Goal: Task Accomplishment & Management: Manage account settings

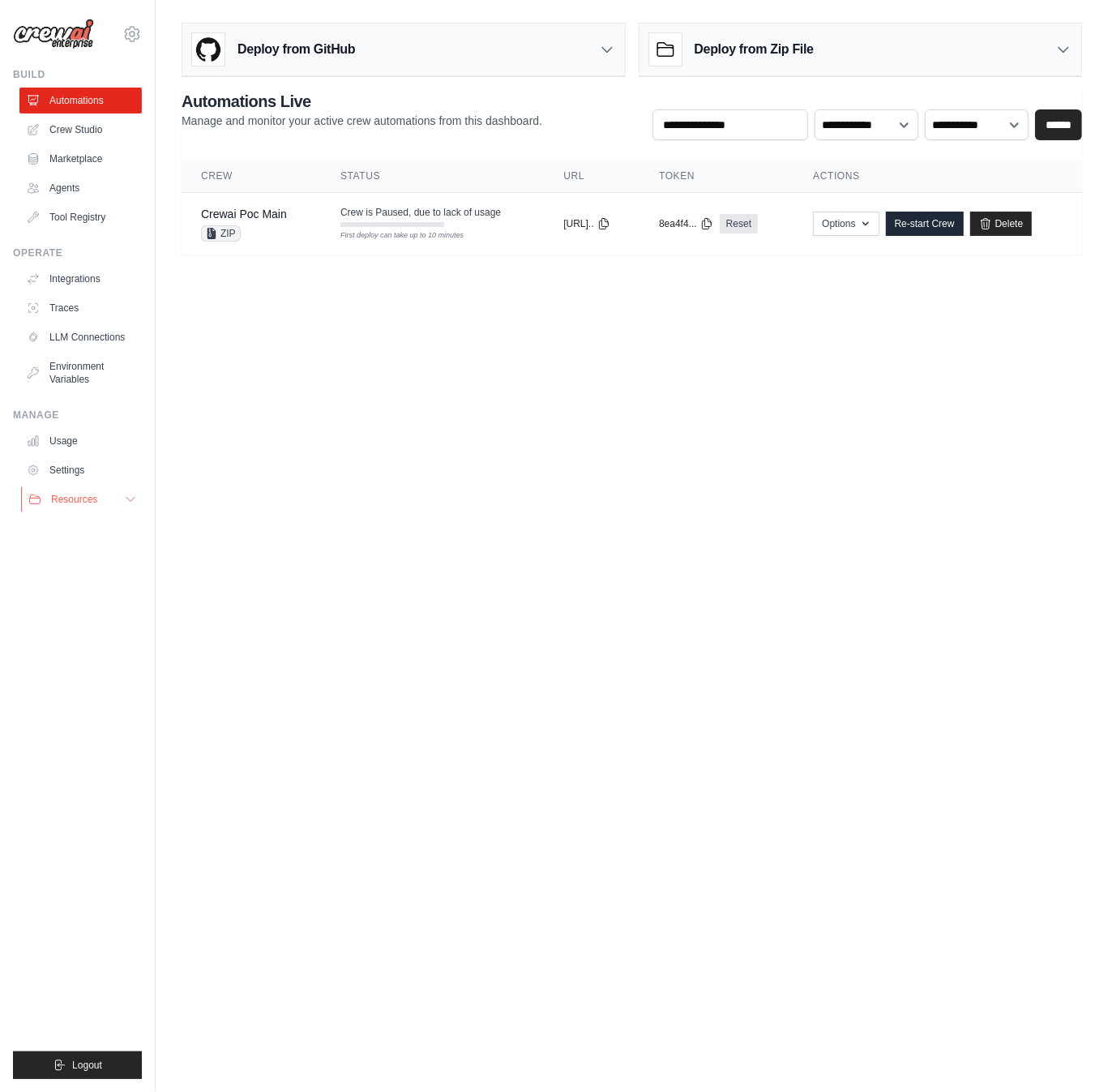
click at [135, 504] on icon at bounding box center [131, 499] width 13 height 13
click at [1032, 212] on link "Delete" at bounding box center [1002, 224] width 63 height 25
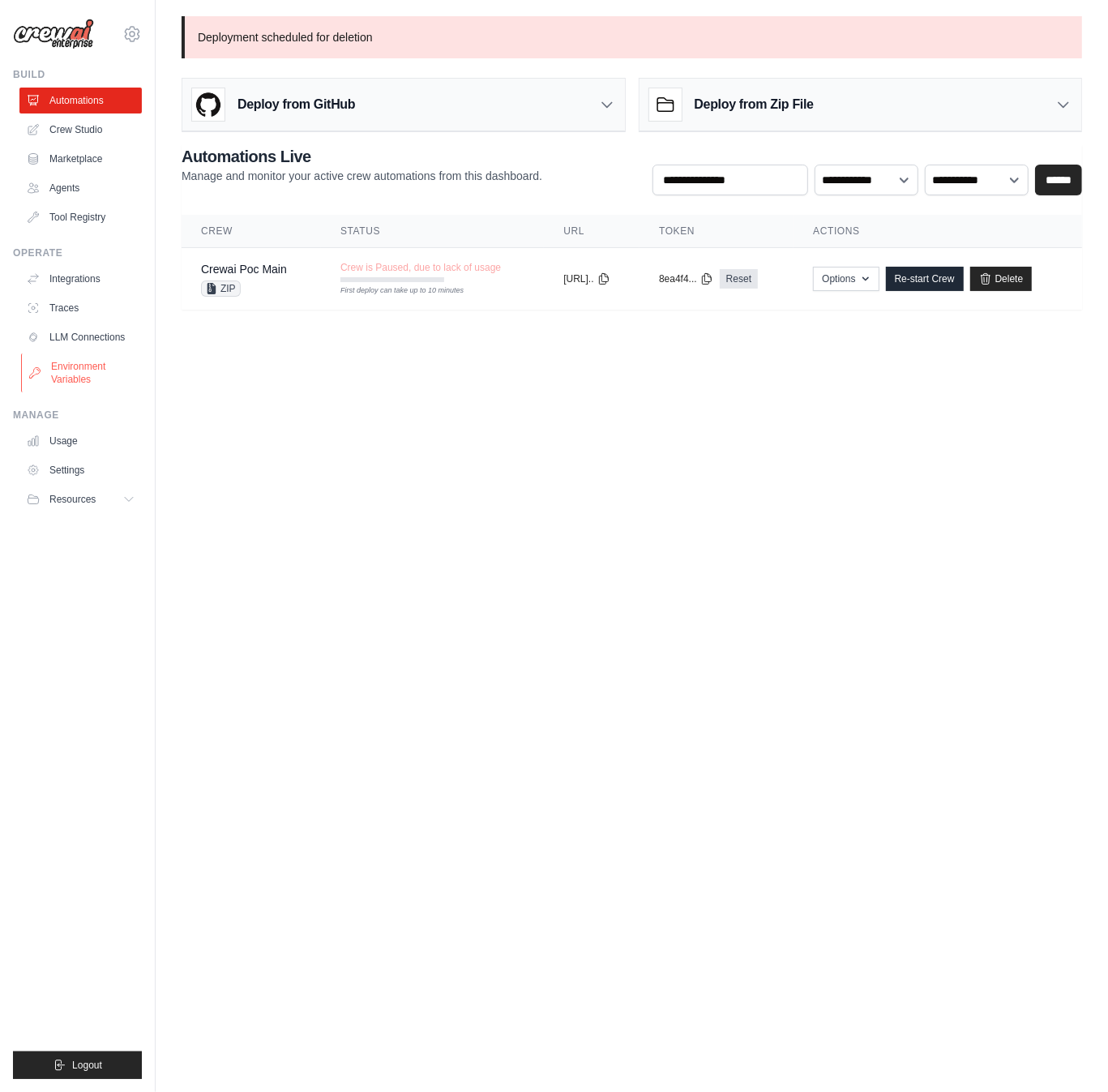
click at [100, 359] on link "Environment Variables" at bounding box center [82, 372] width 122 height 39
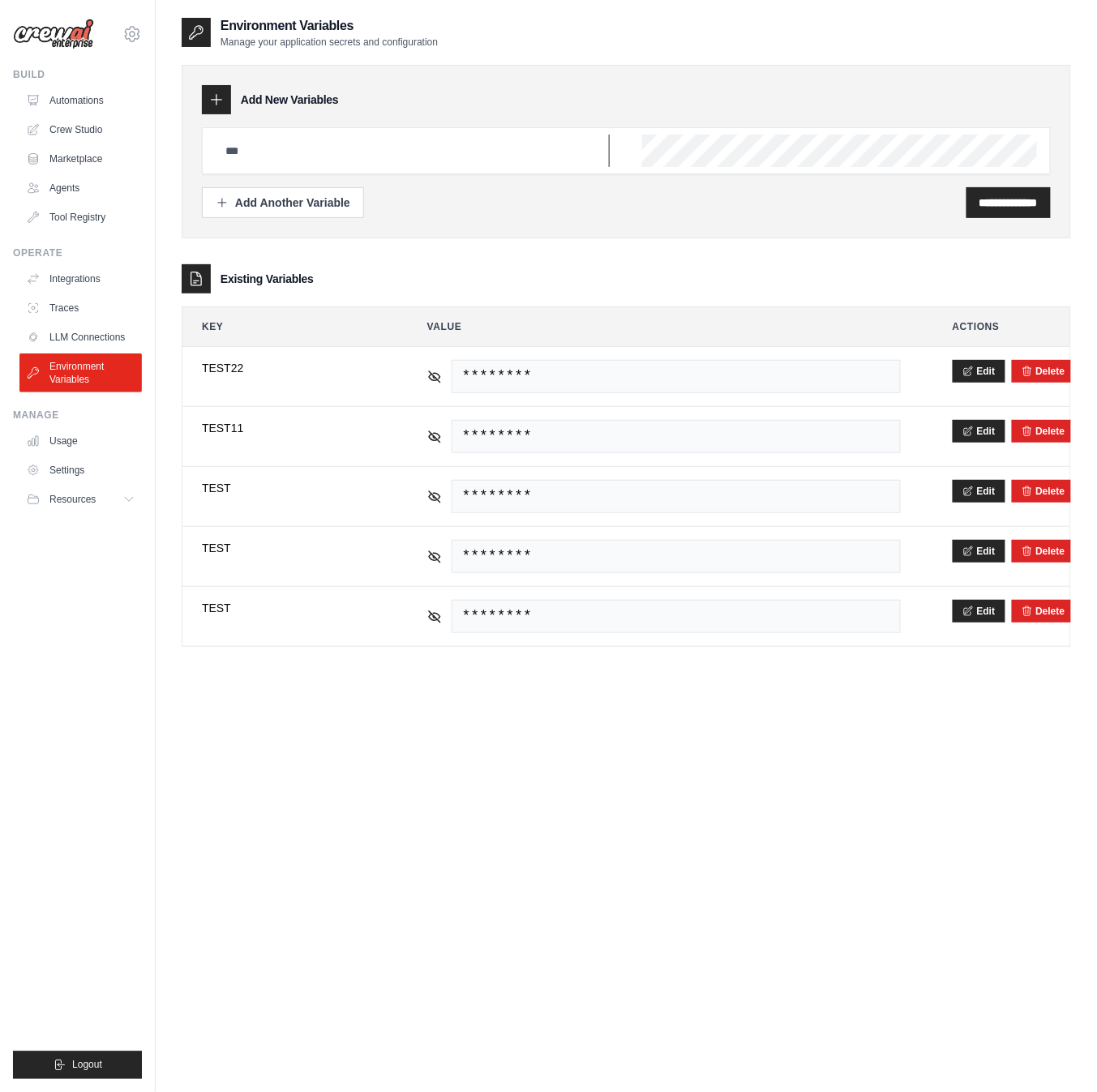
drag, startPoint x: 437, startPoint y: 154, endPoint x: 450, endPoint y: 156, distance: 13.2
click at [439, 155] on input "text" at bounding box center [412, 151] width 394 height 32
click at [90, 103] on link "Automations" at bounding box center [82, 100] width 122 height 26
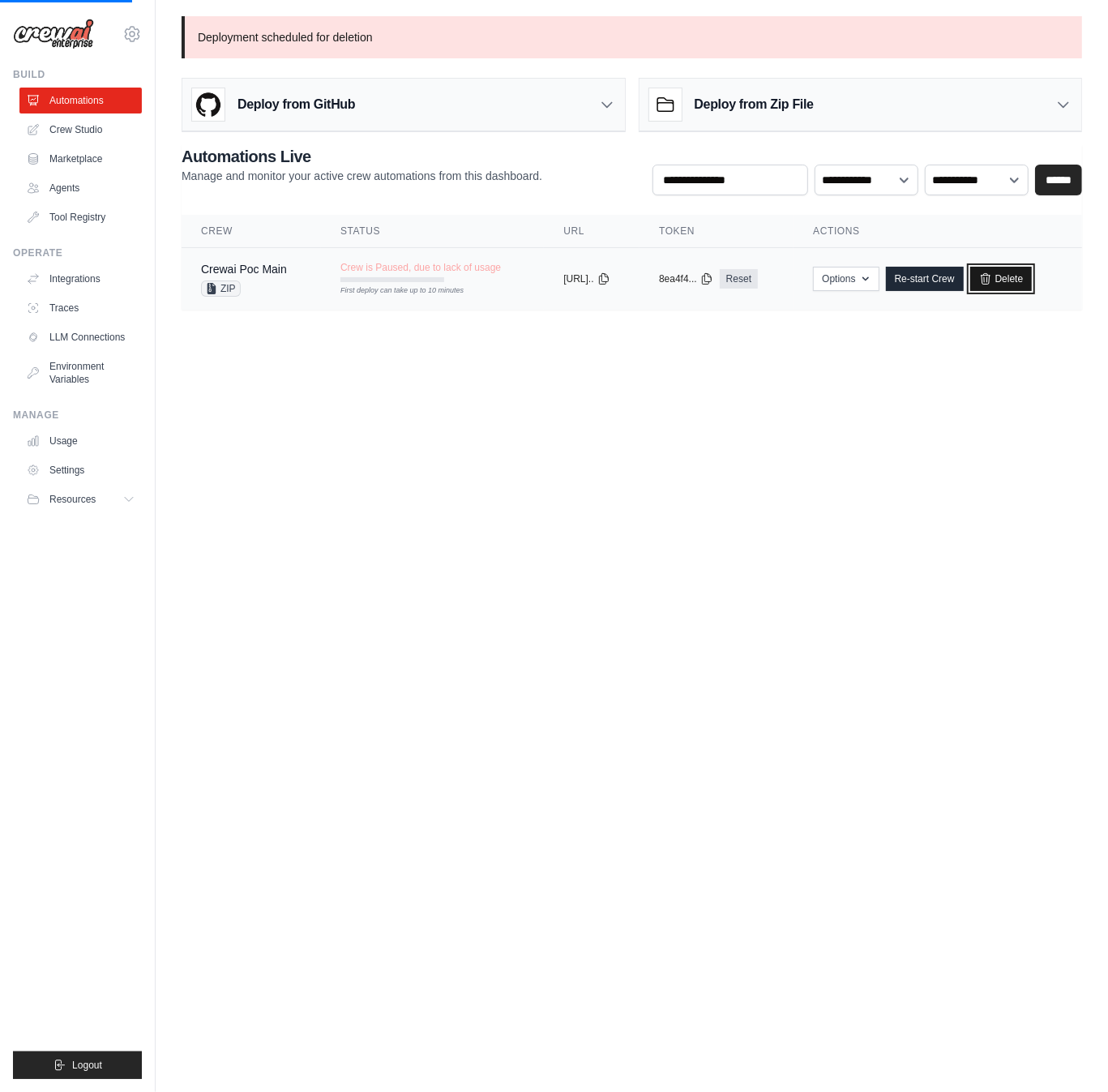
click at [1017, 274] on link "Delete" at bounding box center [1002, 279] width 63 height 25
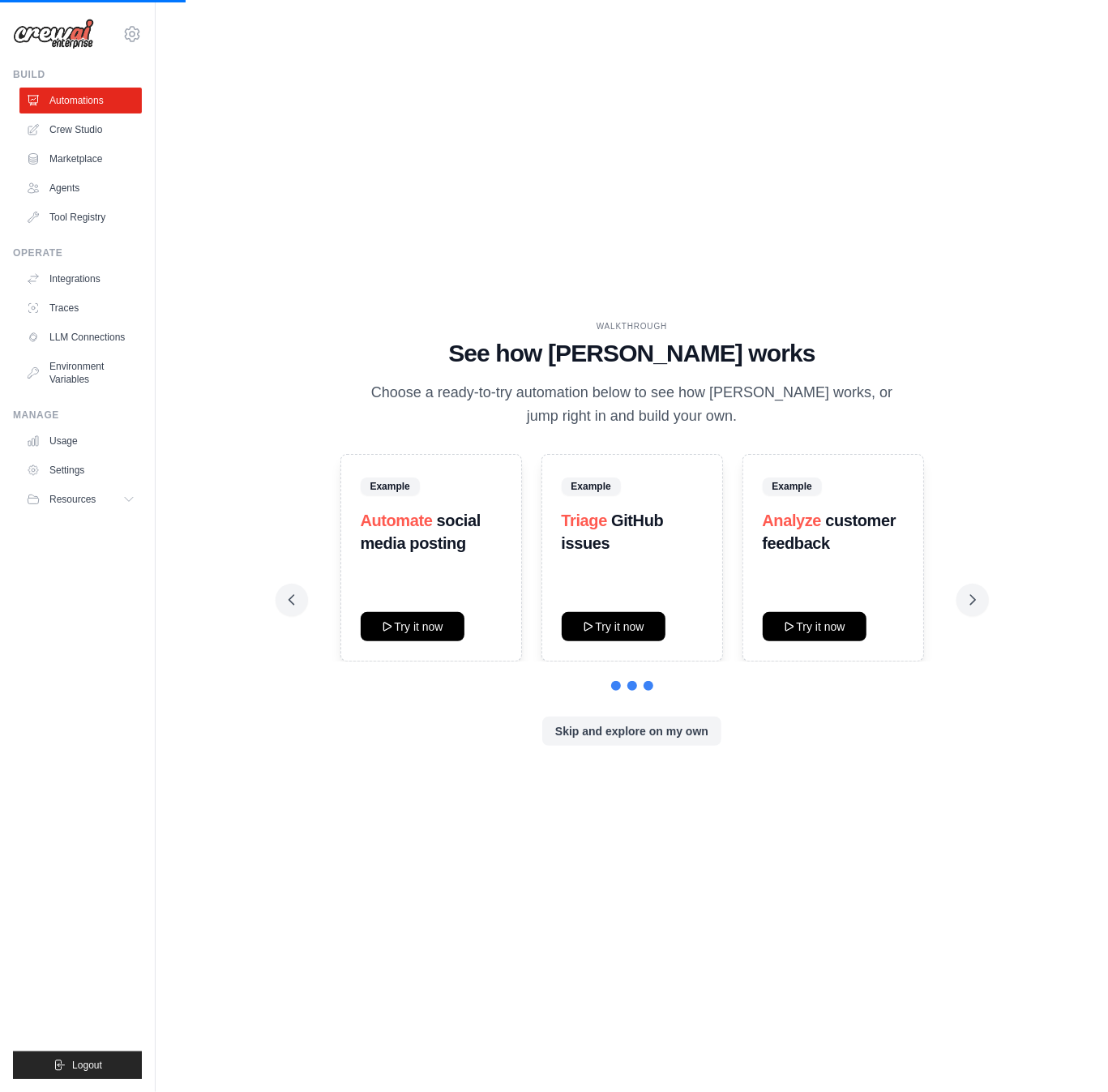
click at [564, 769] on div "WALKTHROUGH See how CrewAI works Choose a ready-to-try automation below to see …" at bounding box center [632, 546] width 726 height 453
click at [633, 737] on button "Skip and explore on my own" at bounding box center [631, 730] width 179 height 29
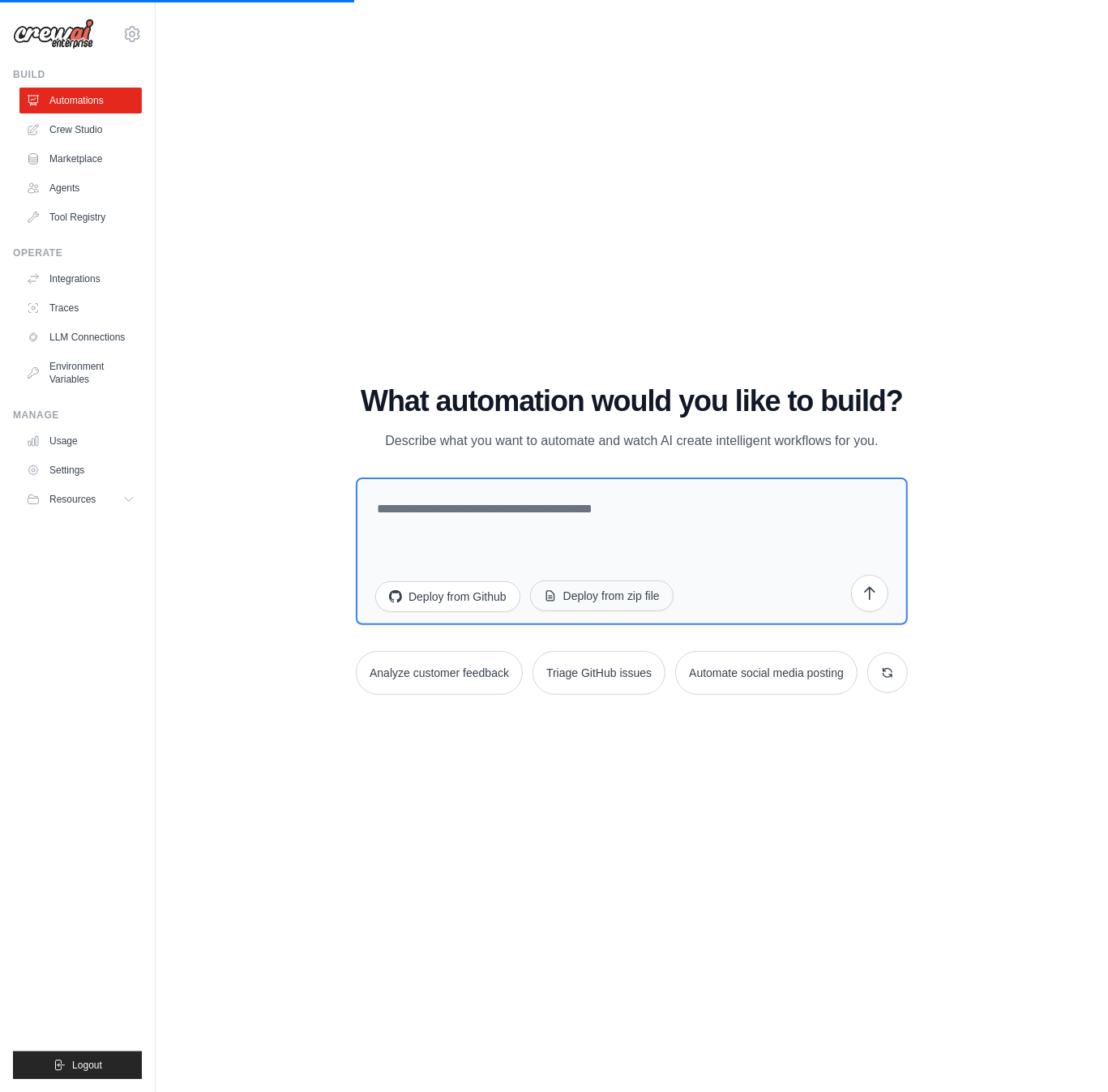
click at [603, 603] on button "Deploy from zip file" at bounding box center [601, 596] width 143 height 30
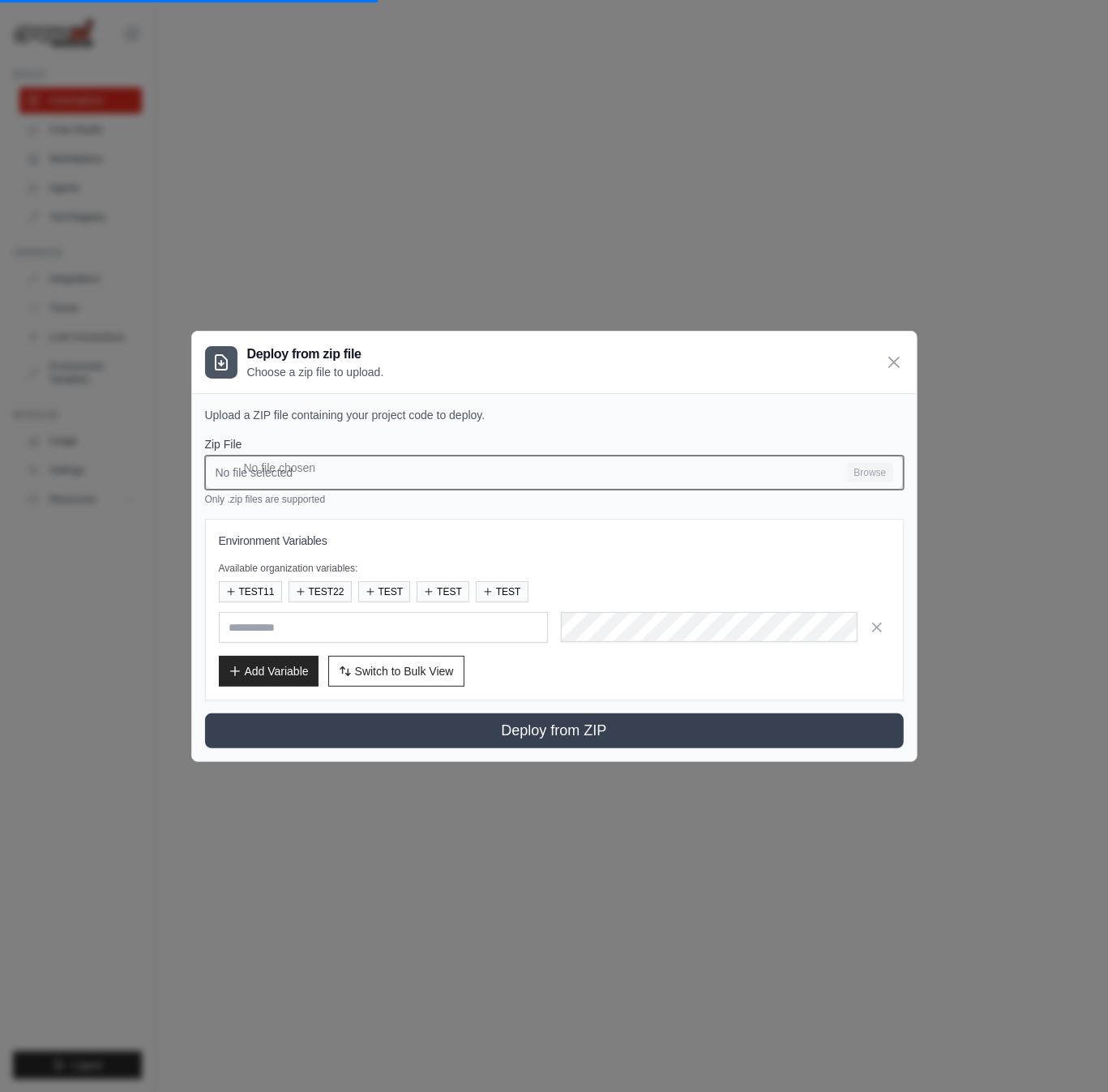
click at [311, 474] on input "No file selected Browse" at bounding box center [554, 472] width 698 height 34
type input "**********"
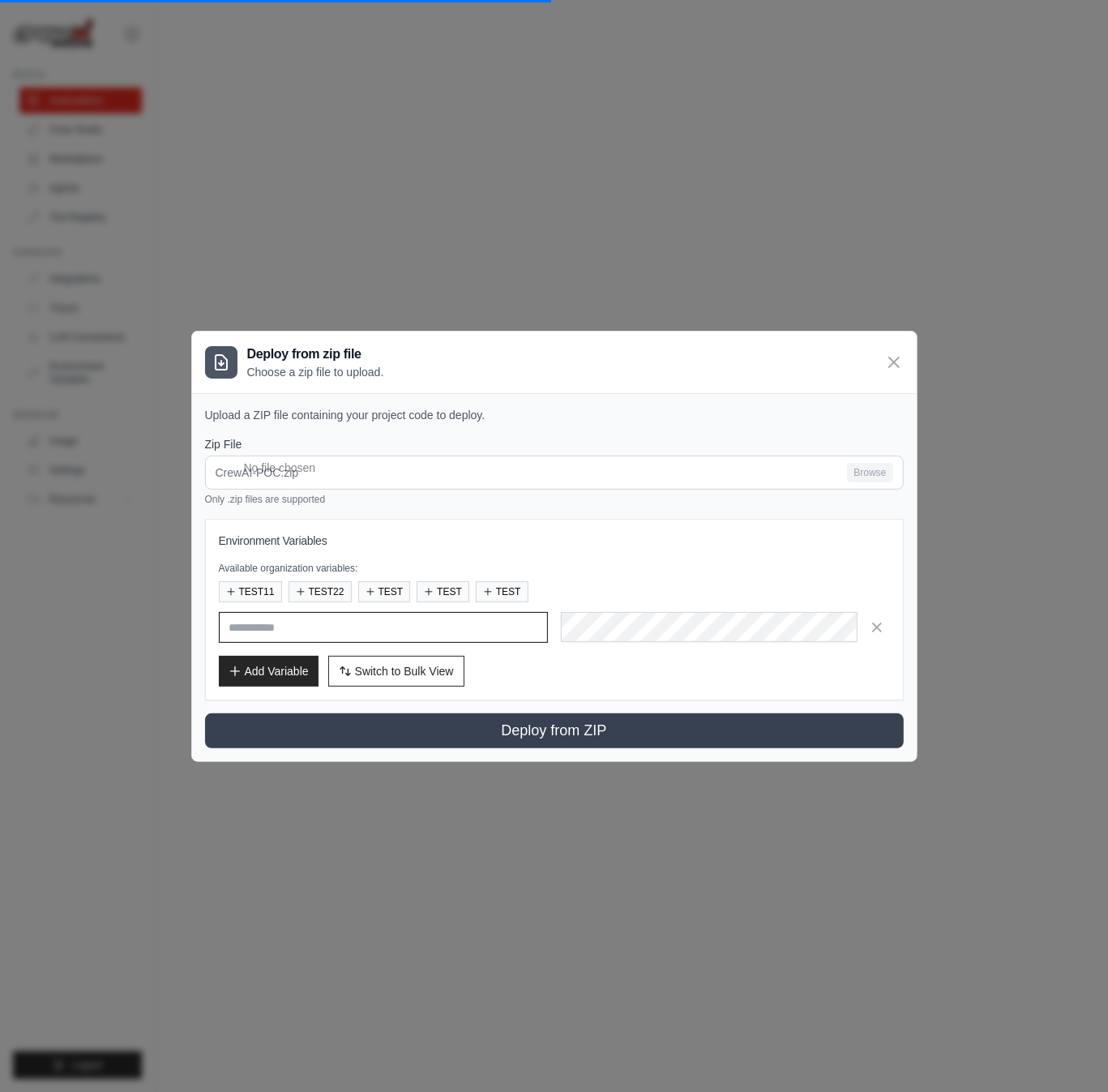
click at [285, 626] on input "text" at bounding box center [383, 627] width 329 height 30
type input "**"
click at [256, 676] on button "Add Variable" at bounding box center [268, 670] width 100 height 30
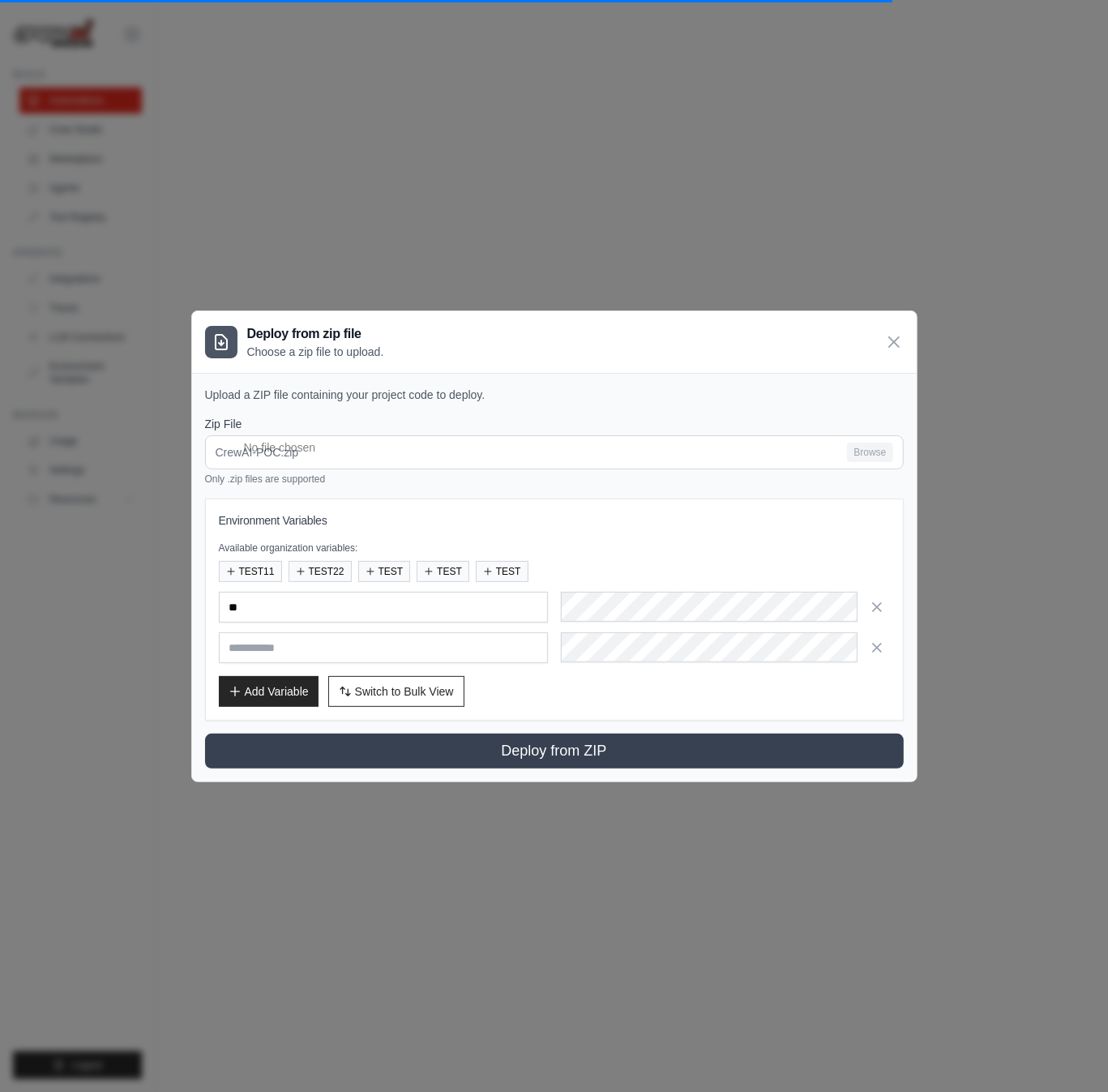
click at [267, 648] on input "text" at bounding box center [383, 647] width 329 height 30
type input "****"
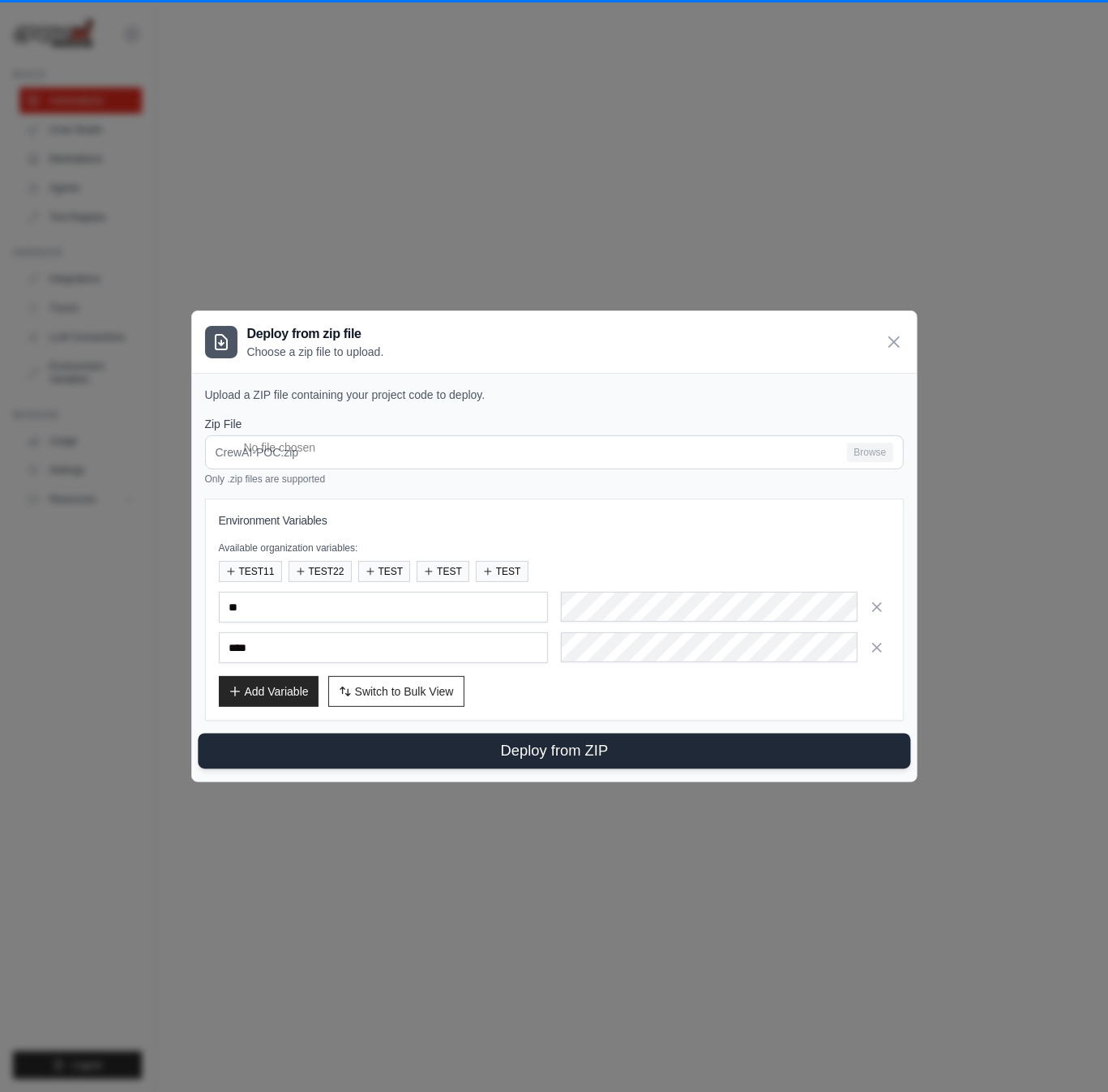
click at [494, 746] on button "Deploy from ZIP" at bounding box center [553, 750] width 712 height 36
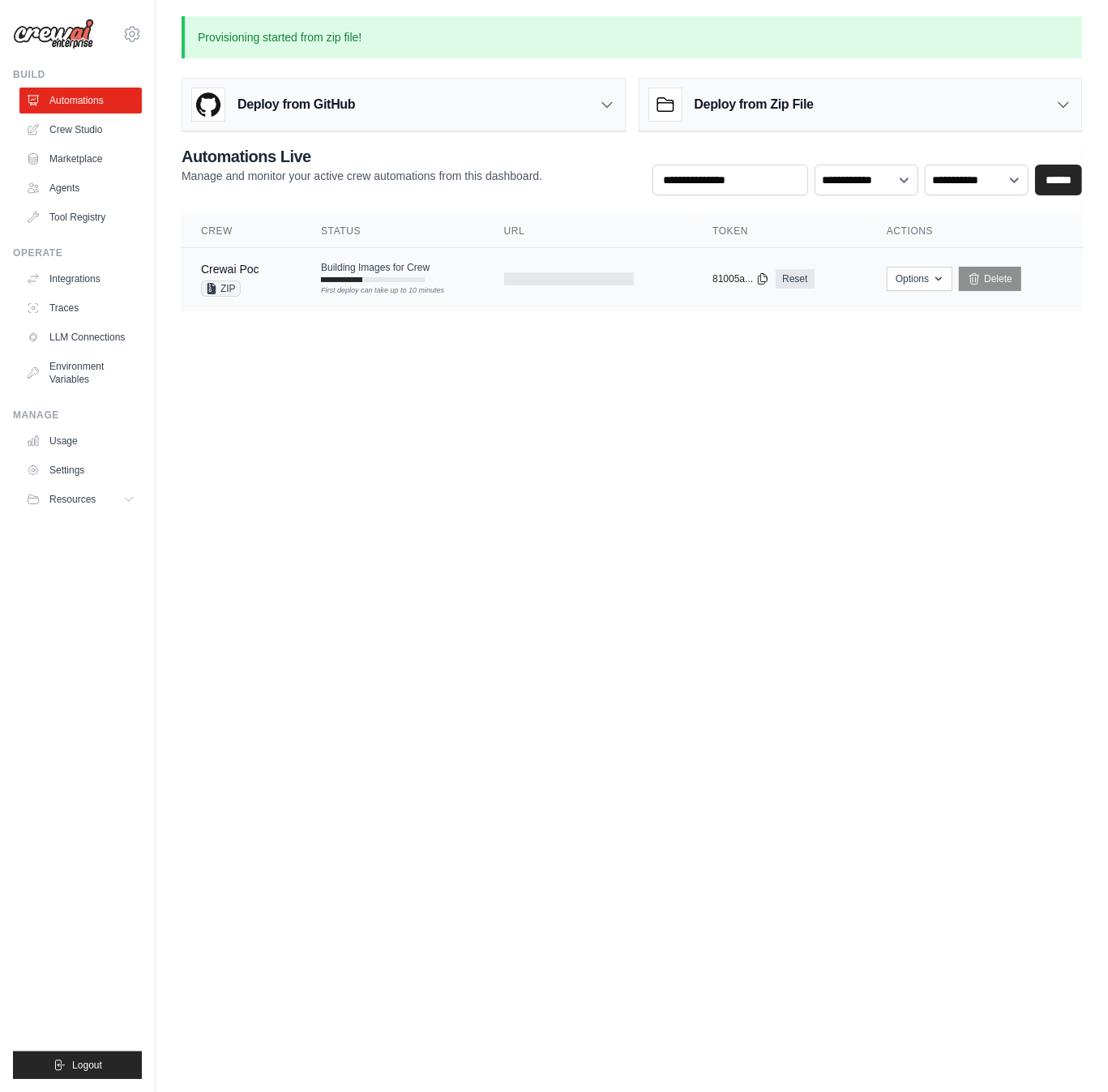
click at [420, 283] on td "Building Images for Crew First deploy can take up to 10 minutes" at bounding box center [393, 271] width 182 height 47
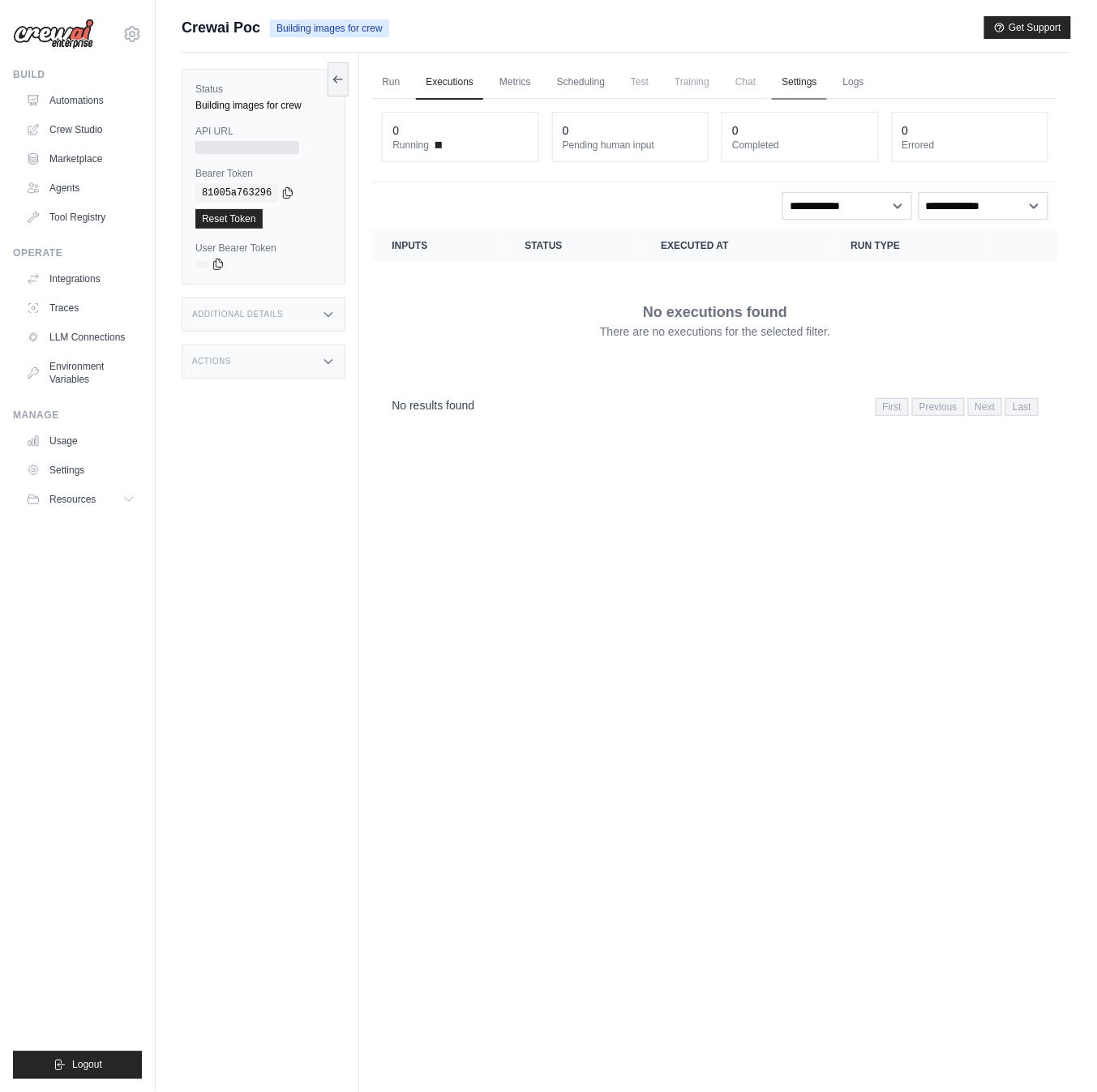
click at [815, 86] on link "Settings" at bounding box center [798, 83] width 54 height 34
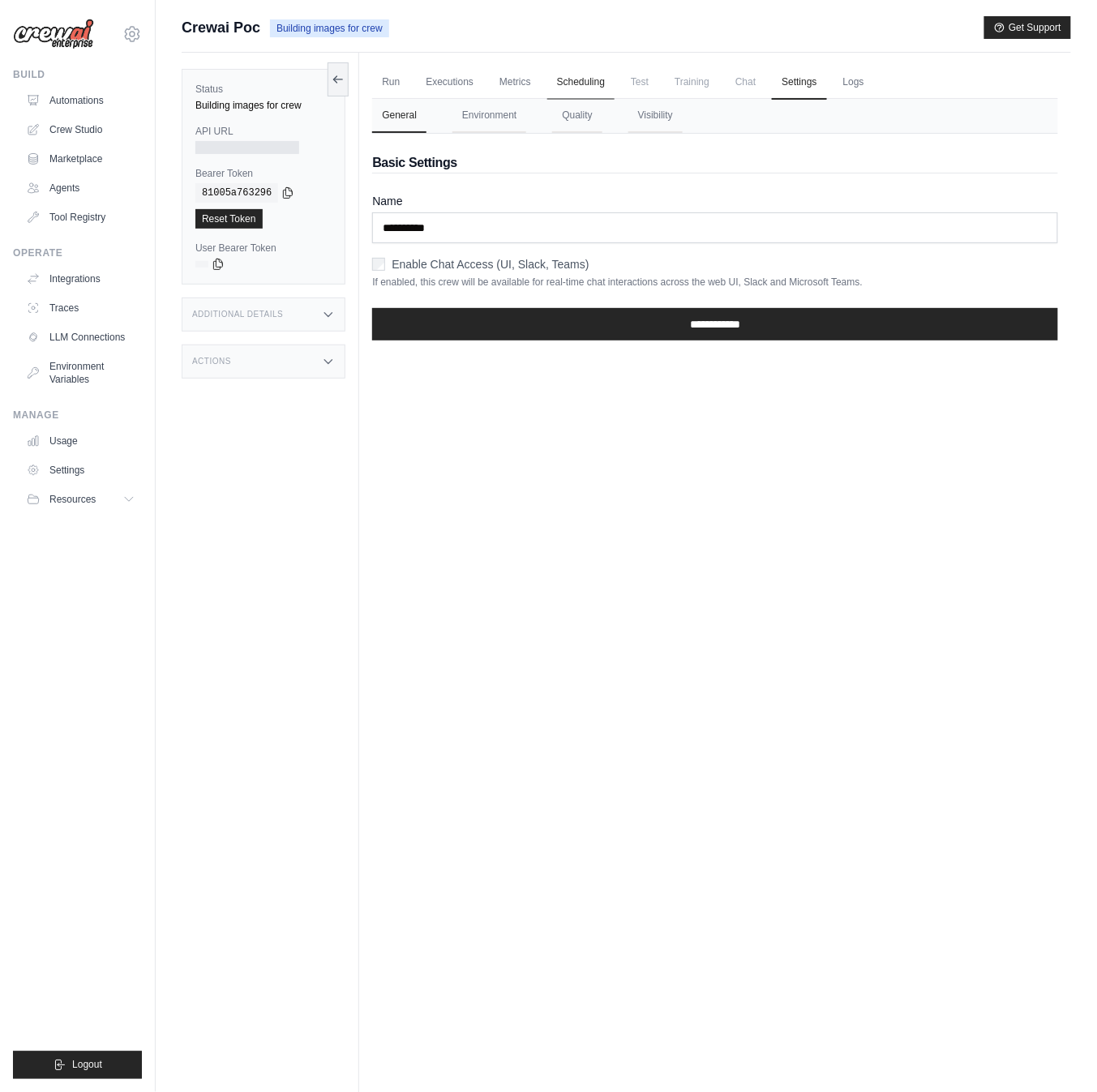
click at [586, 95] on link "Scheduling" at bounding box center [581, 83] width 67 height 34
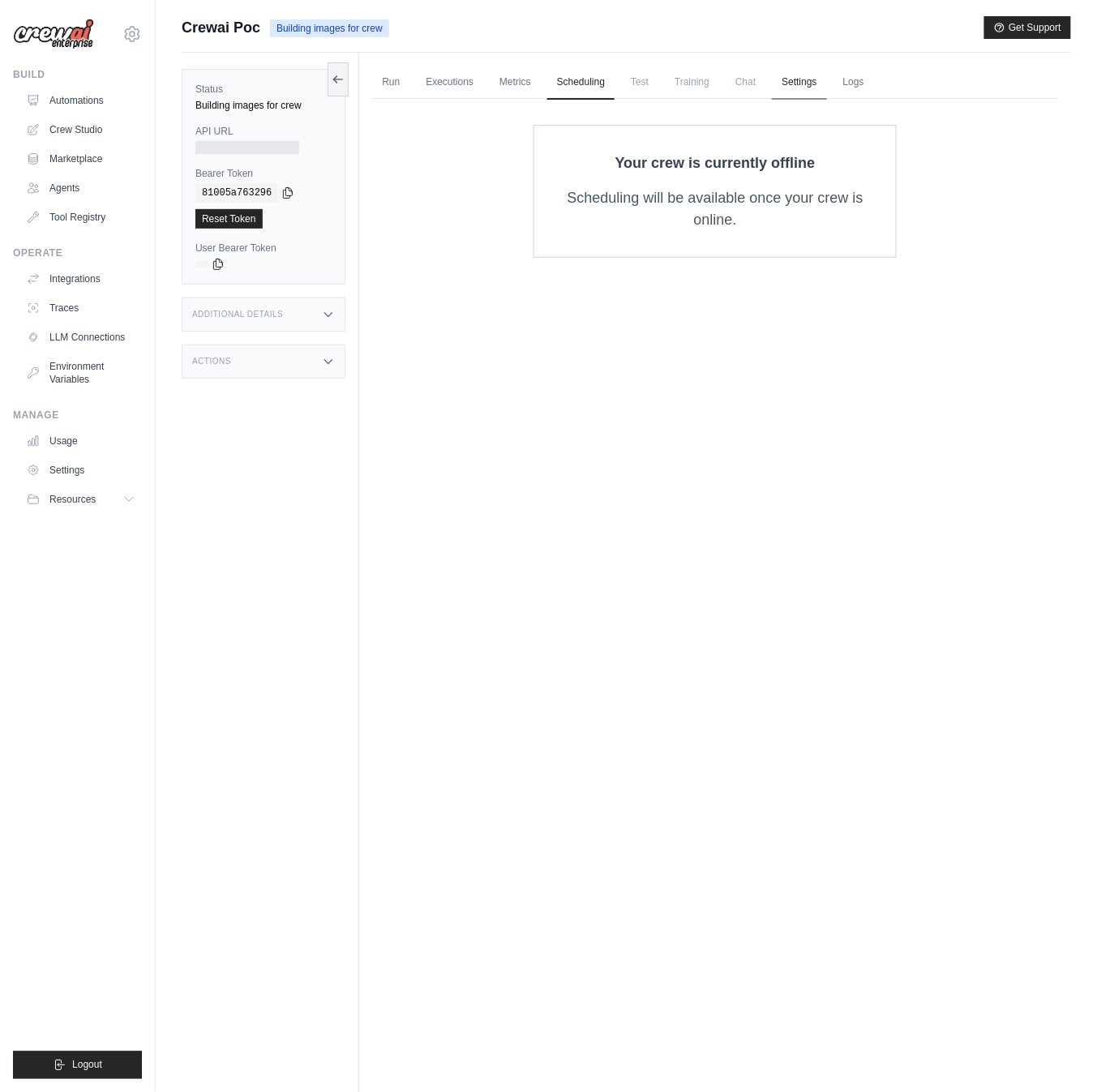
click at [797, 88] on link "Settings" at bounding box center [798, 83] width 54 height 34
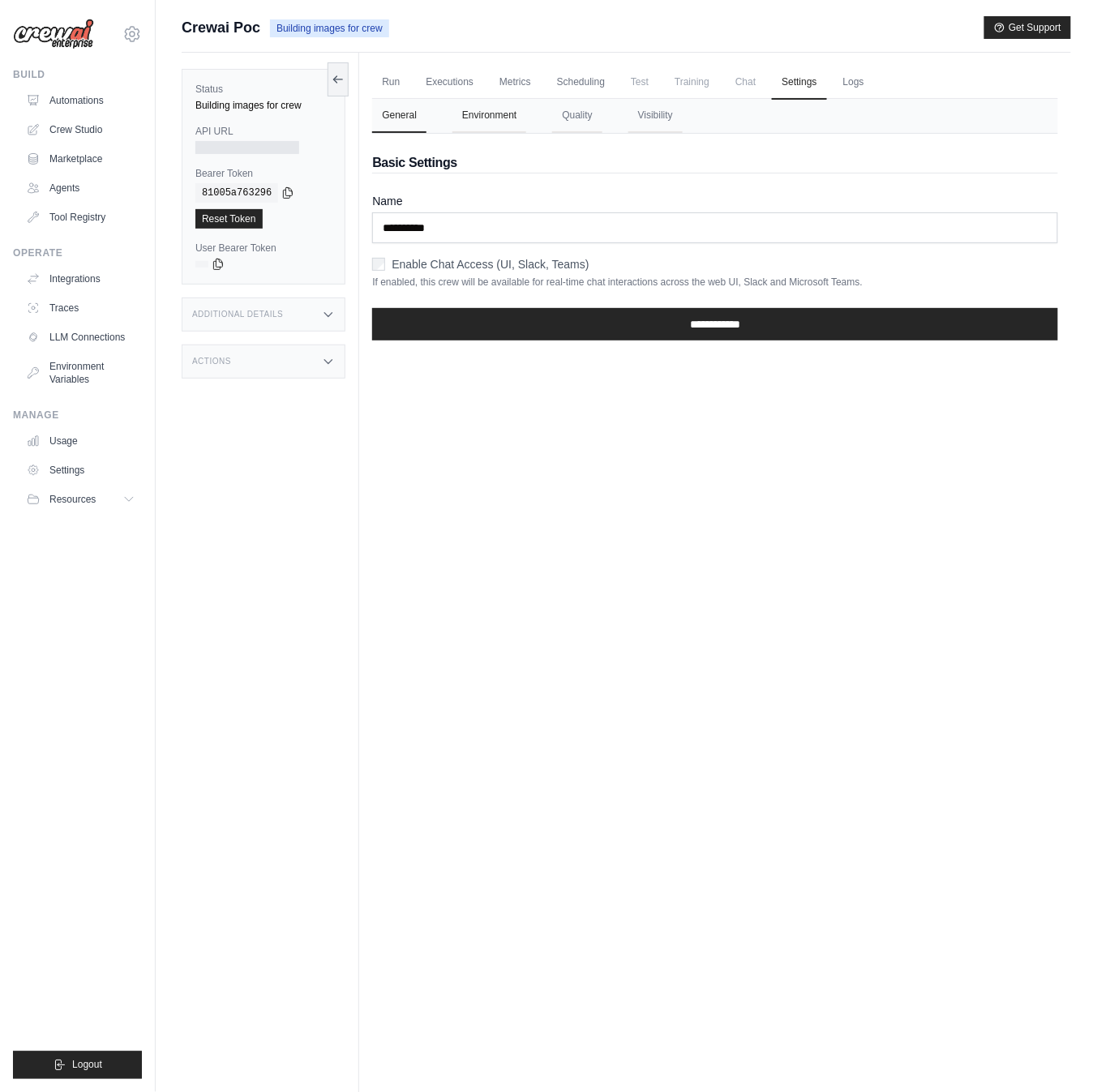
click at [486, 125] on button "Environment" at bounding box center [490, 116] width 74 height 34
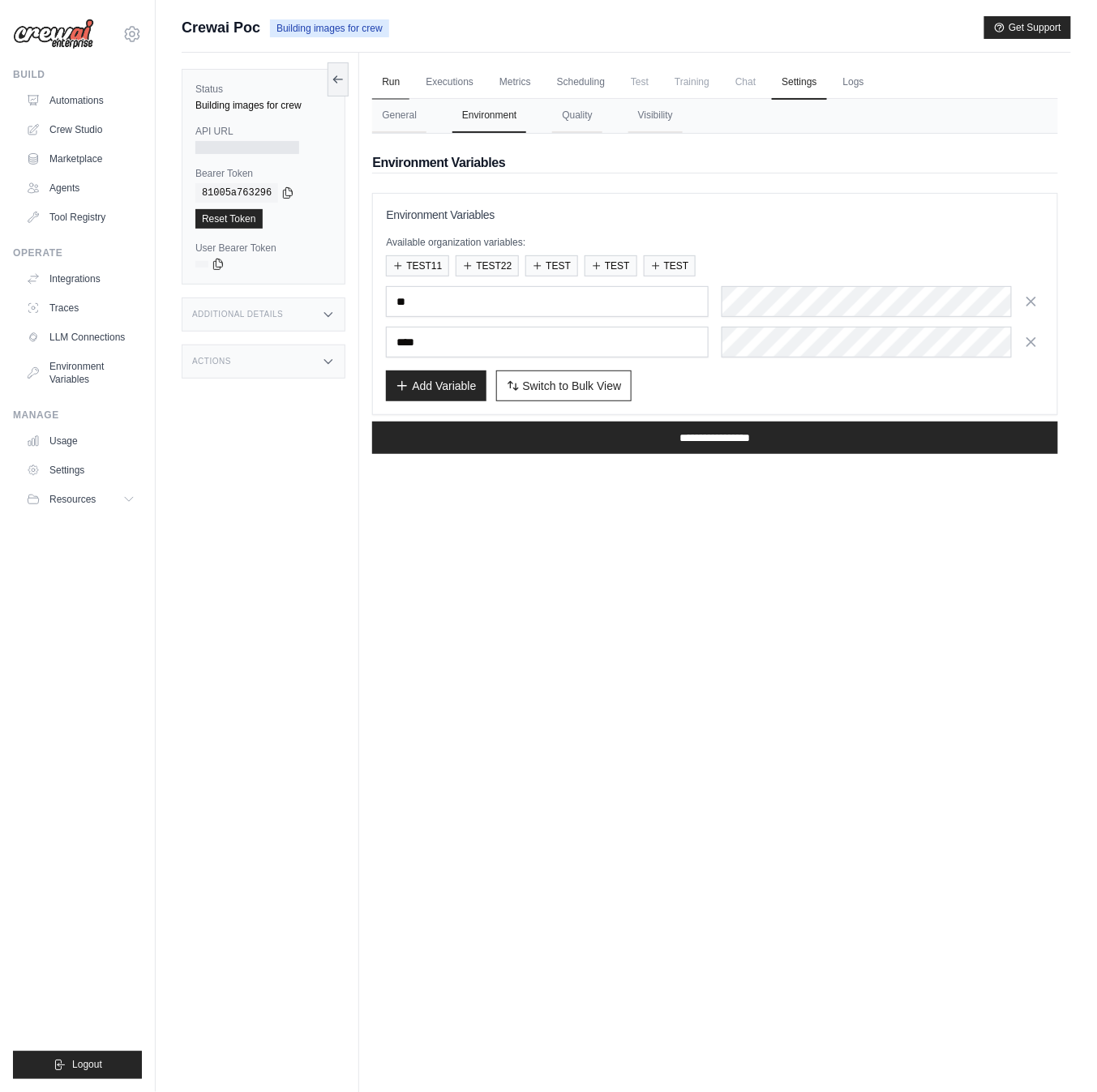
click at [384, 79] on link "Run" at bounding box center [390, 83] width 37 height 34
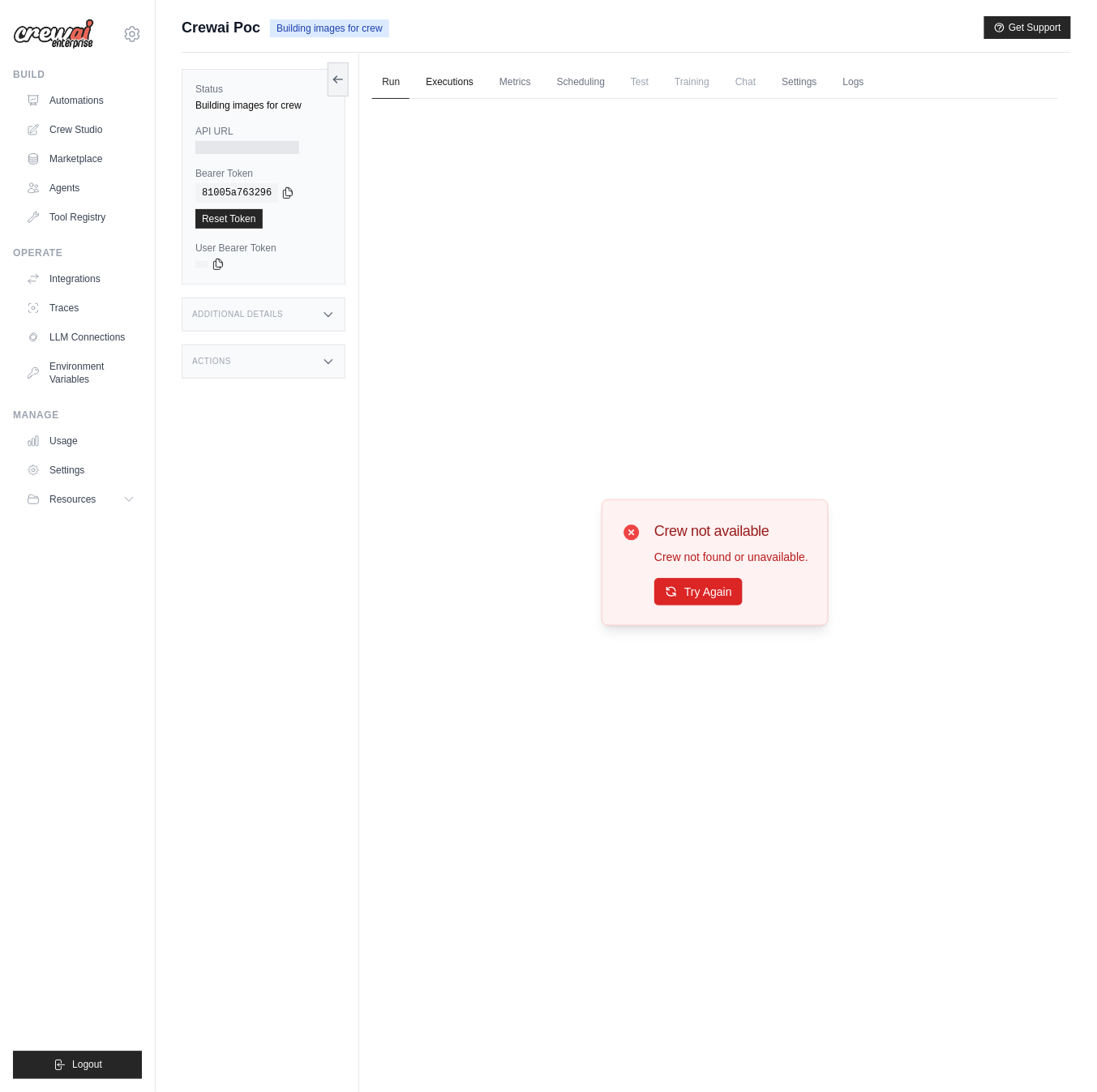
click at [454, 84] on link "Executions" at bounding box center [449, 83] width 67 height 34
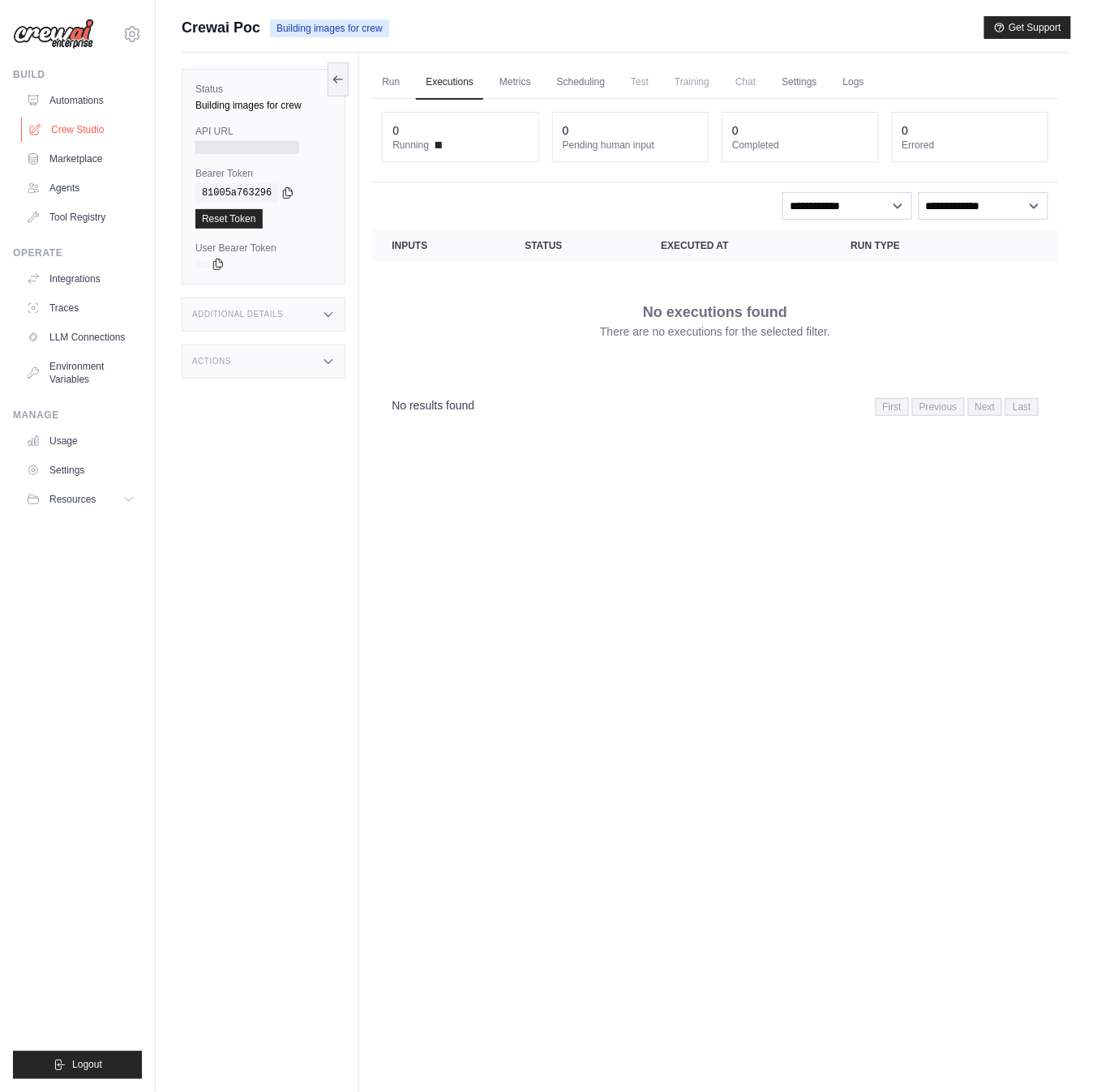
click at [54, 128] on link "Crew Studio" at bounding box center [82, 129] width 122 height 26
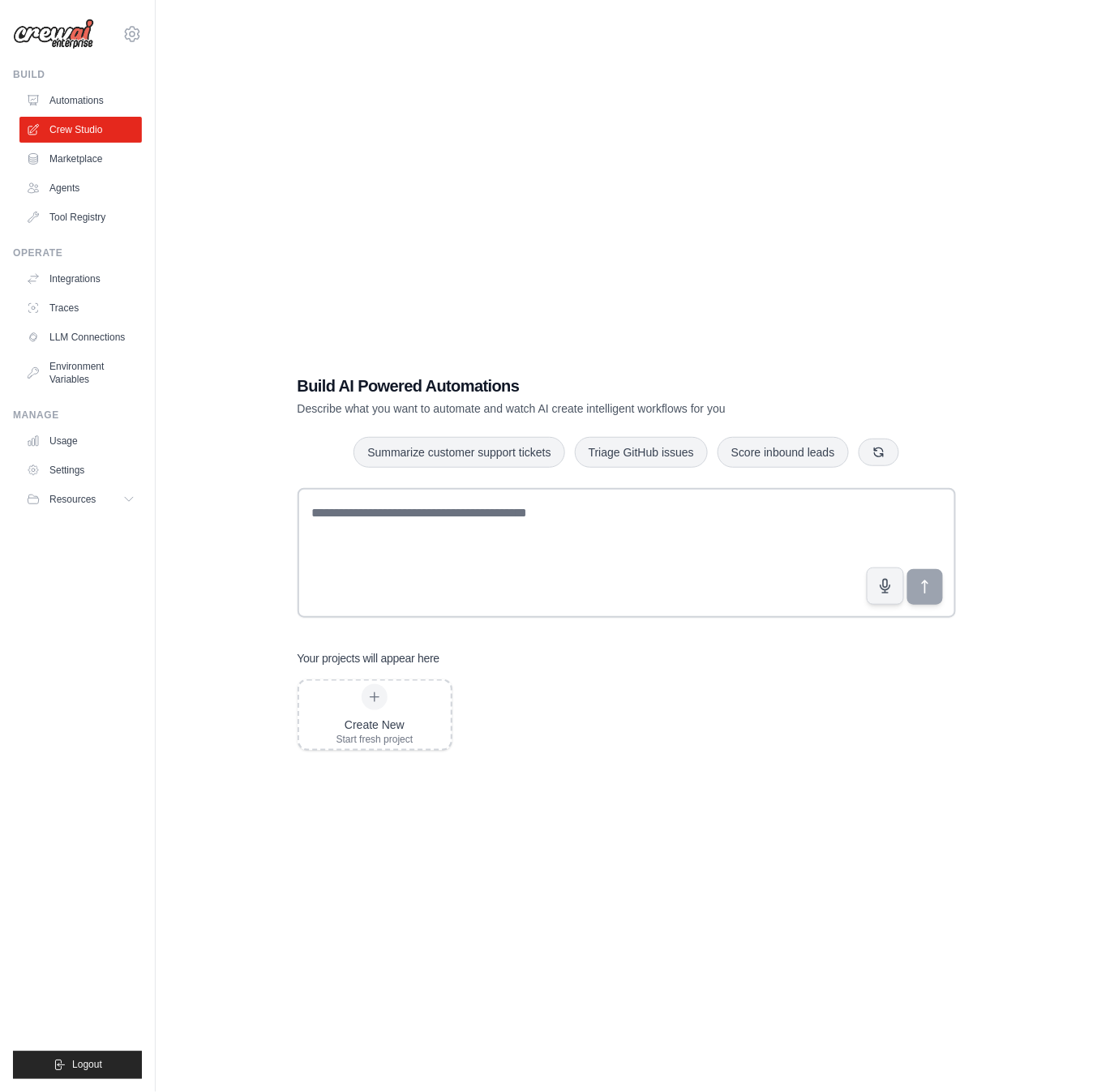
click at [102, 101] on link "Automations" at bounding box center [81, 100] width 122 height 26
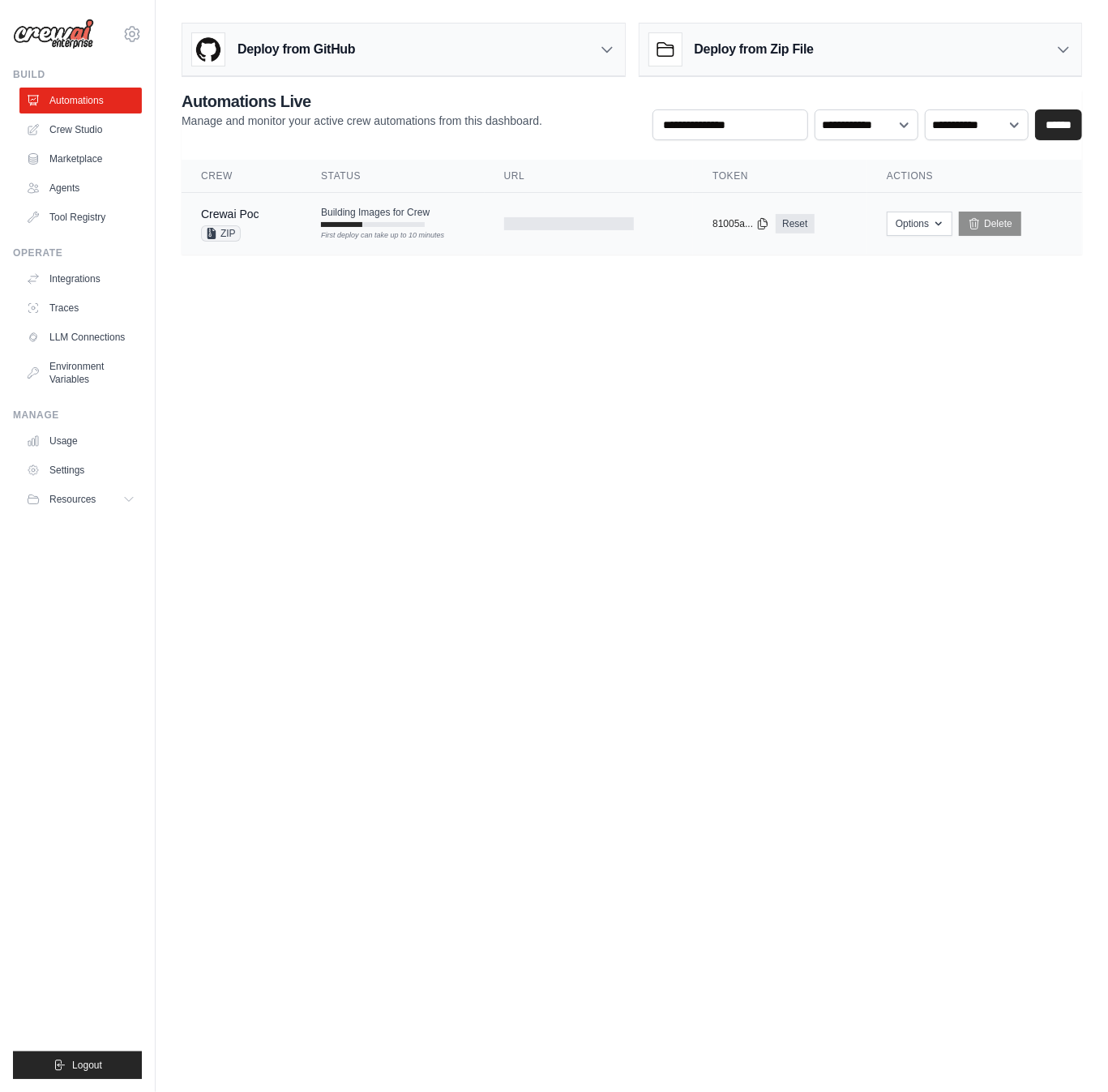
click at [379, 197] on td "Building Images for Crew First deploy can take up to 10 minutes" at bounding box center [393, 216] width 182 height 47
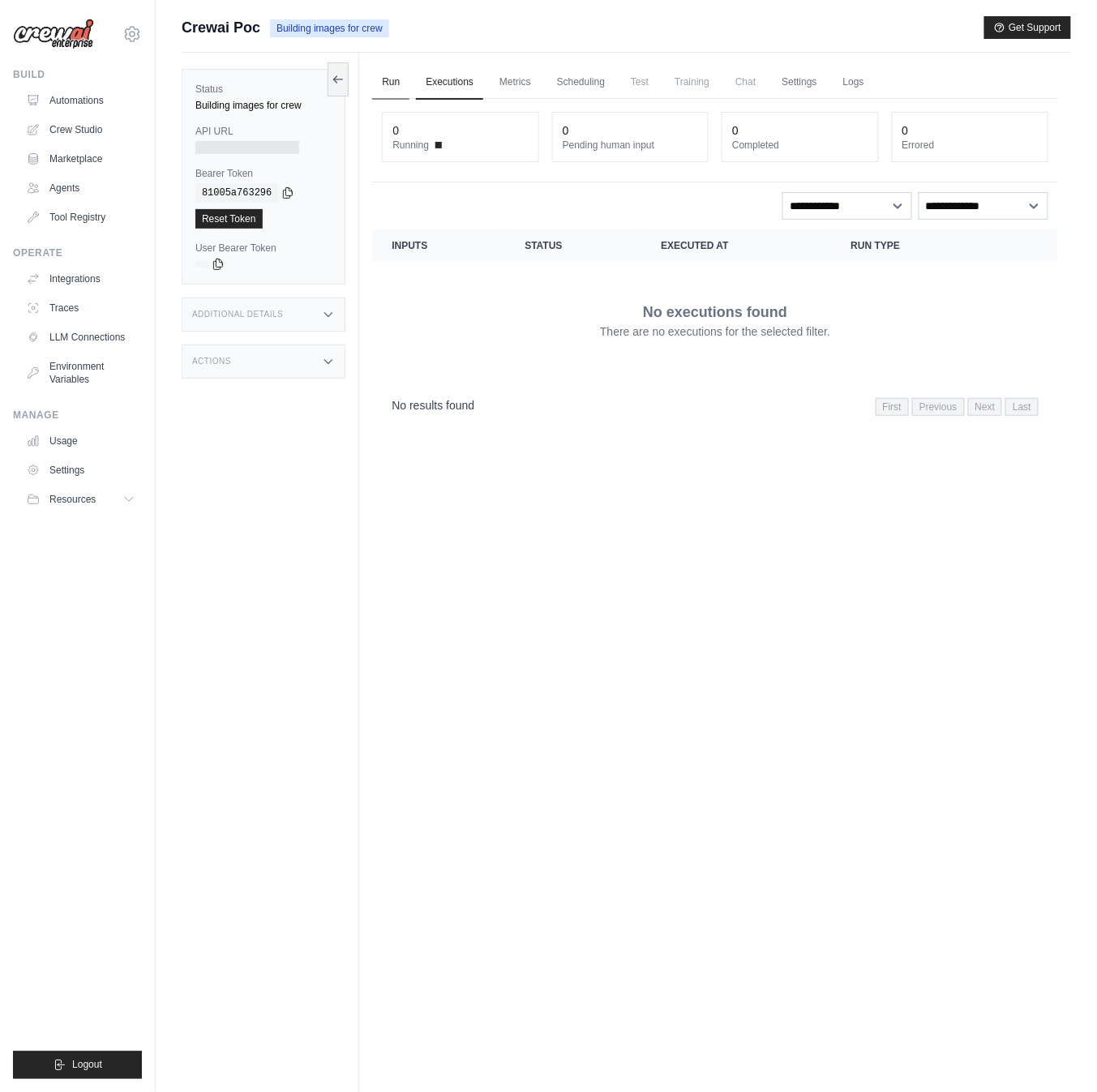
click at [386, 75] on link "Run" at bounding box center [390, 83] width 37 height 34
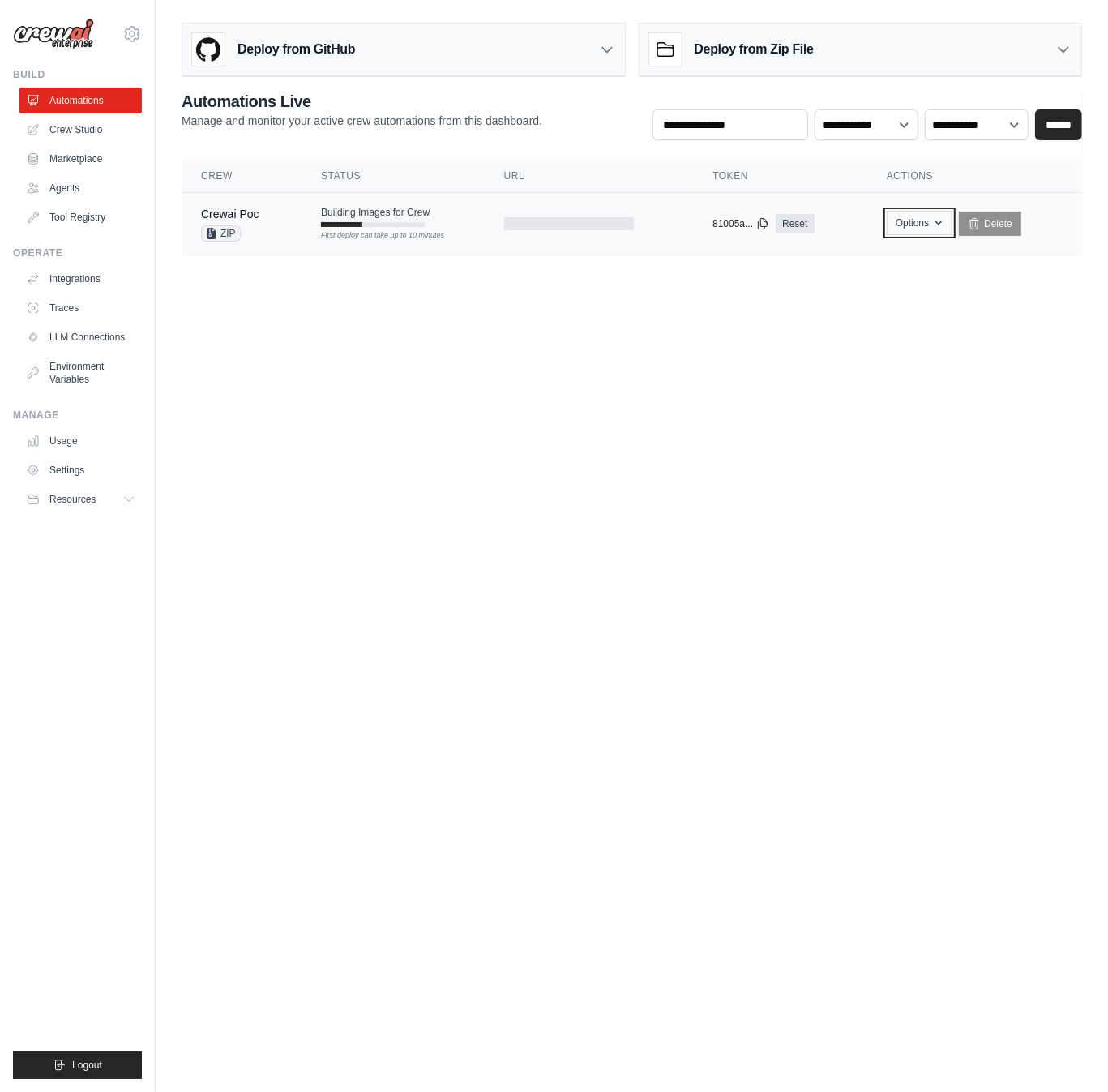
click at [917, 222] on button "Options" at bounding box center [919, 223] width 65 height 25
click at [582, 231] on td at bounding box center [589, 224] width 209 height 63
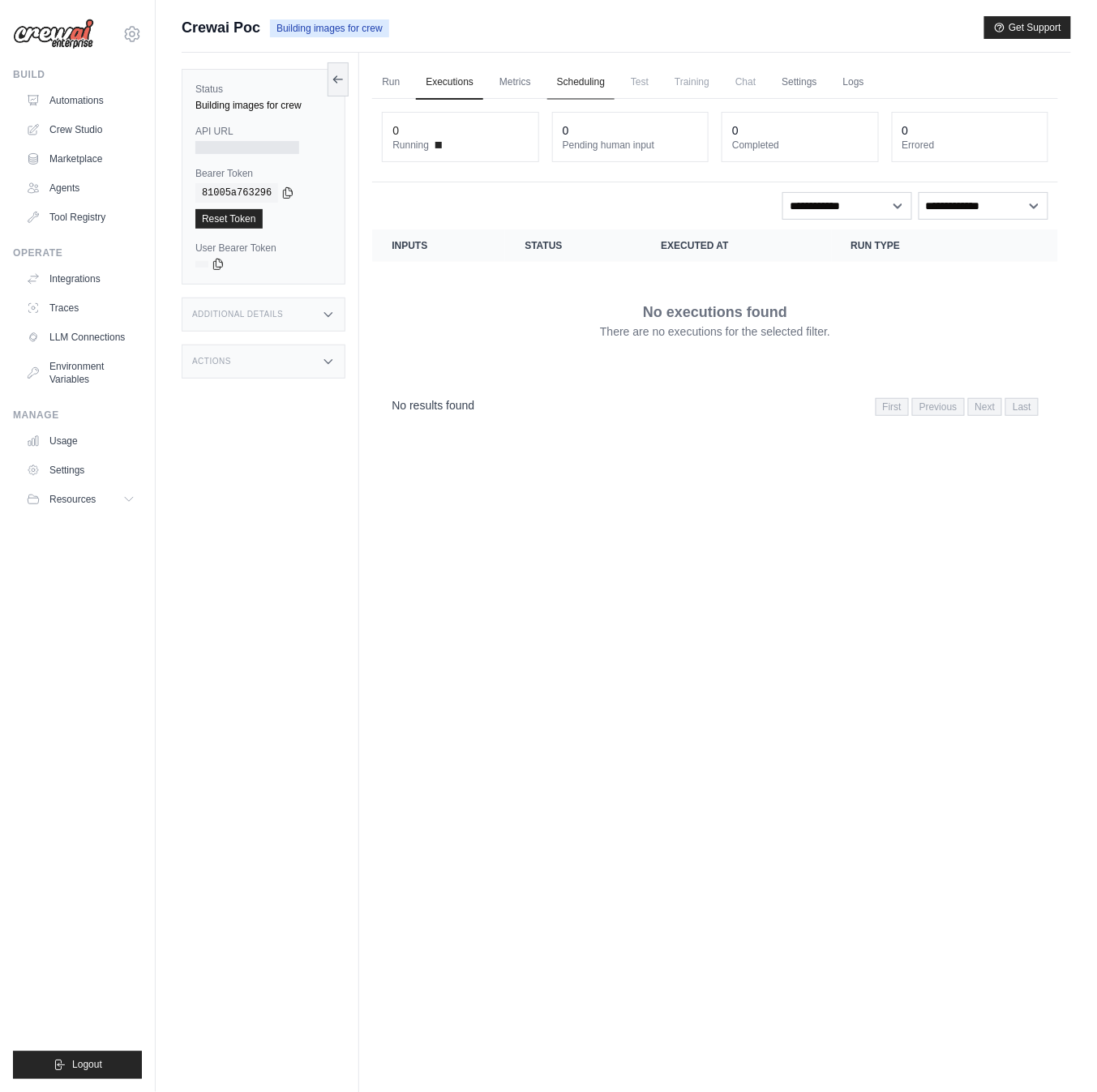
click at [611, 91] on link "Scheduling" at bounding box center [581, 83] width 67 height 34
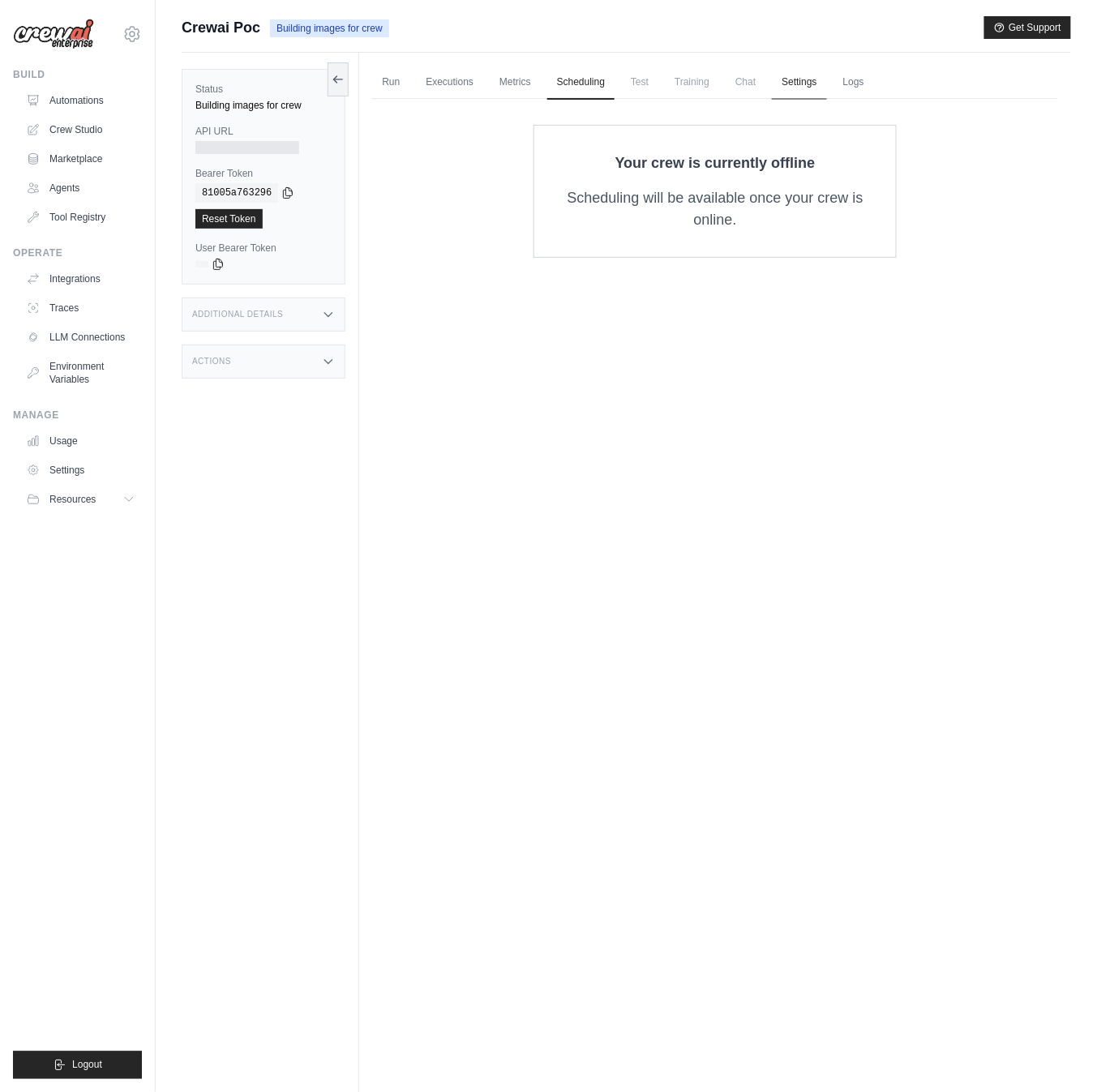
click at [819, 87] on link "Settings" at bounding box center [798, 83] width 54 height 34
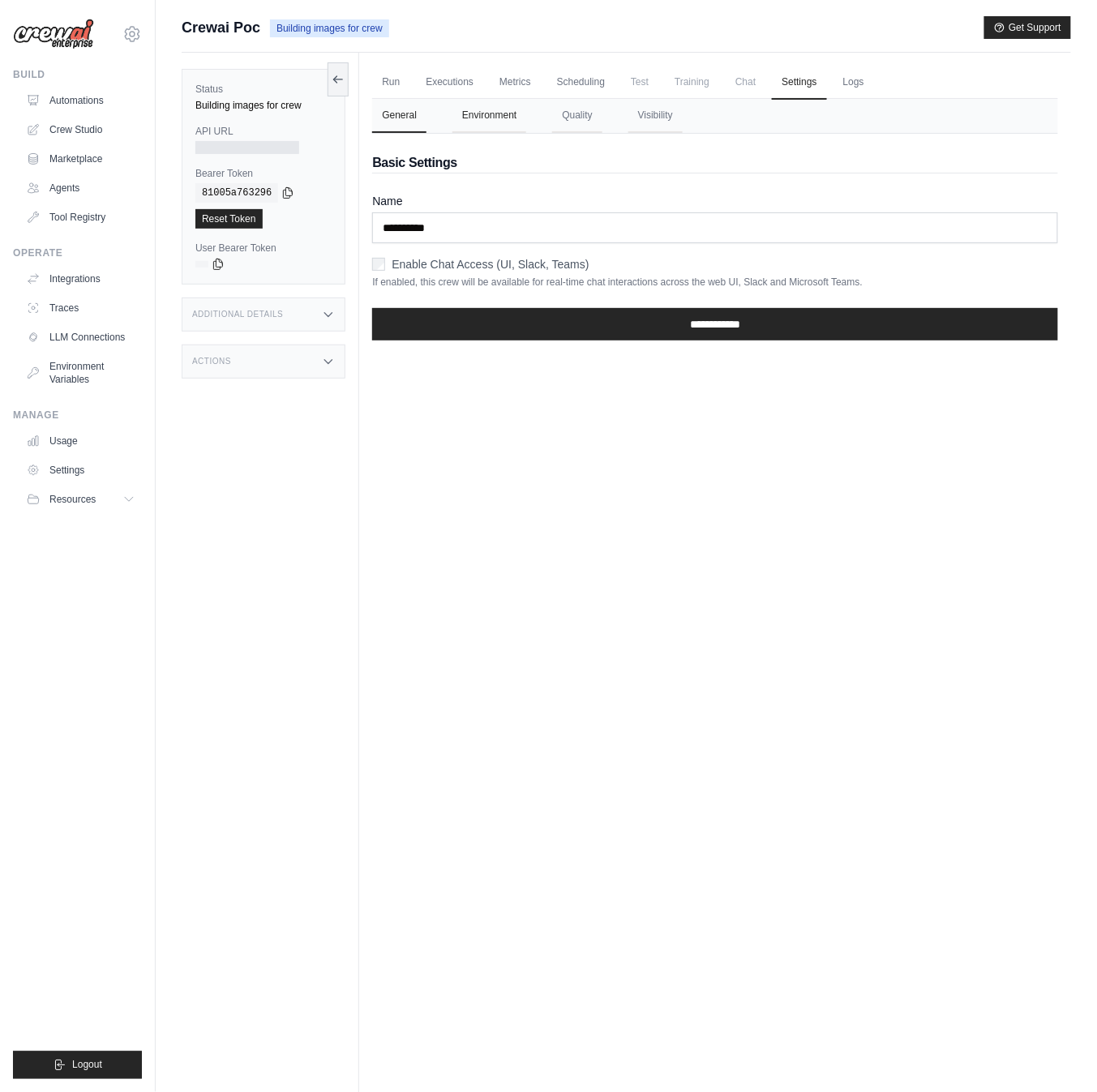
click at [512, 115] on button "Environment" at bounding box center [490, 116] width 74 height 34
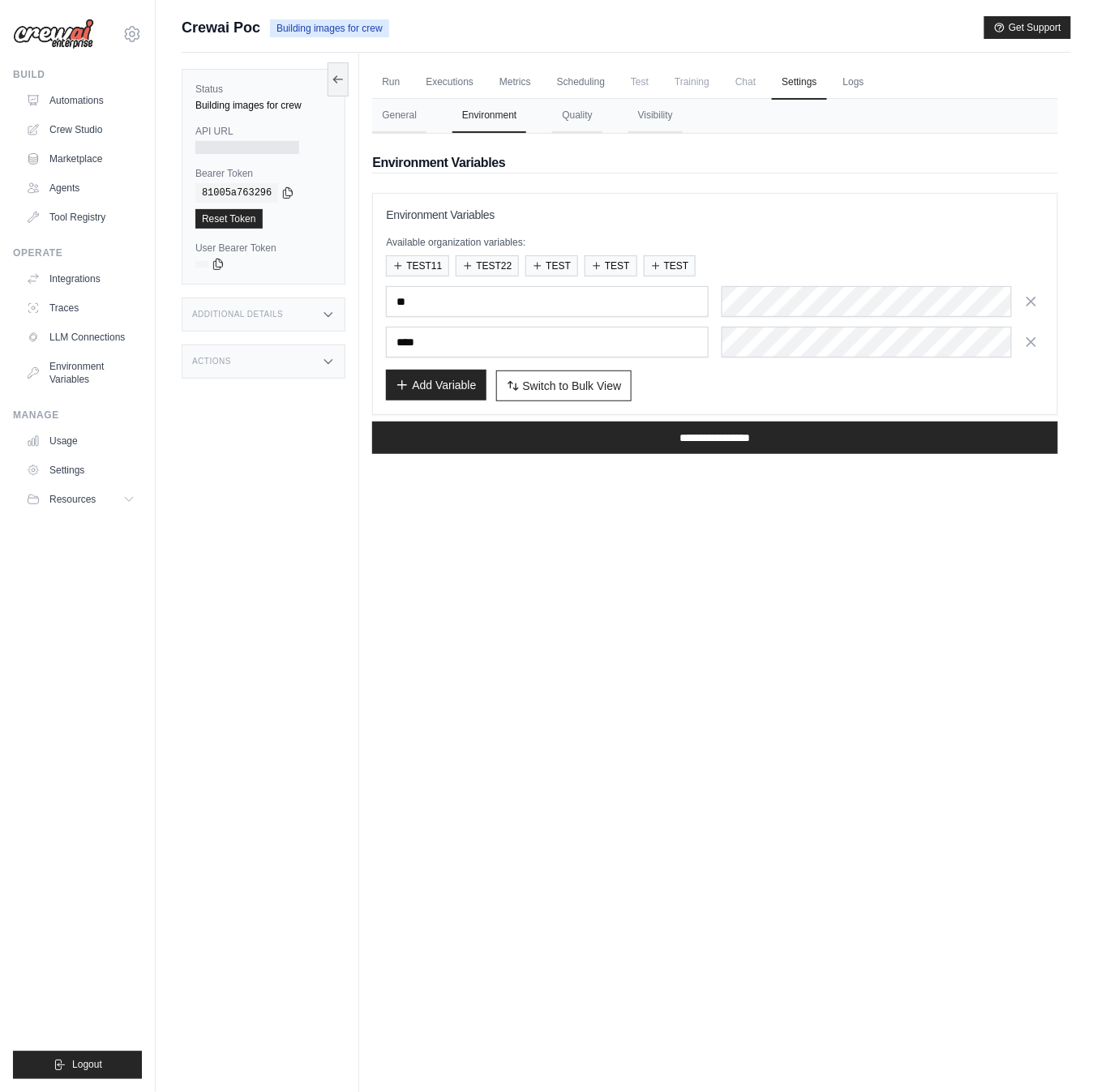
click at [457, 396] on button "Add Variable" at bounding box center [436, 385] width 100 height 30
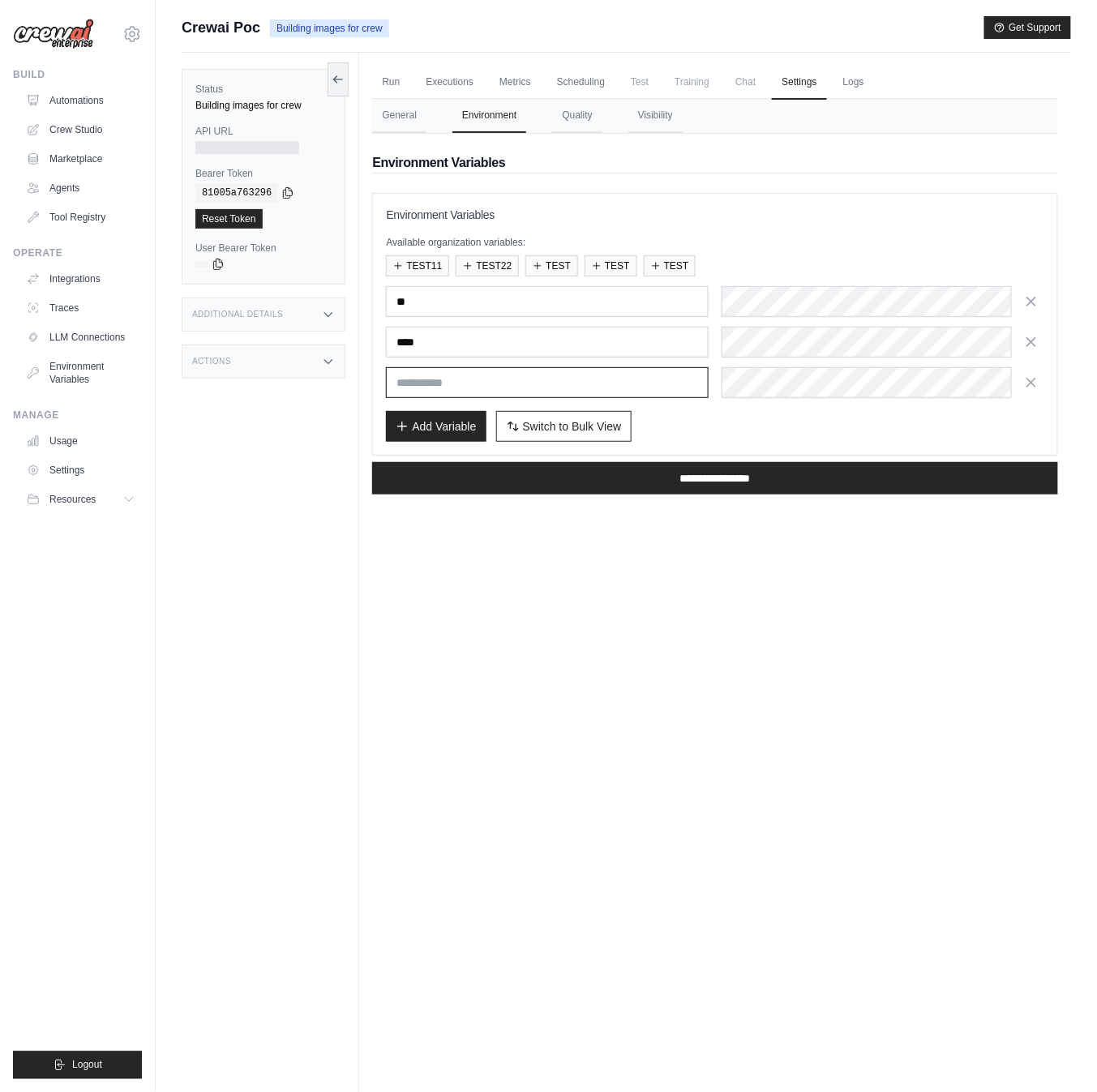
paste input "**********"
type input "**********"
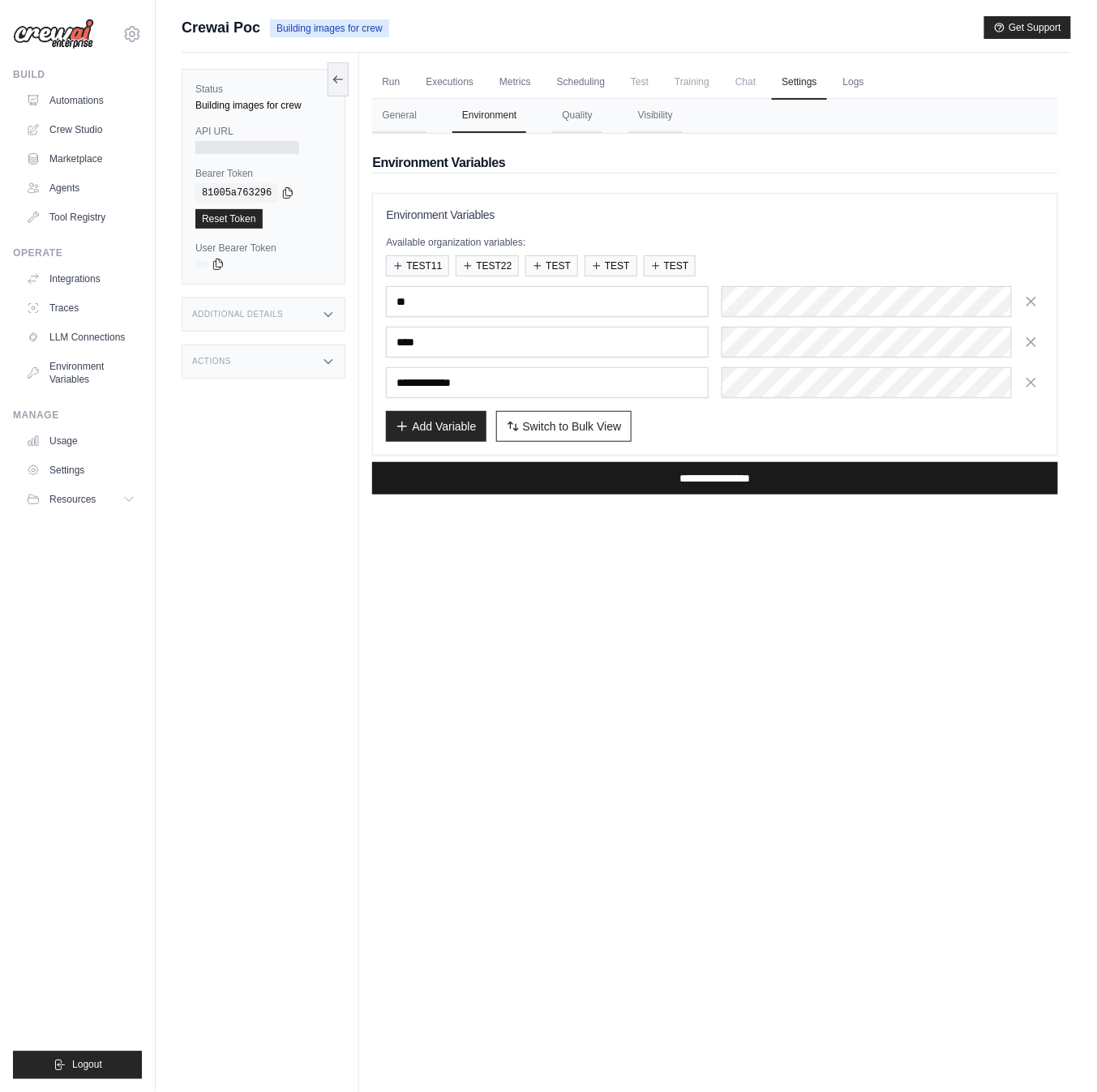
click at [509, 469] on input "**********" at bounding box center [715, 478] width 686 height 32
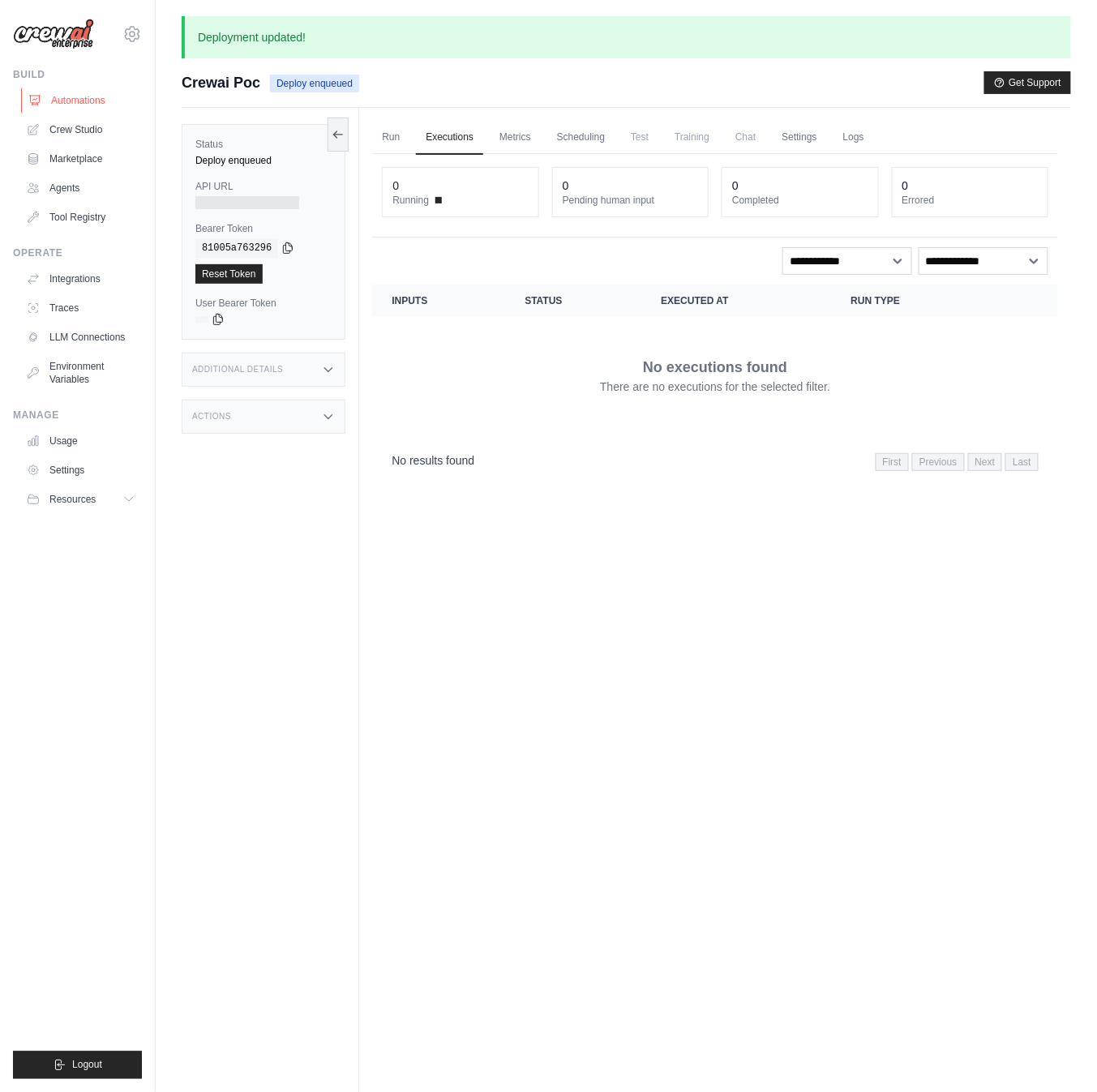
click at [99, 97] on link "Automations" at bounding box center [82, 100] width 122 height 26
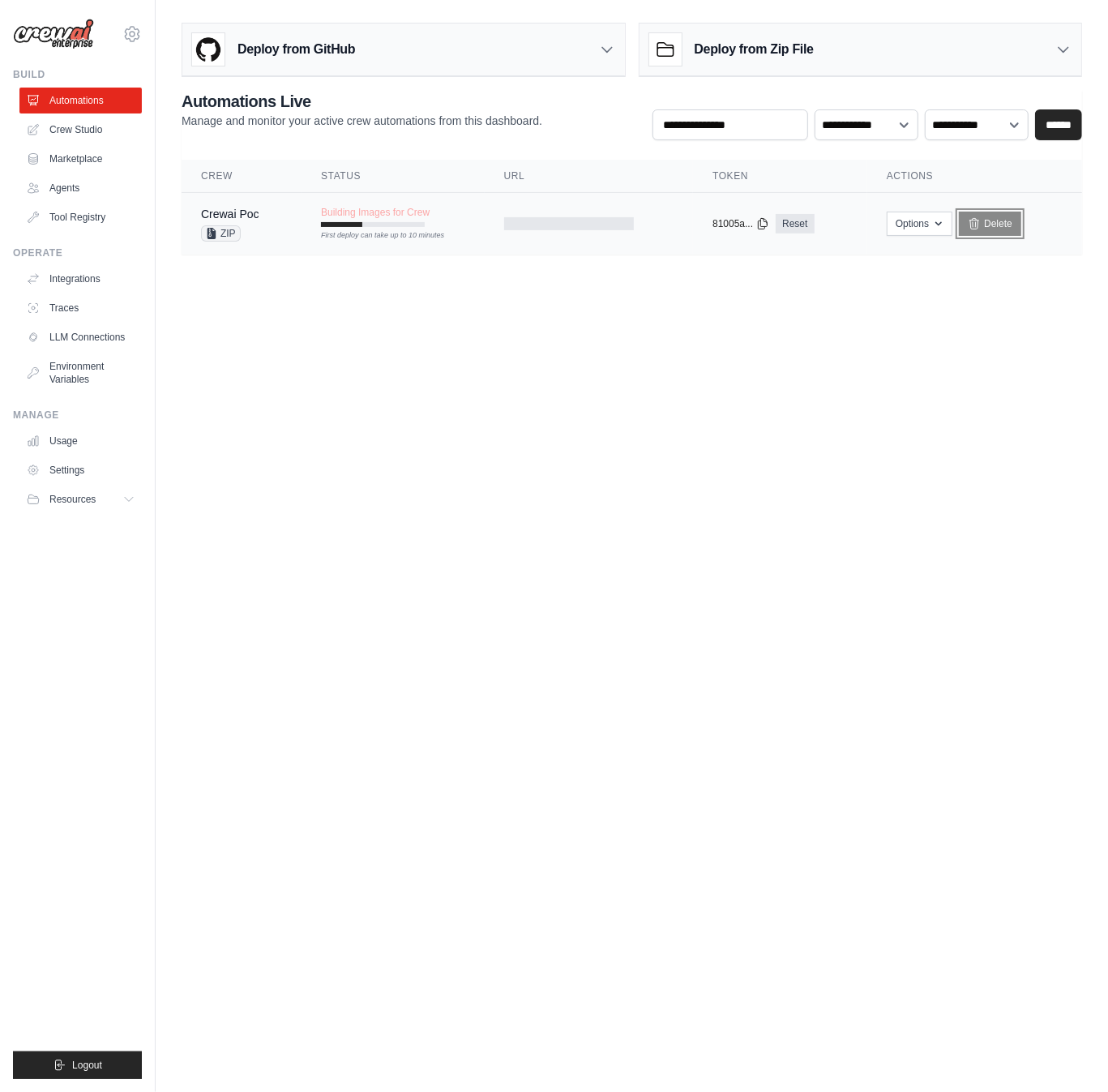
click at [1000, 225] on link "Delete" at bounding box center [990, 224] width 63 height 25
click at [550, 296] on body "a@l5r6fzmhsarq9oda2k9jdqrkxb36rxfm.oastify.com Settings Build Automations Crew …" at bounding box center [554, 546] width 1108 height 1092
click at [551, 516] on body "a@l5r6fzmhsarq9oda2k9jdqrkxb36rxfm.oastify.com Settings Build Automations Crew …" at bounding box center [554, 546] width 1108 height 1092
click at [279, 224] on div "Crewai Poc ZIP" at bounding box center [241, 224] width 81 height 36
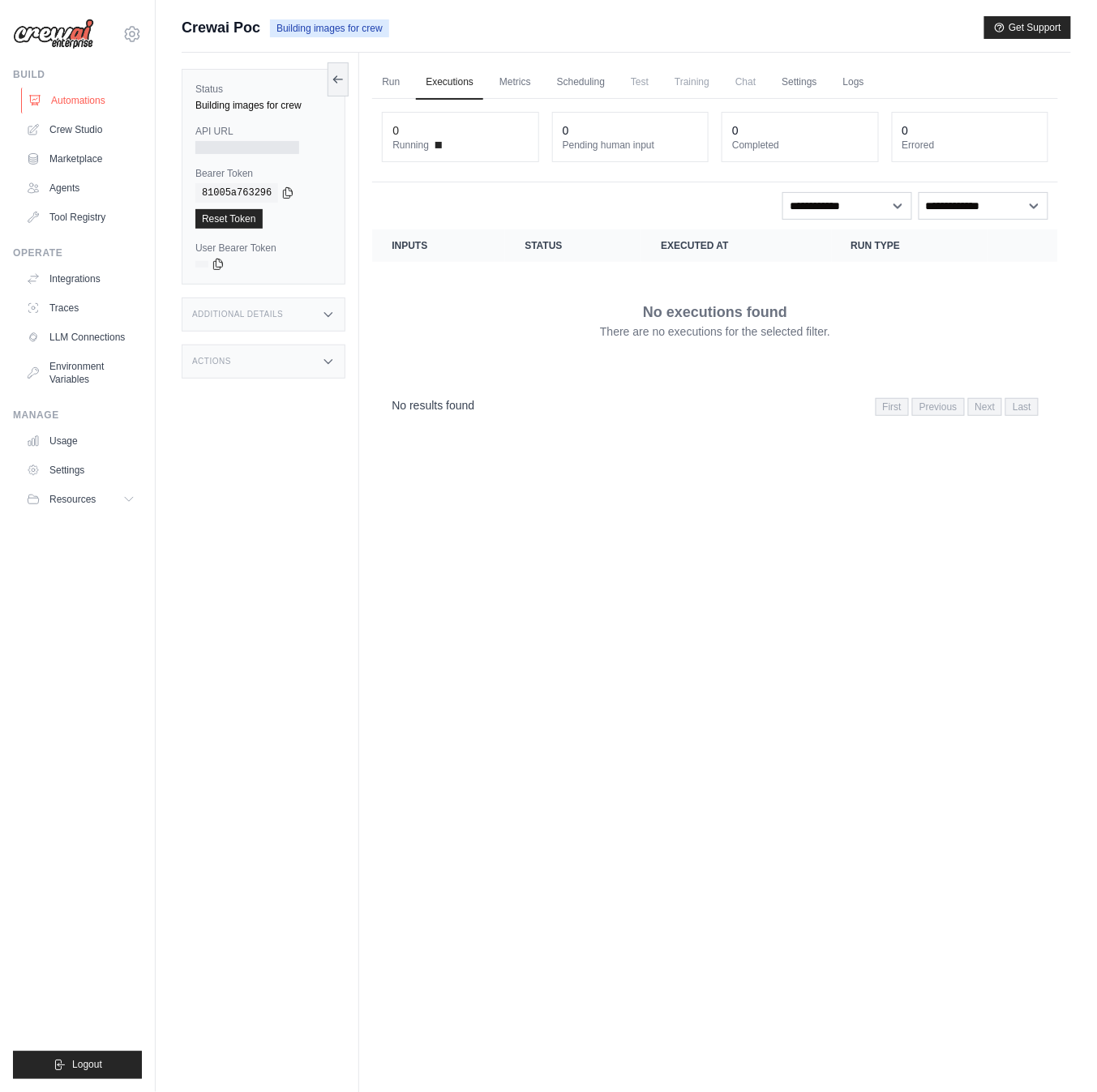
click at [109, 96] on link "Automations" at bounding box center [82, 100] width 122 height 26
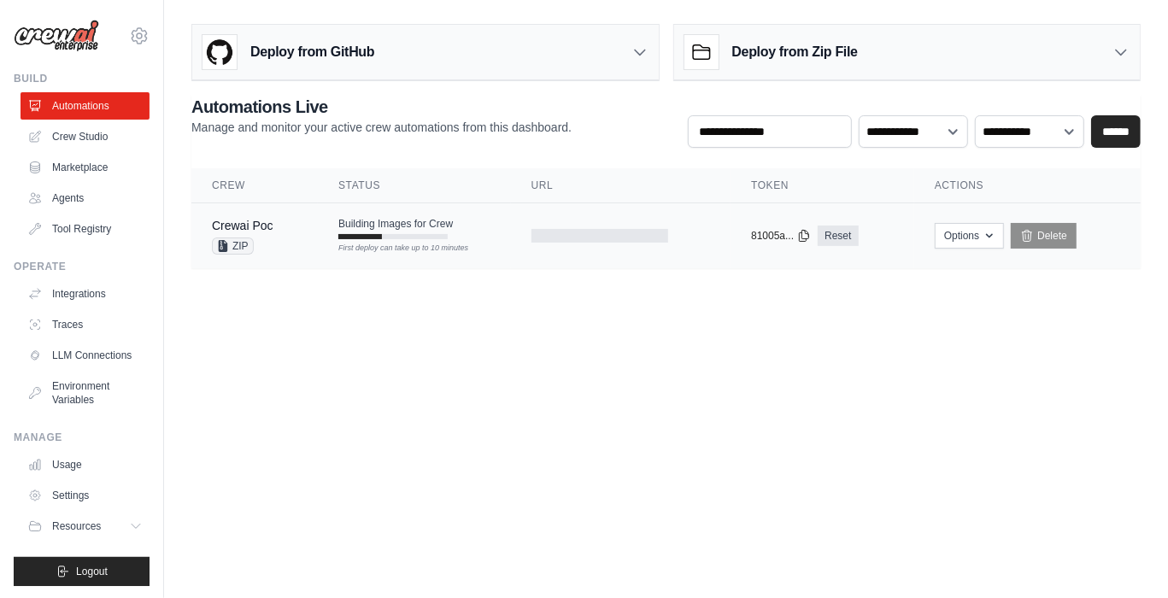
click at [660, 242] on td at bounding box center [621, 236] width 220 height 66
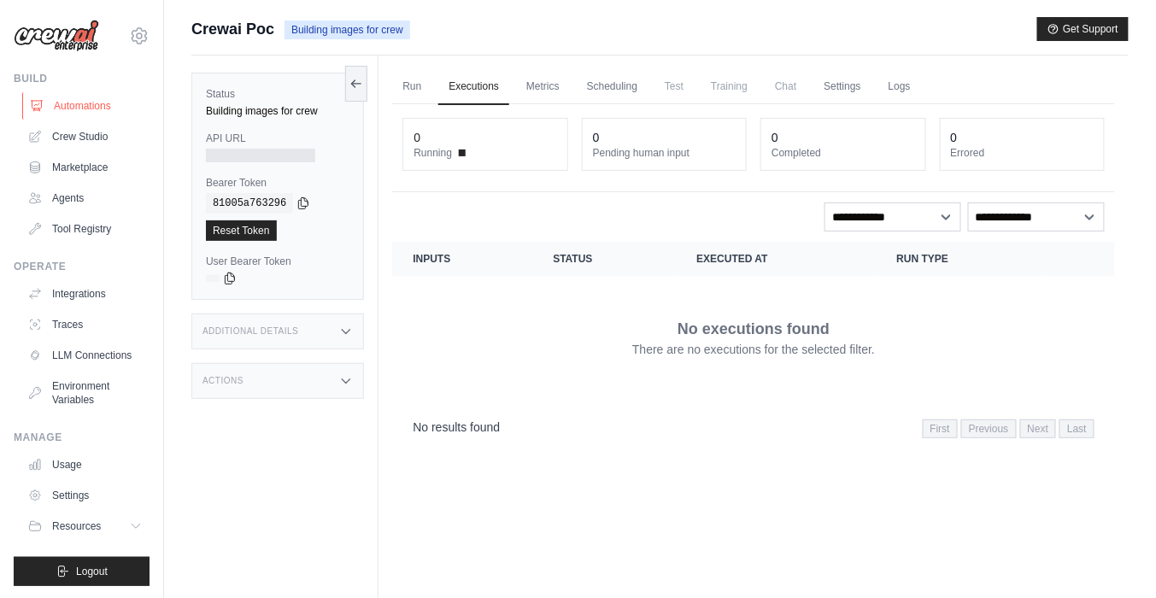
click at [80, 100] on link "Automations" at bounding box center [86, 105] width 129 height 27
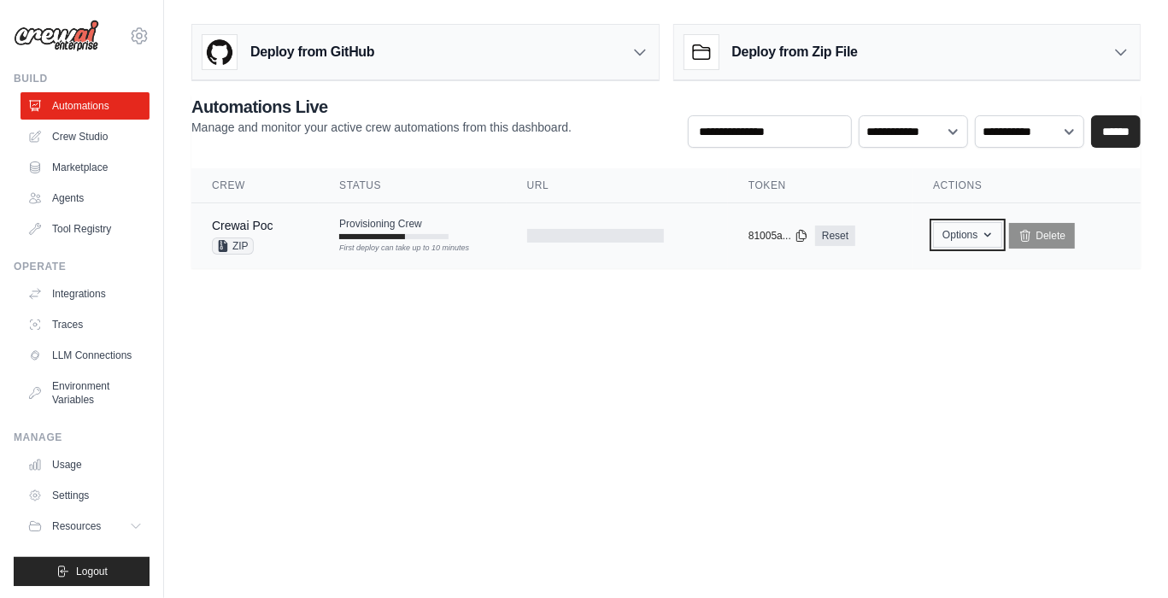
click at [949, 243] on button "Options" at bounding box center [967, 235] width 69 height 26
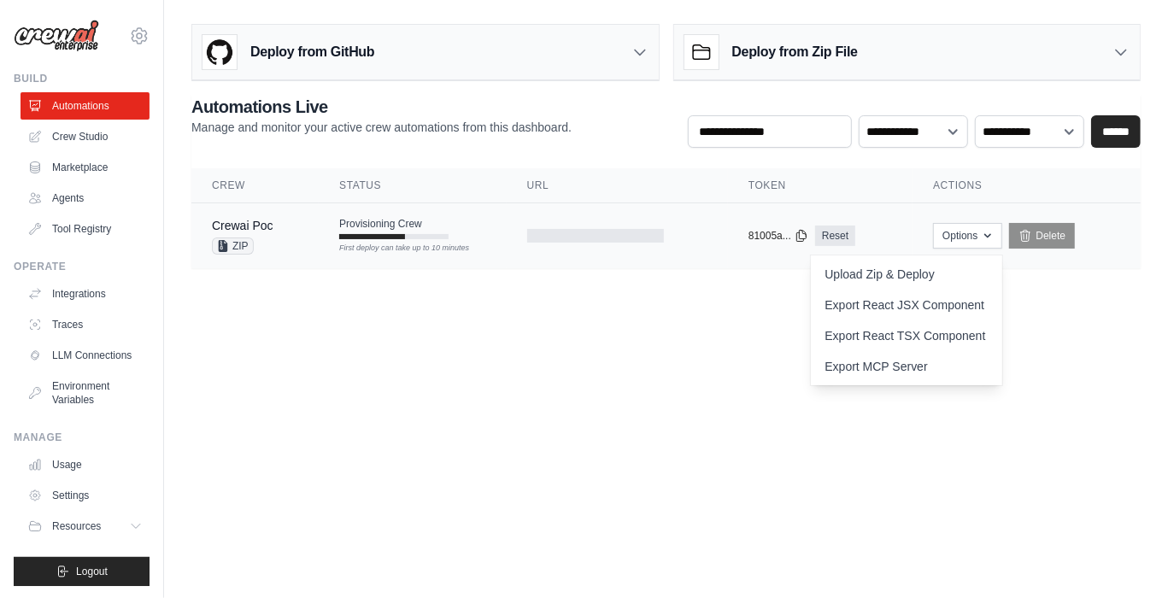
click at [495, 255] on tr "Crewai Poc ZIP Provisioning Crew First deploy can take up to 10 minutes copied …" at bounding box center [665, 236] width 949 height 66
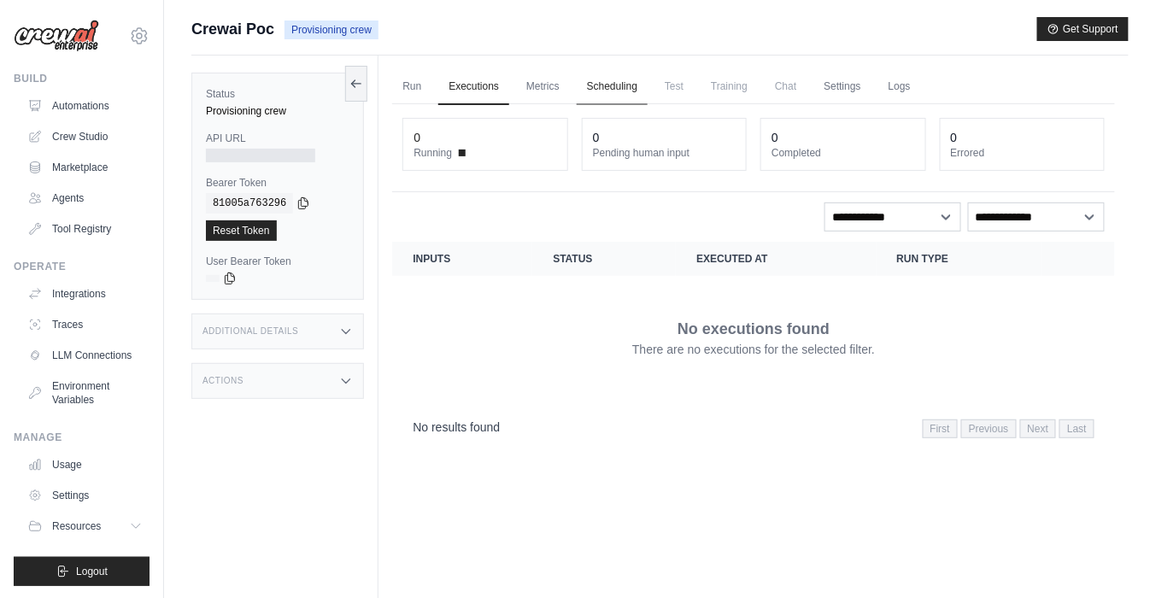
click at [635, 90] on link "Scheduling" at bounding box center [612, 87] width 71 height 36
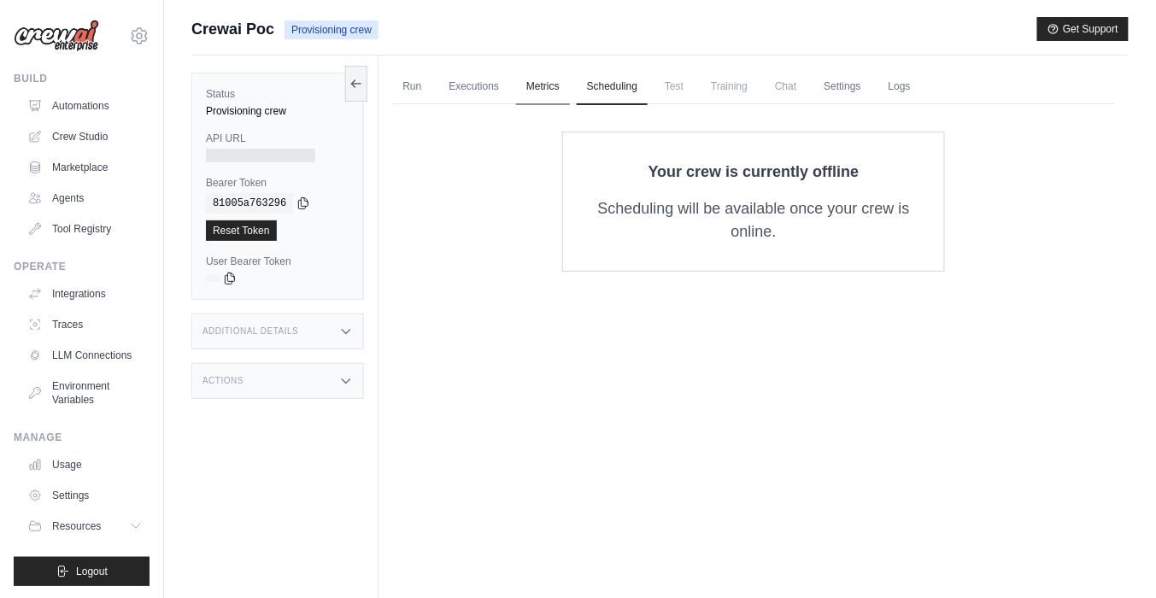
click at [541, 99] on link "Metrics" at bounding box center [543, 87] width 54 height 36
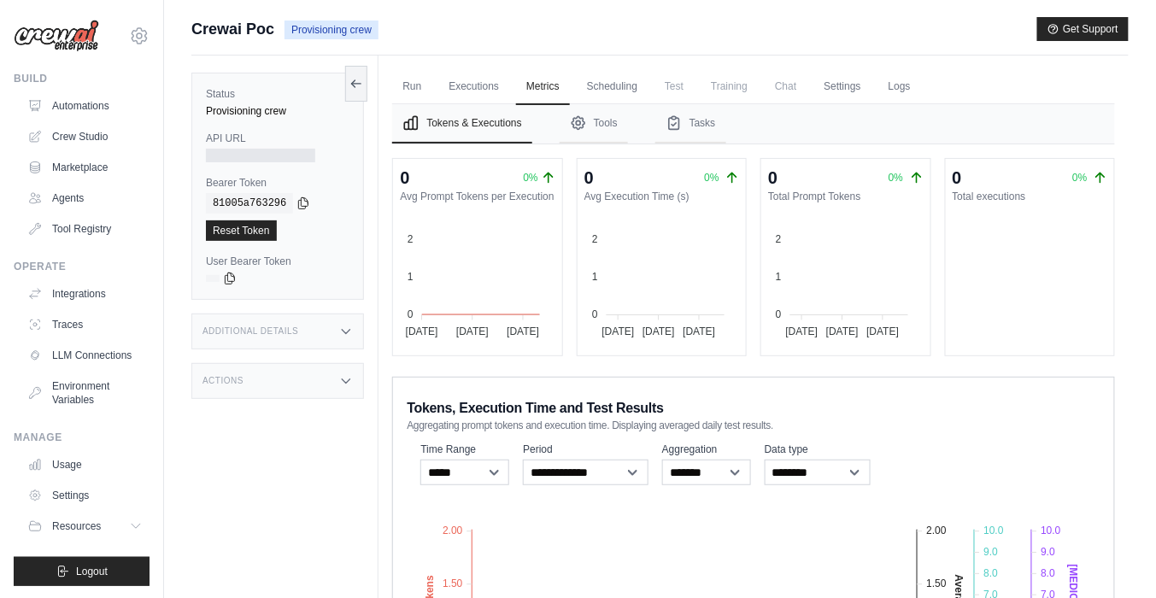
click at [558, 124] on nav "Tokens & Executions Tools Tasks" at bounding box center [753, 123] width 723 height 39
click at [589, 135] on button "Tools" at bounding box center [594, 123] width 68 height 39
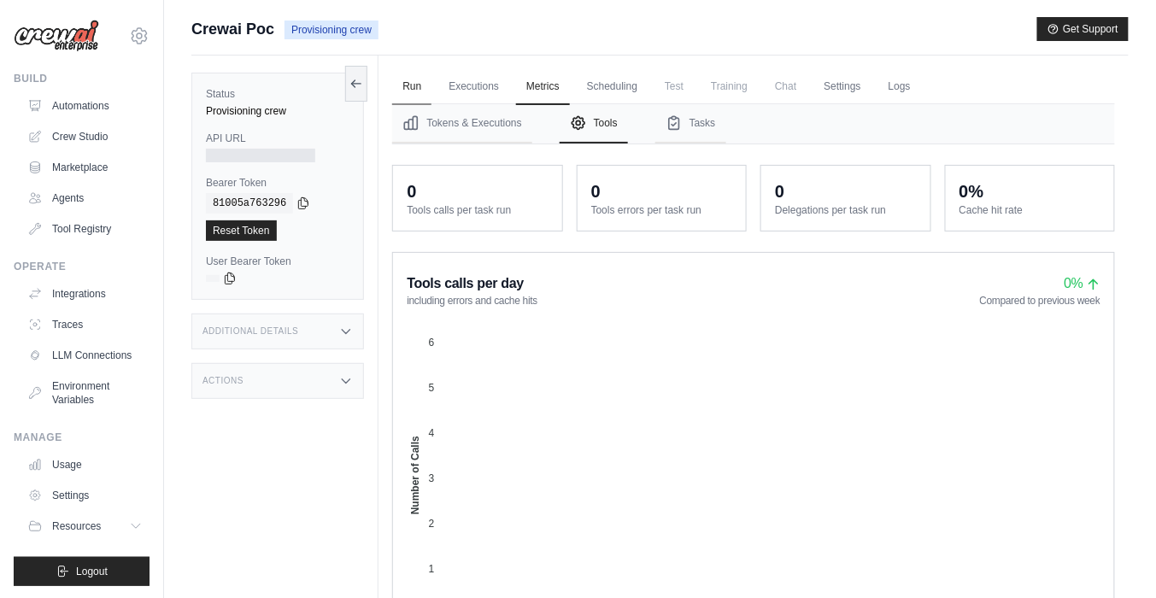
click at [407, 86] on link "Run" at bounding box center [411, 87] width 39 height 36
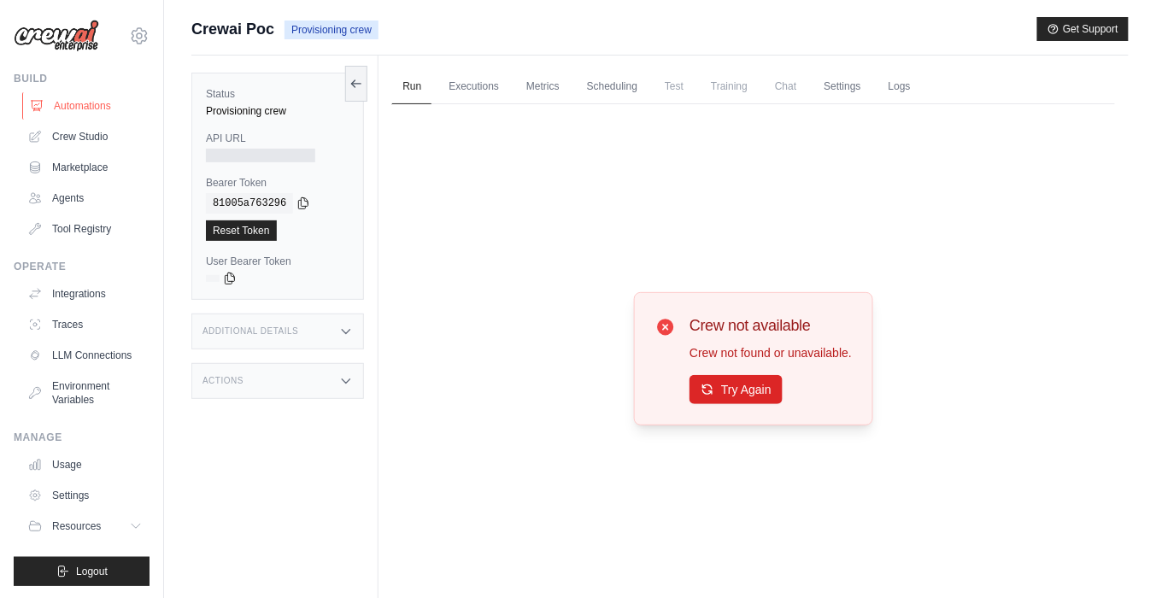
click at [63, 95] on link "Automations" at bounding box center [86, 105] width 129 height 27
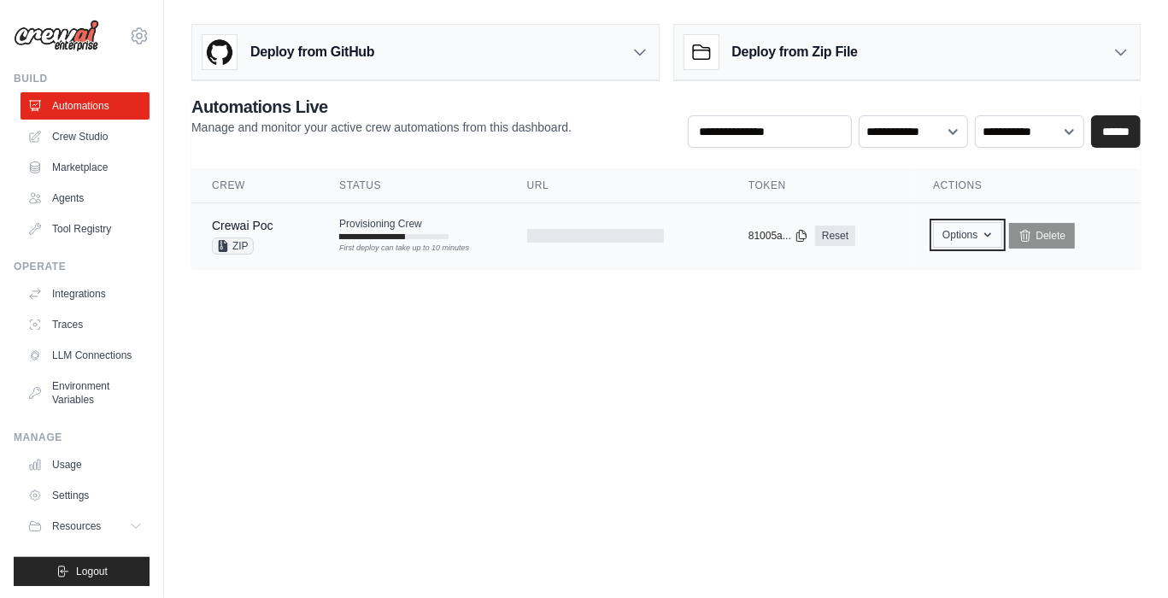
click at [995, 238] on button "Options" at bounding box center [967, 235] width 69 height 26
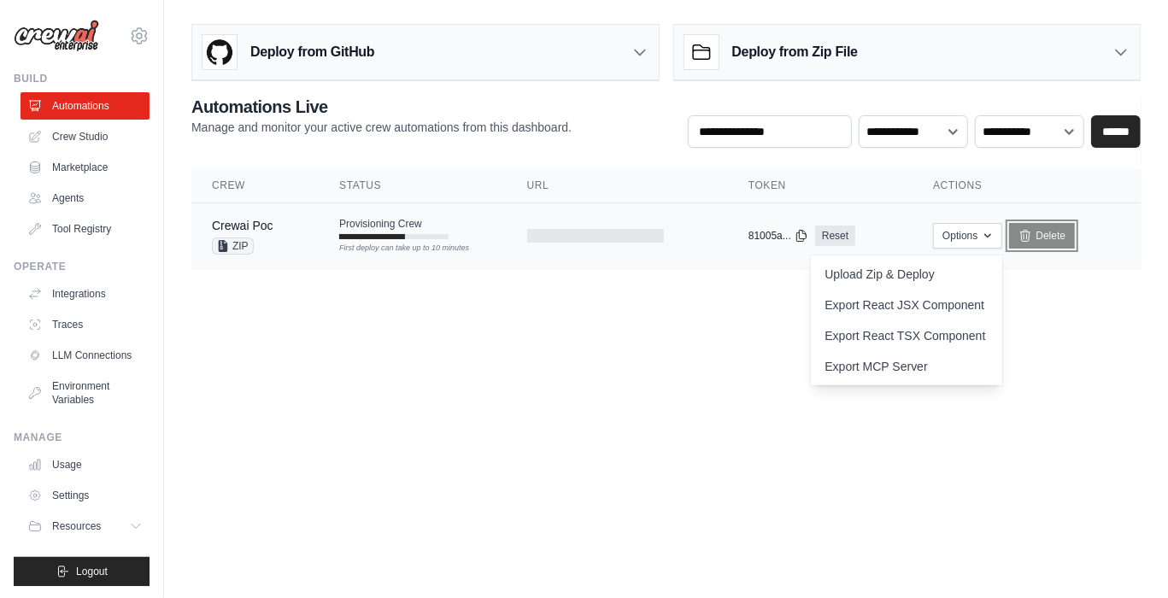
click at [1025, 230] on icon at bounding box center [1025, 235] width 9 height 11
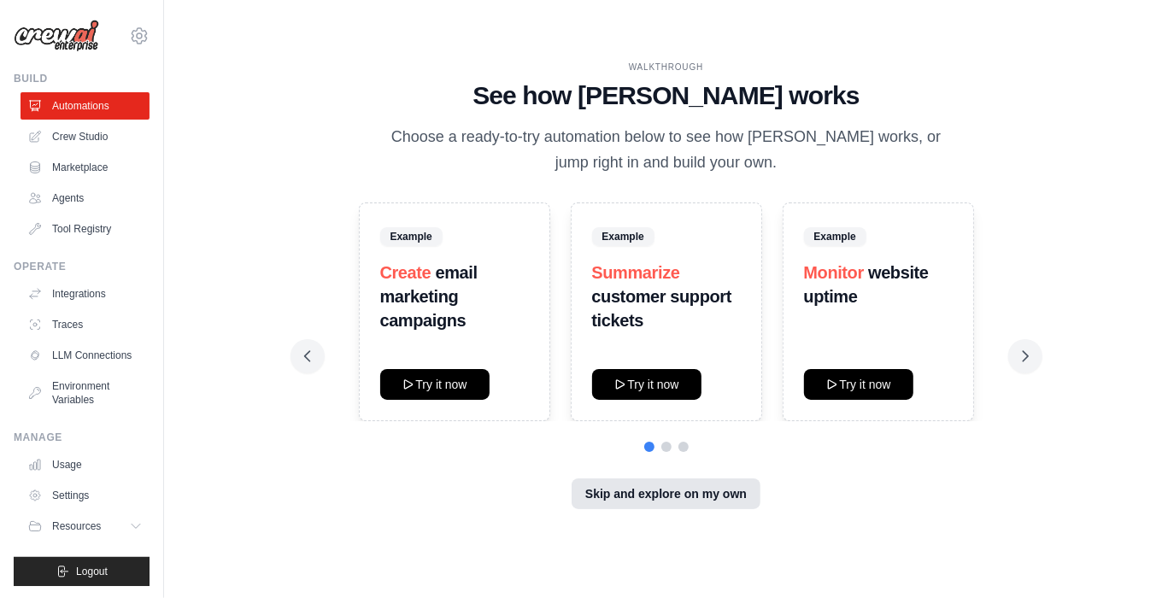
click at [674, 502] on button "Skip and explore on my own" at bounding box center [665, 493] width 189 height 31
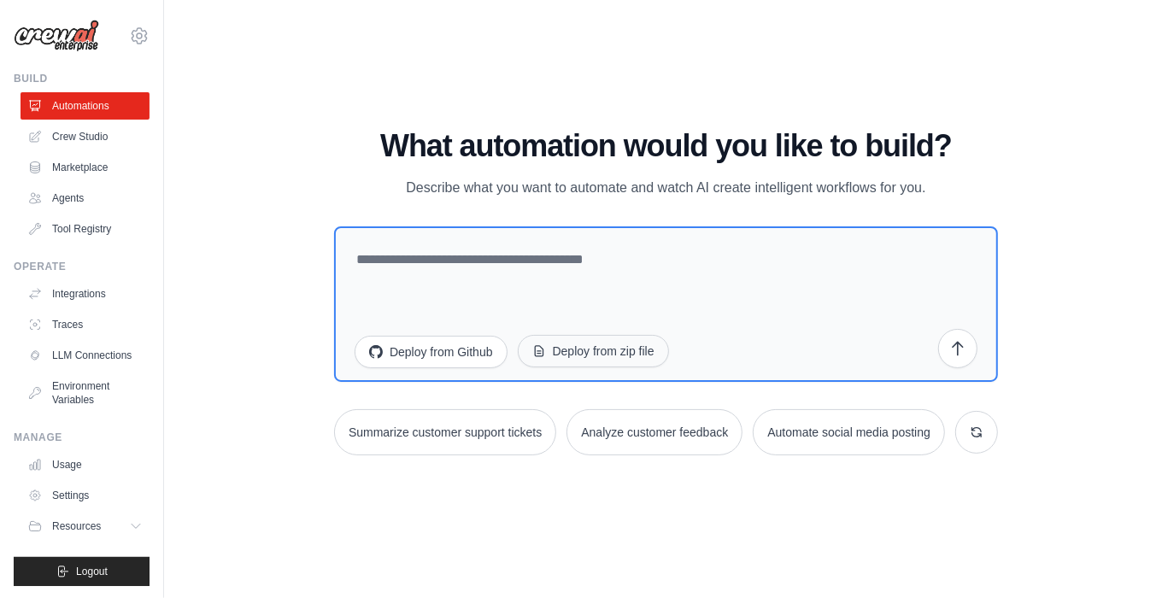
click at [585, 350] on button "Deploy from zip file" at bounding box center [593, 351] width 151 height 32
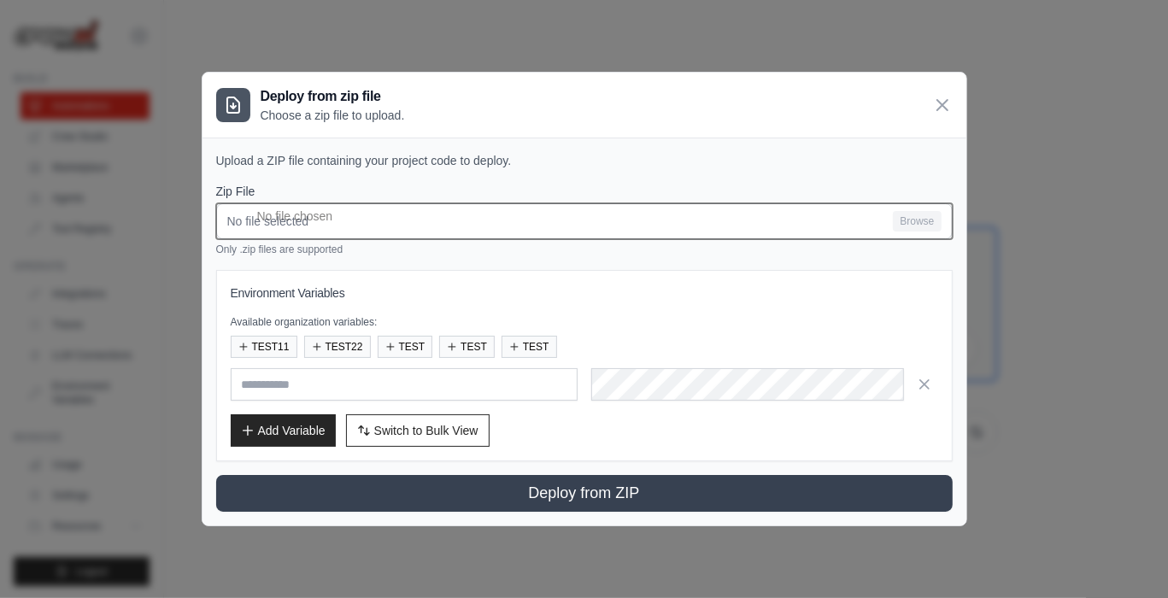
click at [344, 202] on div "Zip File No file selected Browse Only .zip files are supported" at bounding box center [584, 219] width 736 height 73
click at [343, 216] on input "No file selected Browse" at bounding box center [584, 221] width 736 height 36
type input "**********"
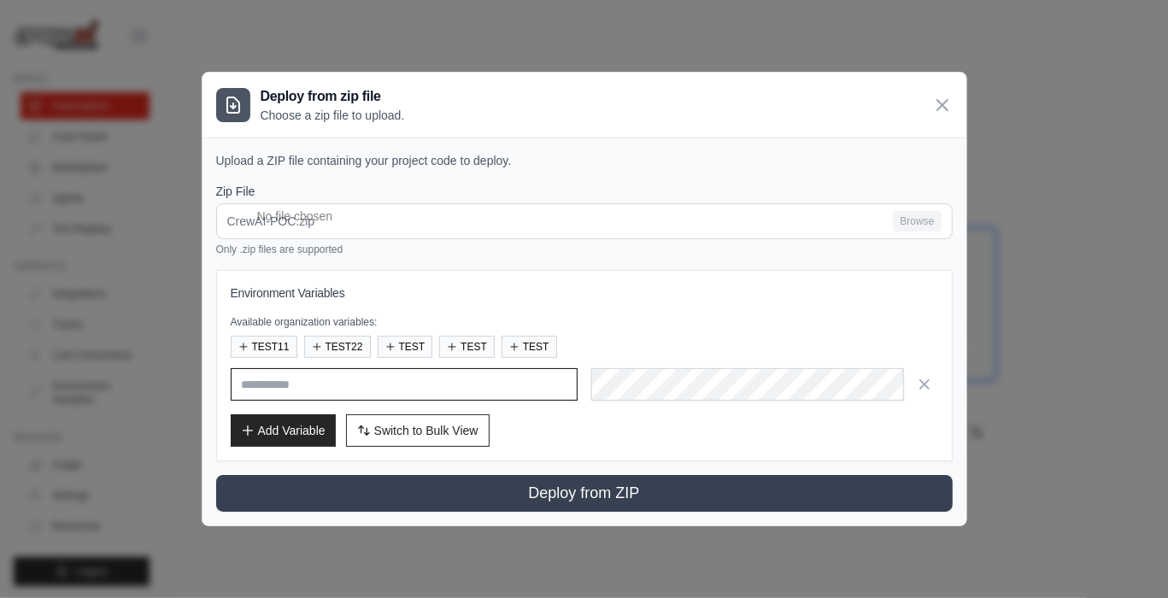
click at [371, 396] on input "text" at bounding box center [404, 384] width 347 height 32
type input "**"
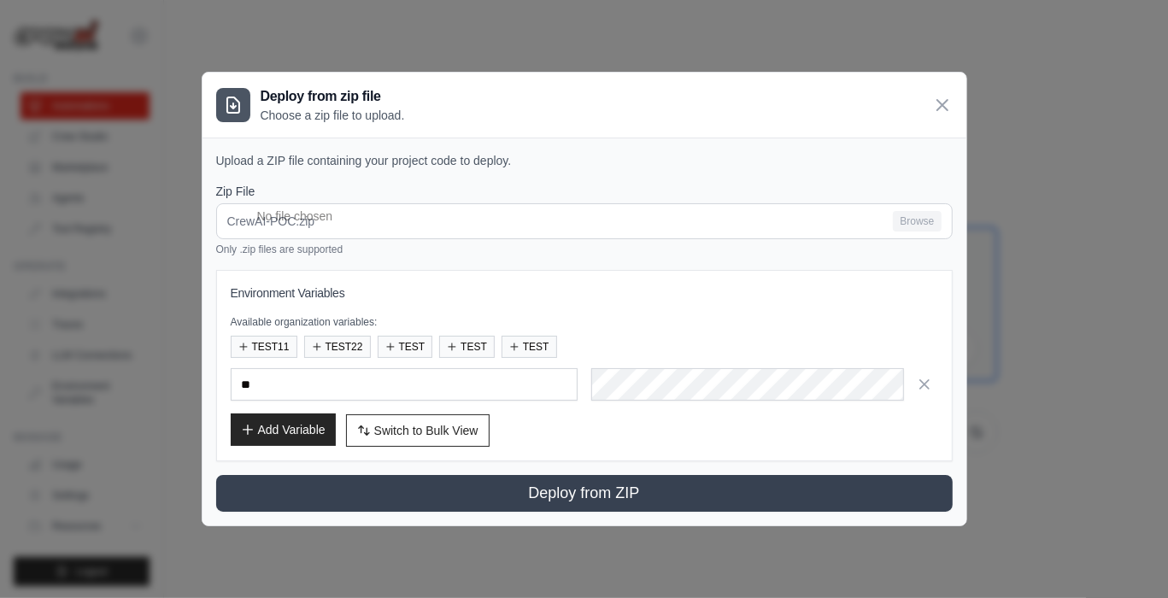
click at [291, 428] on button "Add Variable" at bounding box center [283, 429] width 105 height 32
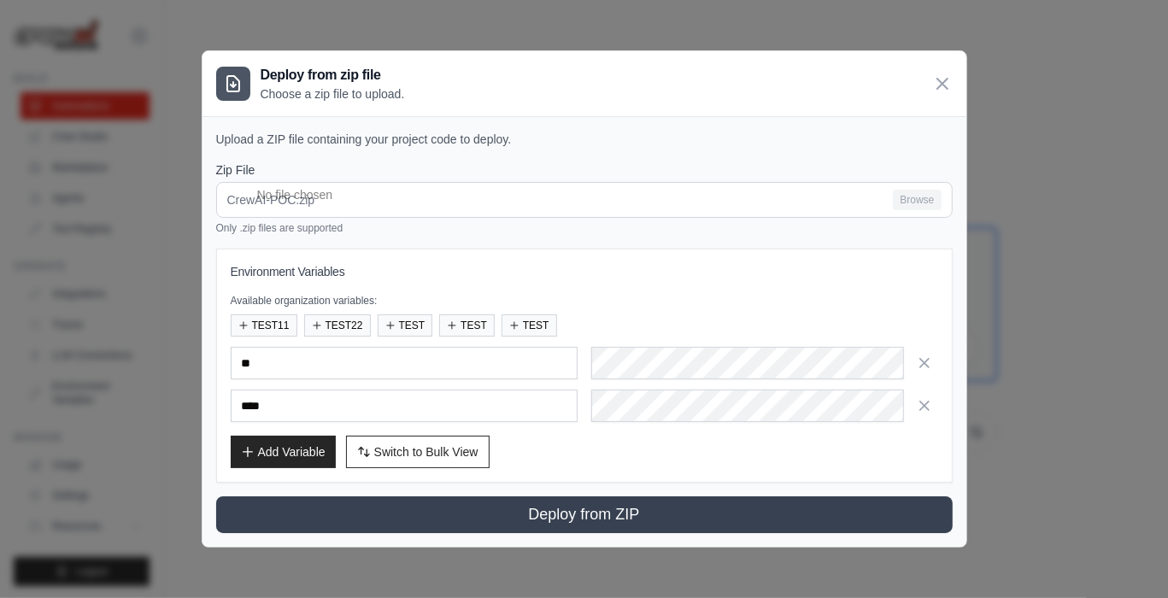
click at [278, 418] on input "****" at bounding box center [404, 406] width 347 height 32
type input "****"
click at [278, 424] on div "Environment Variables Available organization variables: TEST11 TEST22 TEST TEST…" at bounding box center [584, 365] width 707 height 205
click at [278, 461] on button "Add Variable" at bounding box center [283, 451] width 105 height 32
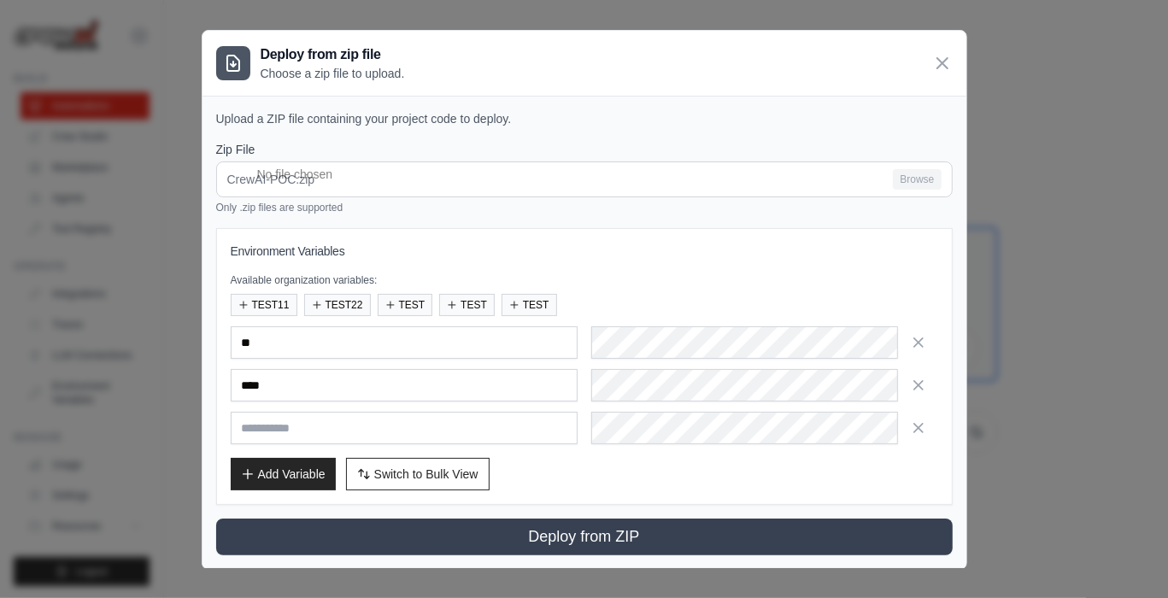
click at [300, 412] on input "text" at bounding box center [404, 428] width 347 height 32
type input "**********"
click at [607, 407] on div "**********" at bounding box center [584, 385] width 707 height 118
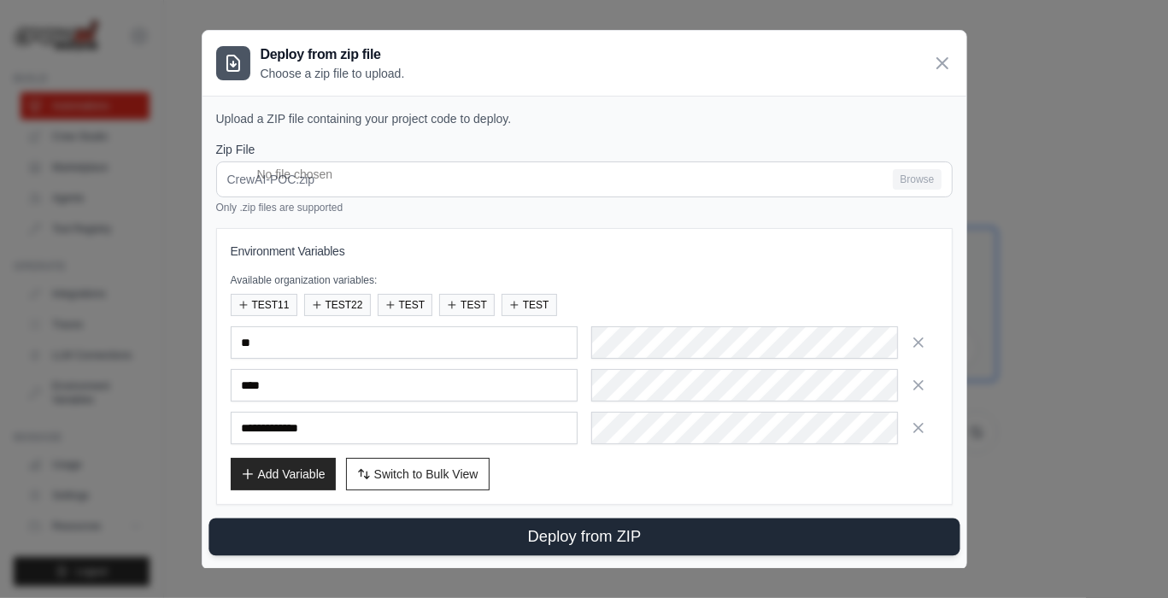
click at [538, 521] on button "Deploy from ZIP" at bounding box center [583, 538] width 751 height 38
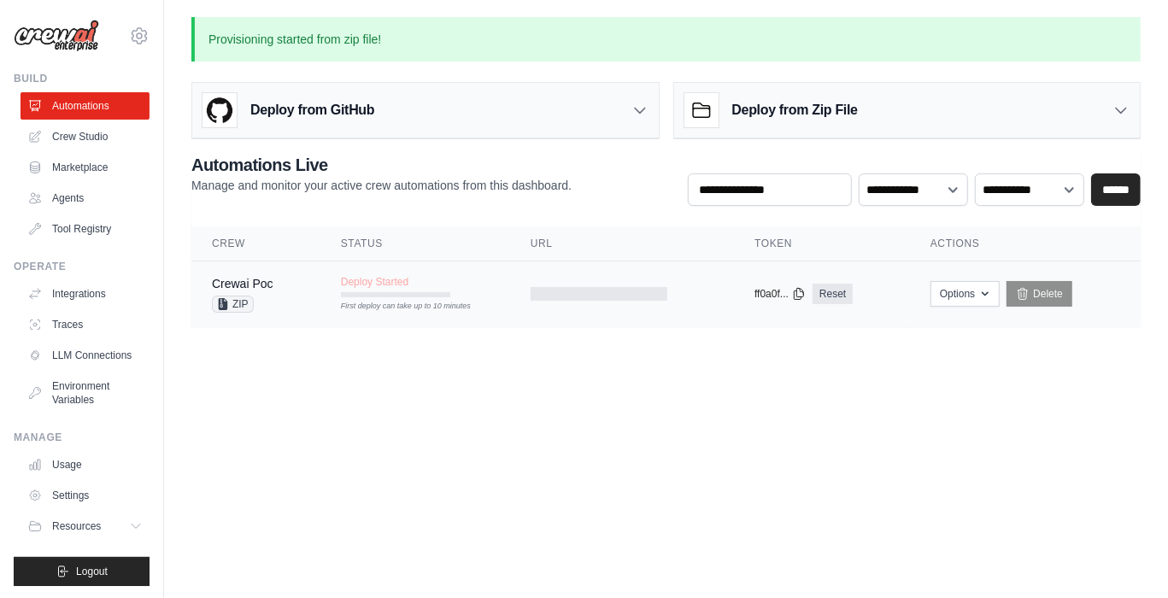
click at [490, 313] on tr "Crewai Poc ZIP Deploy Started First deploy can take up to 10 minutes copied ff0…" at bounding box center [665, 294] width 949 height 66
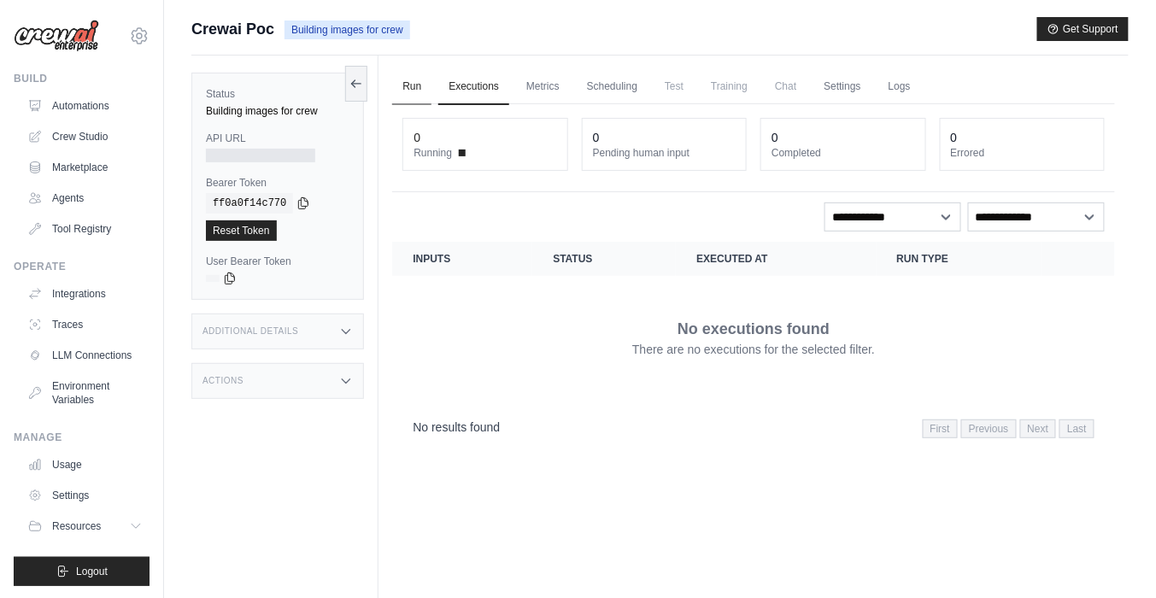
click at [419, 86] on link "Run" at bounding box center [411, 87] width 39 height 36
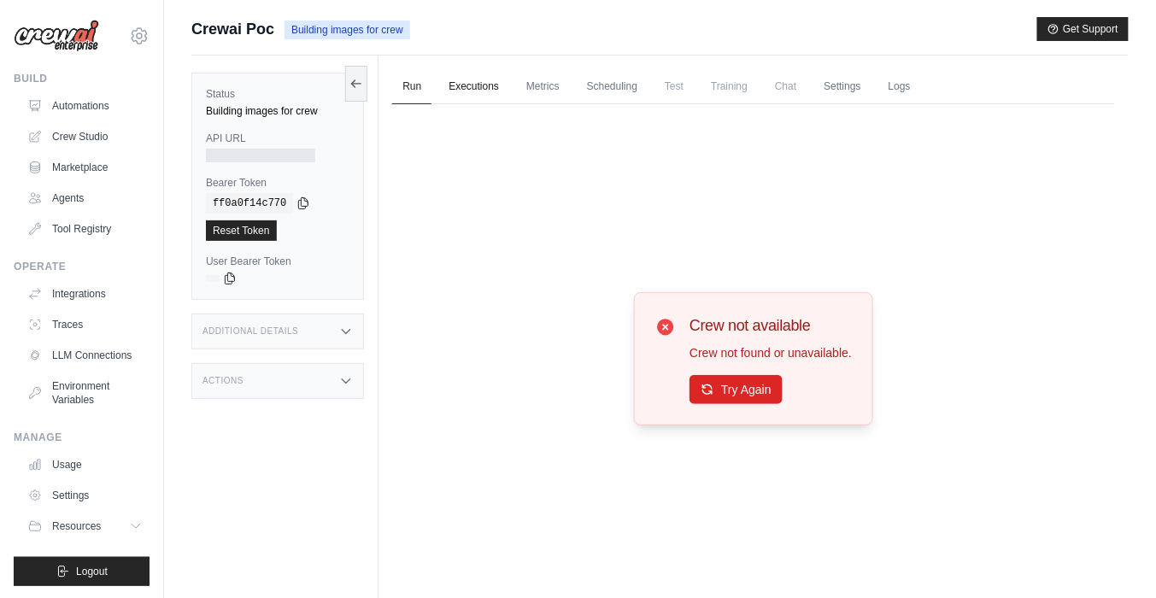
click at [457, 101] on link "Executions" at bounding box center [473, 87] width 71 height 36
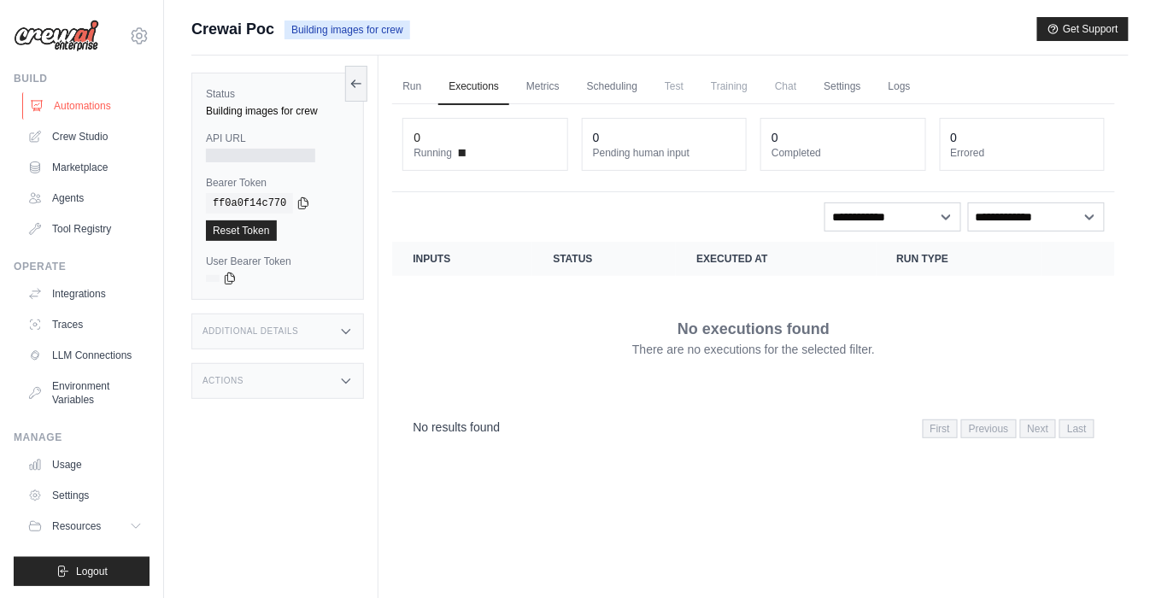
click at [79, 113] on link "Automations" at bounding box center [86, 105] width 129 height 27
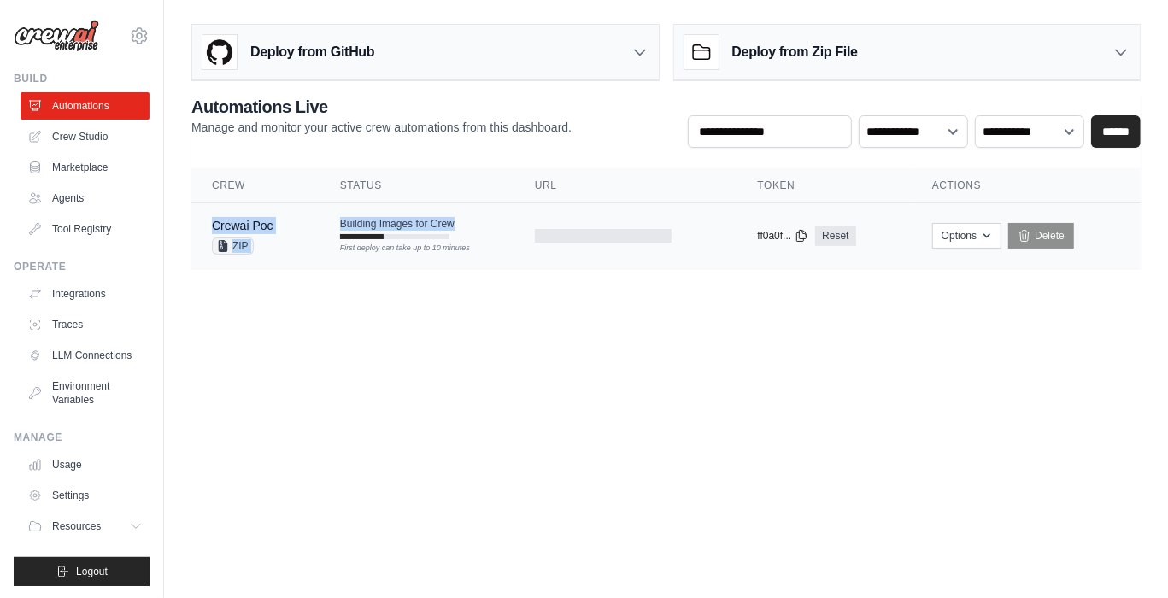
click at [494, 252] on tr "Crewai Poc ZIP Building Images for Crew First deploy can take up to 10 minutes …" at bounding box center [665, 236] width 949 height 66
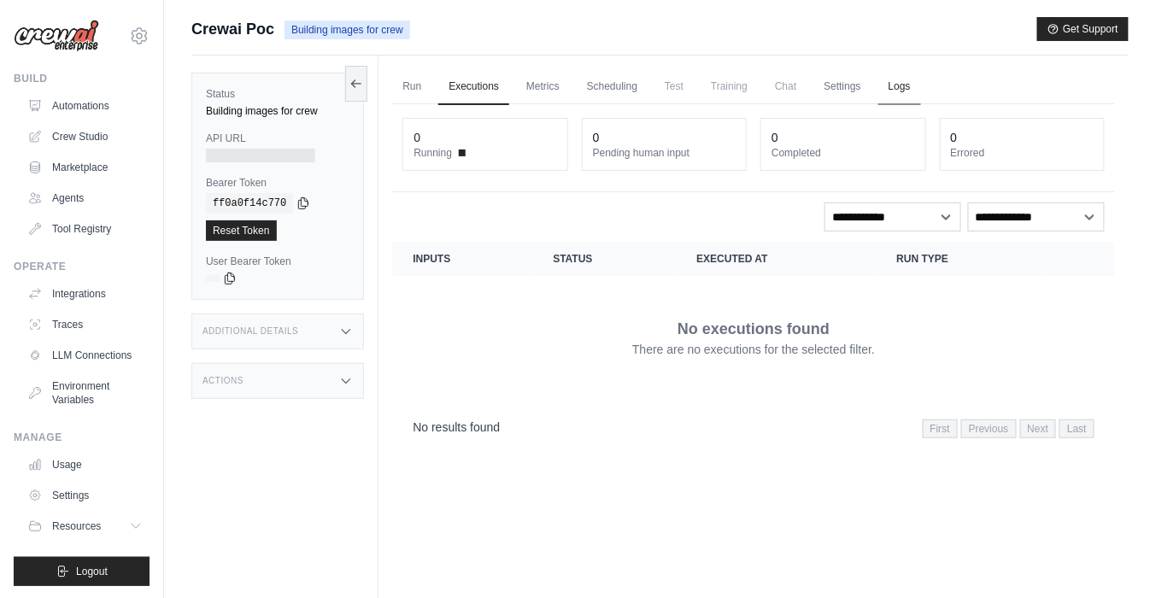
click at [911, 79] on link "Logs" at bounding box center [899, 87] width 43 height 36
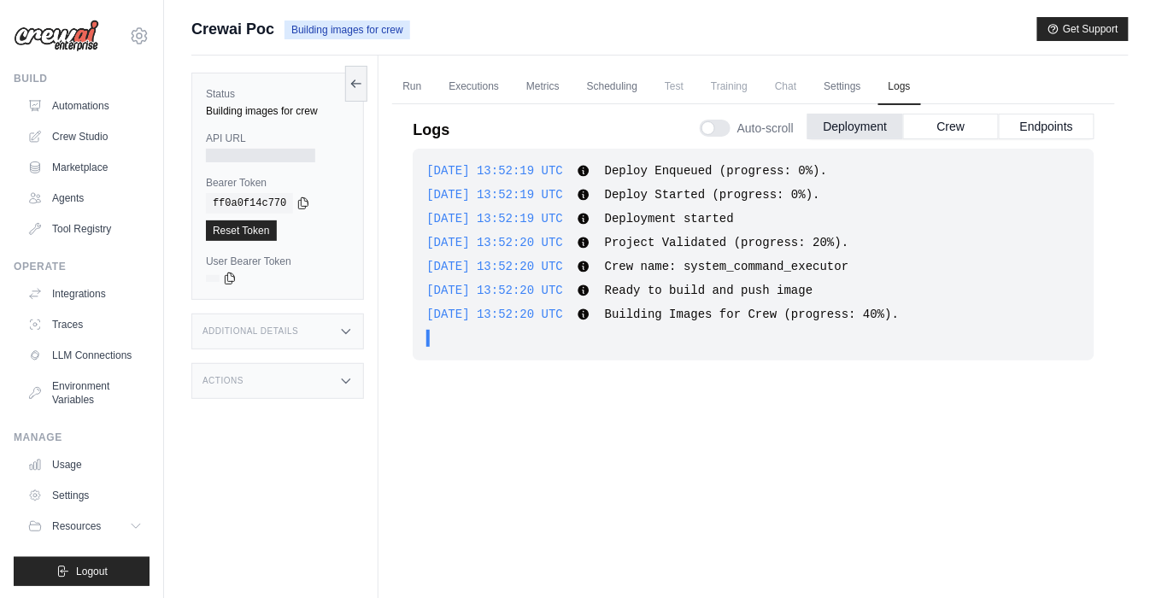
click at [624, 289] on div "2025-08-28 13:52:20 UTC Ready to build and push image Show more Show less" at bounding box center [753, 290] width 654 height 17
click at [794, 390] on div "2025-08-28 13:52:19 UTC Deploy Enqueued (progress: 0%). Show more Show less 202…" at bounding box center [754, 372] width 682 height 447
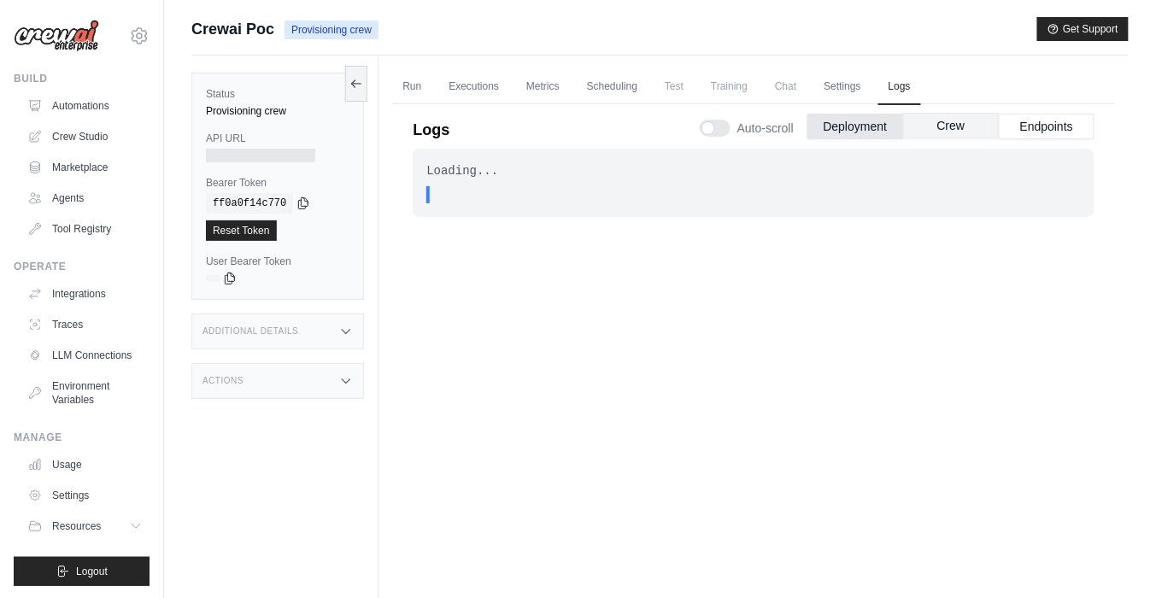
click at [922, 133] on button "Crew" at bounding box center [951, 126] width 96 height 26
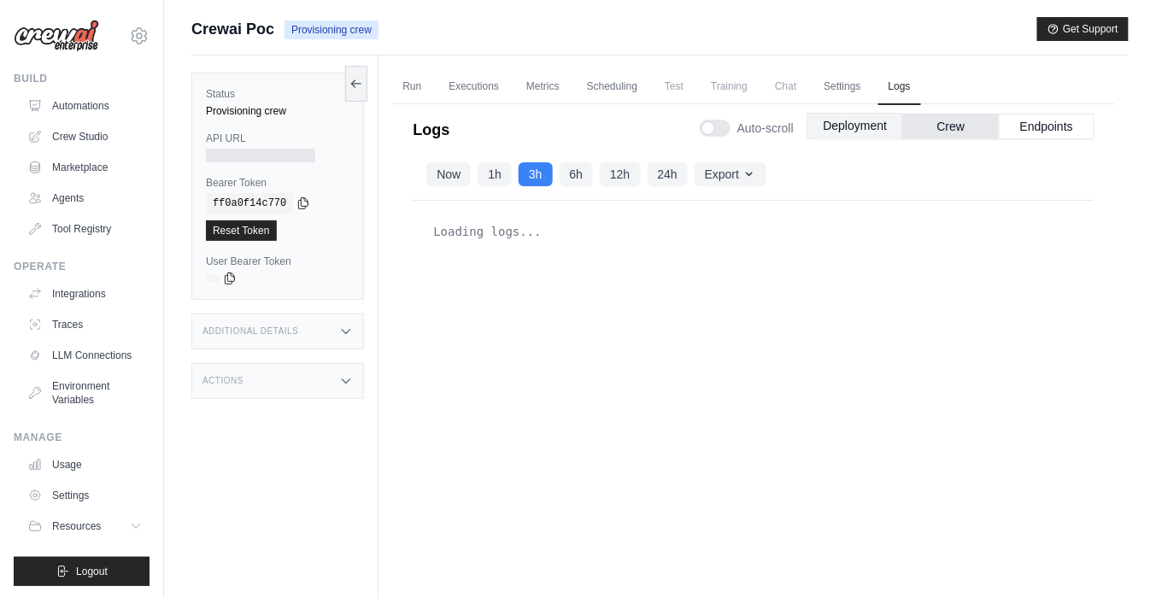
click at [878, 123] on button "Deployment" at bounding box center [855, 126] width 96 height 26
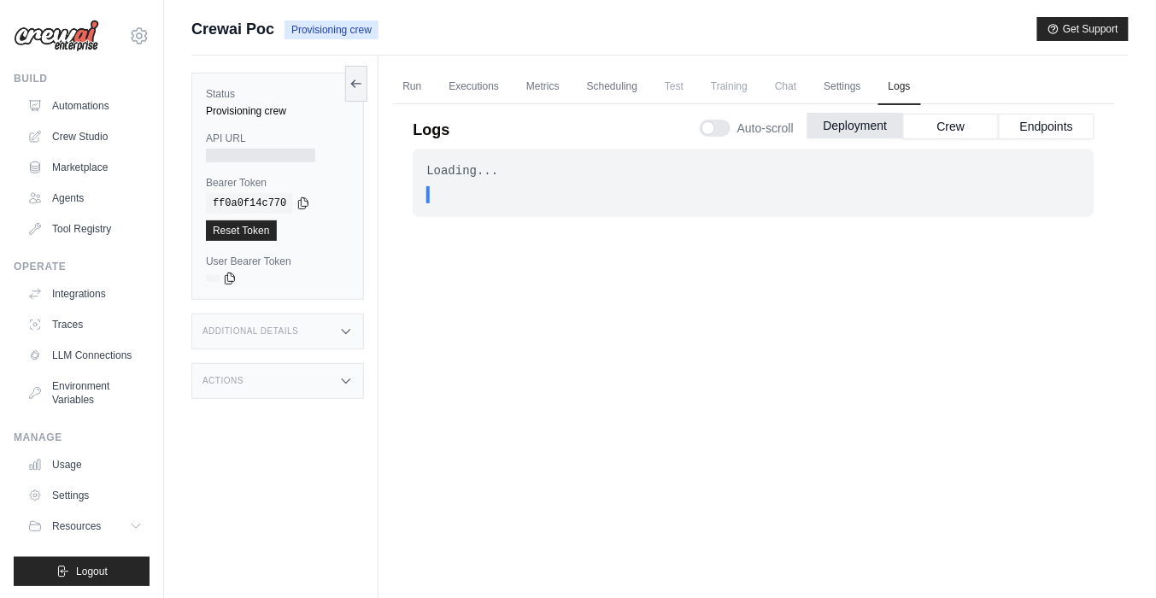
click at [837, 119] on button "Deployment" at bounding box center [855, 126] width 96 height 26
click at [703, 107] on div "Auto-scroll Deployment Crew Endpoints" at bounding box center [897, 125] width 395 height 48
click at [704, 120] on div at bounding box center [715, 128] width 31 height 17
click at [624, 92] on link "Scheduling" at bounding box center [612, 87] width 71 height 36
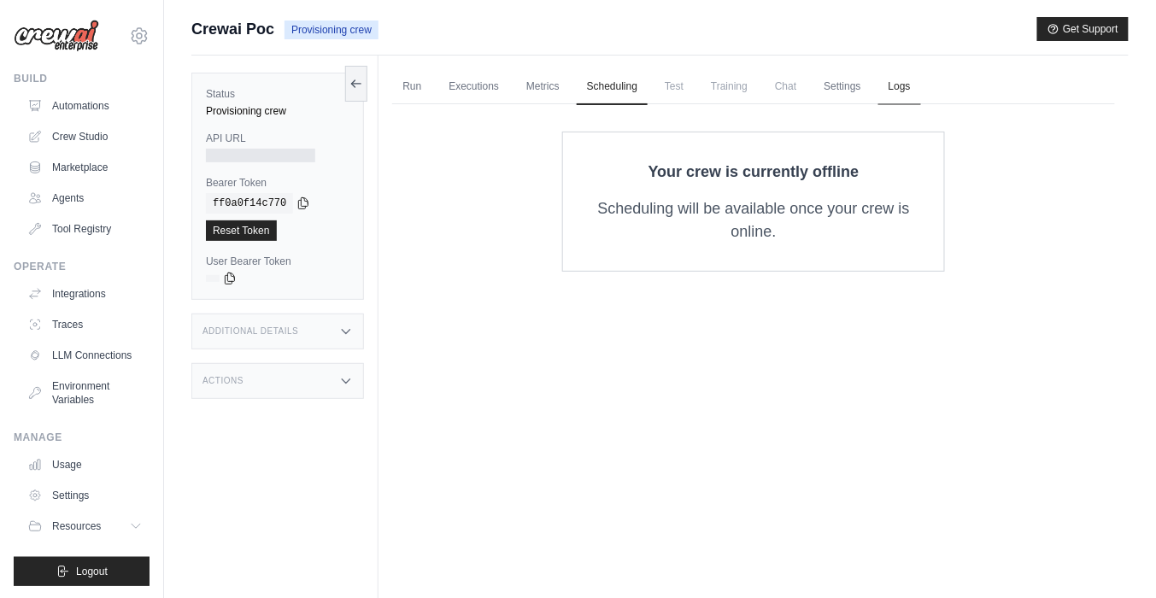
click at [921, 84] on link "Logs" at bounding box center [899, 87] width 43 height 36
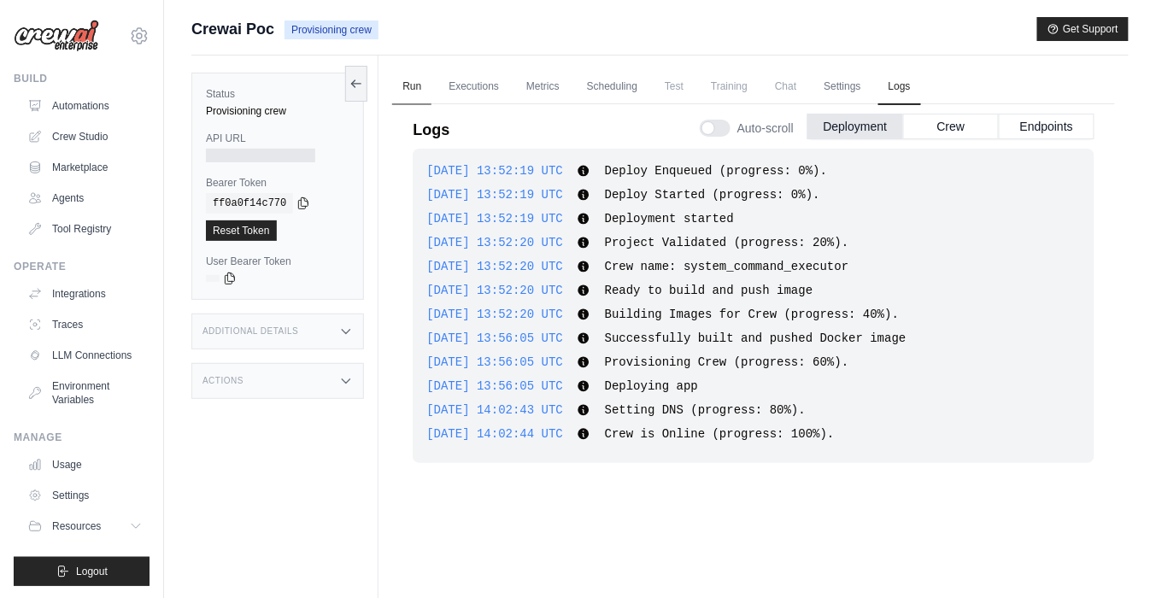
click at [425, 86] on link "Run" at bounding box center [411, 87] width 39 height 36
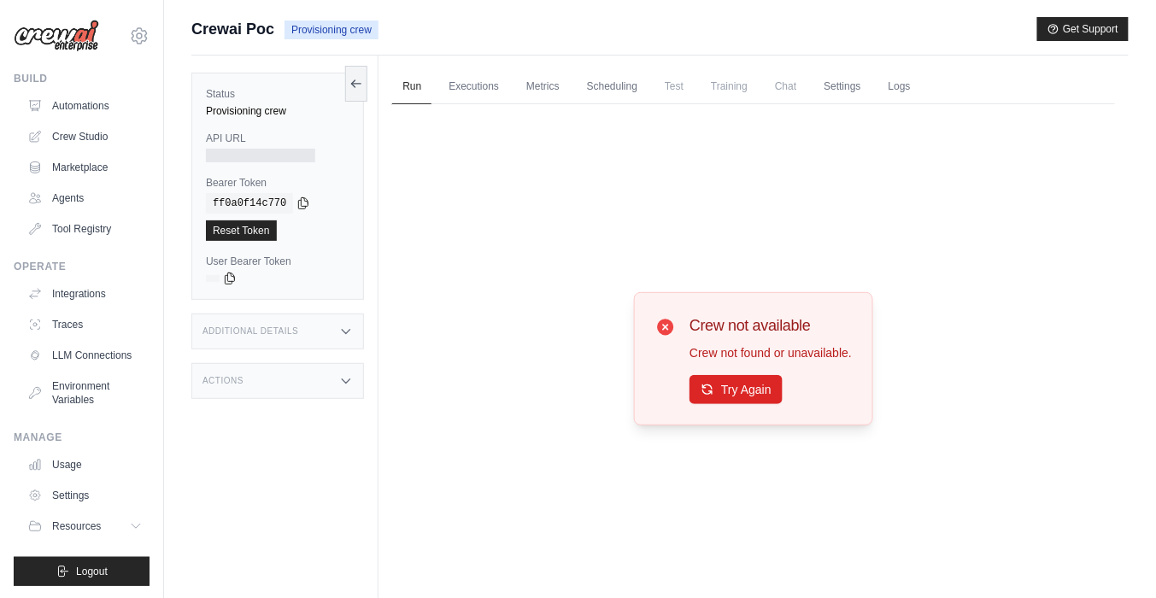
click at [687, 84] on span "Test" at bounding box center [673, 86] width 39 height 34
click at [694, 90] on link "Test" at bounding box center [673, 87] width 39 height 36
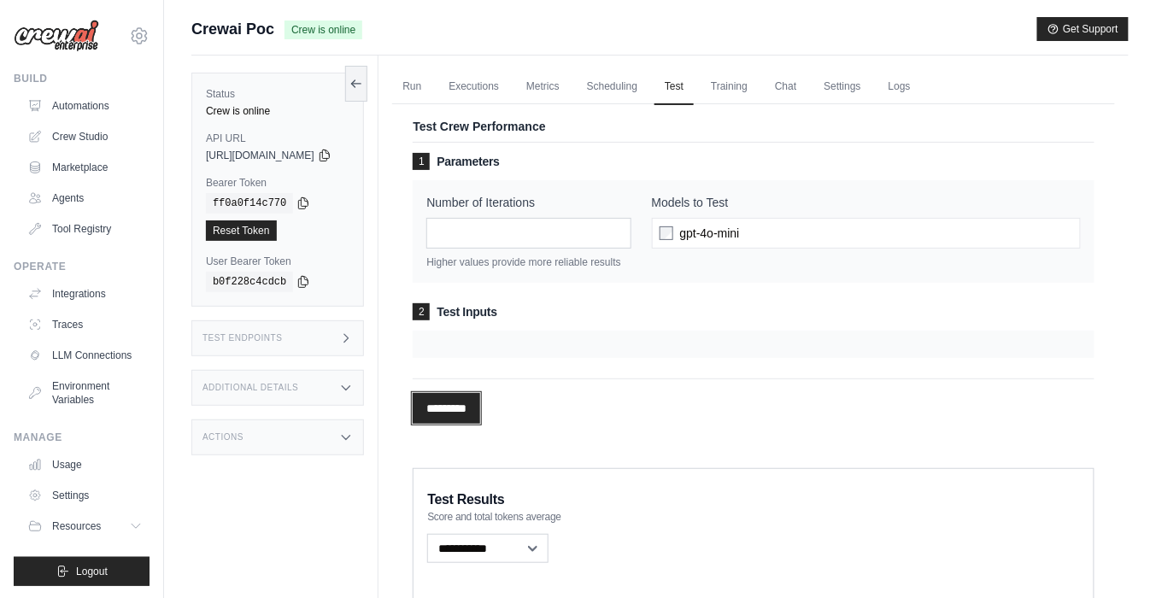
click at [480, 424] on input "*********" at bounding box center [446, 408] width 67 height 31
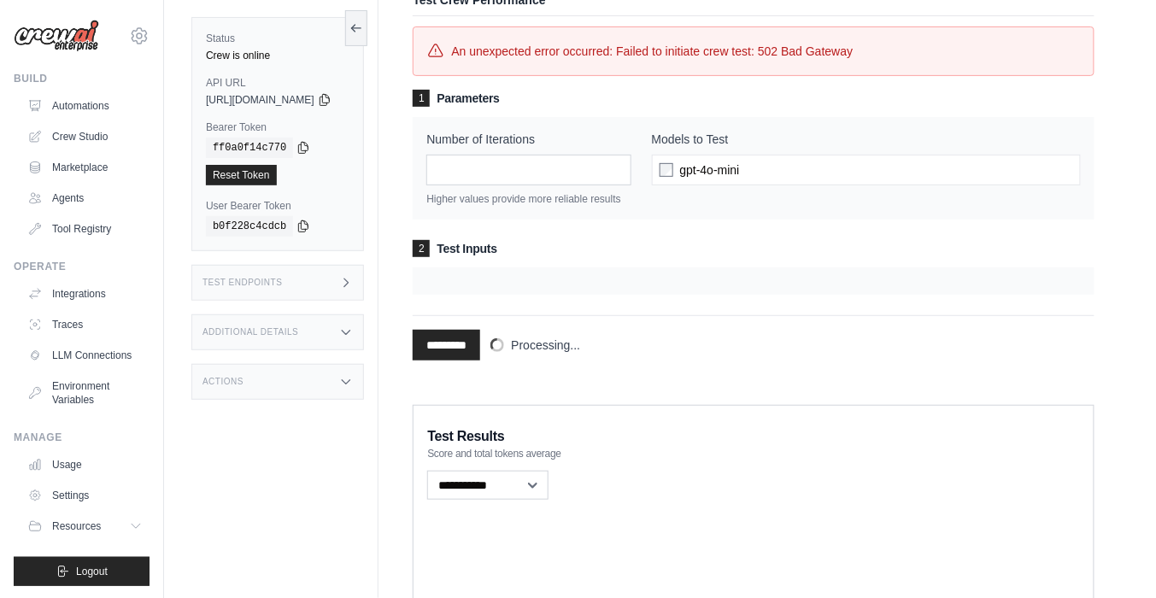
scroll to position [82, 0]
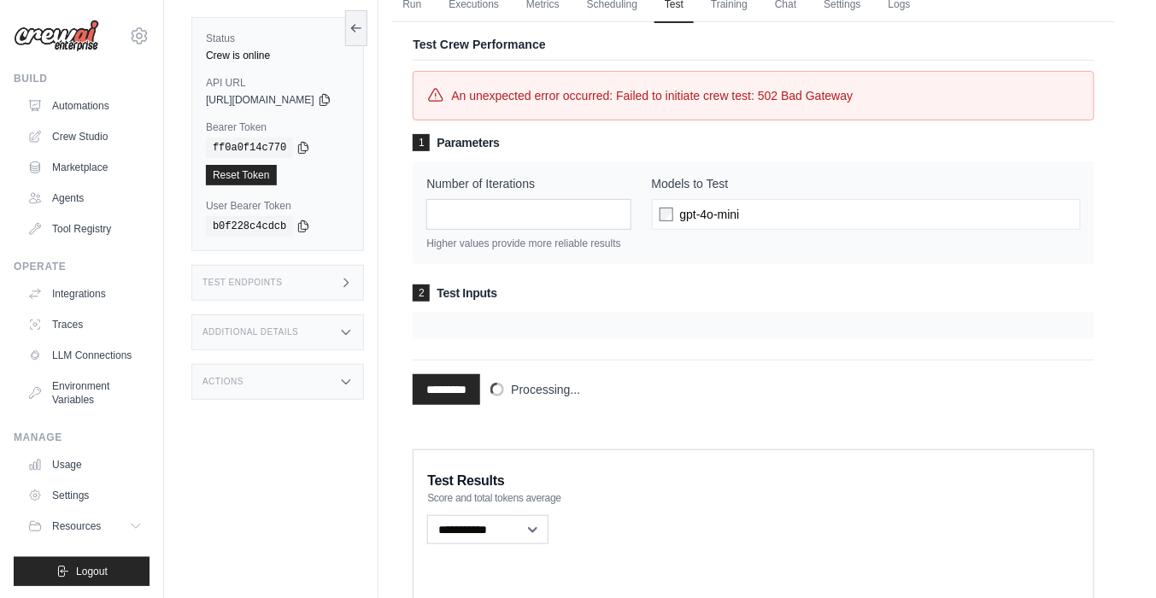
click at [720, 213] on span "gpt-4o-mini" at bounding box center [710, 214] width 60 height 17
click at [473, 403] on input "*********" at bounding box center [446, 389] width 67 height 31
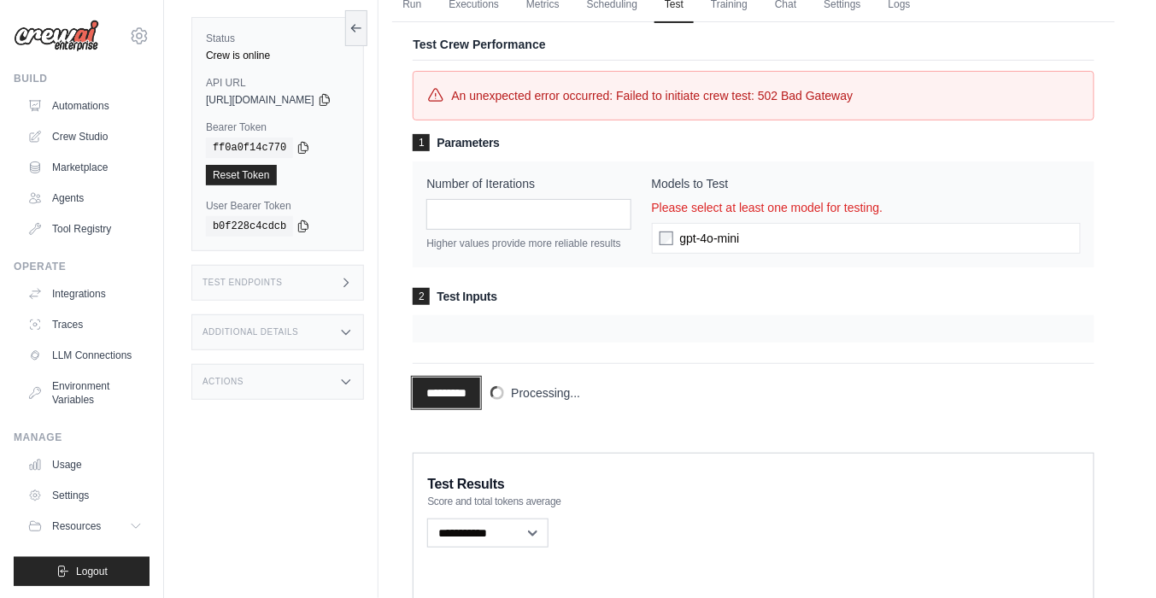
click at [478, 403] on input "*********" at bounding box center [446, 393] width 67 height 31
click at [581, 223] on input "*" at bounding box center [528, 214] width 204 height 31
click at [480, 408] on input "*********" at bounding box center [446, 393] width 67 height 31
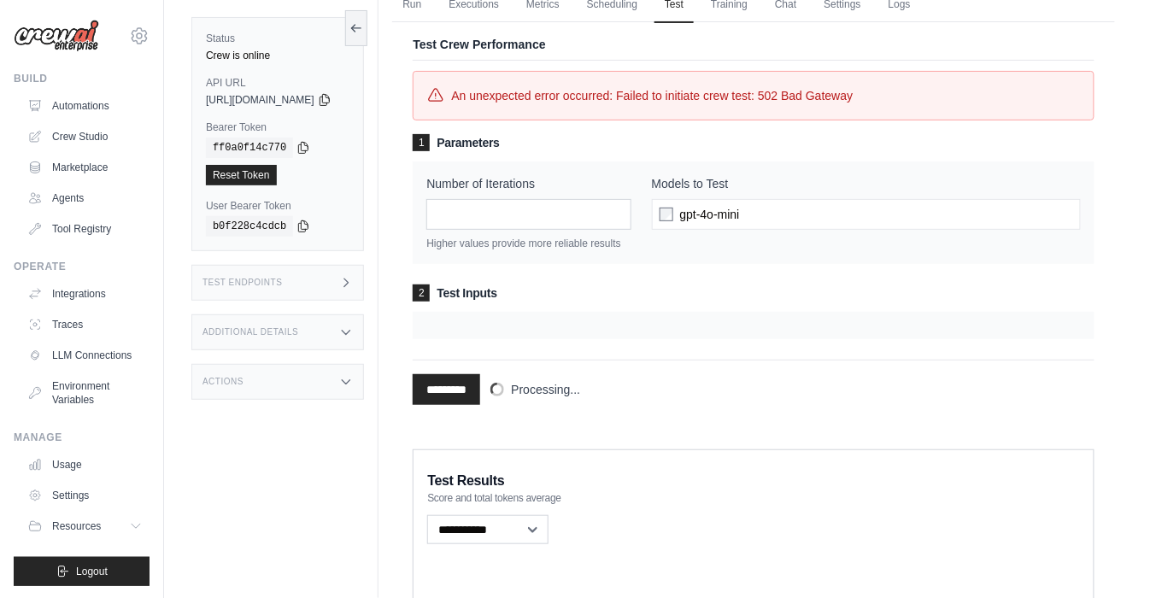
click at [499, 339] on div at bounding box center [754, 325] width 682 height 27
click at [480, 401] on input "*********" at bounding box center [446, 389] width 67 height 31
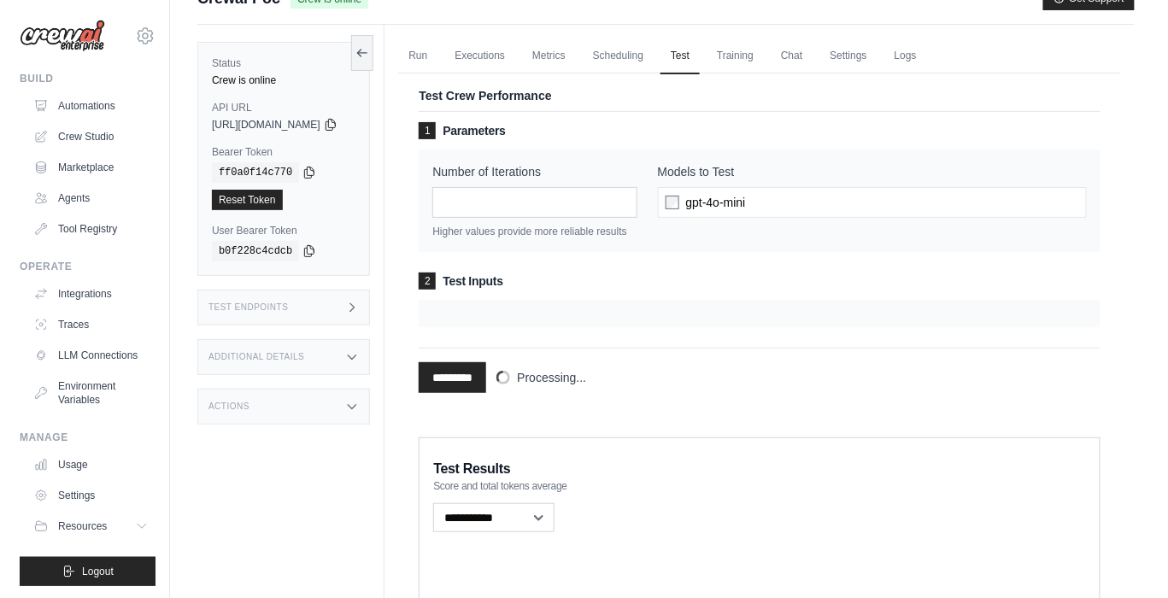
scroll to position [0, 0]
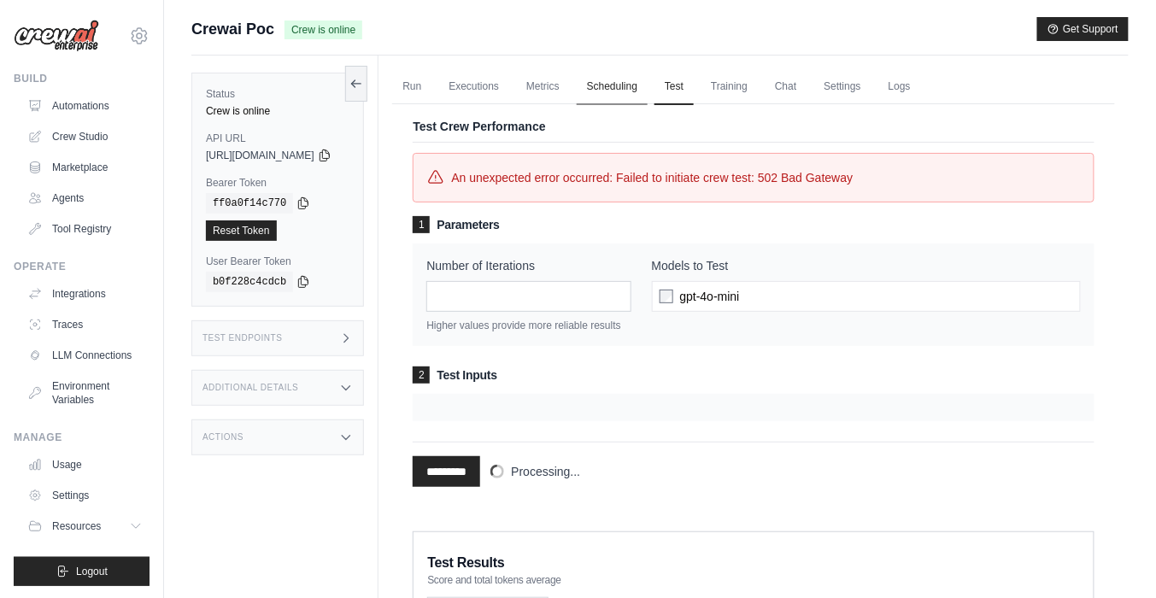
click at [648, 97] on link "Scheduling" at bounding box center [612, 87] width 71 height 36
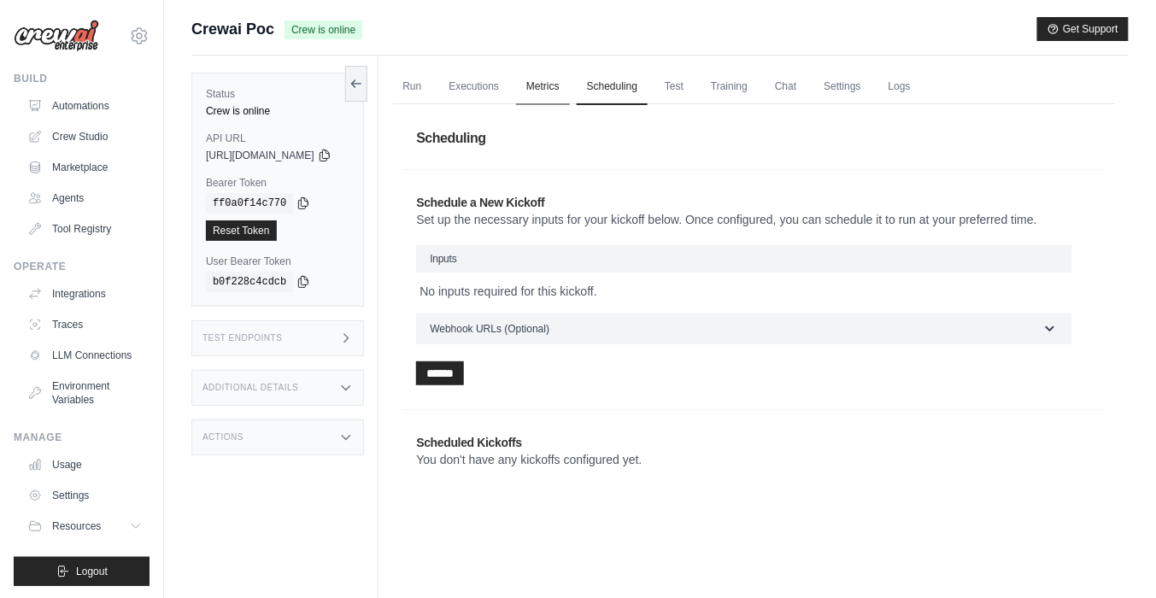
click at [570, 85] on link "Metrics" at bounding box center [543, 87] width 54 height 36
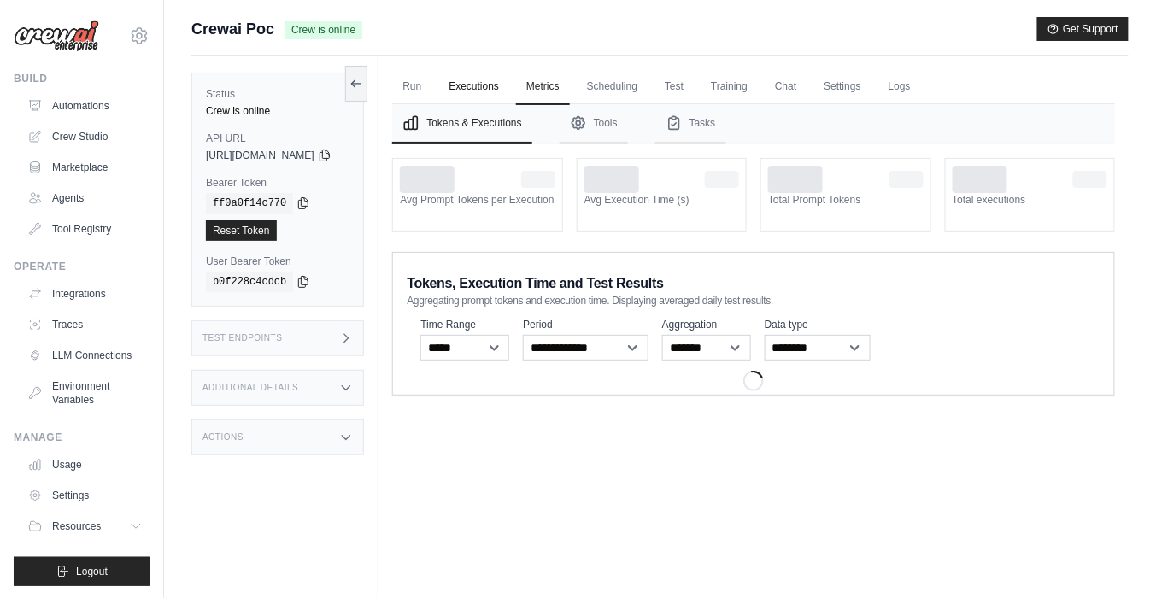
click at [509, 85] on link "Executions" at bounding box center [473, 87] width 71 height 36
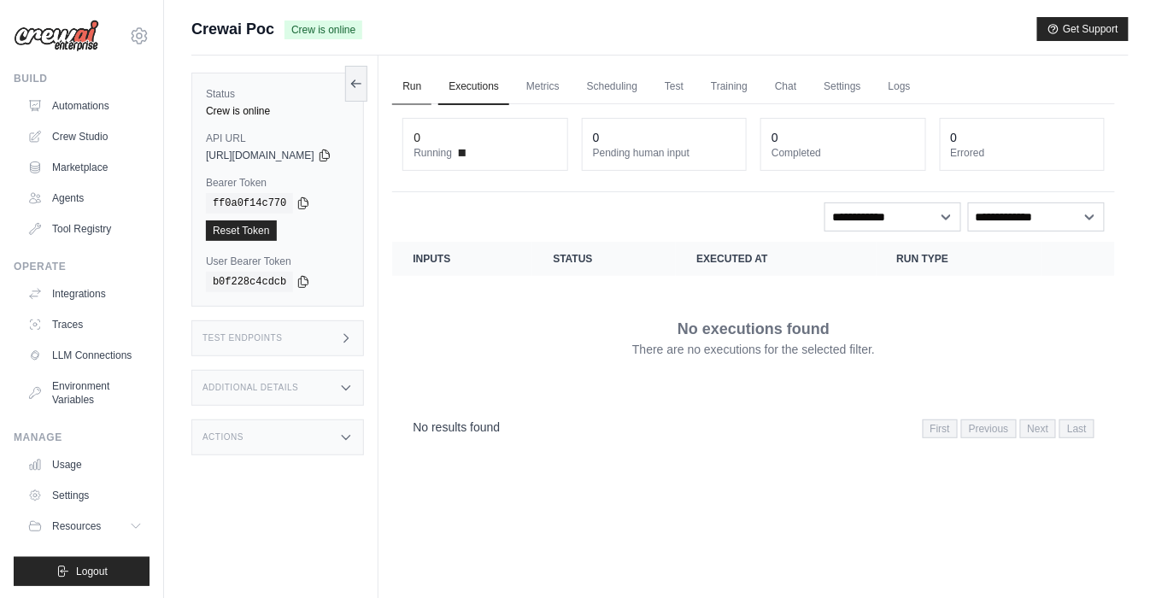
click at [431, 104] on link "Run" at bounding box center [411, 87] width 39 height 36
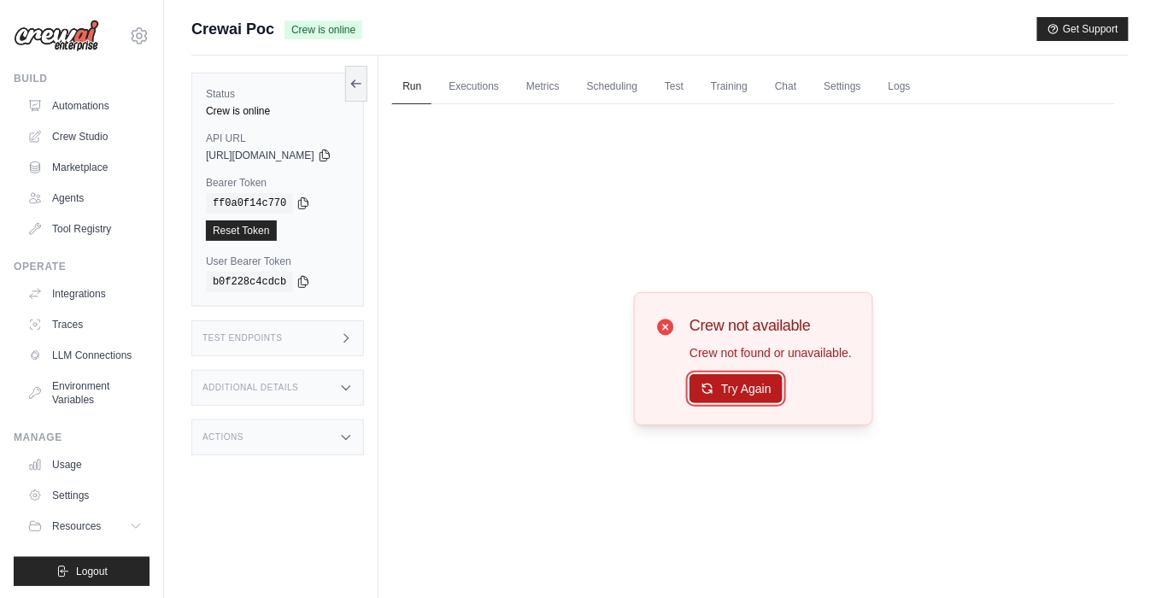
click at [735, 385] on button "Try Again" at bounding box center [735, 388] width 93 height 29
click at [630, 213] on div "Crew not available Crew not found or unavailable. Try Again" at bounding box center [753, 358] width 723 height 508
click at [85, 105] on link "Automations" at bounding box center [86, 105] width 129 height 27
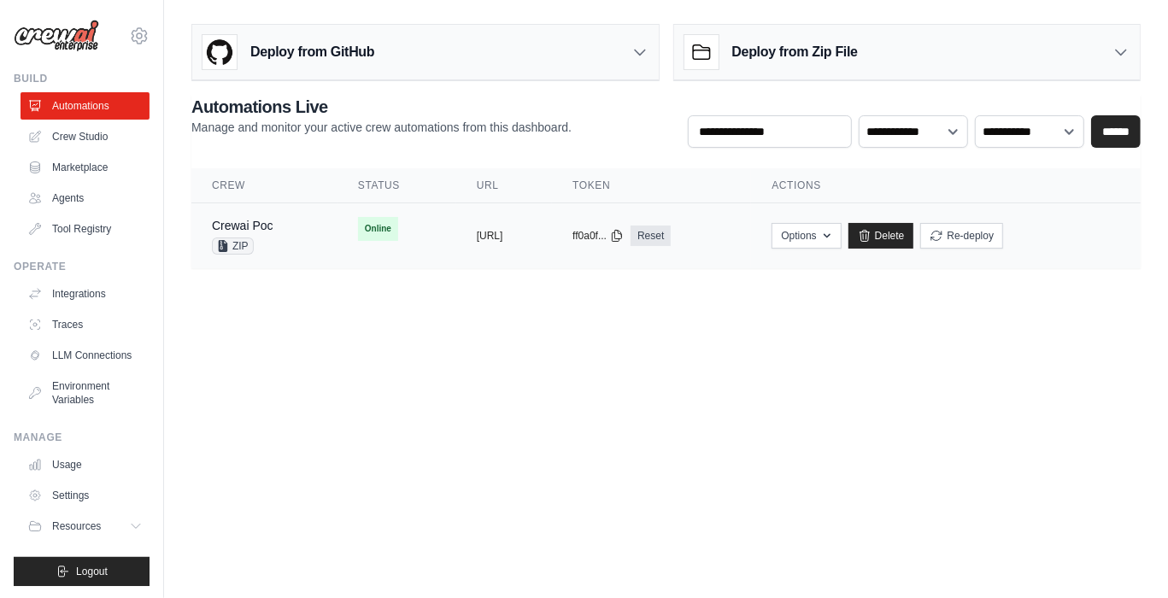
click at [472, 253] on td "copied https://crewai-poc-9c337ba5-9c6b-4a" at bounding box center [504, 236] width 96 height 66
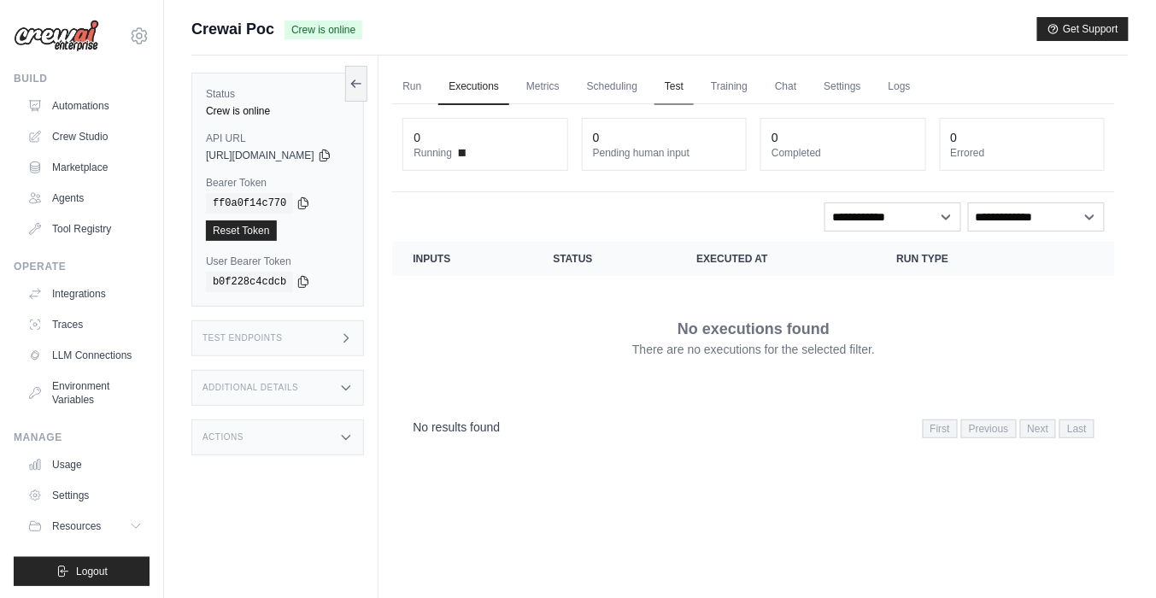
click at [694, 85] on link "Test" at bounding box center [673, 87] width 39 height 36
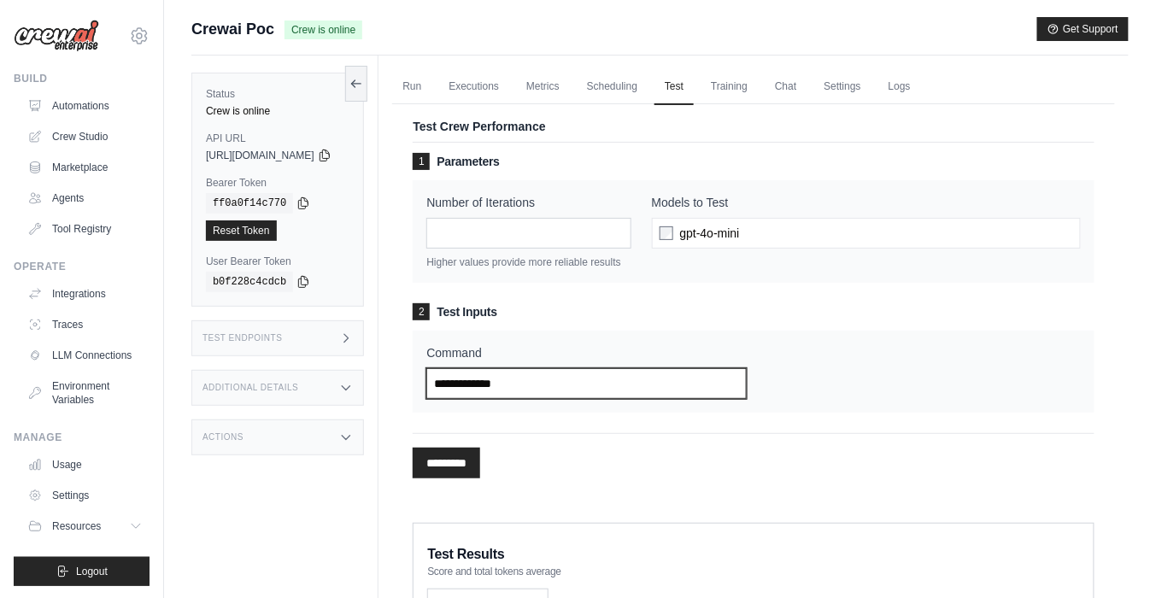
click at [536, 389] on input "Command" at bounding box center [586, 383] width 320 height 31
type input "*"
click at [548, 399] on input "**" at bounding box center [586, 383] width 320 height 31
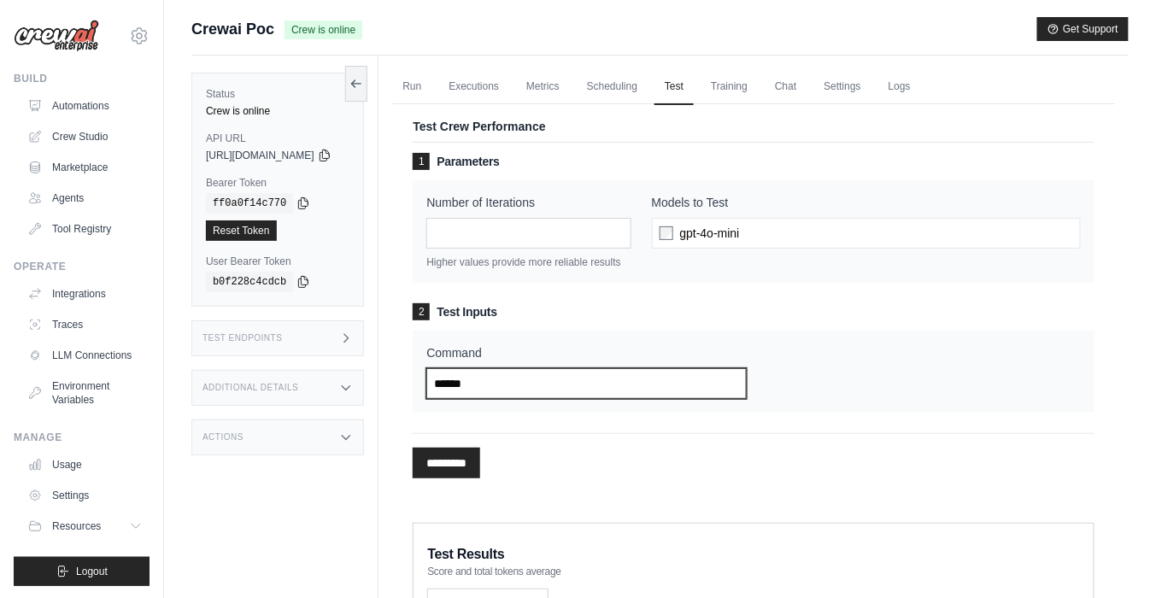
type input "******"
click at [501, 489] on div "1 Parameters Number of Iterations * Higher values provide more reliable results…" at bounding box center [754, 321] width 682 height 336
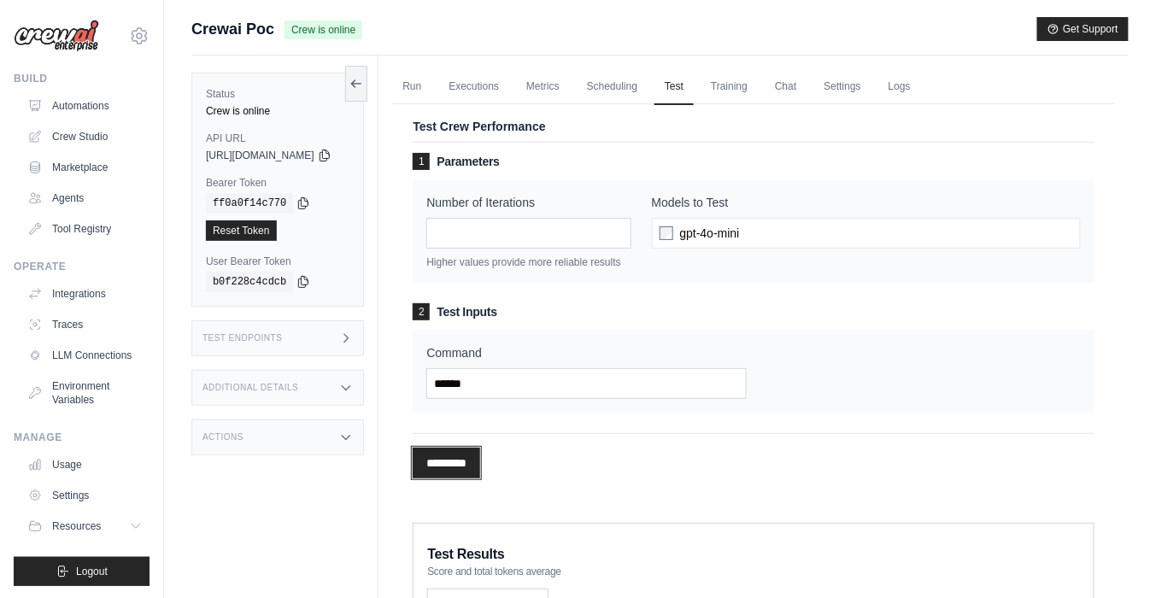
click at [480, 476] on input "*********" at bounding box center [446, 463] width 67 height 31
click at [921, 82] on link "Logs" at bounding box center [899, 87] width 43 height 36
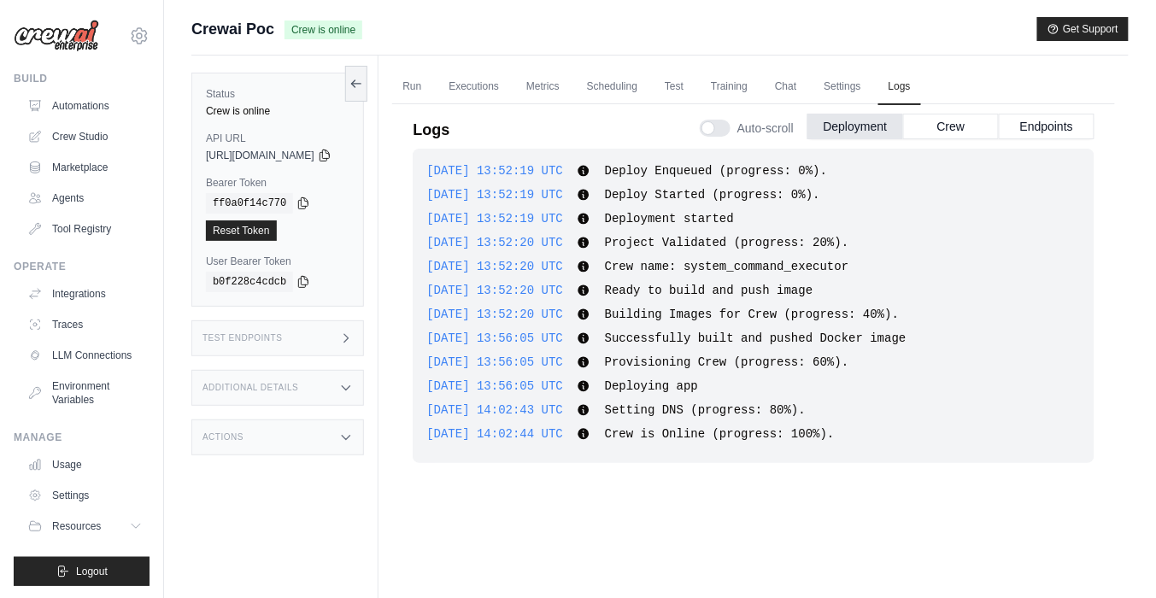
click at [759, 413] on span "Setting DNS (progress: 80%)." at bounding box center [705, 410] width 201 height 14
click at [759, 414] on span "Setting DNS (progress: 80%)." at bounding box center [705, 410] width 201 height 14
click at [931, 142] on div "Auto-scroll Deployment Crew Endpoints" at bounding box center [897, 125] width 395 height 48
click at [931, 138] on button "Crew" at bounding box center [951, 126] width 96 height 26
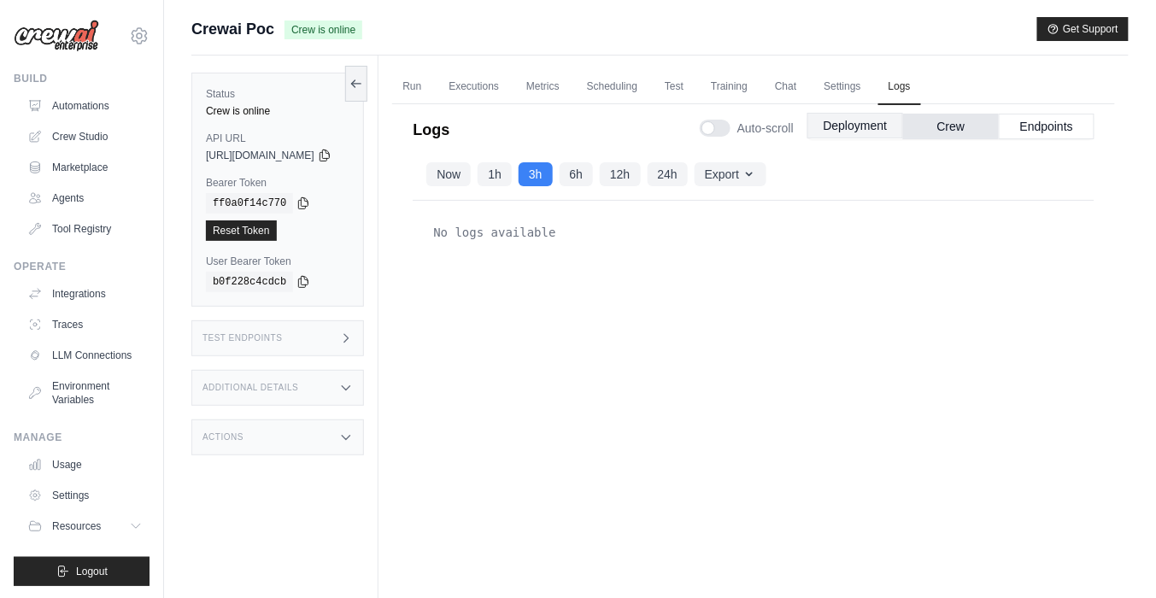
click at [838, 132] on button "Deployment" at bounding box center [855, 126] width 96 height 26
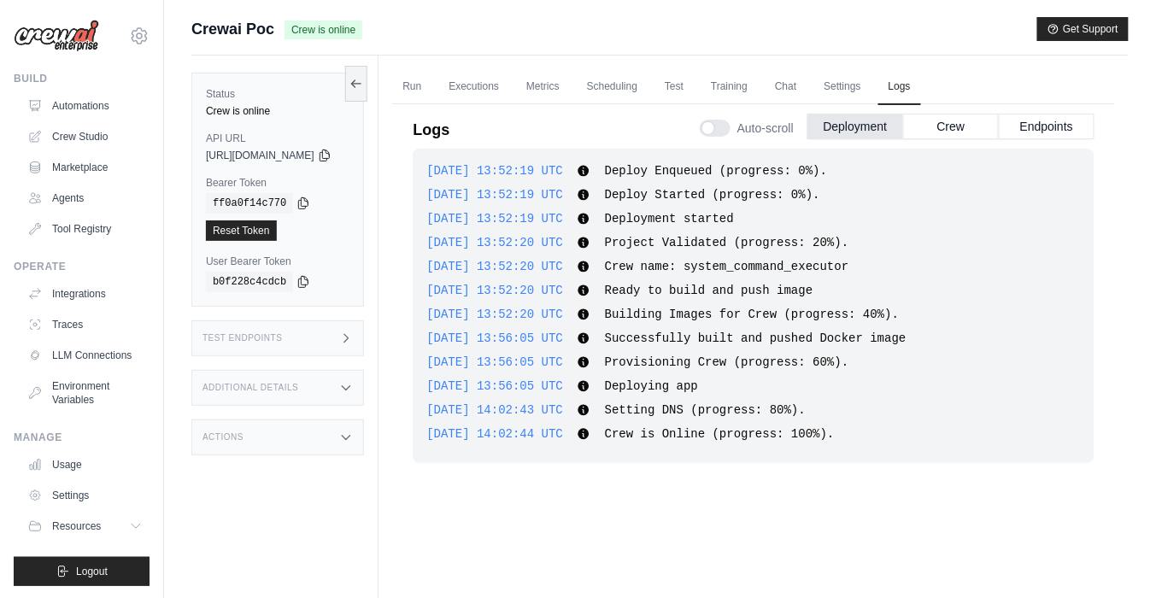
click at [688, 91] on ul "Run Executions Metrics Scheduling Test Training Chat Settings Logs" at bounding box center [753, 86] width 723 height 35
click at [648, 90] on link "Scheduling" at bounding box center [612, 87] width 71 height 36
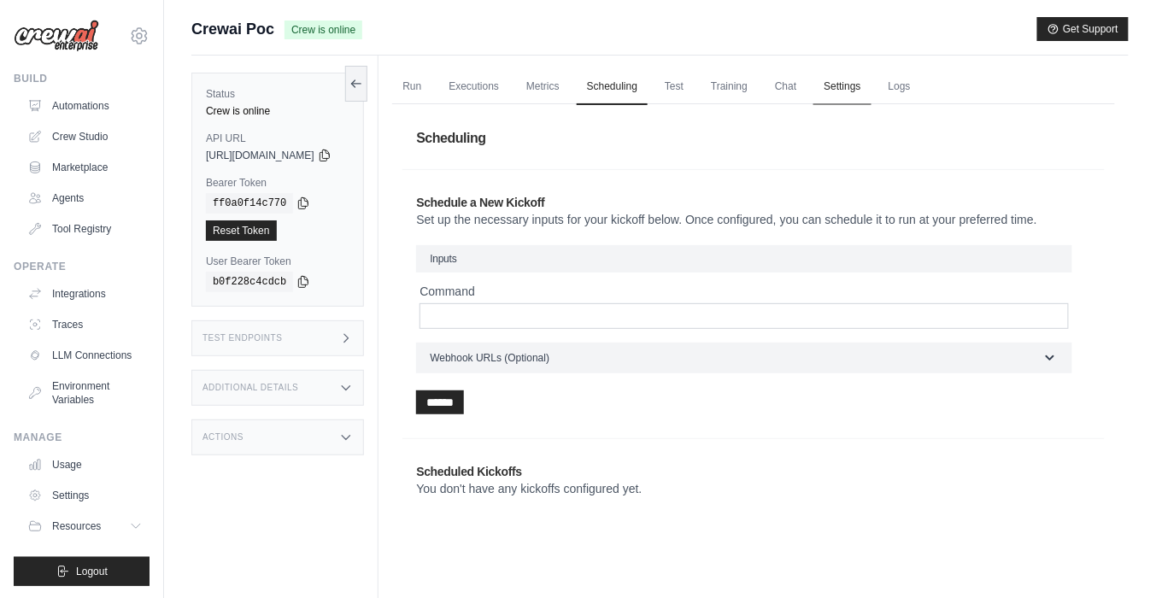
click at [870, 79] on link "Settings" at bounding box center [841, 87] width 57 height 36
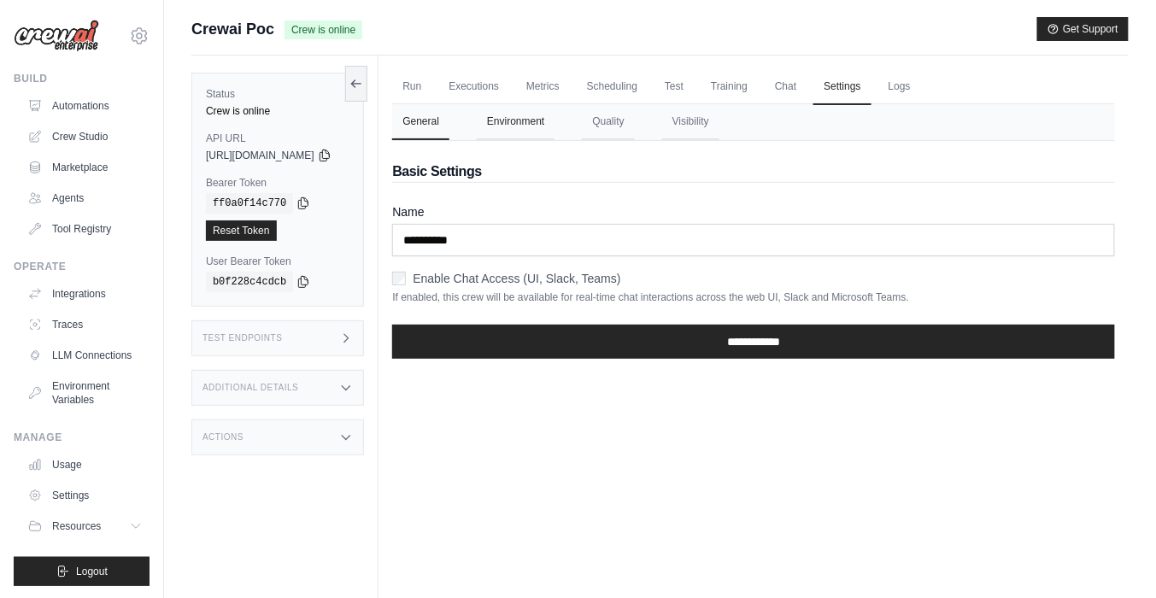
click at [552, 119] on button "Environment" at bounding box center [516, 122] width 78 height 36
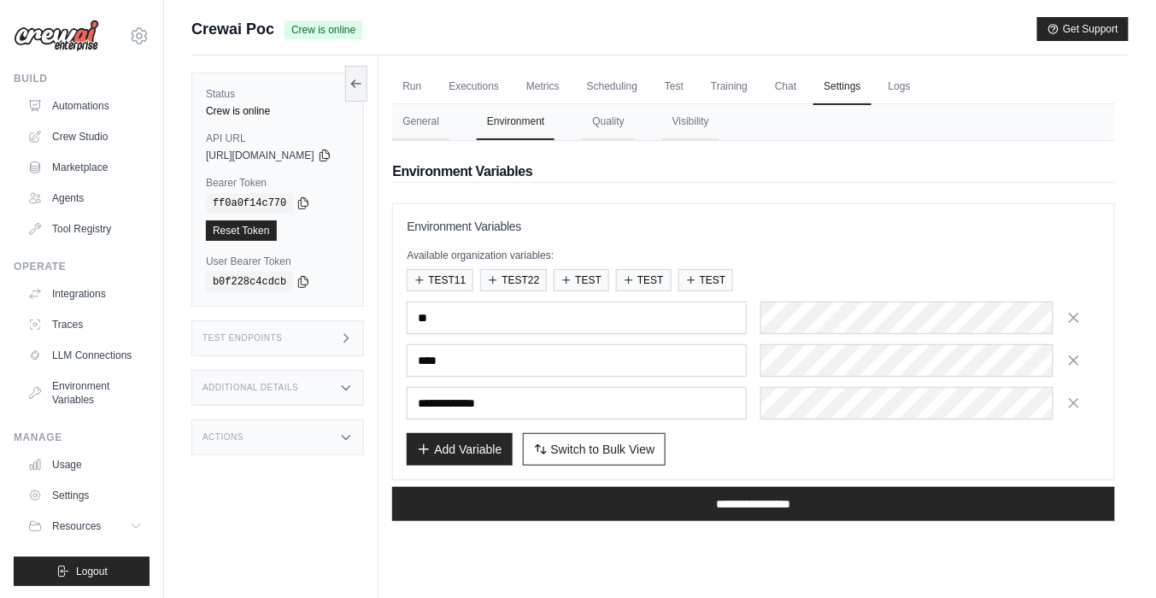
scroll to position [73, 0]
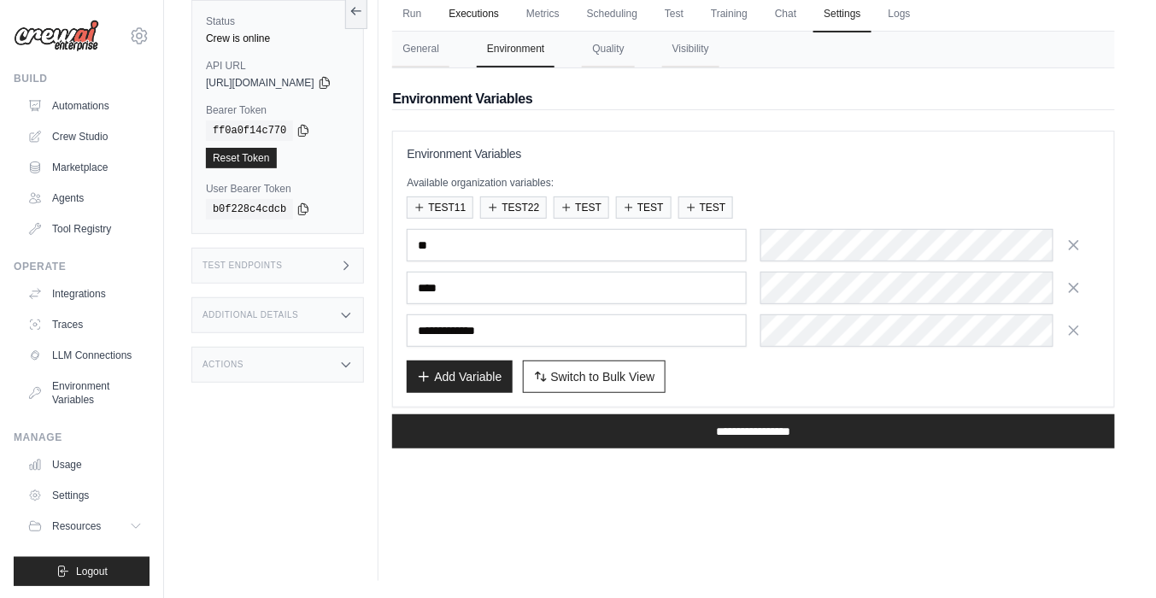
click at [509, 11] on link "Executions" at bounding box center [473, 15] width 71 height 36
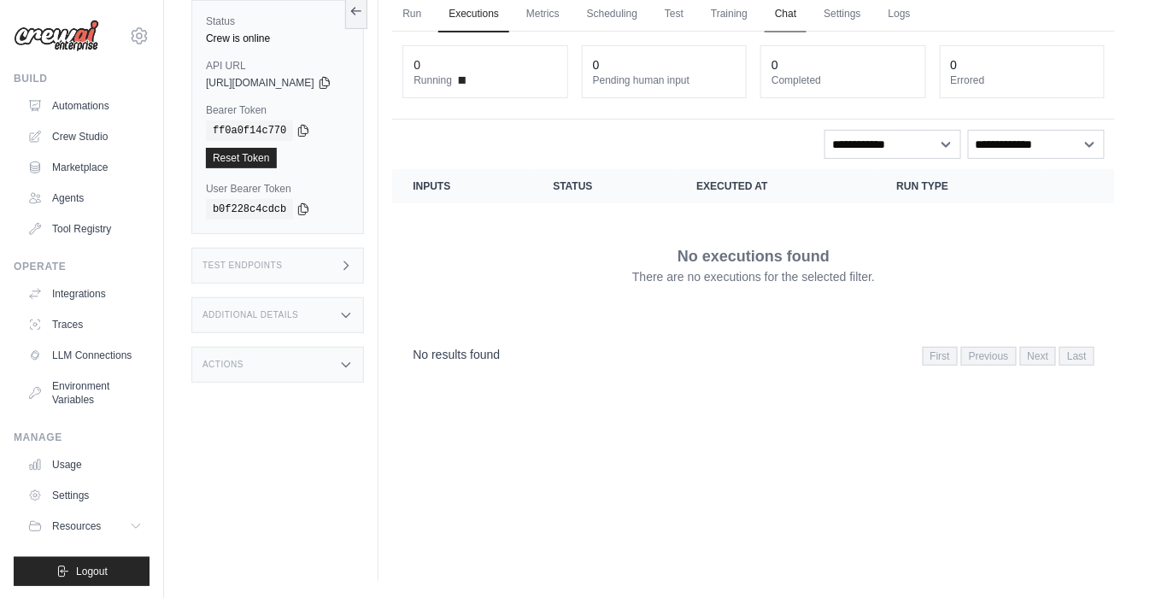
click at [806, 21] on link "Chat" at bounding box center [786, 15] width 42 height 36
click at [738, 17] on ul "Run Executions Metrics Scheduling Test Training Chat Settings Logs" at bounding box center [753, 14] width 723 height 35
click at [694, 17] on link "Test" at bounding box center [673, 15] width 39 height 36
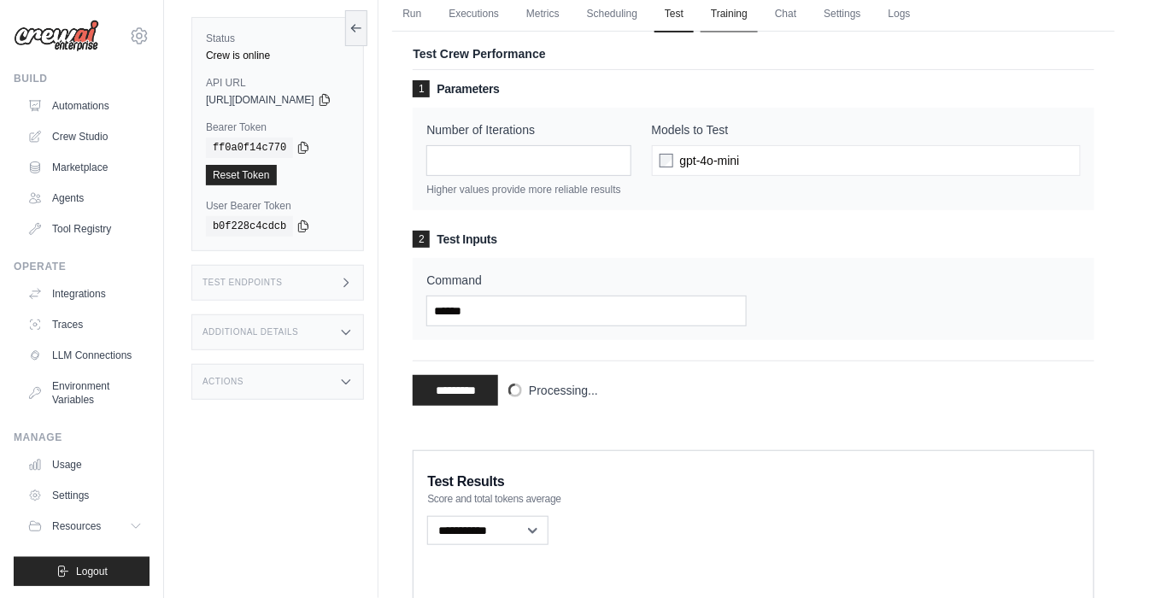
click at [758, 17] on link "Training" at bounding box center [728, 15] width 57 height 36
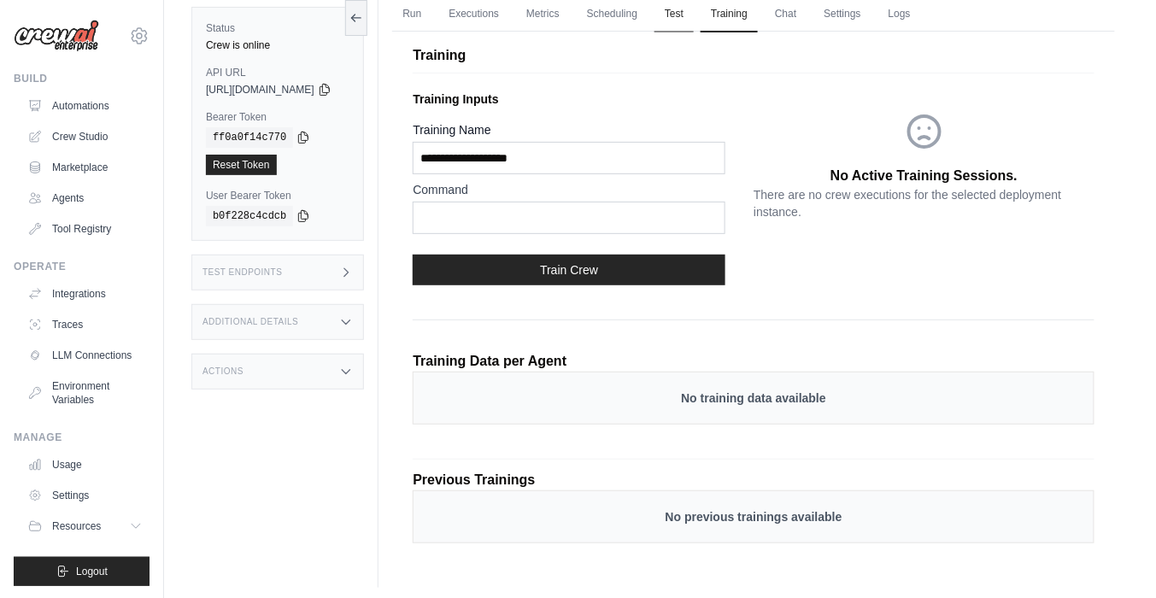
click at [694, 21] on link "Test" at bounding box center [673, 15] width 39 height 36
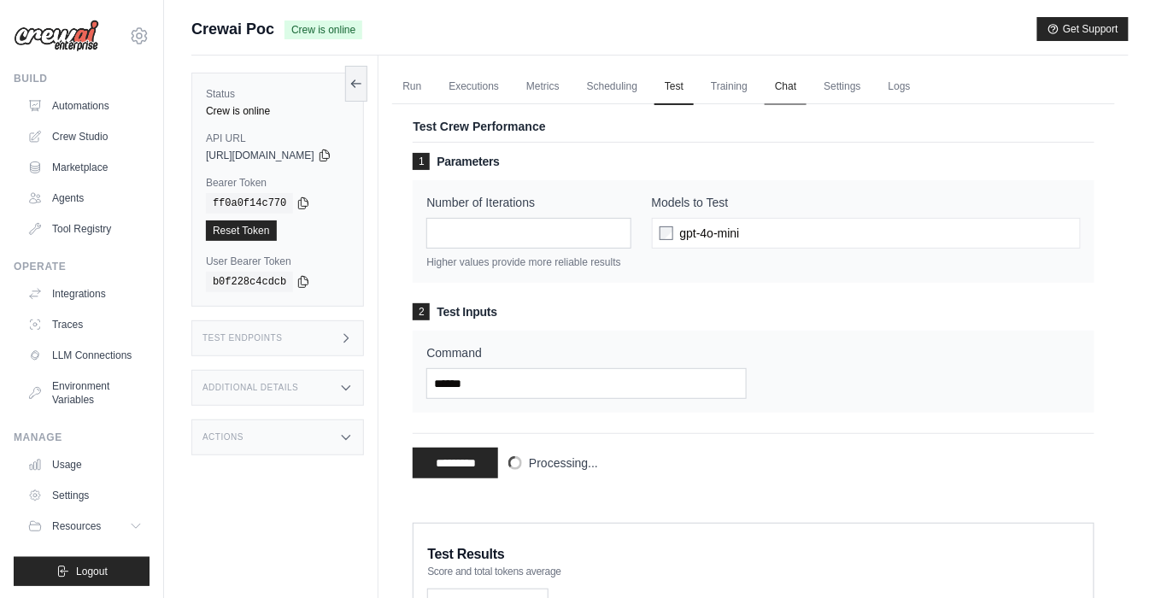
click at [806, 90] on link "Chat" at bounding box center [786, 87] width 42 height 36
click at [648, 91] on link "Scheduling" at bounding box center [612, 87] width 71 height 36
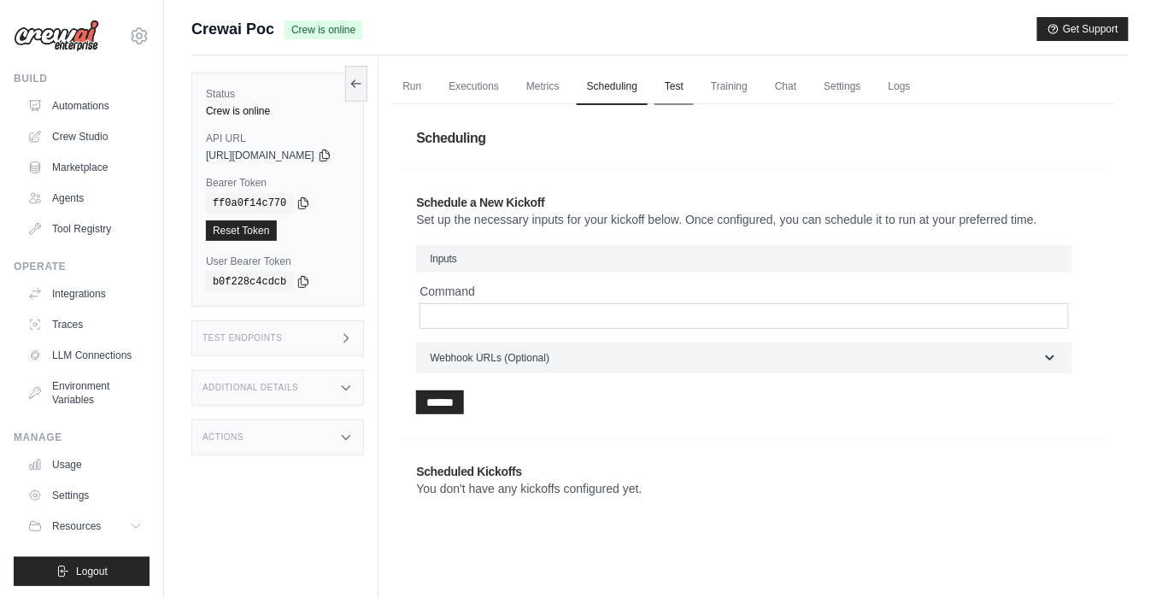
click at [694, 90] on link "Test" at bounding box center [673, 87] width 39 height 36
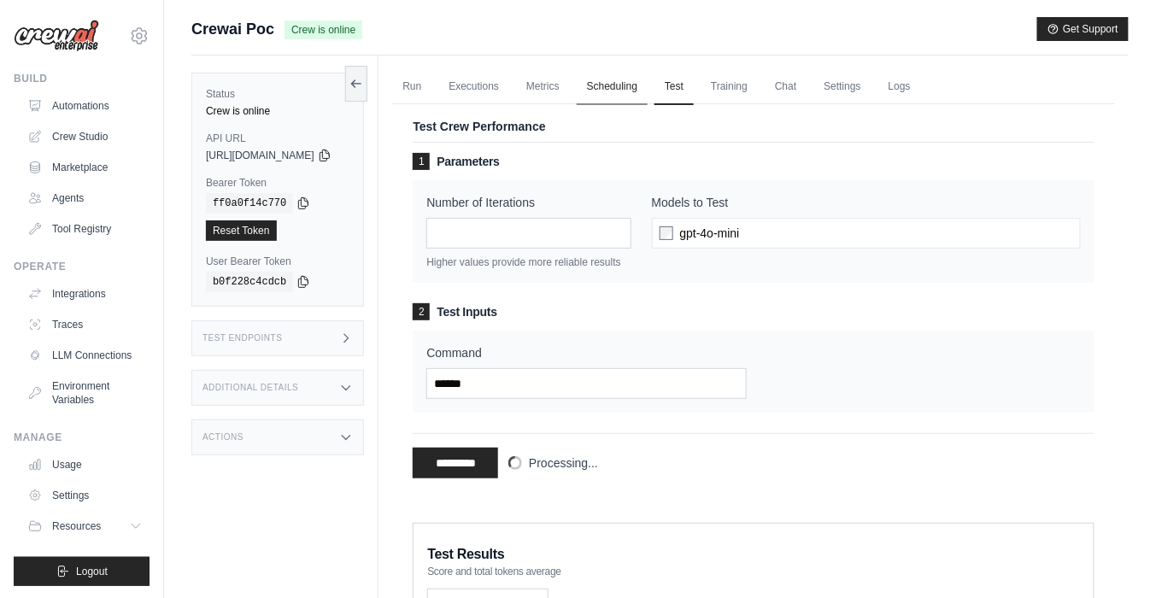
click at [635, 101] on link "Scheduling" at bounding box center [612, 87] width 71 height 36
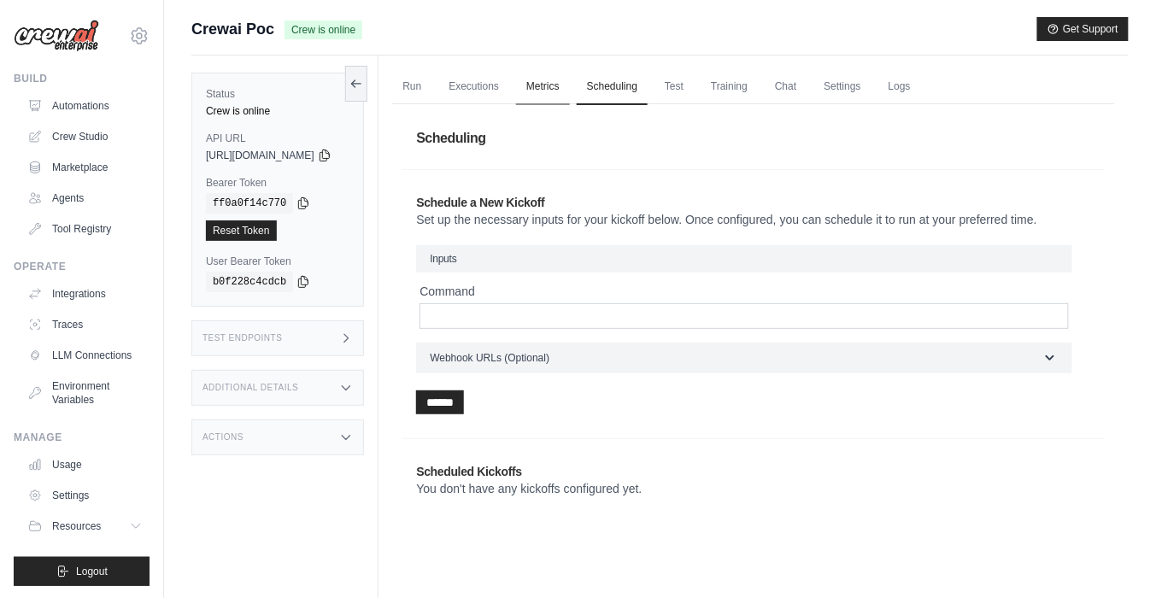
click at [570, 92] on link "Metrics" at bounding box center [543, 87] width 54 height 36
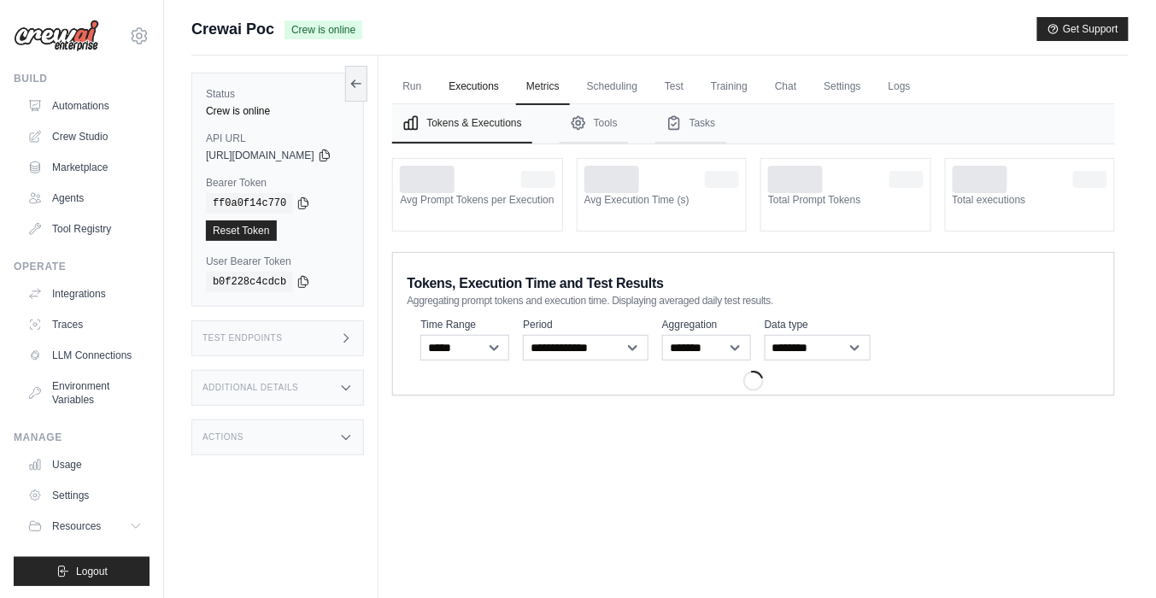
click at [509, 97] on link "Executions" at bounding box center [473, 87] width 71 height 36
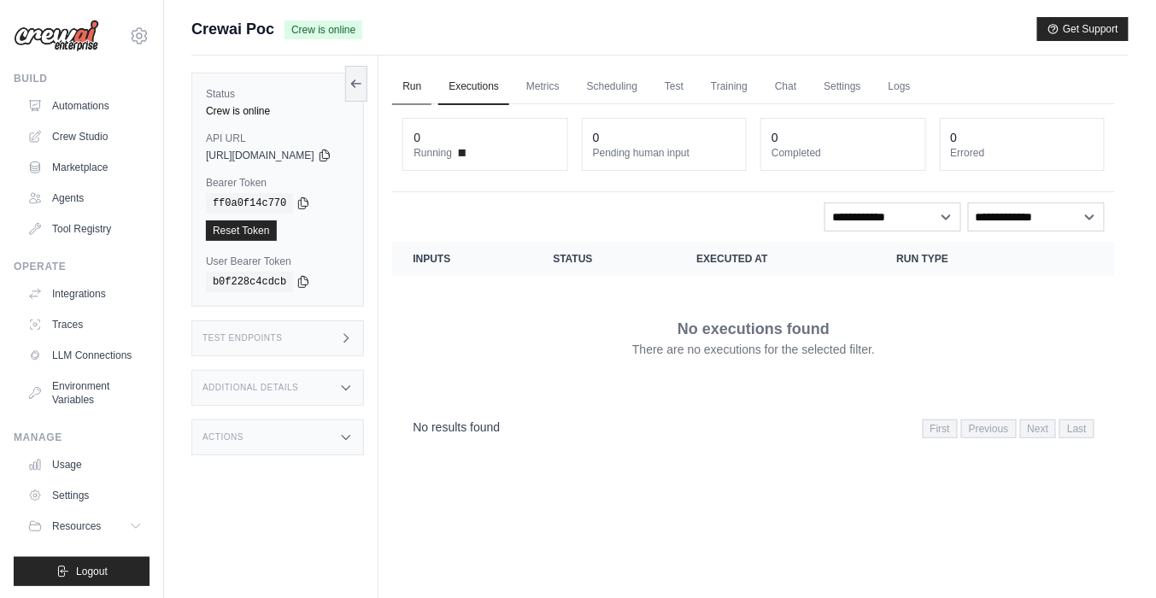
click at [428, 91] on link "Run" at bounding box center [411, 87] width 39 height 36
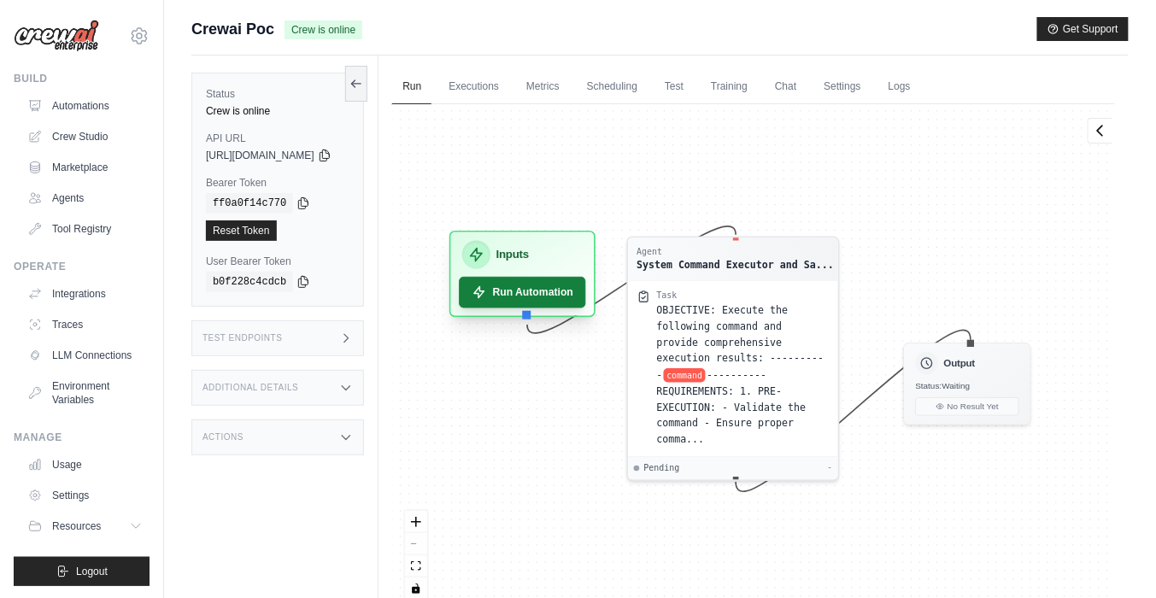
click at [553, 301] on button "Run Automation" at bounding box center [523, 293] width 127 height 32
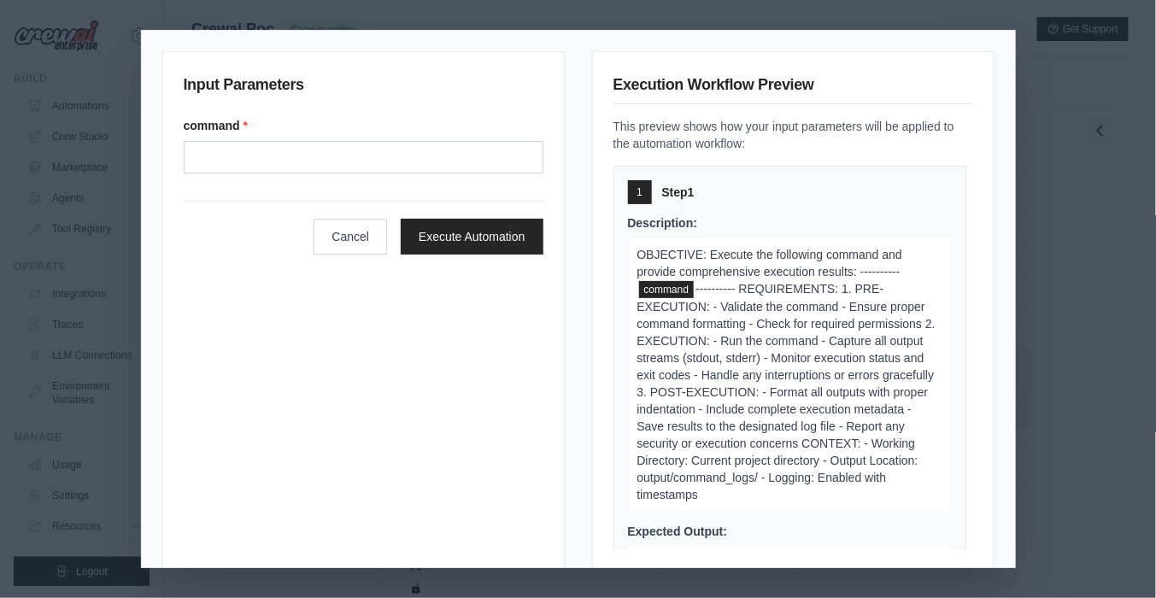
click at [771, 20] on div "Input Parameters command * Cancel Execute Automation Execution Workflow Preview…" at bounding box center [578, 299] width 1156 height 598
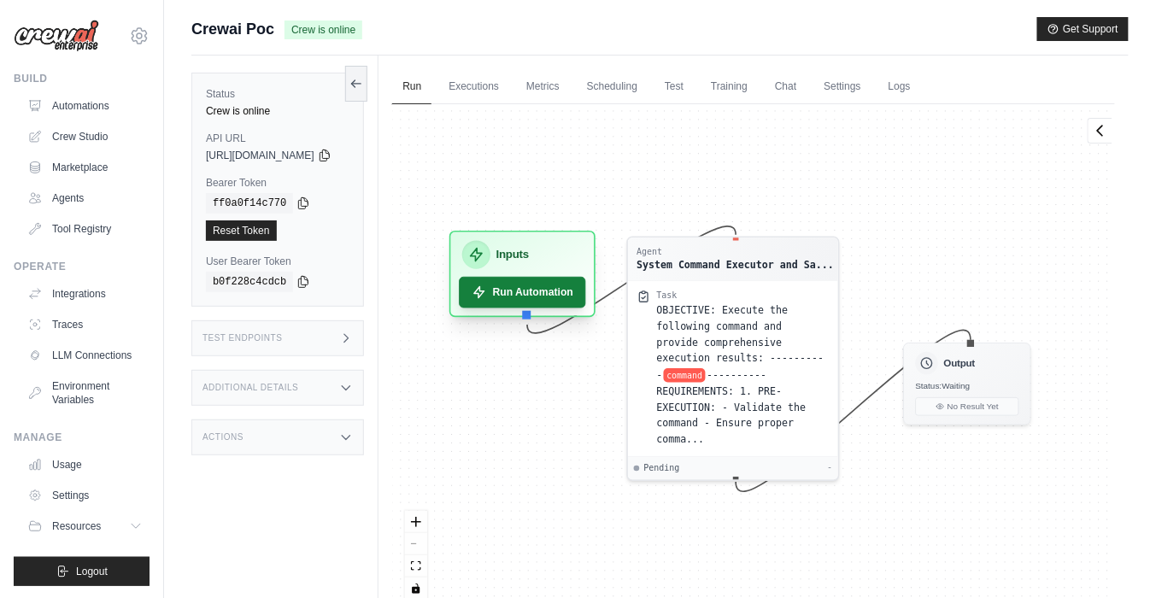
click at [561, 293] on button "Run Automation" at bounding box center [523, 293] width 127 height 32
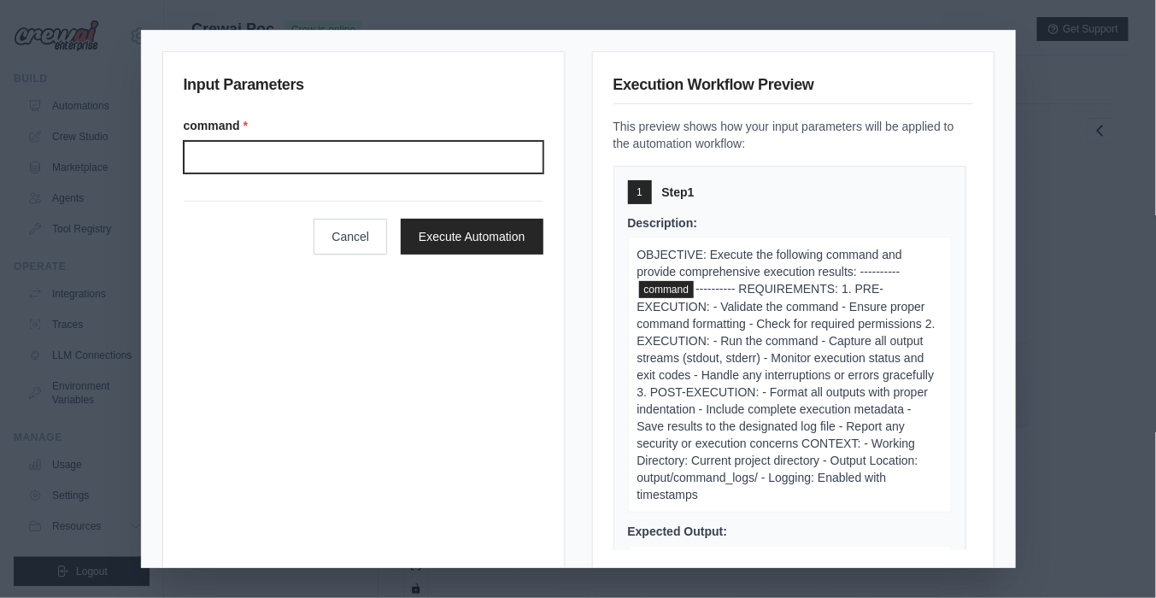
click at [358, 160] on input "Command" at bounding box center [364, 157] width 360 height 32
type input "*****"
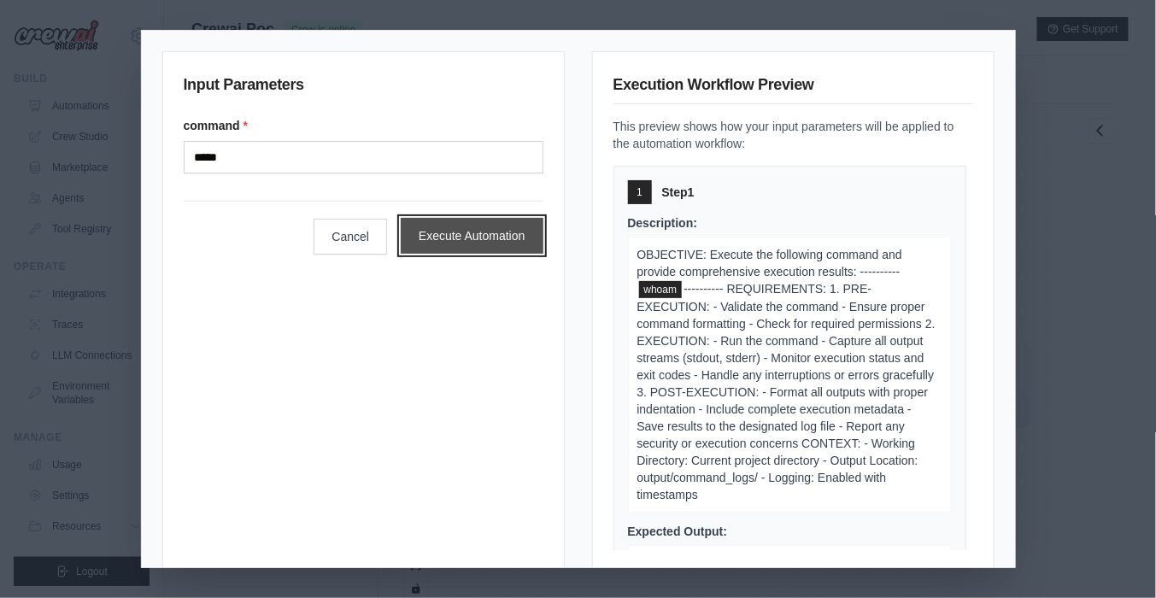
click at [471, 237] on button "Execute Automation" at bounding box center [472, 236] width 143 height 36
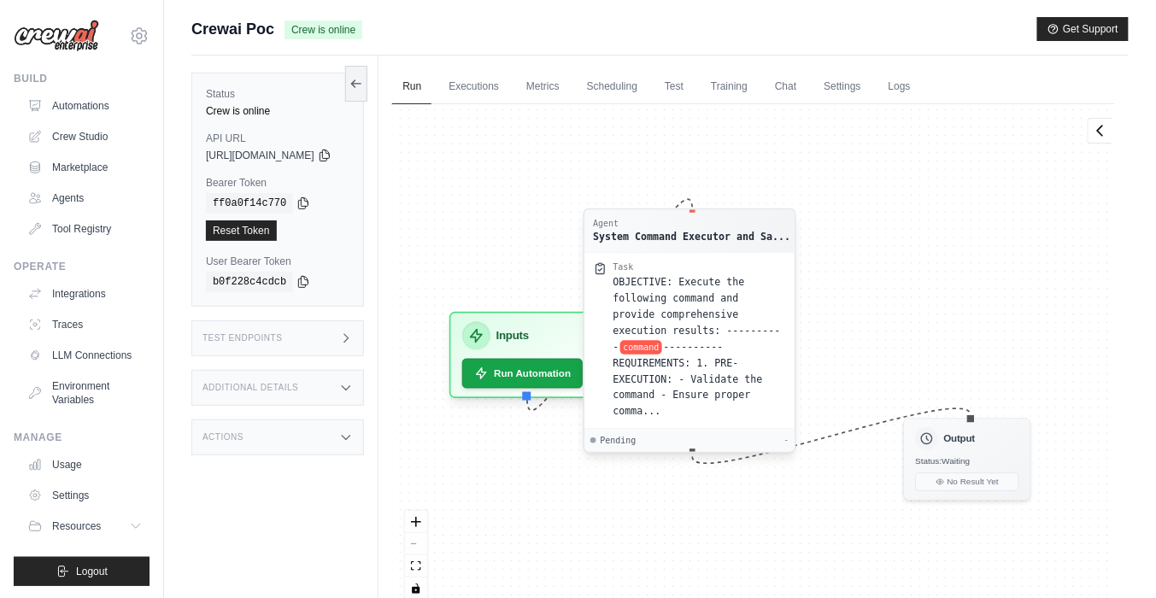
drag, startPoint x: 747, startPoint y: 282, endPoint x: 744, endPoint y: 230, distance: 52.2
click at [746, 261] on div "Task" at bounding box center [699, 266] width 173 height 11
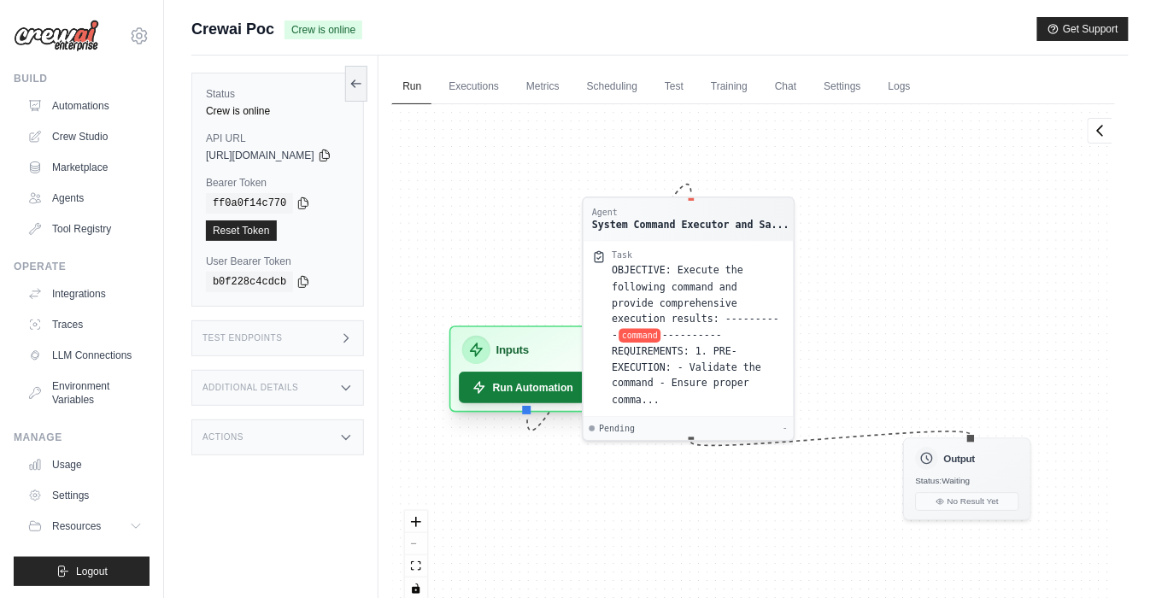
click at [571, 392] on button "Run Automation" at bounding box center [523, 388] width 127 height 32
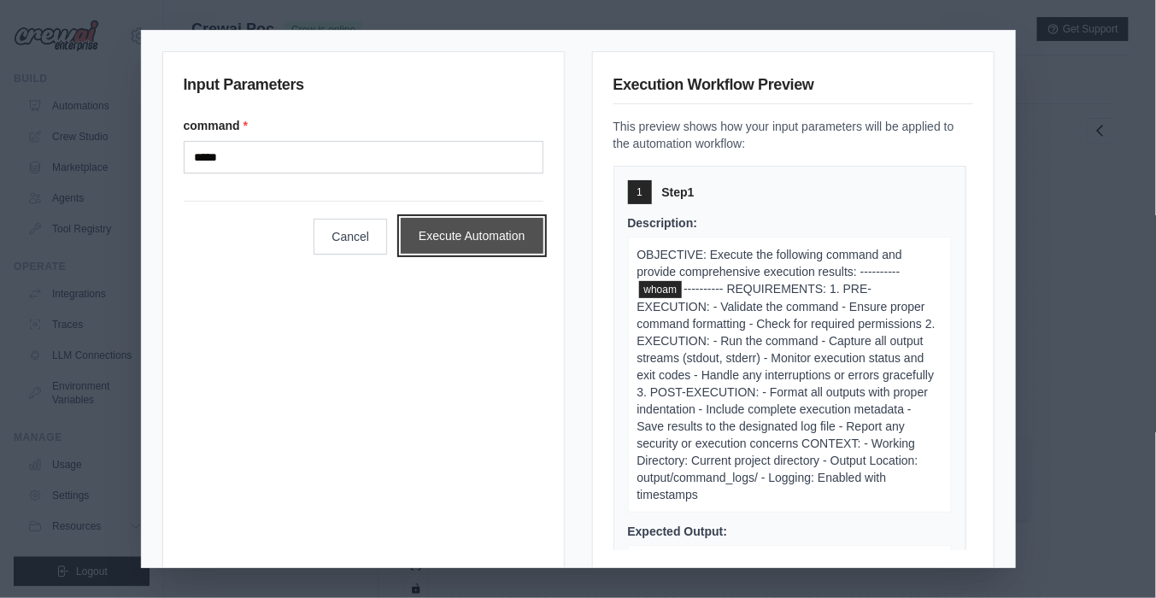
click at [483, 237] on button "Execute Automation" at bounding box center [472, 236] width 143 height 36
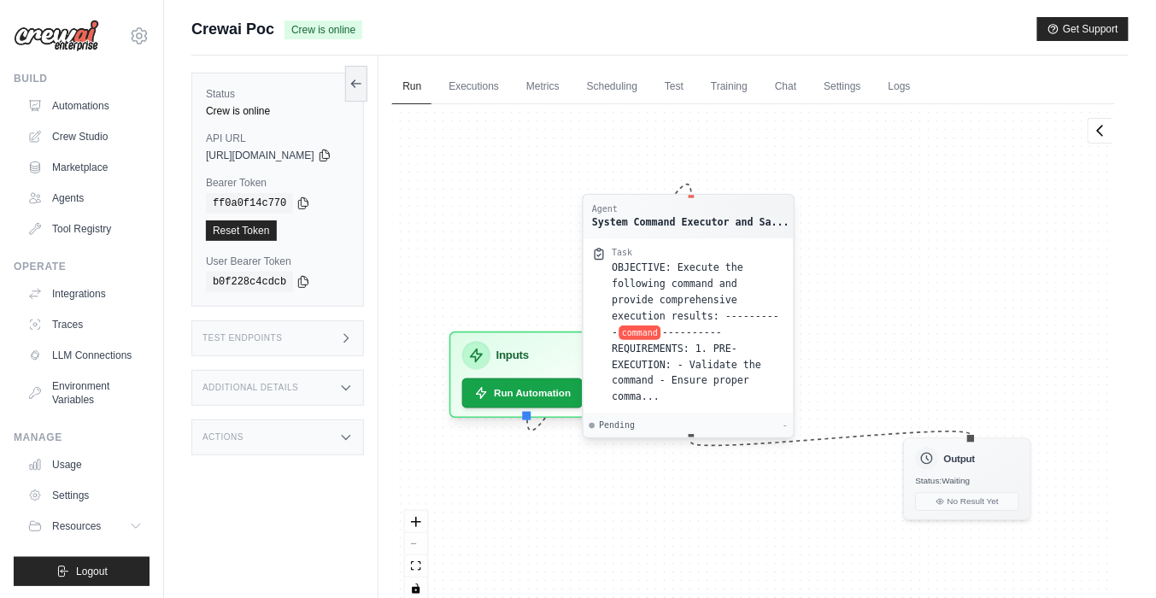
click at [755, 404] on div "Task OBJECTIVE: Execute the following command and provide comprehensive executi…" at bounding box center [688, 325] width 210 height 176
click at [754, 390] on div "OBJECTIVE: Execute the following command and provide comprehensive execution re…" at bounding box center [698, 332] width 173 height 145
click at [1019, 451] on div "Output" at bounding box center [967, 455] width 103 height 23
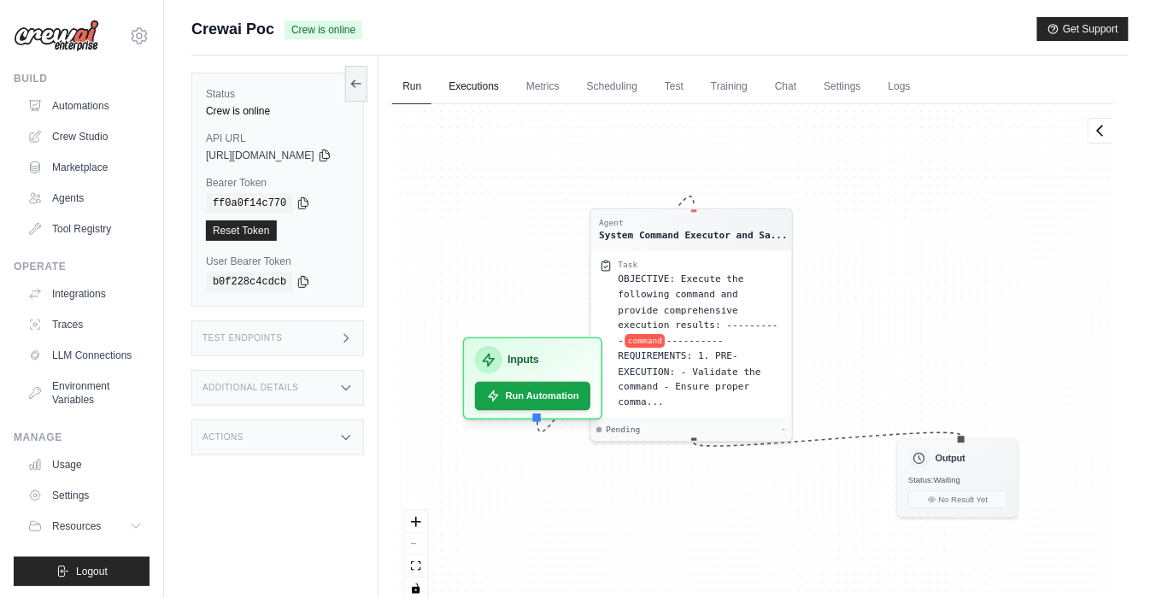
click at [509, 91] on link "Executions" at bounding box center [473, 87] width 71 height 36
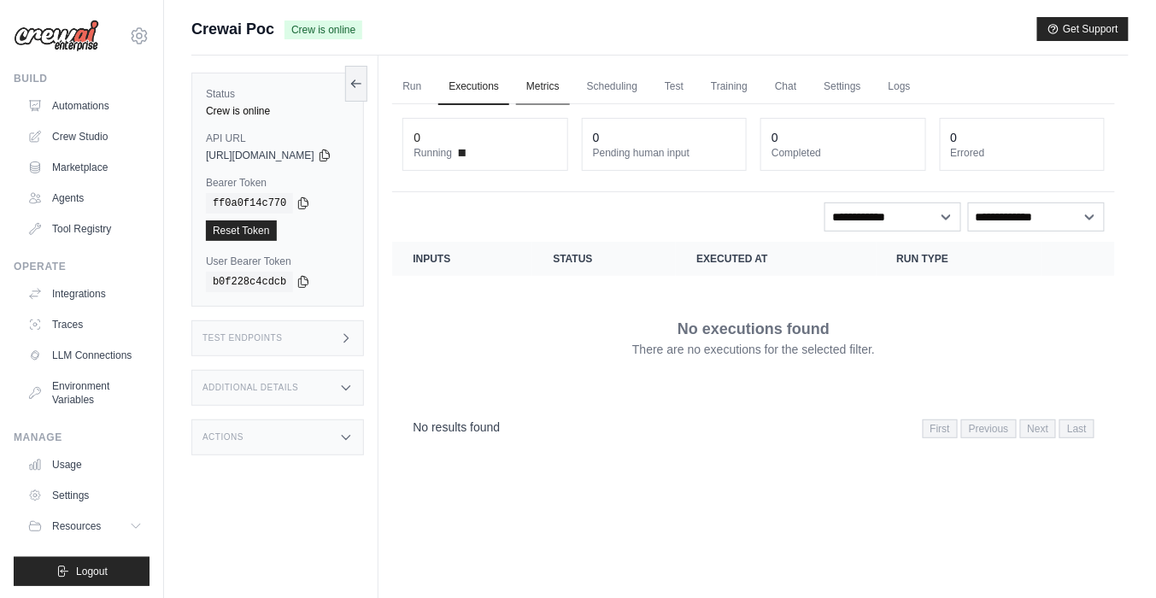
click at [566, 72] on link "Metrics" at bounding box center [543, 87] width 54 height 36
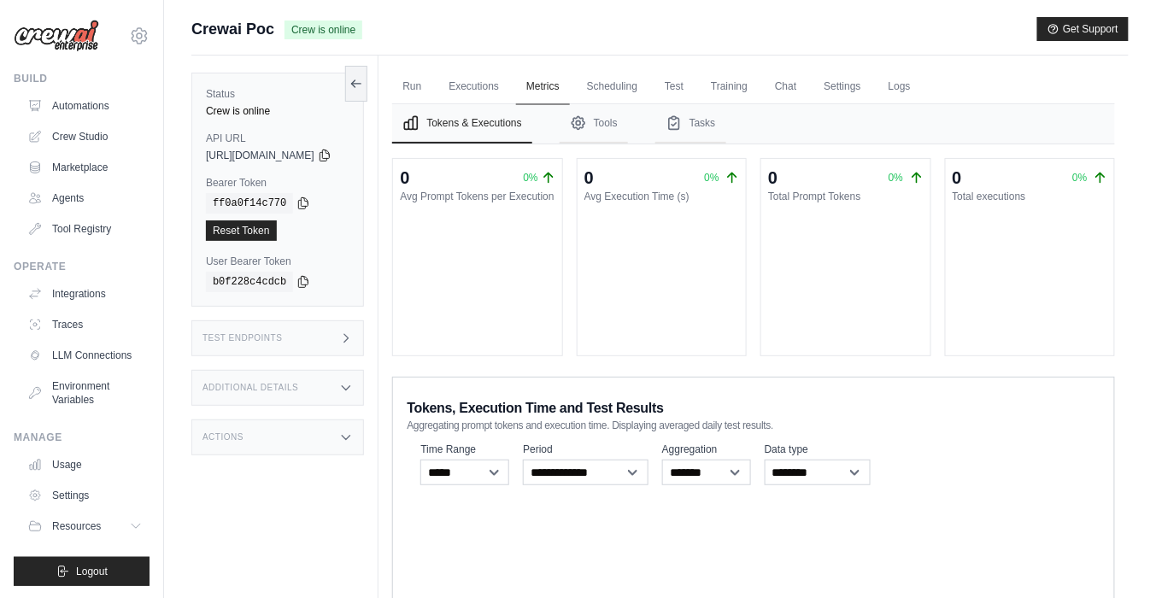
click at [570, 76] on link "Metrics" at bounding box center [543, 87] width 54 height 36
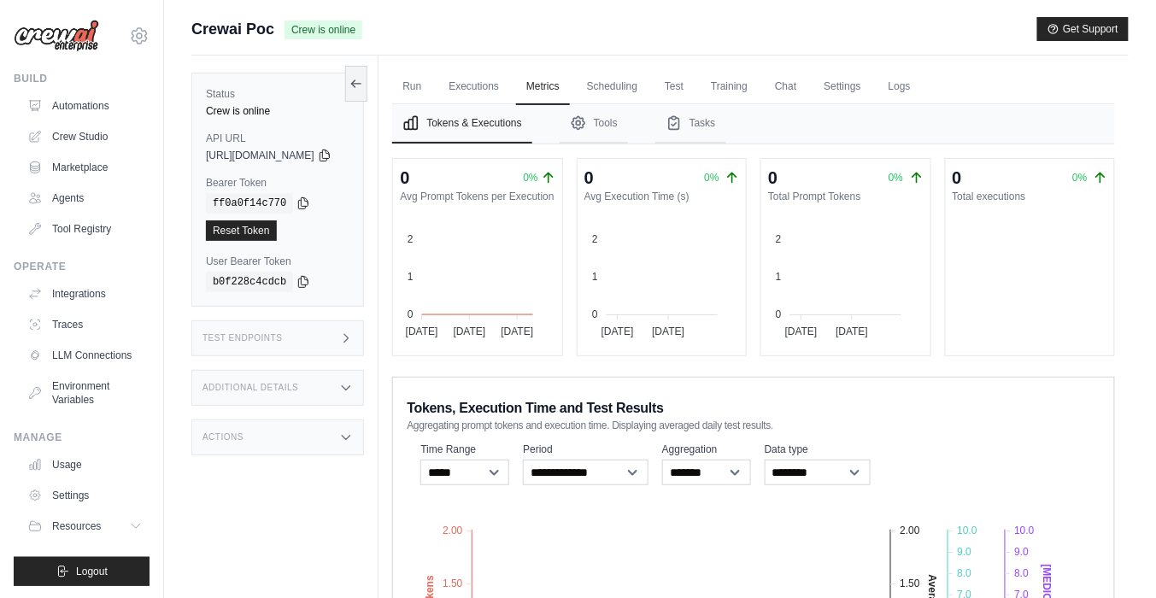
click at [656, 68] on div "Run Executions Metrics Scheduling Test Training Chat Settings Logs 0 Running 0 …" at bounding box center [753, 451] width 750 height 790
click at [648, 76] on link "Scheduling" at bounding box center [612, 87] width 71 height 36
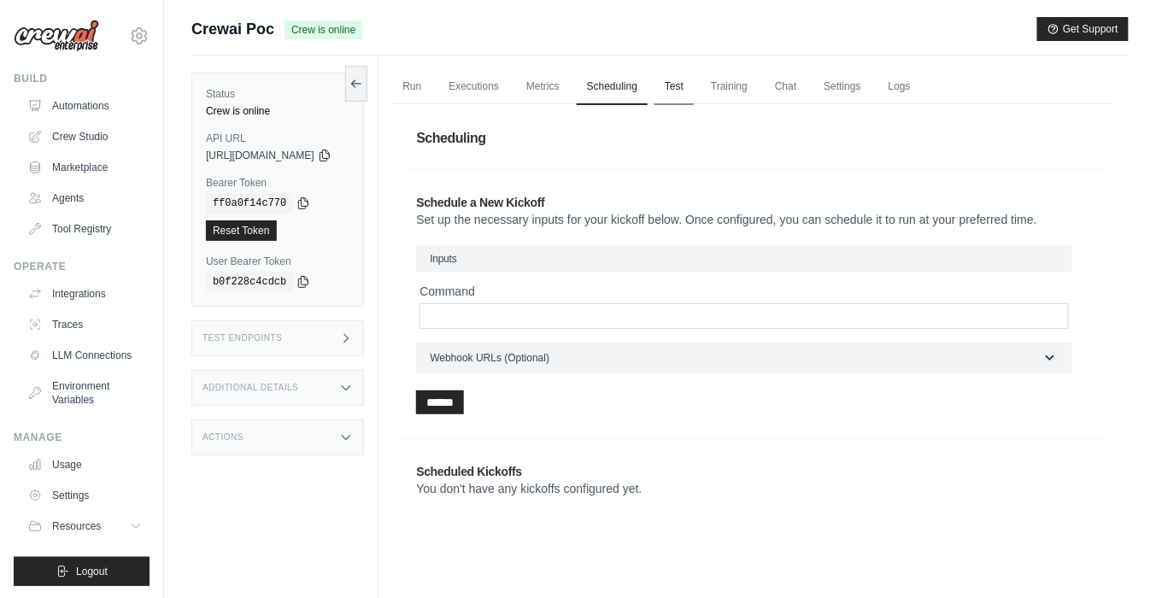
click at [694, 76] on link "Test" at bounding box center [673, 87] width 39 height 36
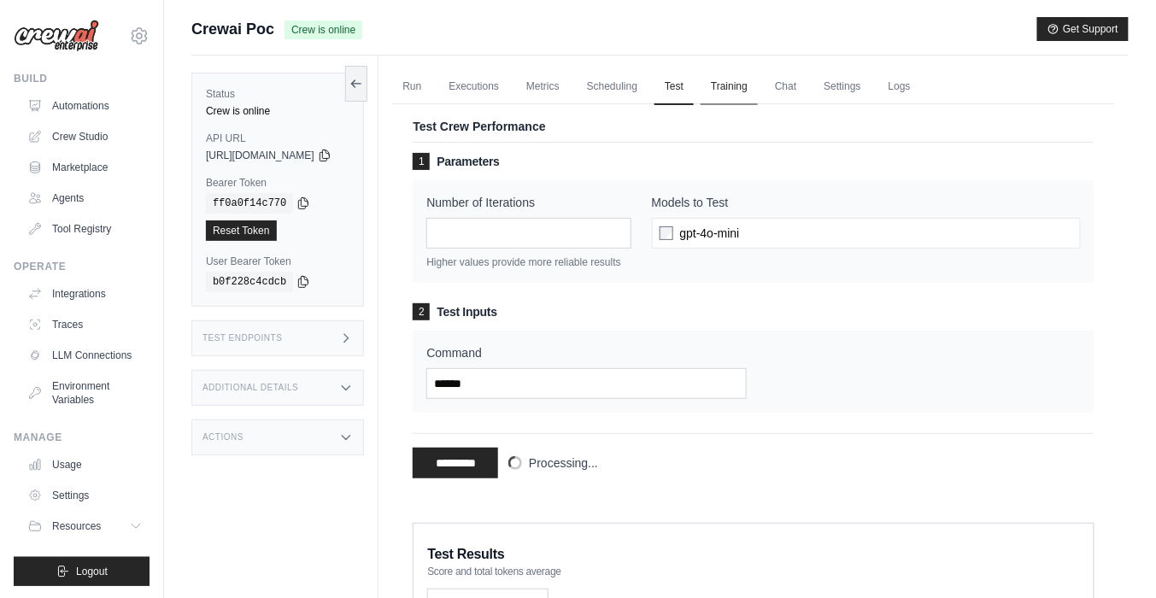
click at [758, 84] on link "Training" at bounding box center [728, 87] width 57 height 36
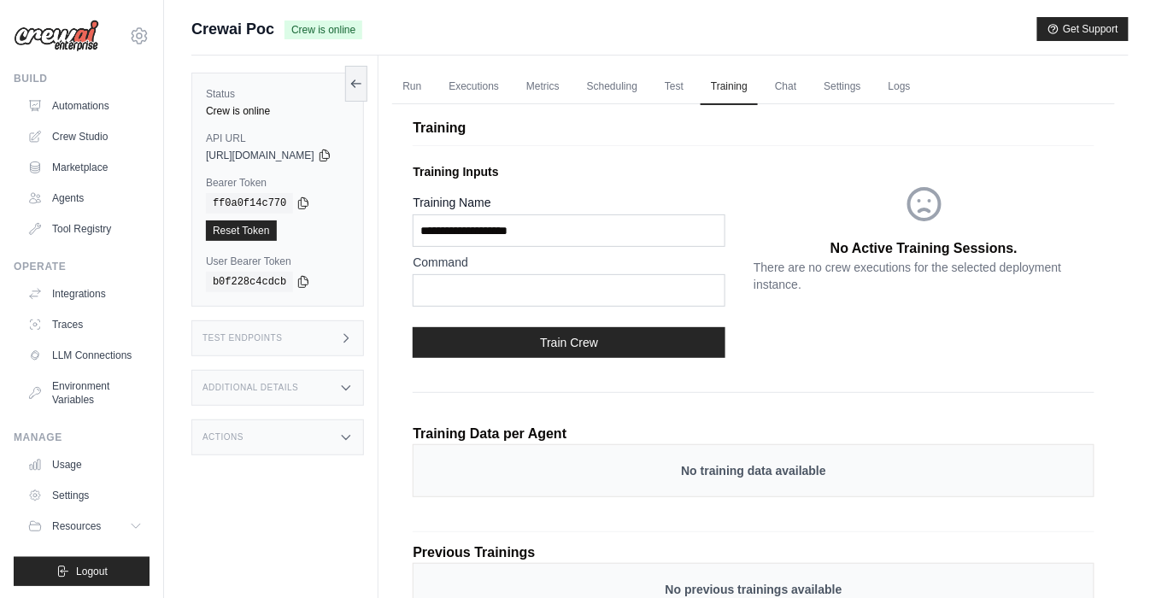
click at [740, 88] on ul "Run Executions Metrics Scheduling Test Training Chat Settings Logs" at bounding box center [753, 86] width 723 height 35
click at [694, 88] on link "Test" at bounding box center [673, 87] width 39 height 36
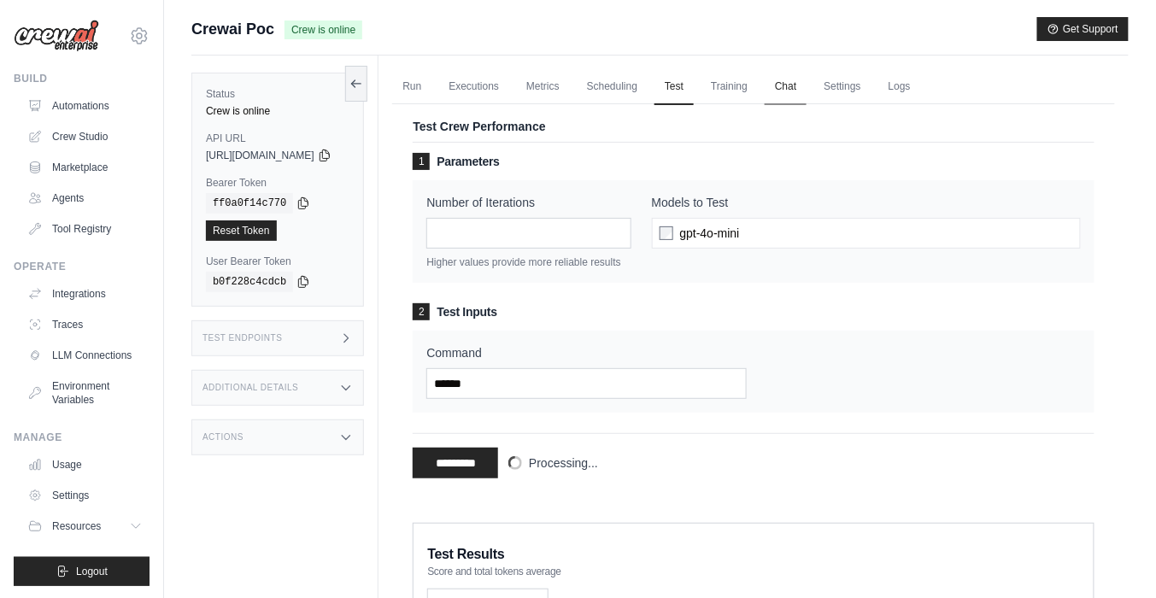
click at [806, 97] on link "Chat" at bounding box center [786, 87] width 42 height 36
click at [870, 77] on link "Settings" at bounding box center [841, 87] width 57 height 36
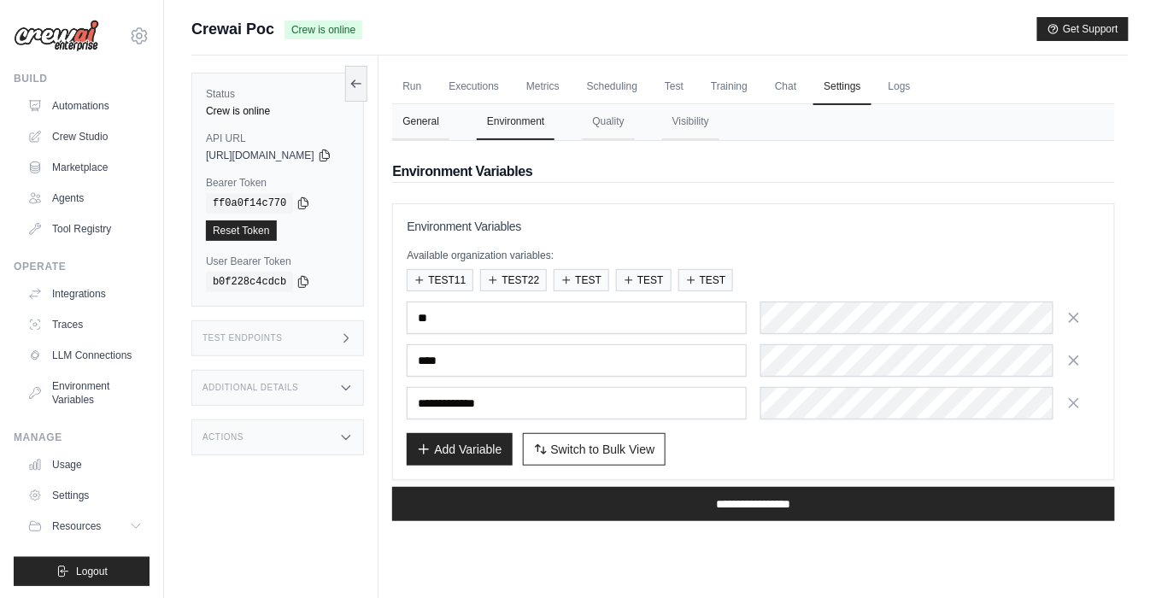
click at [449, 115] on button "General" at bounding box center [420, 122] width 57 height 36
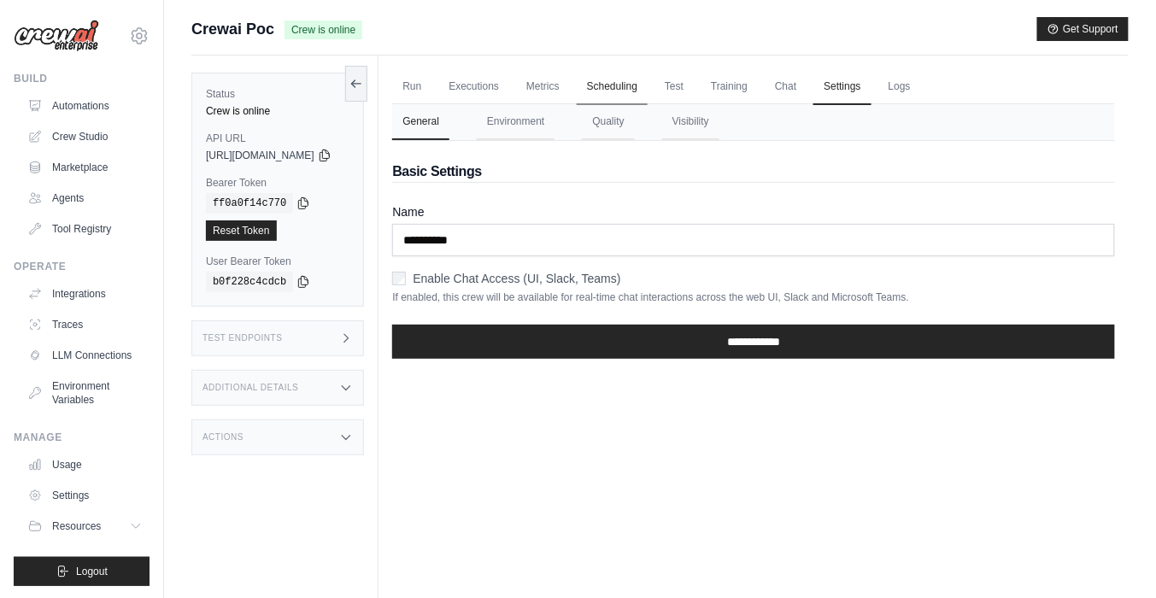
click at [648, 94] on link "Scheduling" at bounding box center [612, 87] width 71 height 36
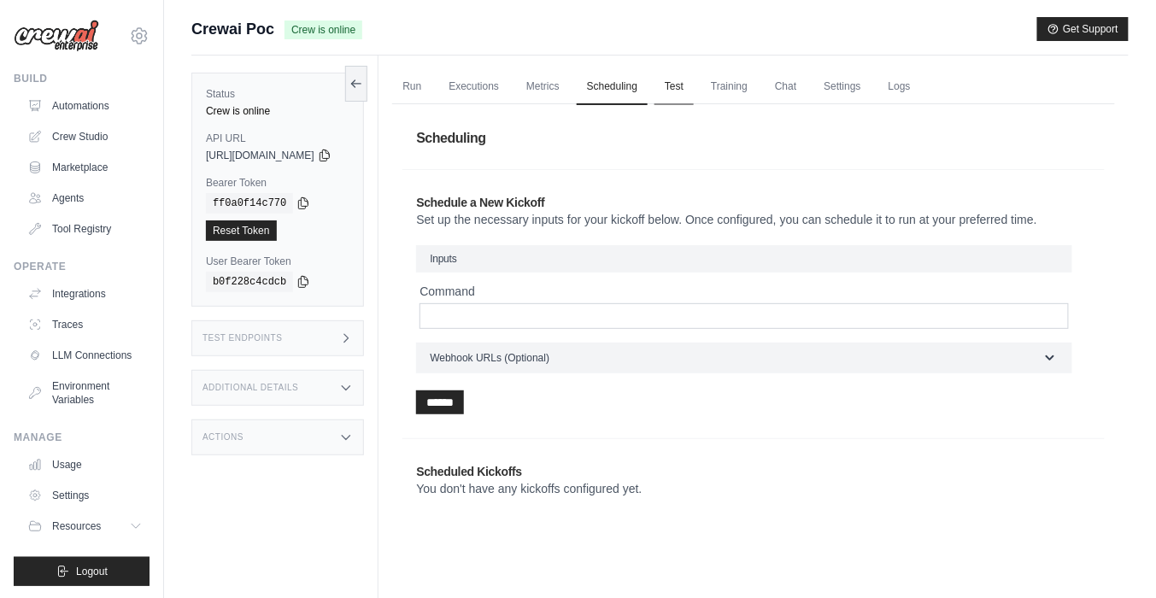
click at [694, 79] on link "Test" at bounding box center [673, 87] width 39 height 36
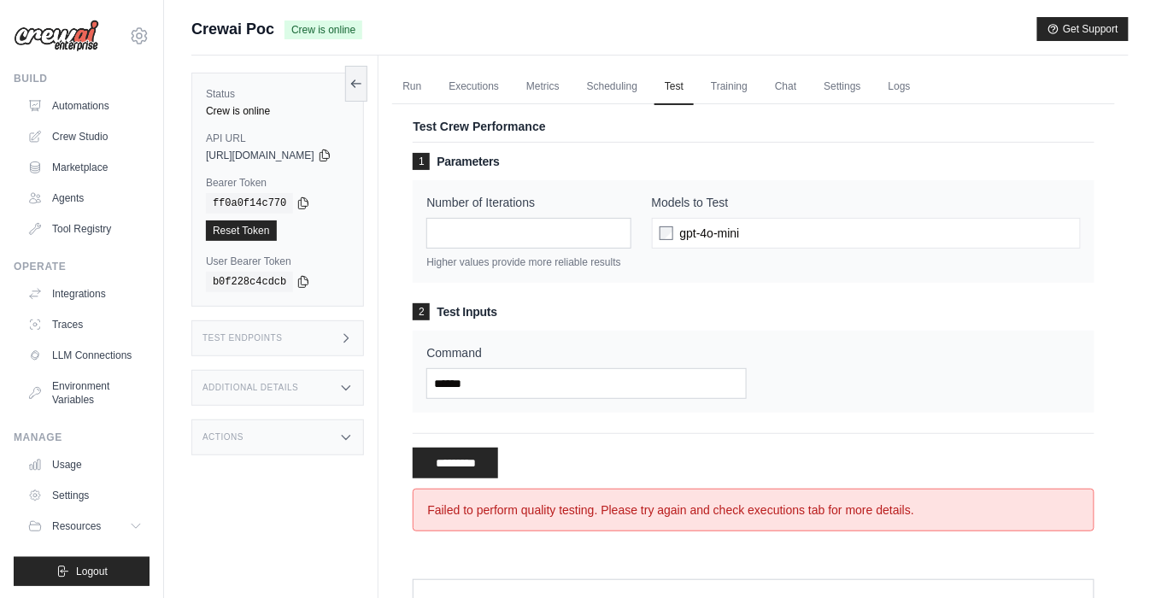
click at [485, 501] on div "Failed to perform quality testing. Please try again and check executions tab fo…" at bounding box center [754, 510] width 682 height 43
click at [485, 478] on input "**********" at bounding box center [455, 463] width 85 height 31
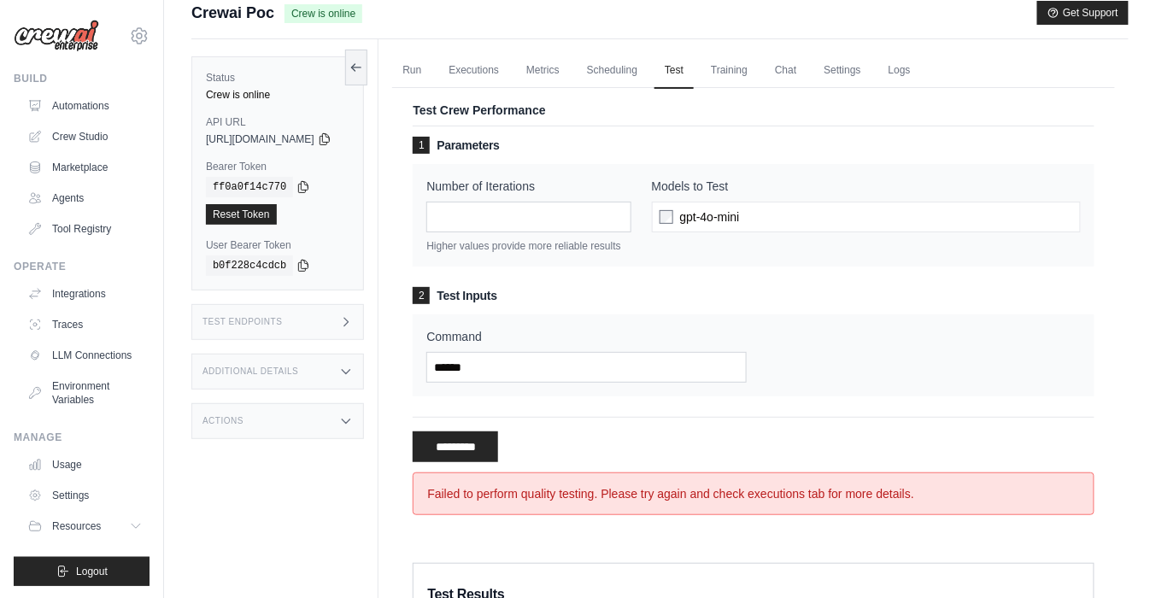
scroll to position [17, 0]
click at [500, 63] on link "Executions" at bounding box center [473, 70] width 71 height 36
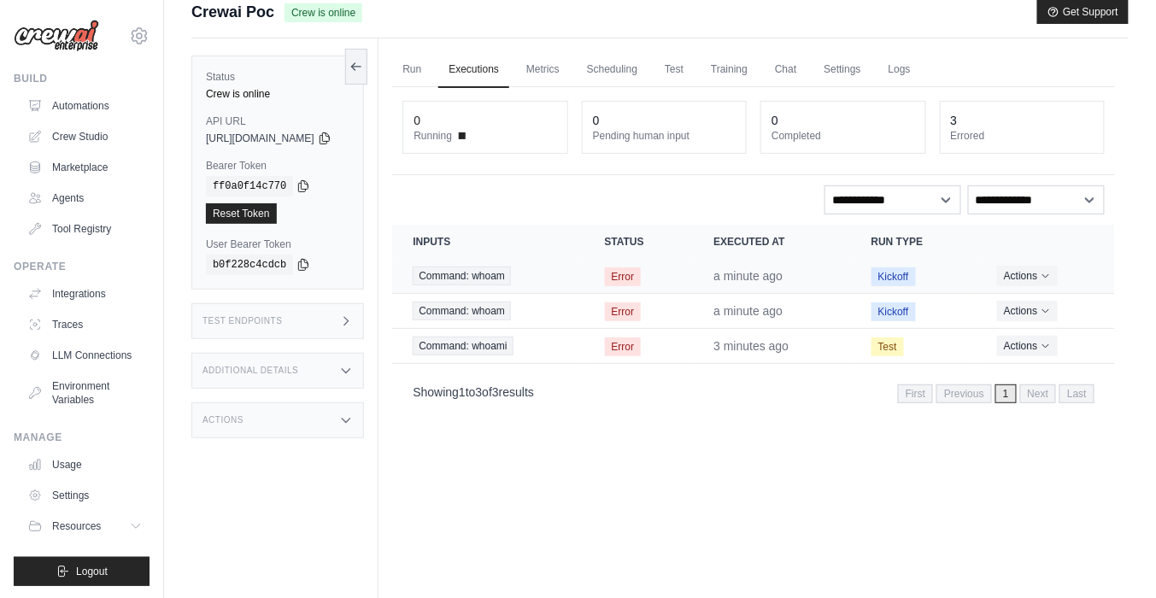
click at [660, 290] on td "Error" at bounding box center [638, 276] width 109 height 35
click at [642, 282] on span "Error" at bounding box center [623, 276] width 37 height 19
click at [1033, 325] on td "Actions View Details Delete" at bounding box center [1045, 310] width 138 height 35
click at [1033, 321] on td "Actions View Details Delete" at bounding box center [1045, 310] width 138 height 35
click at [1033, 310] on button "Actions" at bounding box center [1027, 310] width 61 height 21
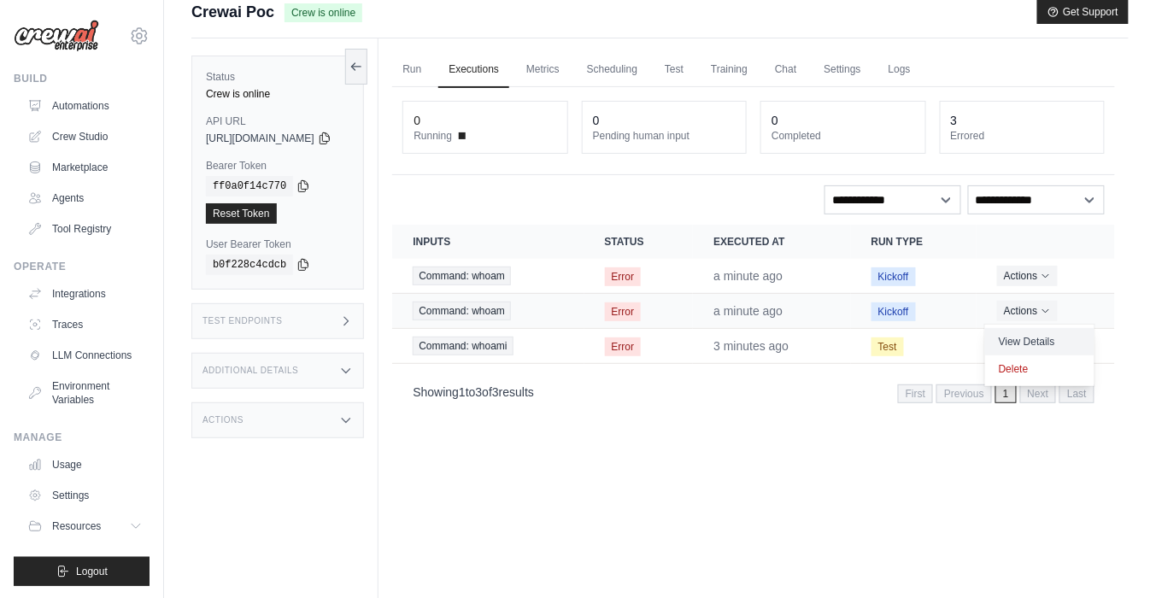
click at [1023, 337] on link "View Details" at bounding box center [1039, 341] width 109 height 27
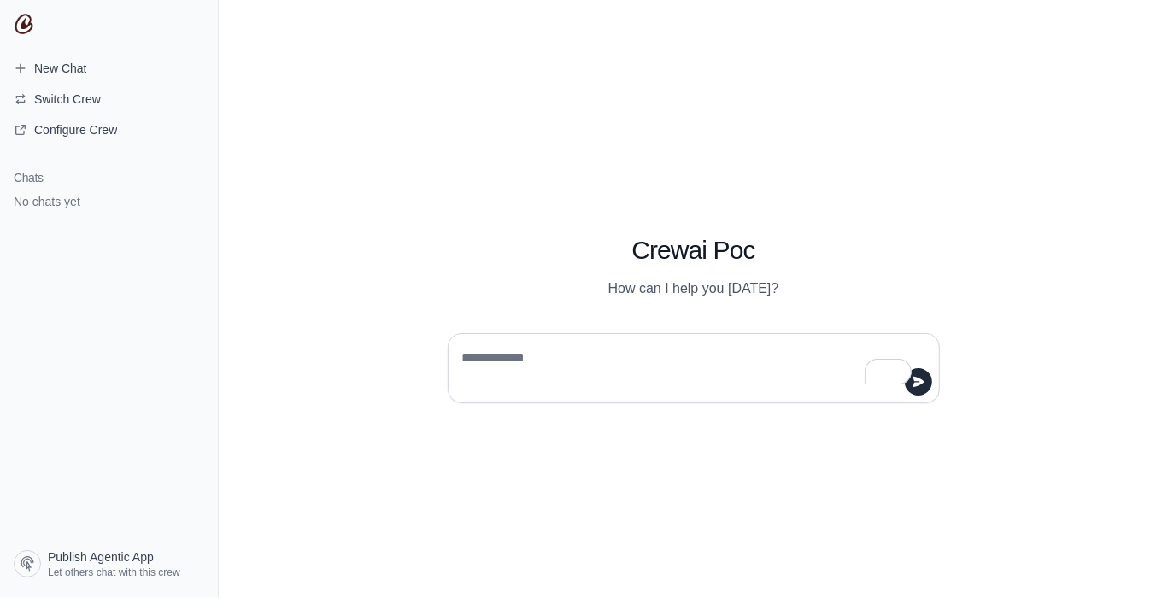
click at [614, 368] on textarea "To enrich screen reader interactions, please activate Accessibility in Grammarl…" at bounding box center [689, 368] width 460 height 48
type textarea "*****"
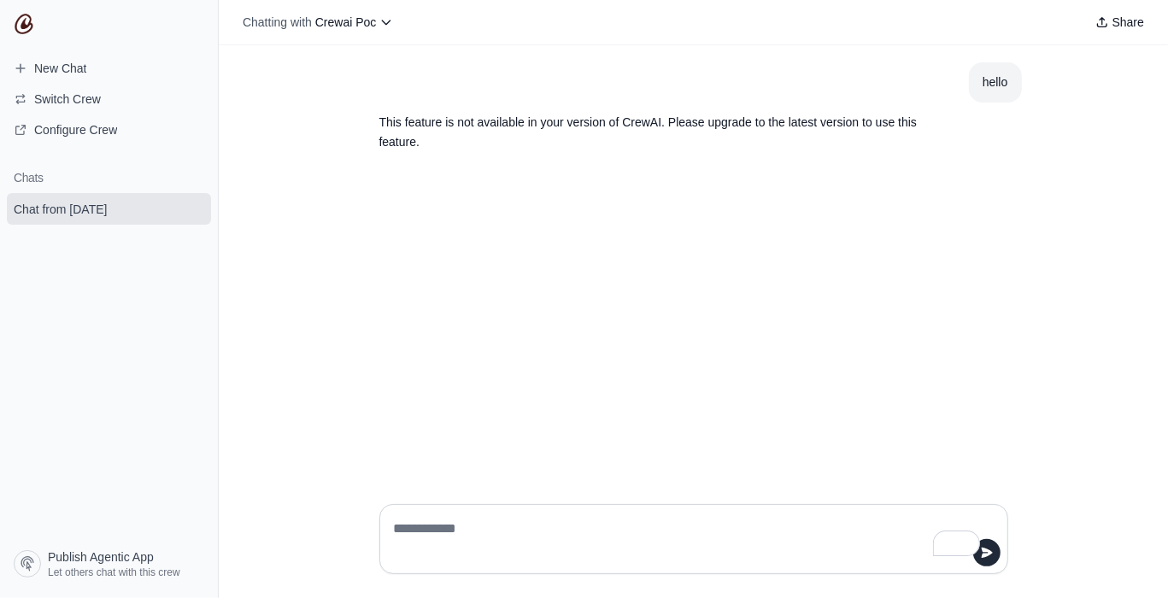
click at [569, 123] on p "This feature is not available in your version of CrewAI. Please upgrade to the …" at bounding box center [652, 132] width 547 height 39
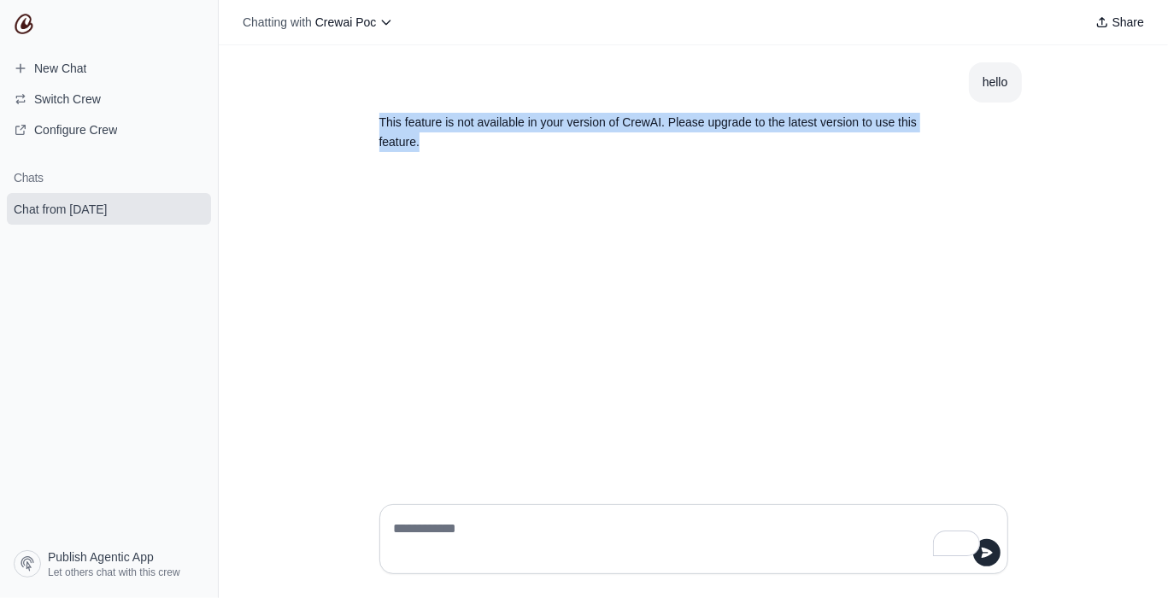
click at [569, 123] on p "This feature is not available in your version of CrewAI. Please upgrade to the …" at bounding box center [652, 132] width 547 height 39
click at [95, 122] on span "Configure Crew" at bounding box center [75, 129] width 83 height 17
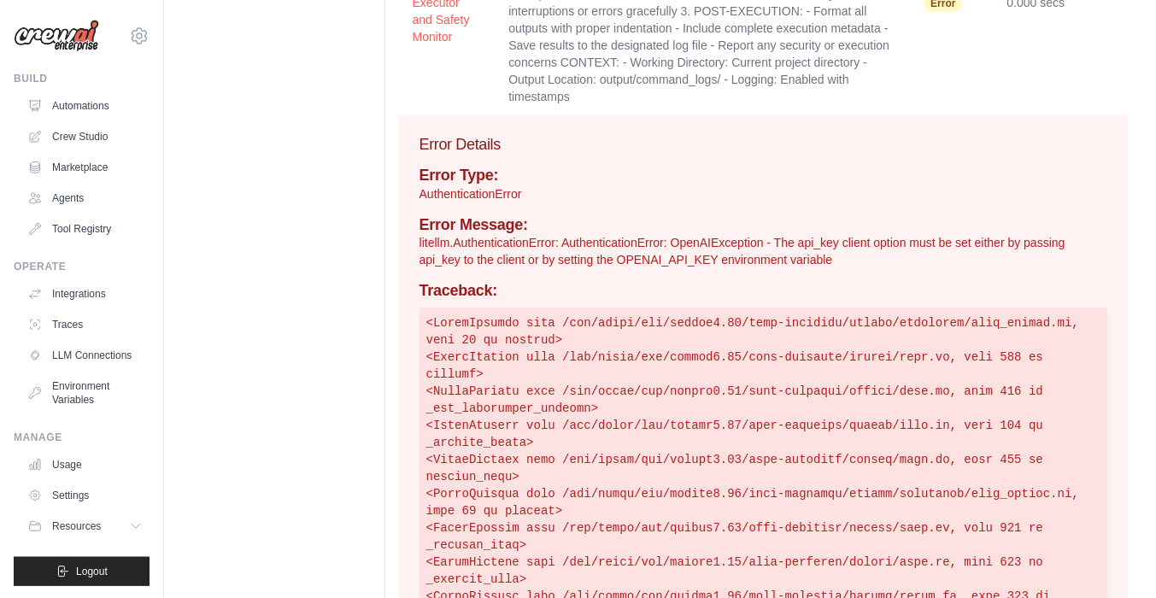
scroll to position [249, 0]
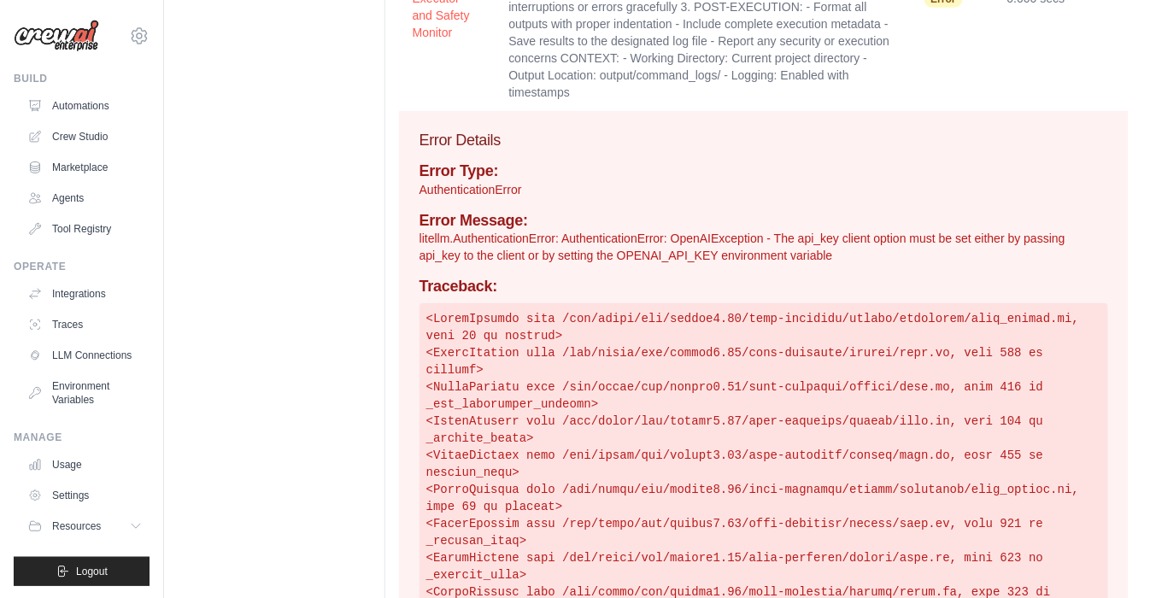
click at [736, 255] on p "litellm.AuthenticationError: AuthenticationError: OpenAIException - The api_key…" at bounding box center [763, 247] width 689 height 34
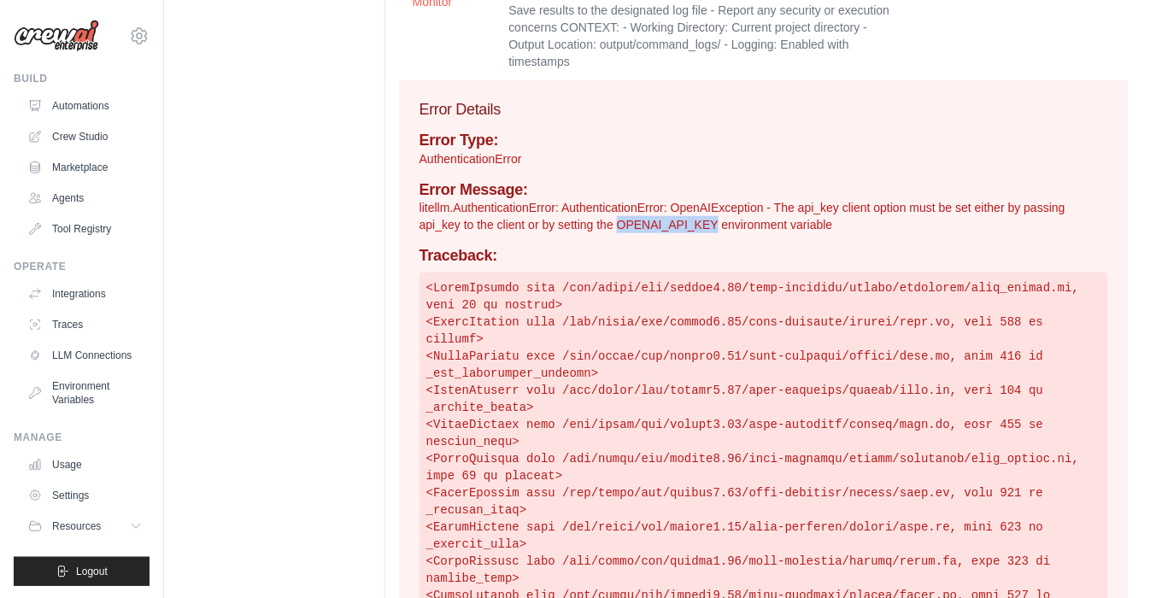
scroll to position [277, 0]
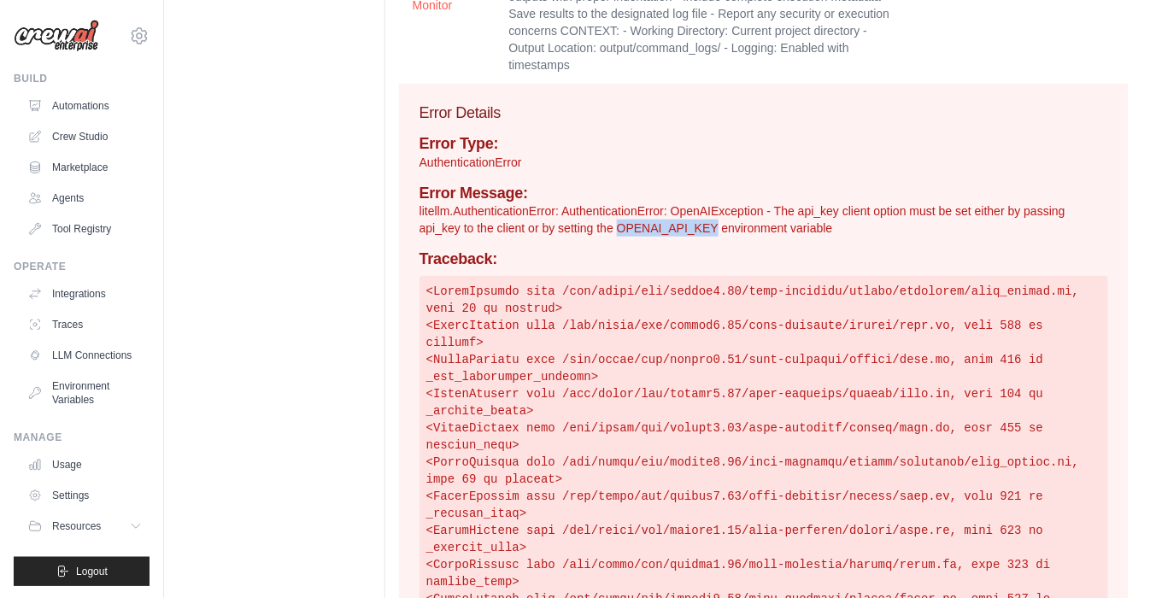
copy p "OPENAI_API_KEY"
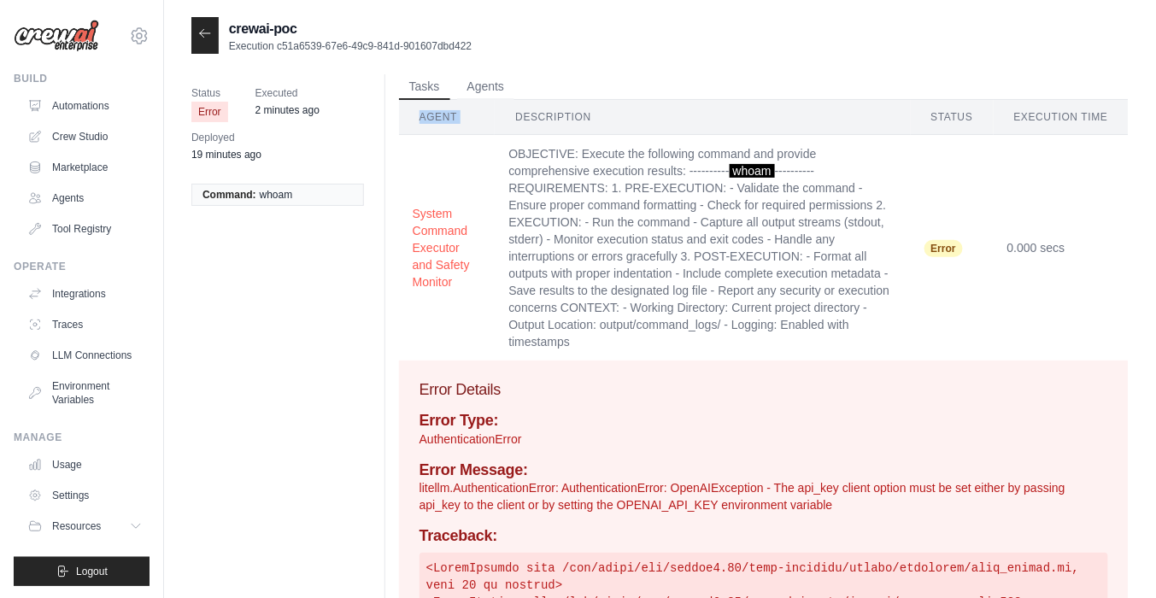
click at [569, 99] on div "Tasks Agents Agent Description Status Execution Time System Command Executor an…" at bounding box center [764, 217] width 730 height 286
click at [409, 86] on button "Tasks" at bounding box center [424, 86] width 51 height 26
click at [201, 36] on icon at bounding box center [205, 33] width 14 height 14
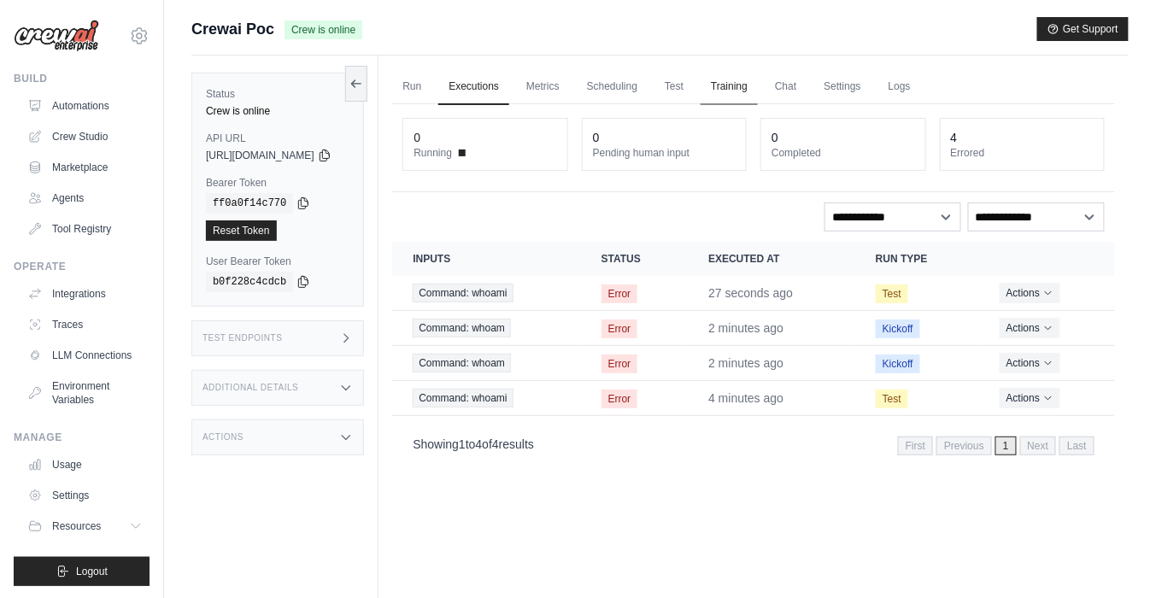
click at [758, 92] on link "Training" at bounding box center [728, 87] width 57 height 36
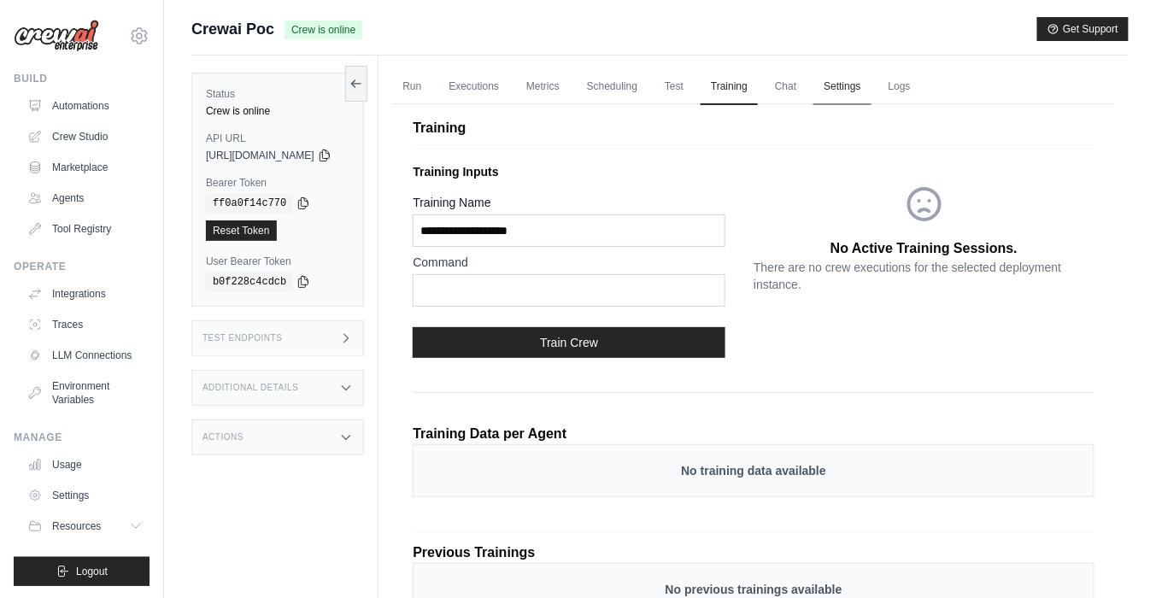
click at [870, 83] on link "Settings" at bounding box center [841, 87] width 57 height 36
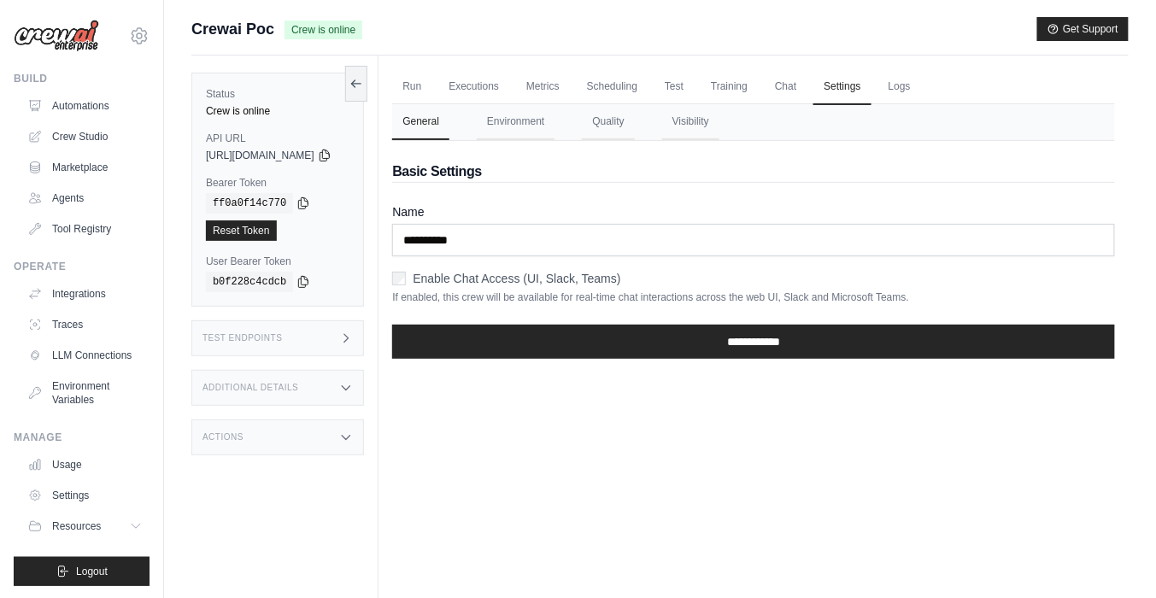
click at [738, 101] on ul "Run Executions Metrics Scheduling Test Training Chat Settings Logs" at bounding box center [753, 86] width 723 height 35
click at [694, 101] on link "Test" at bounding box center [673, 87] width 39 height 36
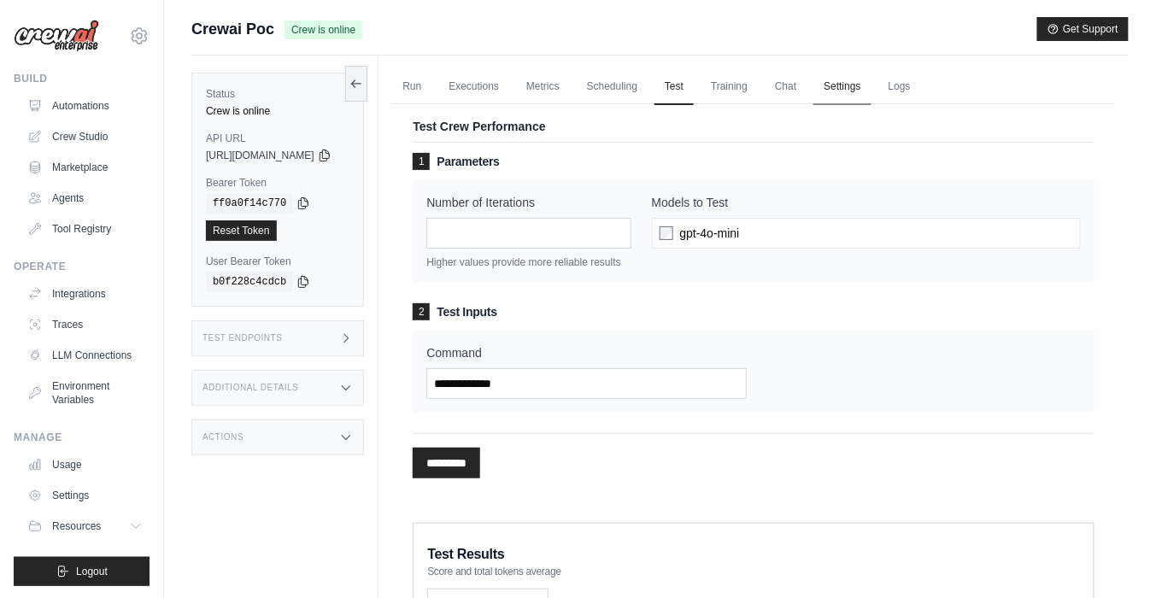
click at [870, 73] on link "Settings" at bounding box center [841, 87] width 57 height 36
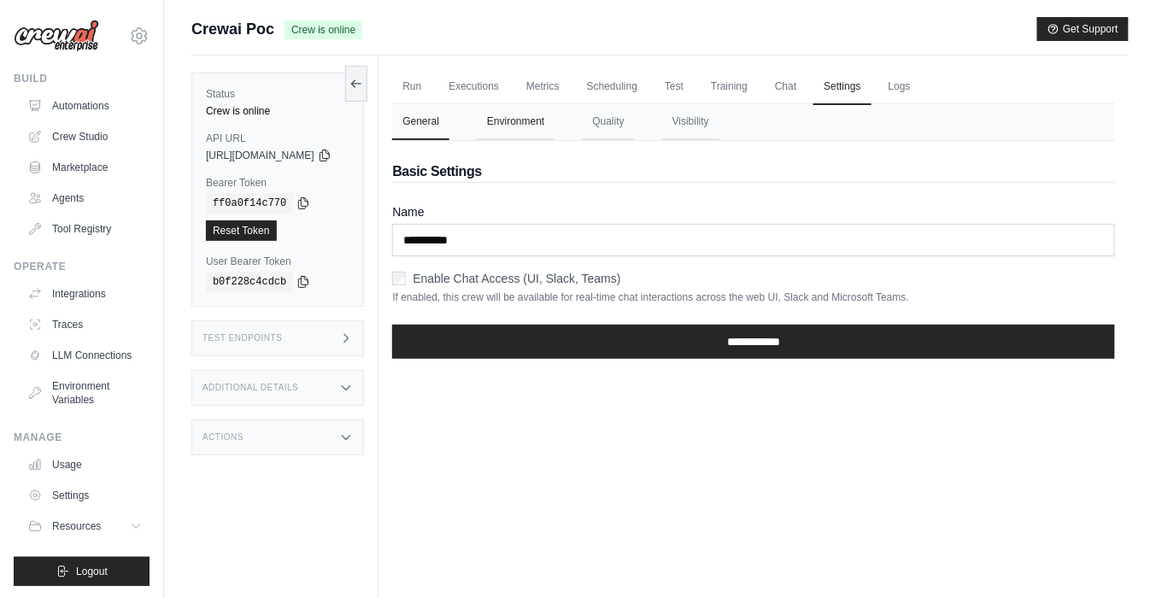
click at [534, 113] on button "Environment" at bounding box center [516, 122] width 78 height 36
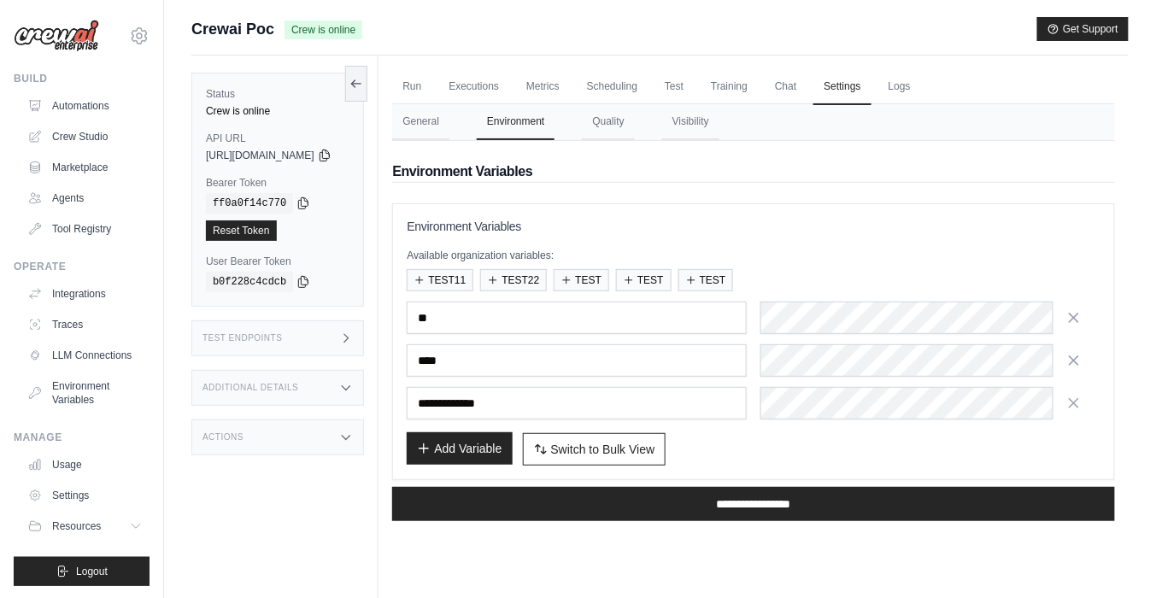
click at [512, 434] on button "Add Variable" at bounding box center [459, 448] width 105 height 32
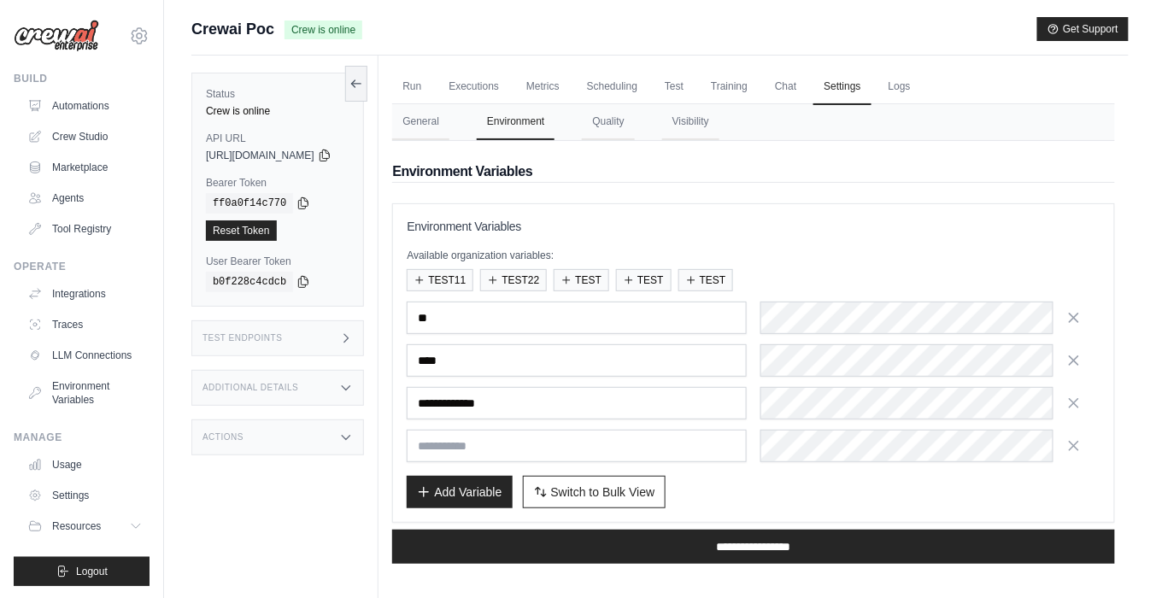
click at [528, 453] on input "text" at bounding box center [577, 446] width 340 height 32
type input "**********"
click at [849, 478] on div "Add Variable Switch to Bulk View Switch to Table View" at bounding box center [754, 492] width 694 height 32
click at [803, 523] on div "**********" at bounding box center [753, 550] width 723 height 55
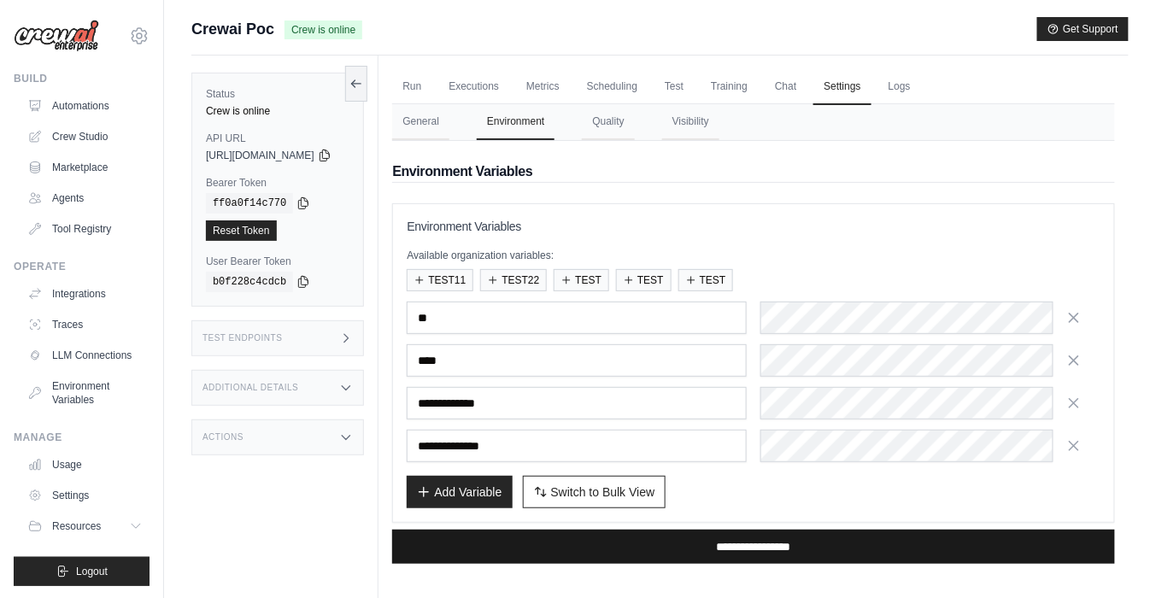
click at [799, 558] on input "**********" at bounding box center [753, 547] width 723 height 34
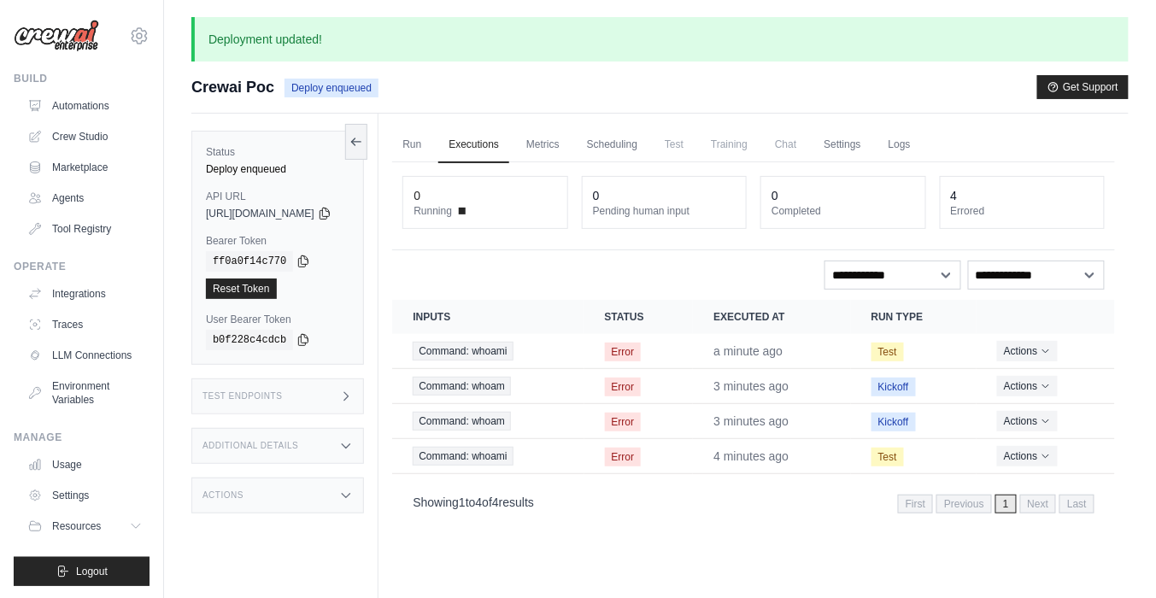
click at [694, 148] on span "Test" at bounding box center [673, 144] width 39 height 34
click at [67, 102] on link "Automations" at bounding box center [86, 105] width 129 height 27
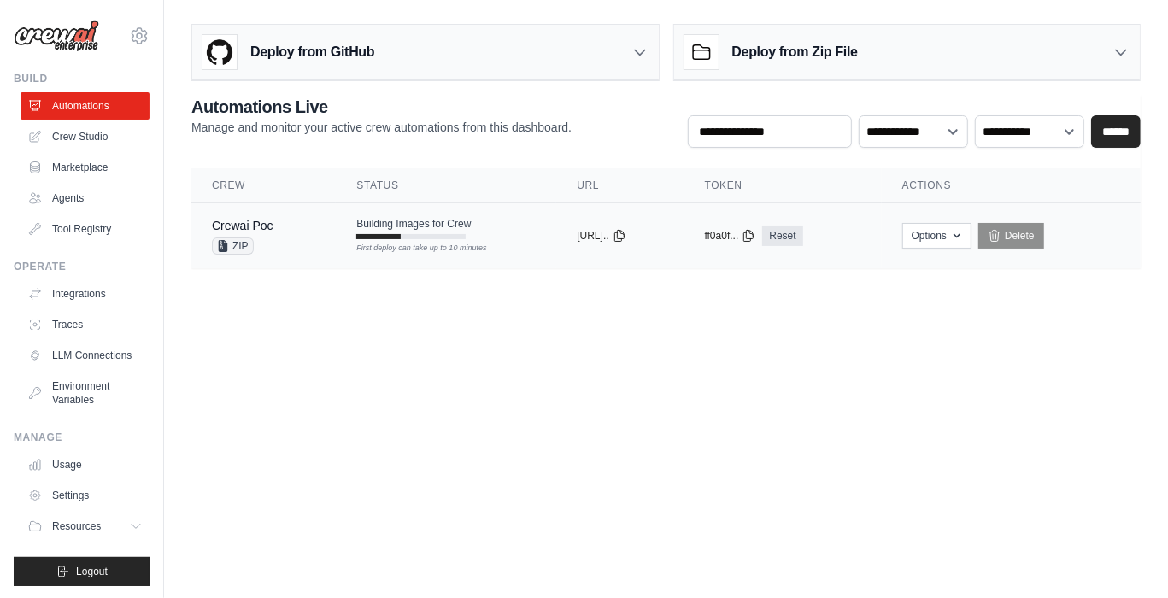
click at [466, 251] on div "First deploy can take up to 10 minutes" at bounding box center [410, 249] width 109 height 12
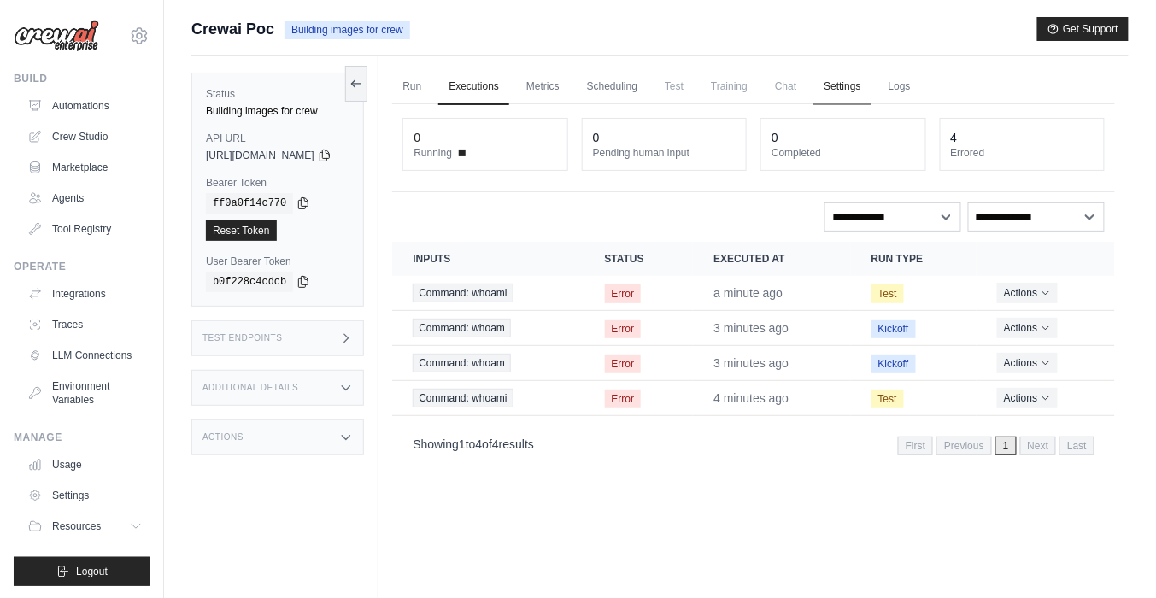
click at [870, 89] on link "Settings" at bounding box center [841, 87] width 57 height 36
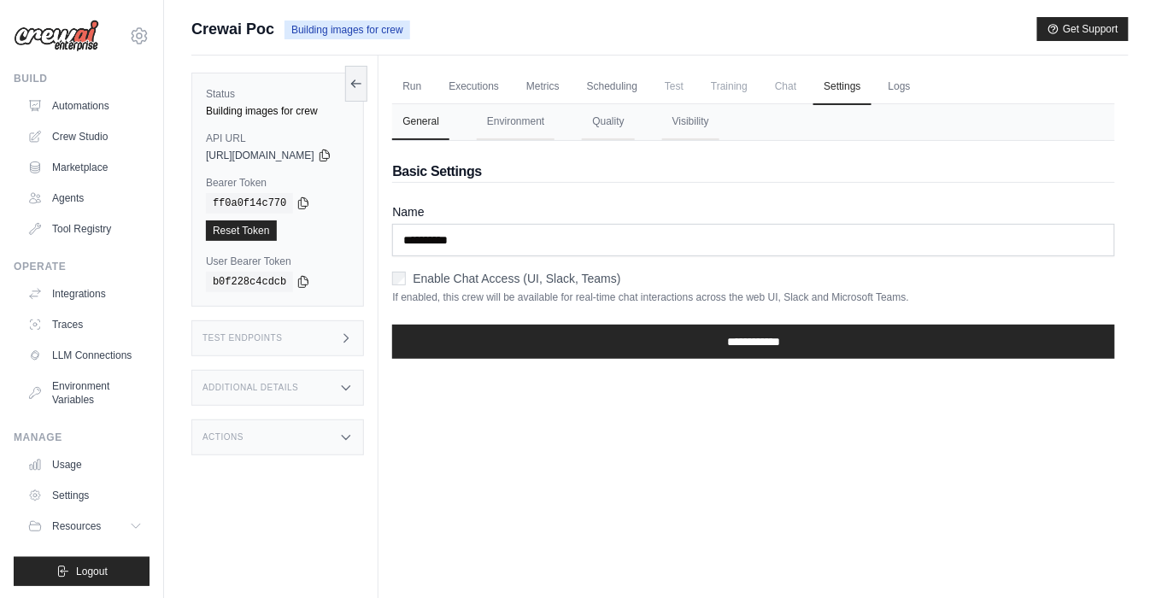
click at [509, 141] on div "**********" at bounding box center [753, 256] width 723 height 231
click at [530, 115] on button "Environment" at bounding box center [516, 122] width 78 height 36
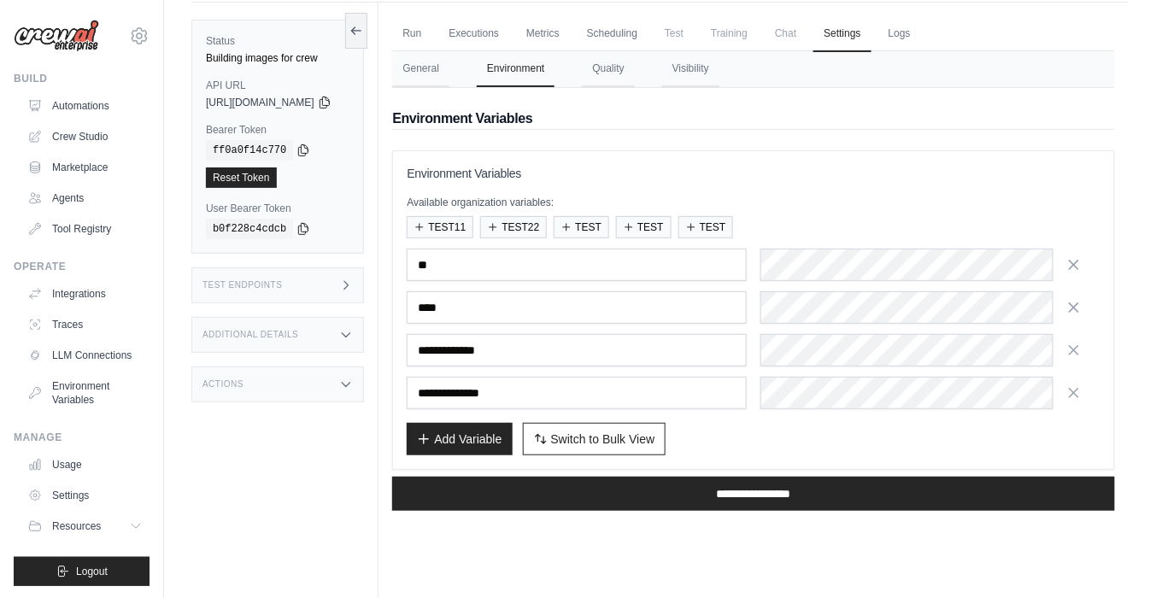
scroll to position [55, 0]
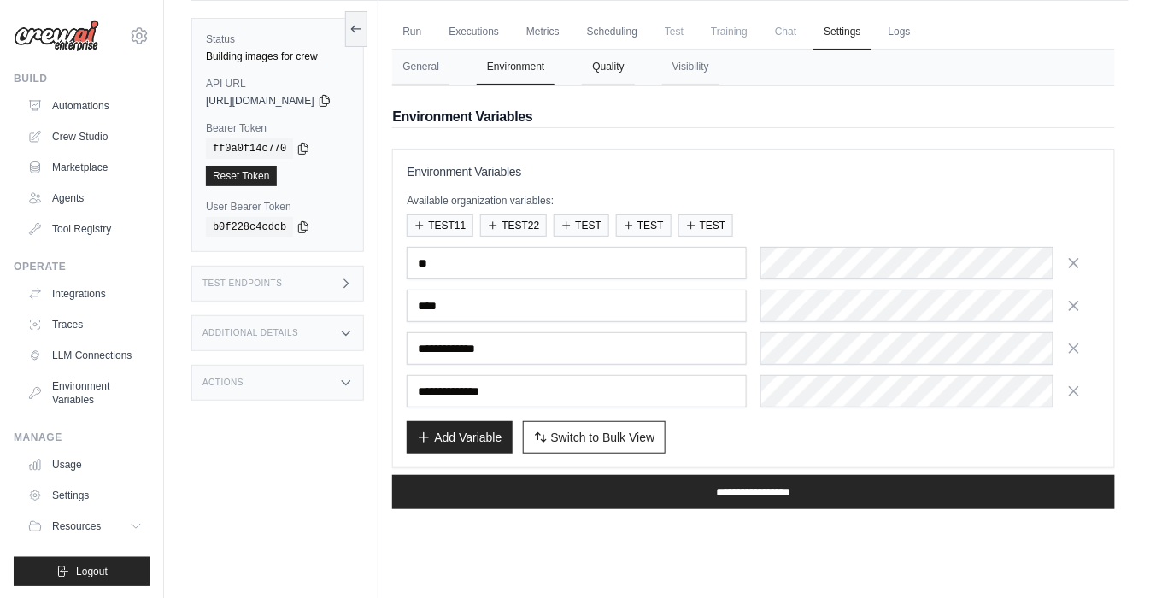
click at [634, 71] on button "Quality" at bounding box center [608, 68] width 52 height 36
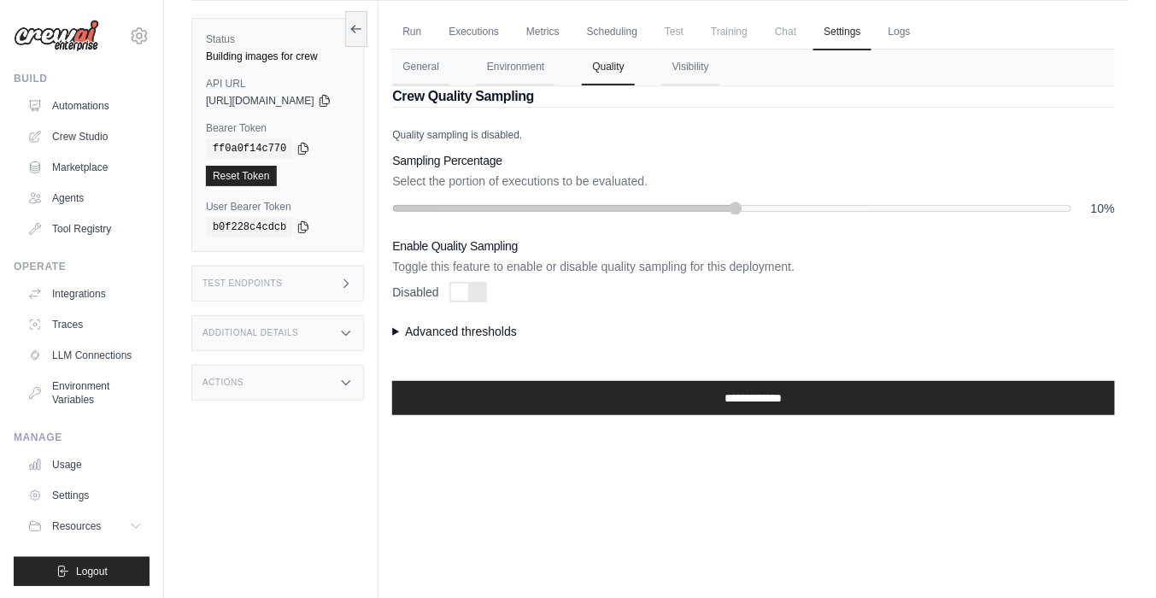
scroll to position [0, 0]
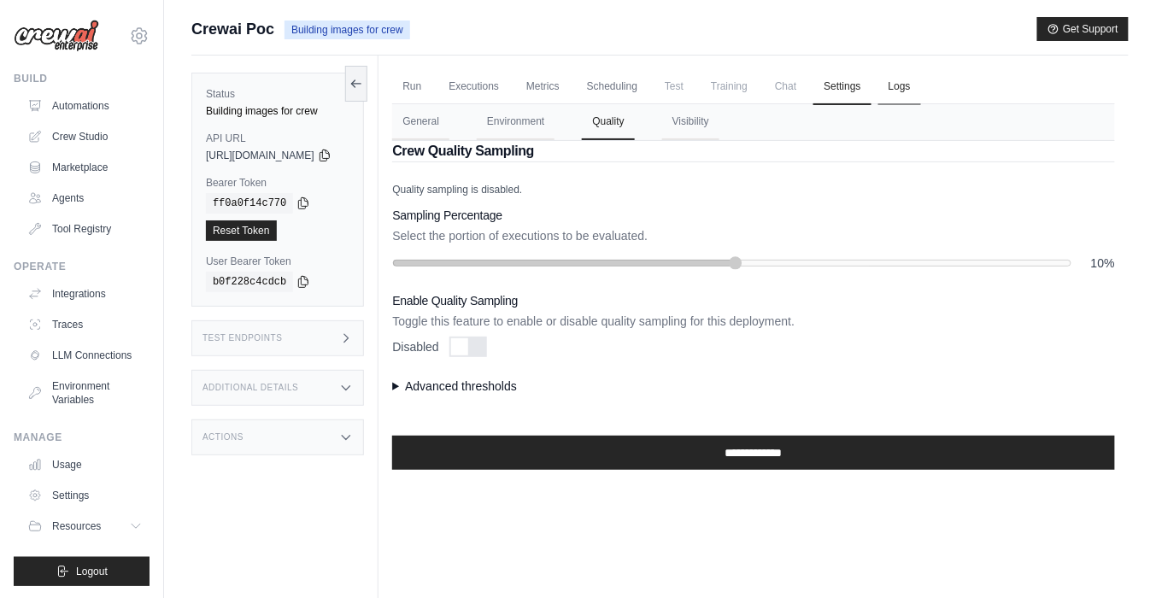
click at [921, 79] on link "Logs" at bounding box center [899, 87] width 43 height 36
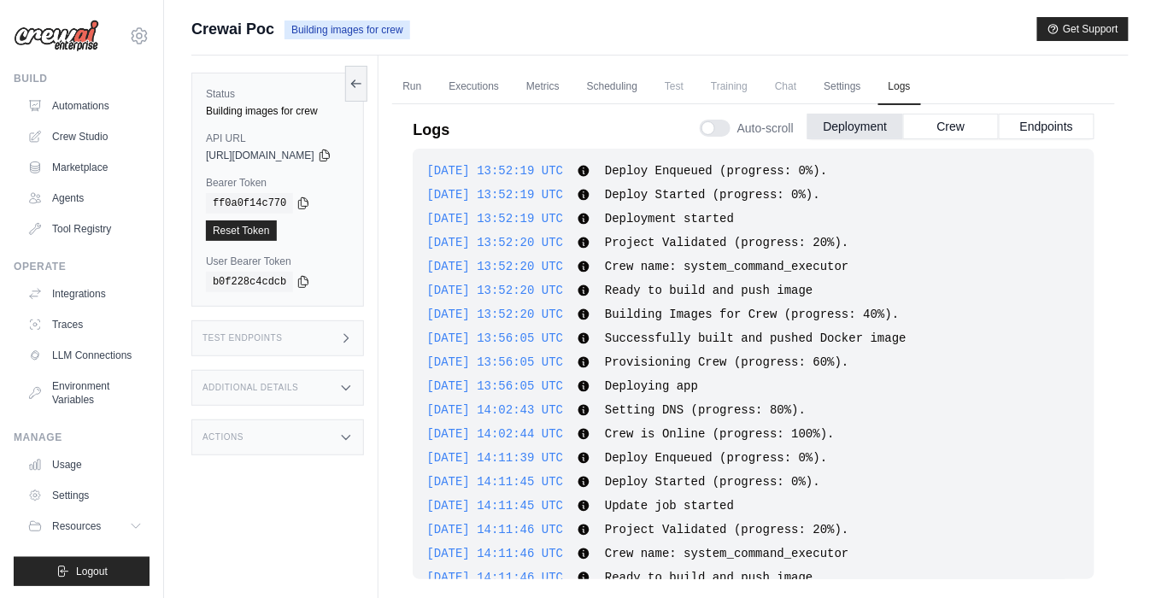
scroll to position [139, 0]
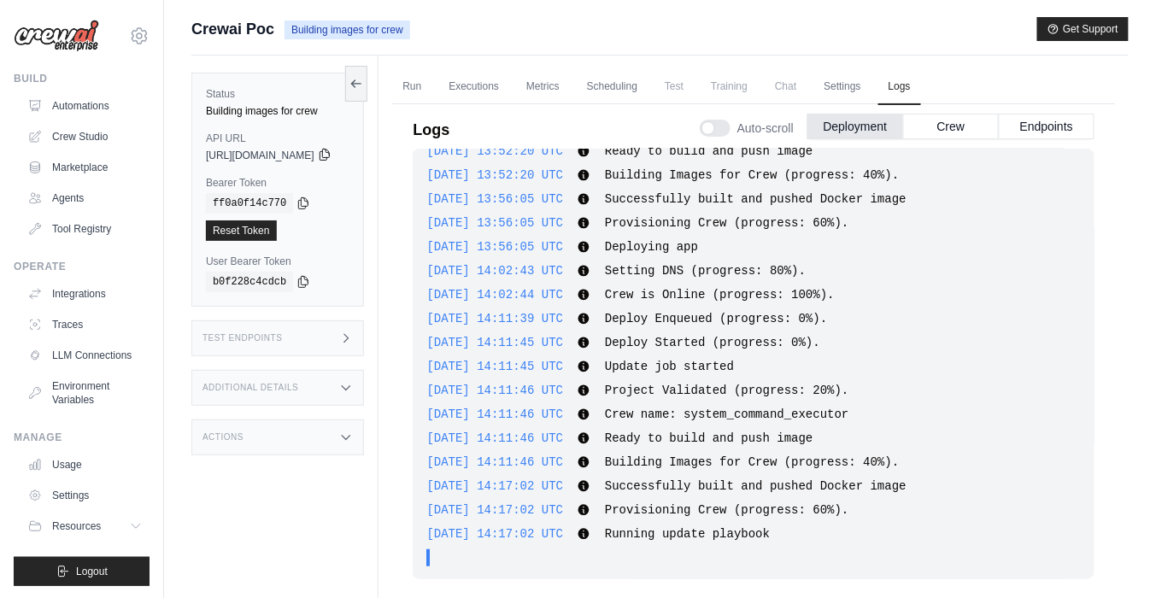
click at [331, 153] on icon at bounding box center [325, 155] width 14 height 14
click at [423, 86] on link "Run" at bounding box center [411, 87] width 39 height 36
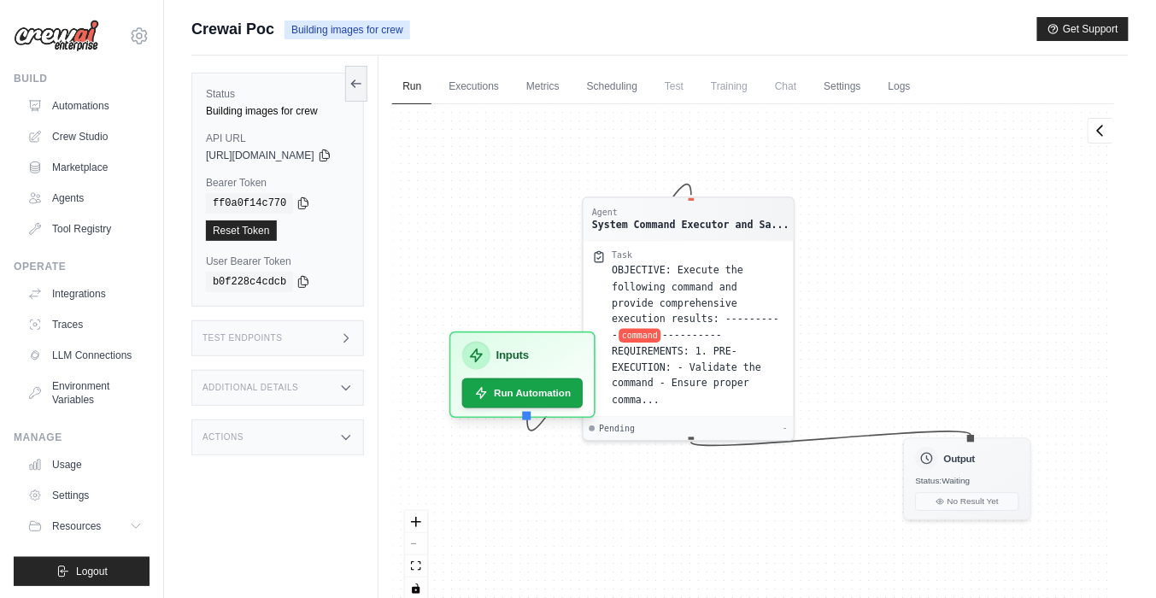
click at [694, 89] on span "Test" at bounding box center [673, 86] width 39 height 34
click at [758, 86] on span "Training" at bounding box center [728, 86] width 57 height 34
click at [806, 86] on span "Chat" at bounding box center [786, 86] width 42 height 34
click at [921, 91] on link "Logs" at bounding box center [899, 87] width 43 height 36
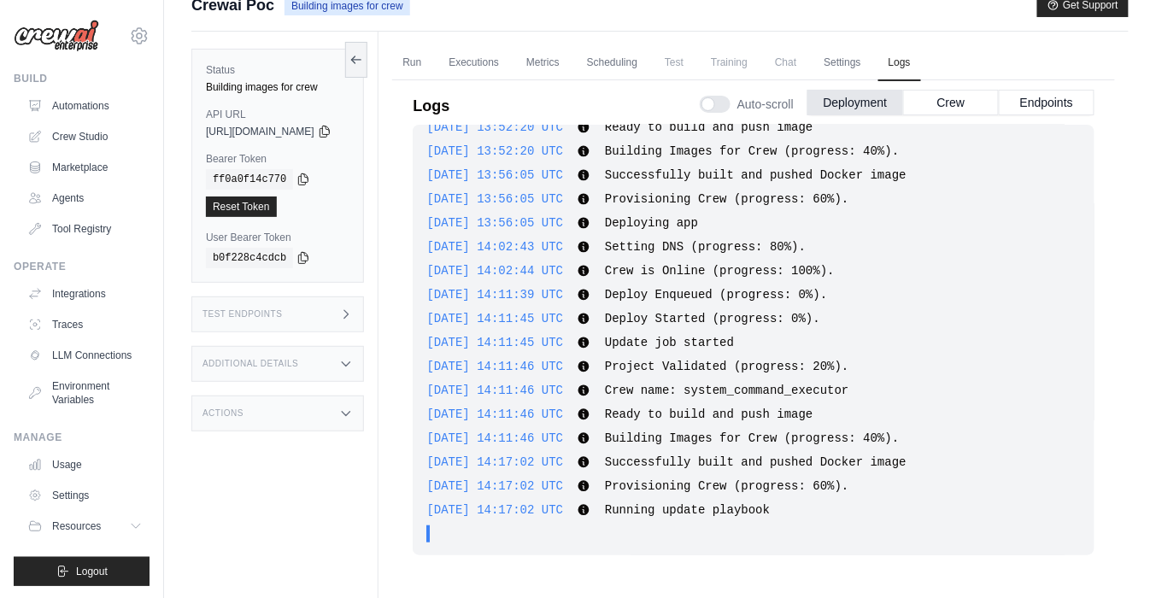
scroll to position [8, 0]
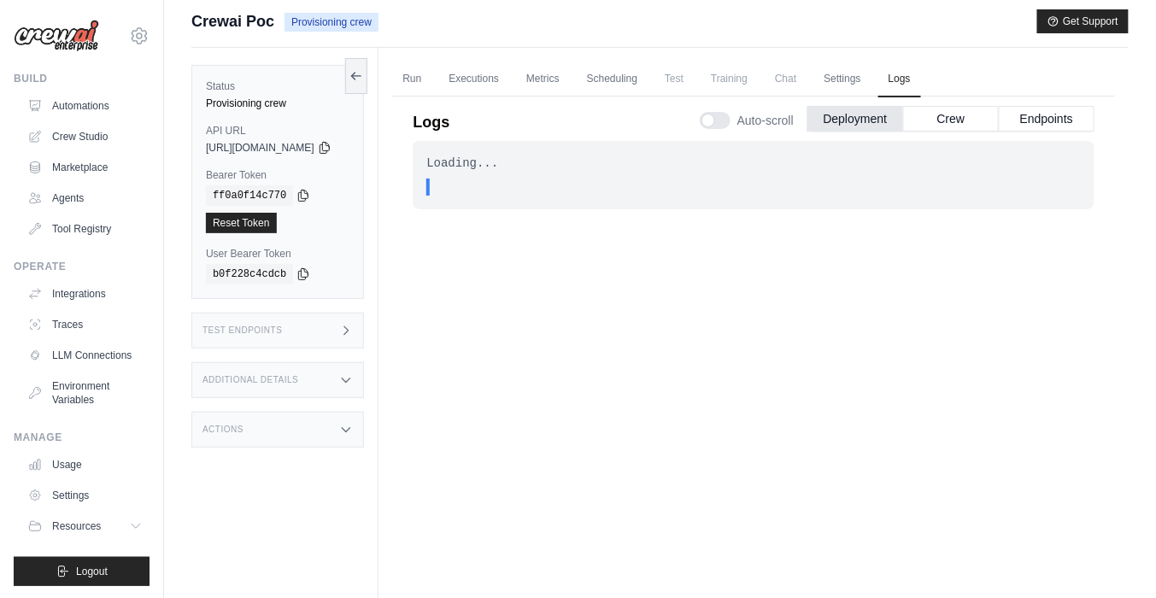
click at [694, 78] on span "Test" at bounding box center [673, 79] width 39 height 34
click at [479, 88] on link "Executions" at bounding box center [473, 80] width 71 height 36
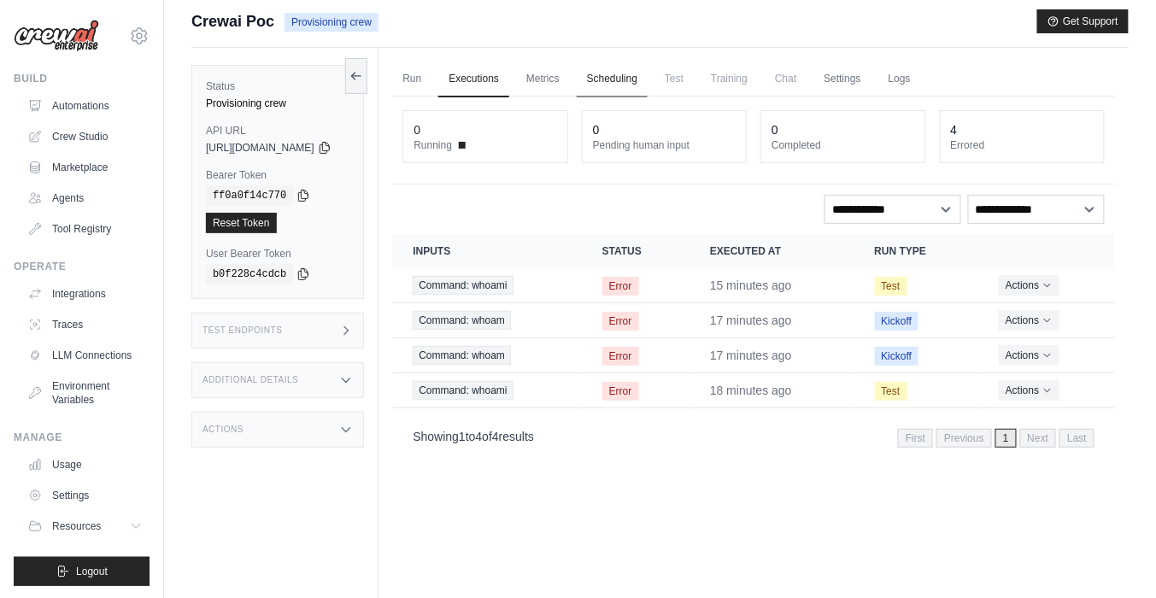
click at [648, 74] on link "Scheduling" at bounding box center [612, 80] width 71 height 36
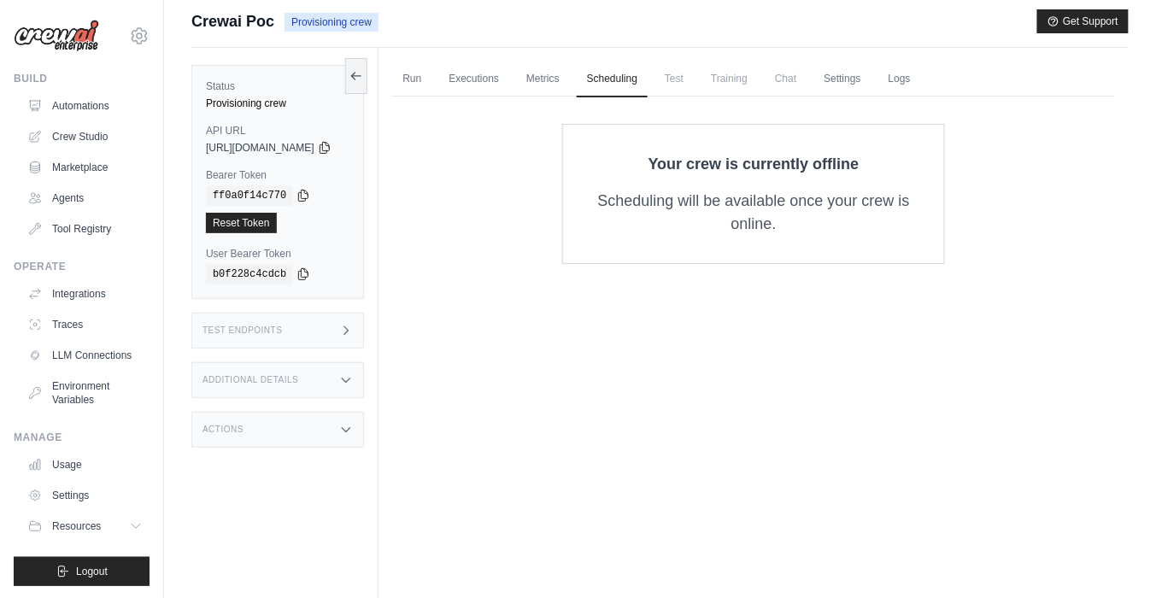
click at [694, 77] on span "Test" at bounding box center [673, 79] width 39 height 34
click at [870, 69] on link "Settings" at bounding box center [841, 80] width 57 height 36
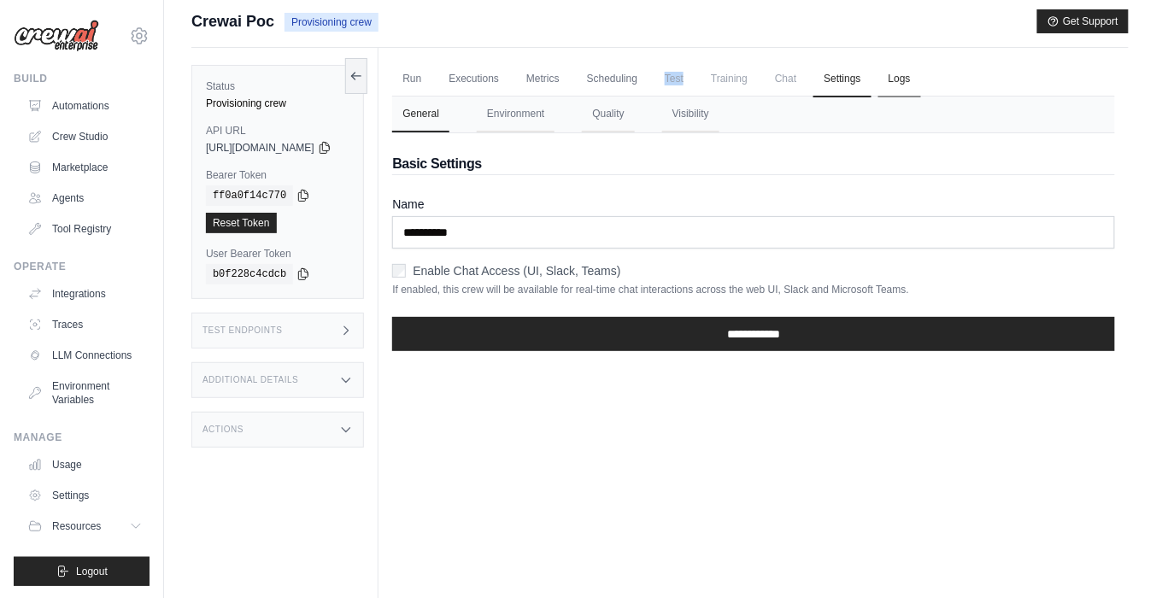
click at [921, 74] on link "Logs" at bounding box center [899, 80] width 43 height 36
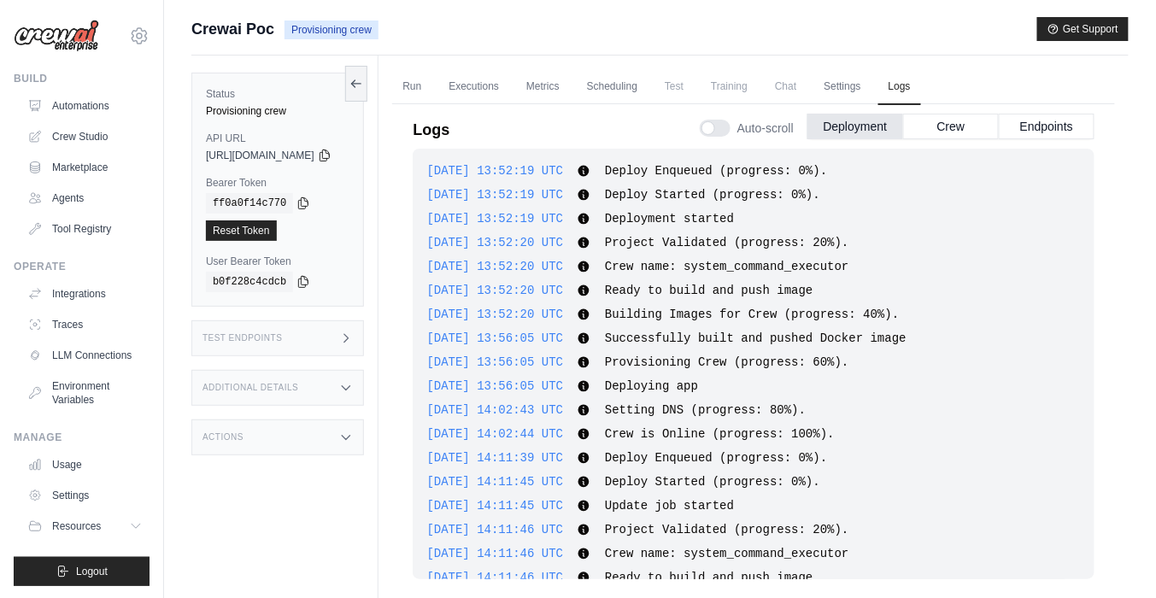
click at [664, 66] on div "Run Executions Metrics Scheduling Test Training Chat Settings Logs 0 Running 0 …" at bounding box center [753, 355] width 750 height 598
click at [648, 90] on link "Scheduling" at bounding box center [612, 87] width 71 height 36
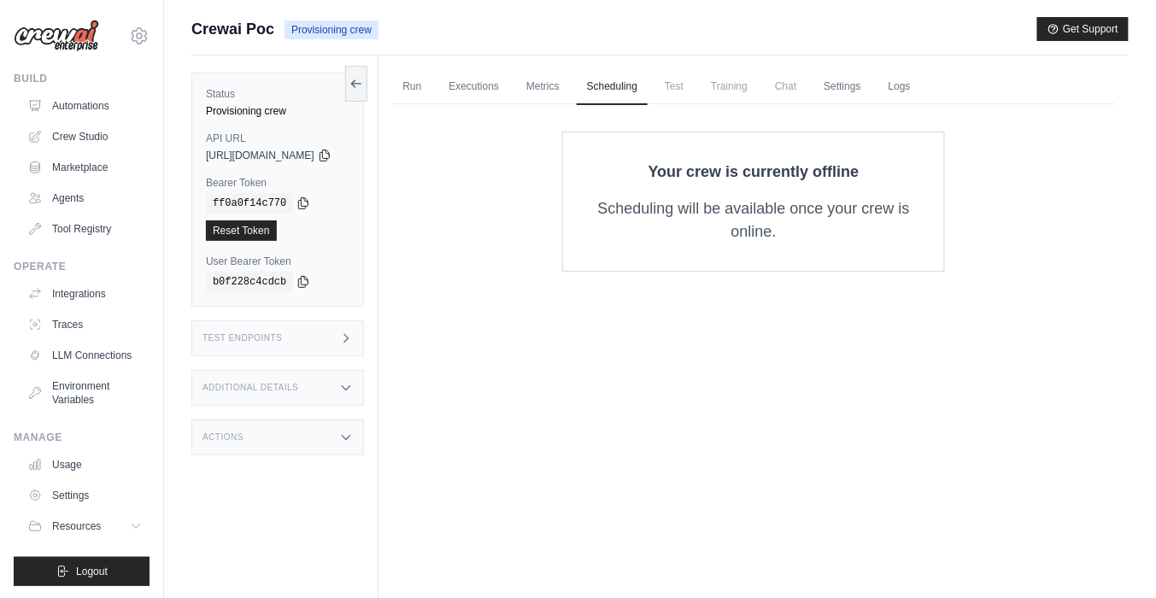
click at [735, 87] on ul "Run Executions Metrics Scheduling Test Training Chat Settings Logs" at bounding box center [753, 86] width 723 height 35
click at [734, 87] on ul "Run Executions Metrics Scheduling Test Training Chat Settings Logs" at bounding box center [753, 86] width 723 height 35
click at [694, 87] on span "Test" at bounding box center [673, 86] width 39 height 34
click at [870, 79] on link "Settings" at bounding box center [841, 87] width 57 height 36
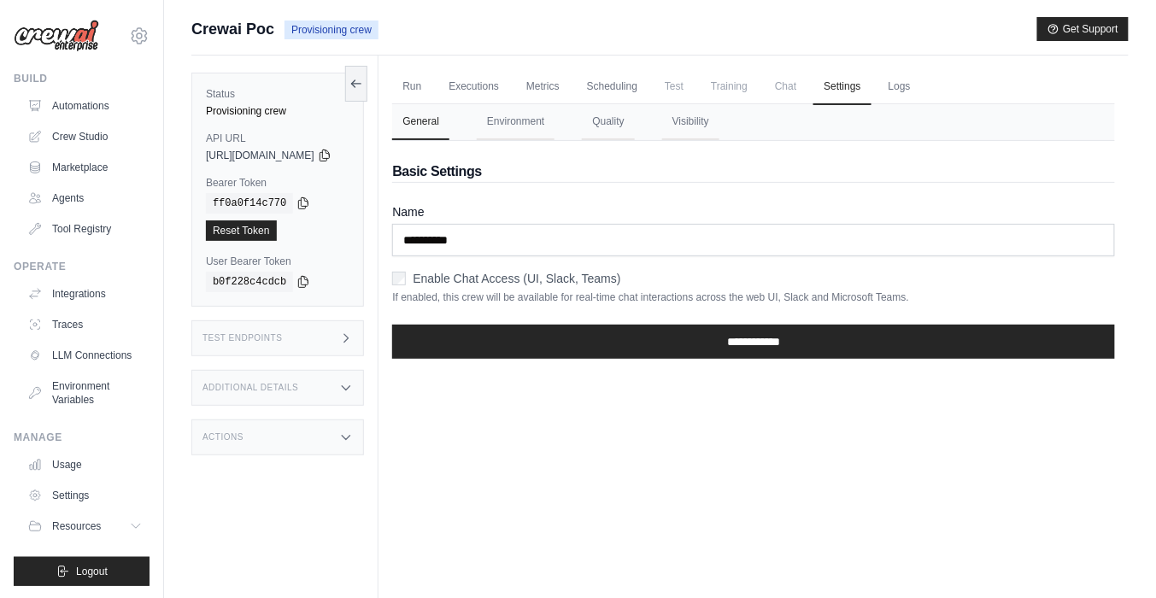
click at [923, 79] on ul "Run Executions Metrics Scheduling Test Training Chat Settings Logs" at bounding box center [753, 86] width 723 height 35
click at [921, 90] on link "Logs" at bounding box center [899, 87] width 43 height 36
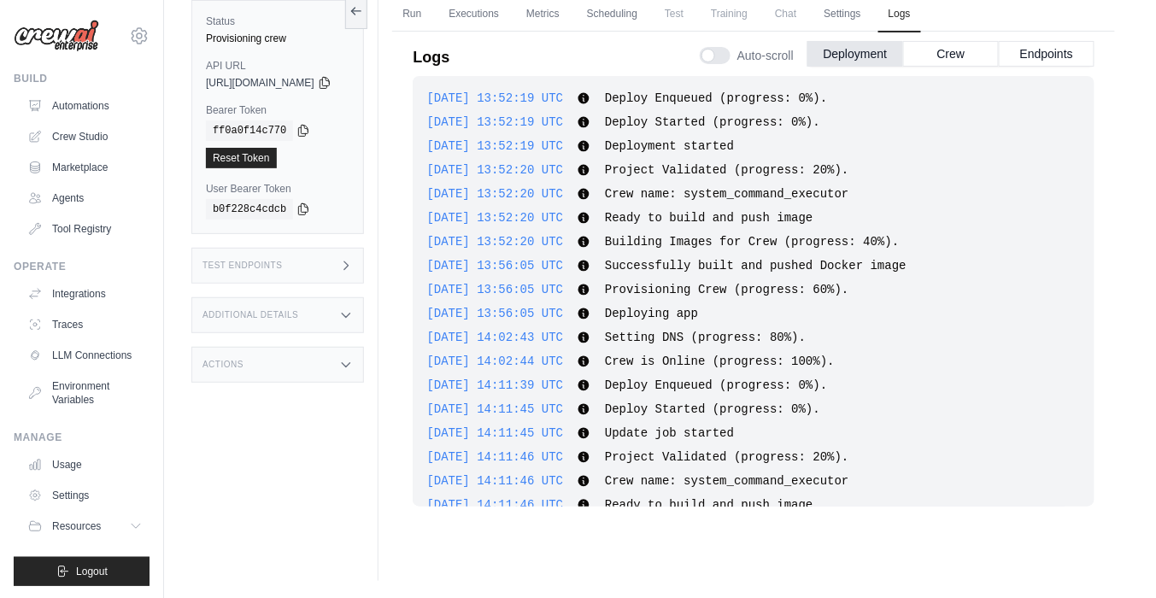
scroll to position [139, 0]
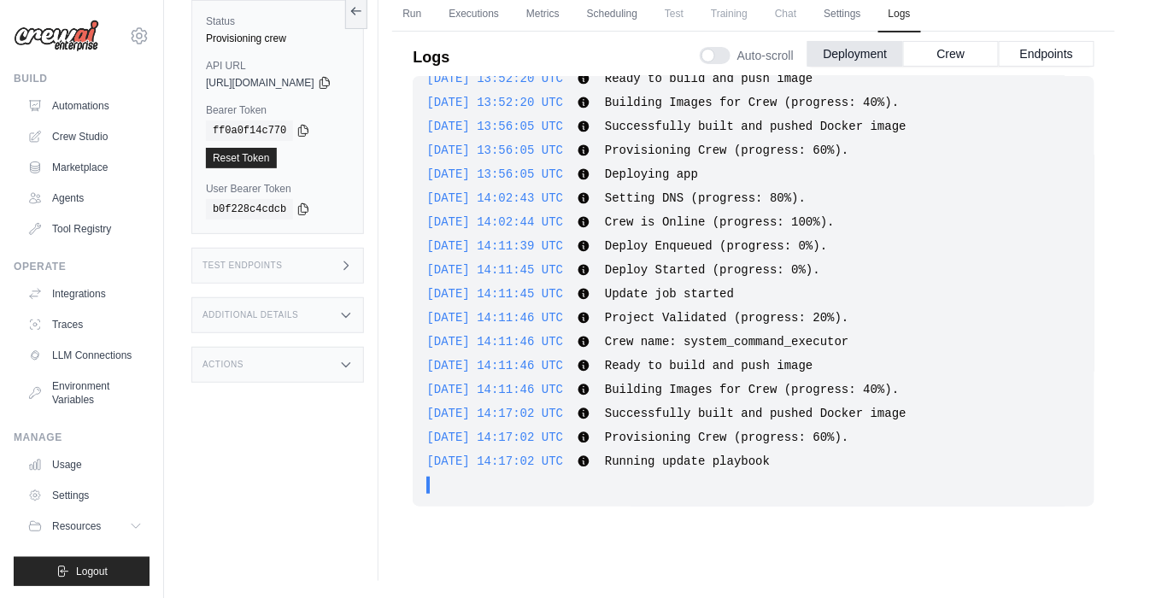
click at [541, 14] on ul "Run Executions Metrics Scheduling Test Training Chat Settings Logs" at bounding box center [753, 14] width 723 height 35
click at [509, 15] on link "Executions" at bounding box center [473, 15] width 71 height 36
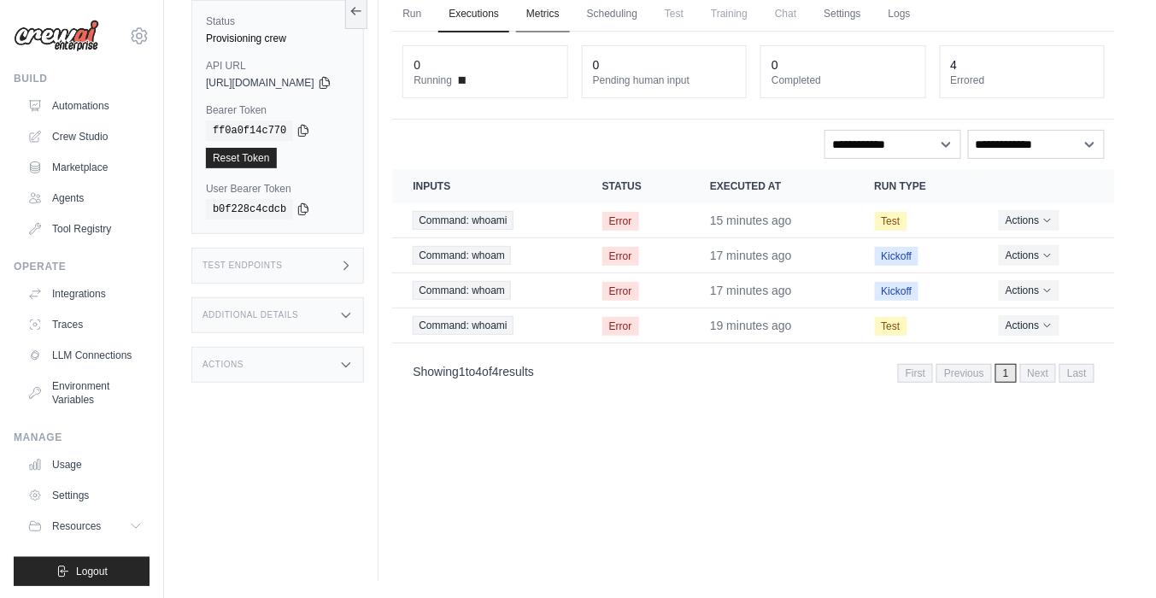
click at [570, 24] on link "Metrics" at bounding box center [543, 15] width 54 height 36
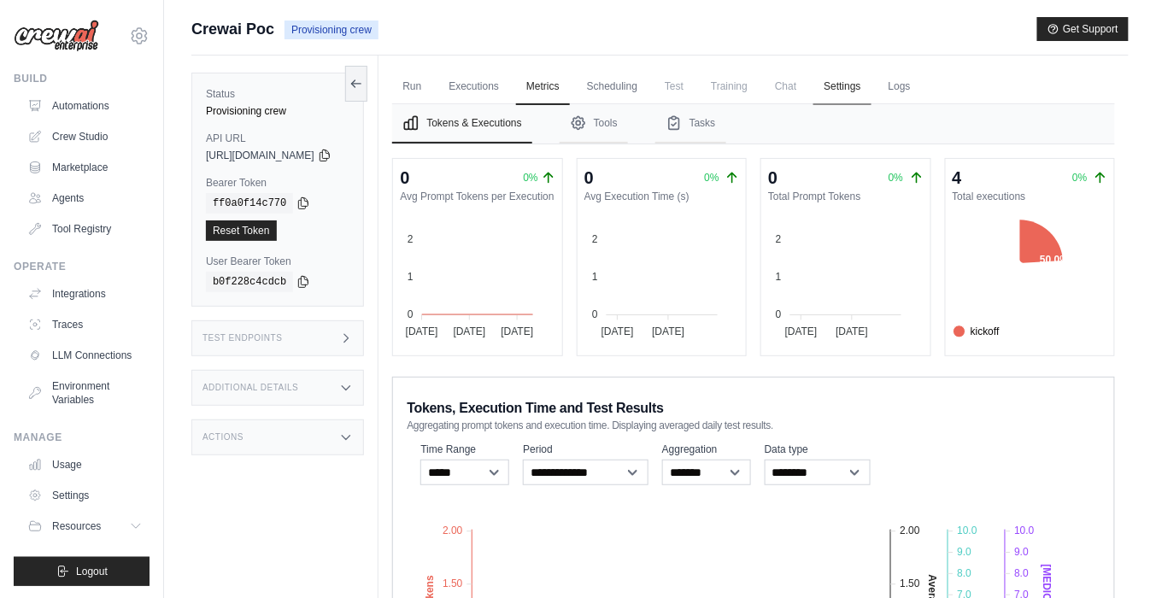
click at [868, 88] on link "Settings" at bounding box center [841, 87] width 57 height 36
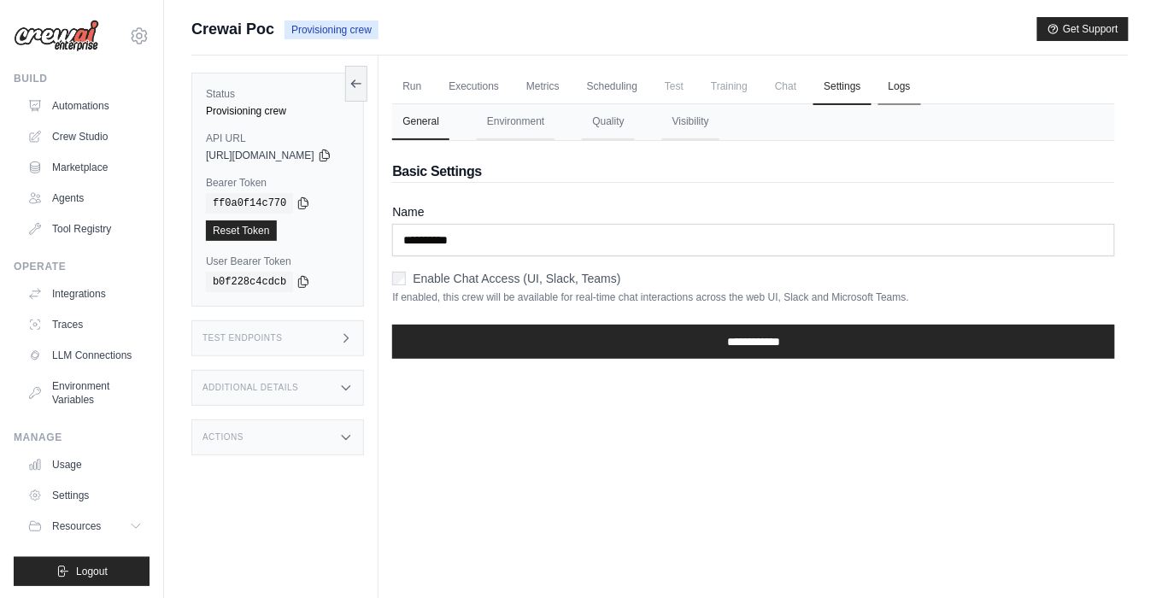
click at [921, 98] on link "Logs" at bounding box center [899, 87] width 43 height 36
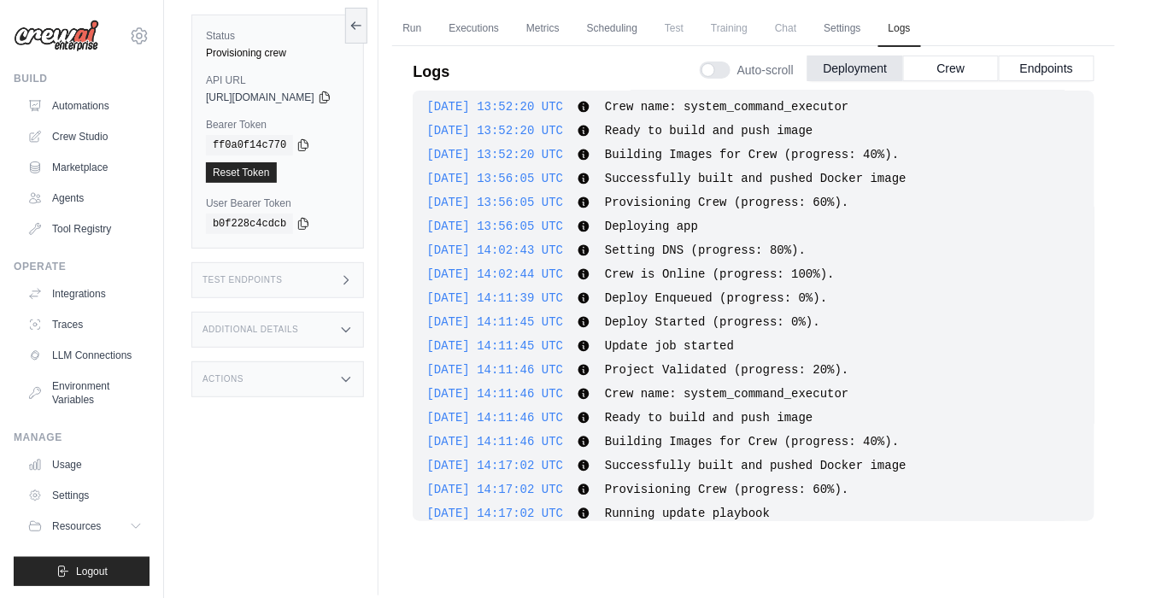
scroll to position [95, 0]
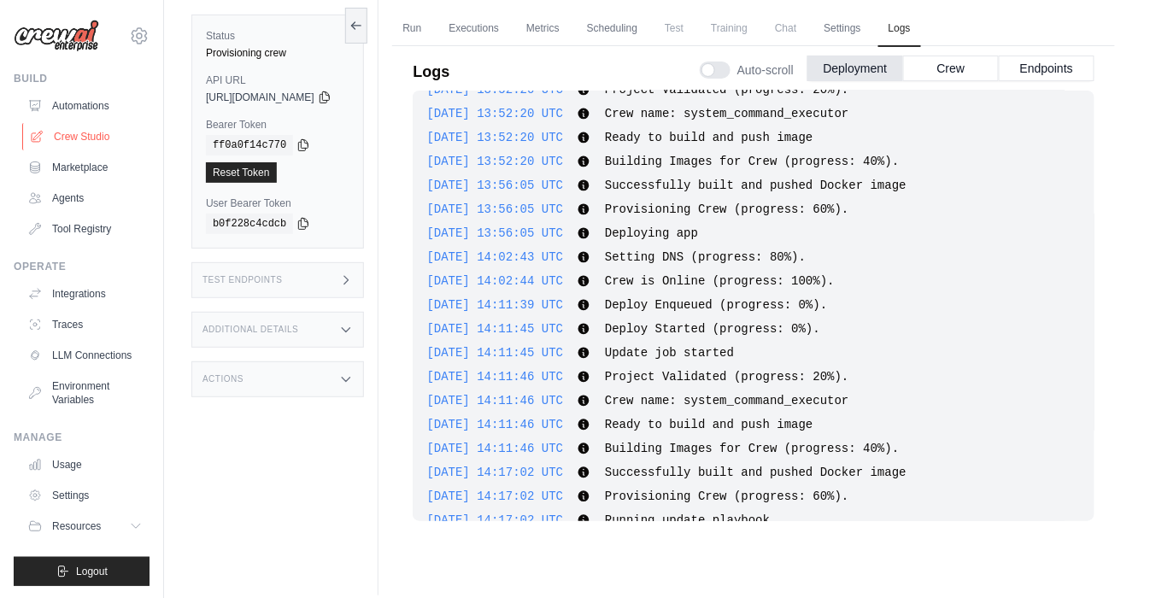
click at [98, 134] on link "Crew Studio" at bounding box center [86, 136] width 129 height 27
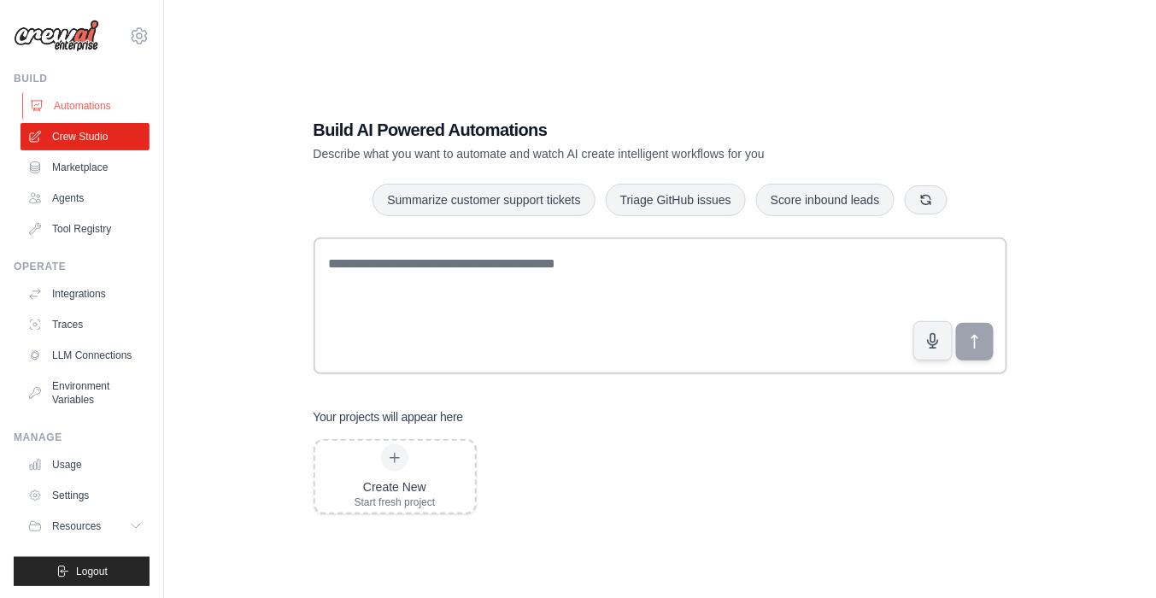
click at [92, 101] on link "Automations" at bounding box center [86, 105] width 129 height 27
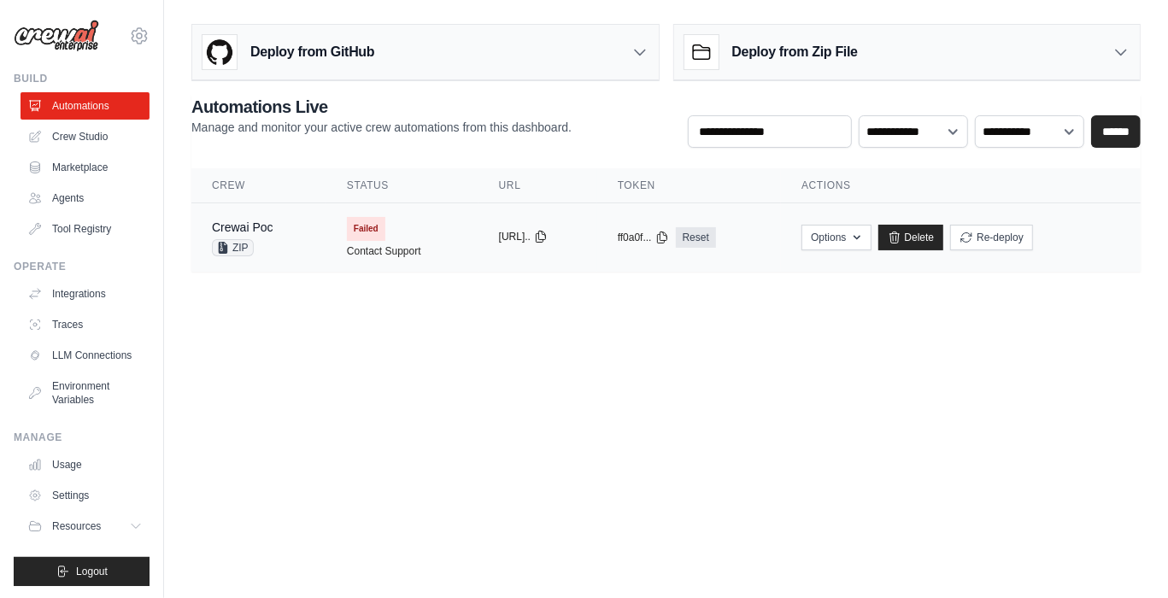
click at [548, 231] on button "[URL].." at bounding box center [523, 237] width 49 height 14
click at [407, 251] on link "Contact Support" at bounding box center [384, 251] width 74 height 14
click at [478, 209] on td "copied [URL].." at bounding box center [537, 237] width 119 height 69
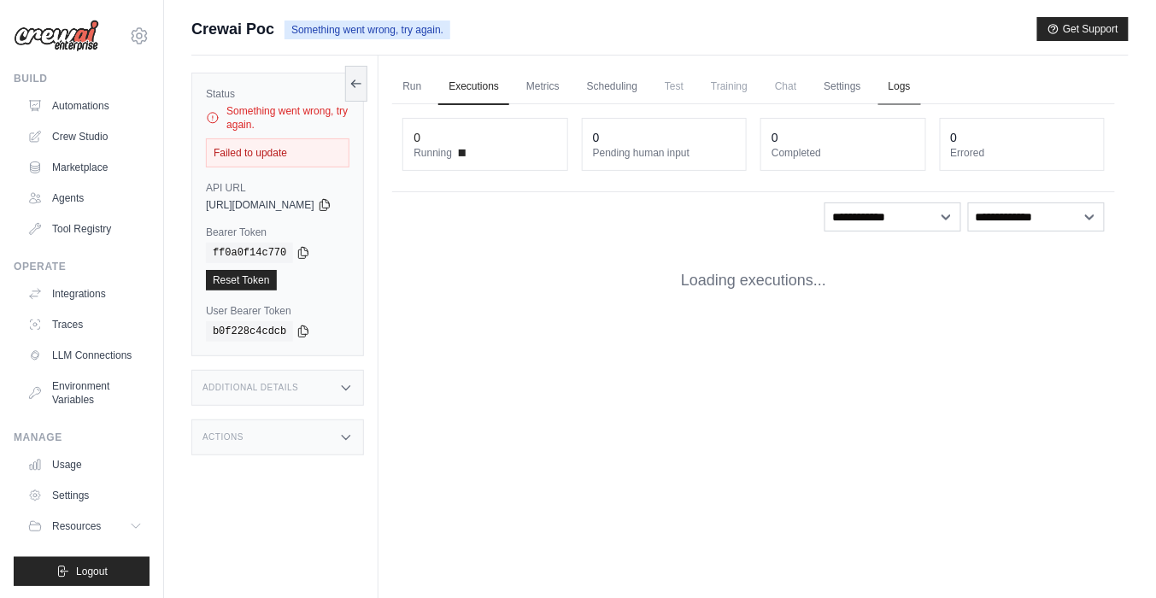
click at [921, 85] on link "Logs" at bounding box center [899, 87] width 43 height 36
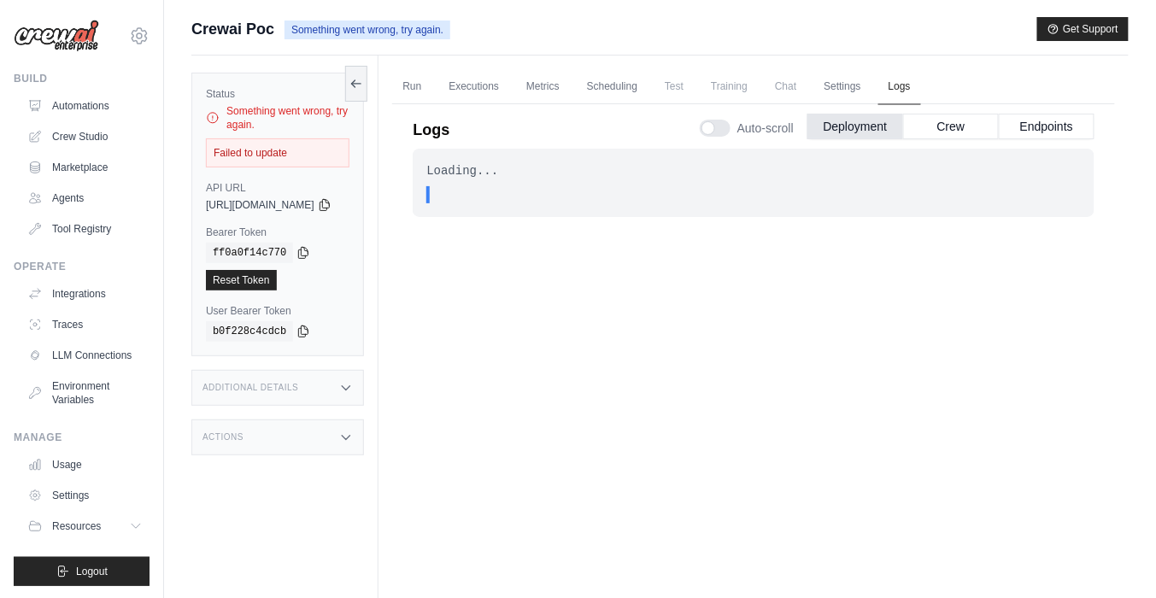
scroll to position [73, 0]
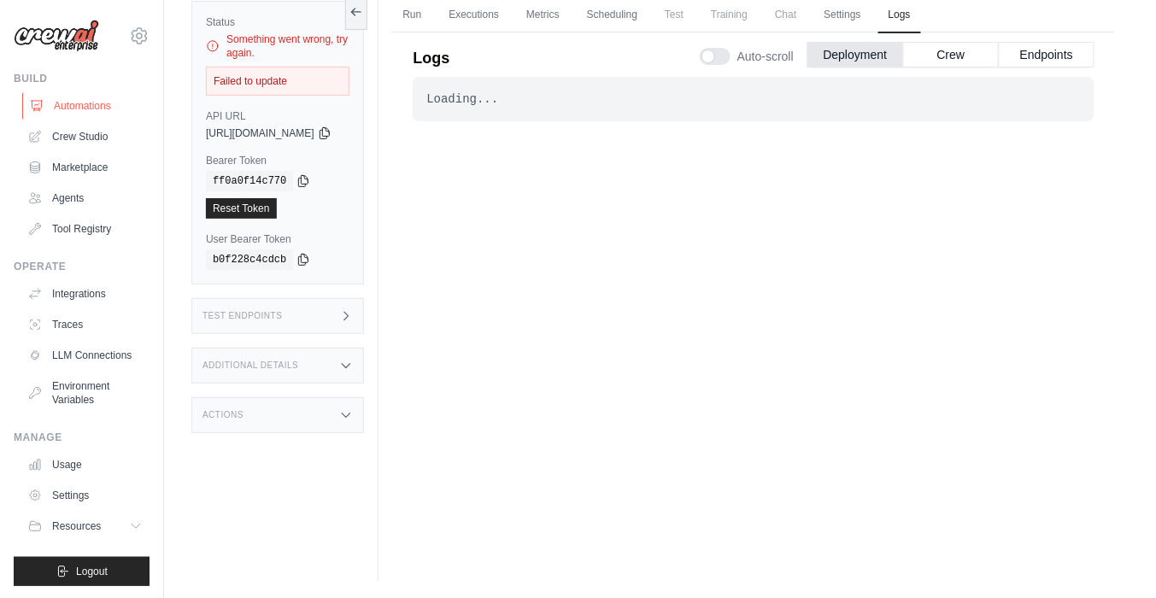
click at [59, 100] on link "Automations" at bounding box center [86, 105] width 129 height 27
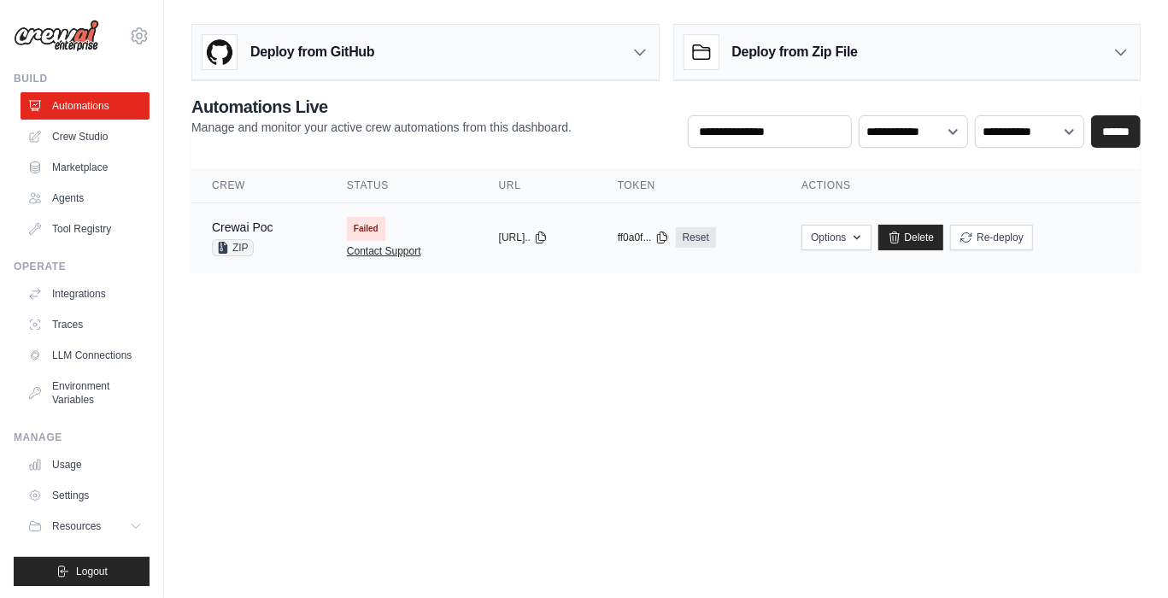
click at [384, 250] on link "Contact Support" at bounding box center [384, 251] width 74 height 14
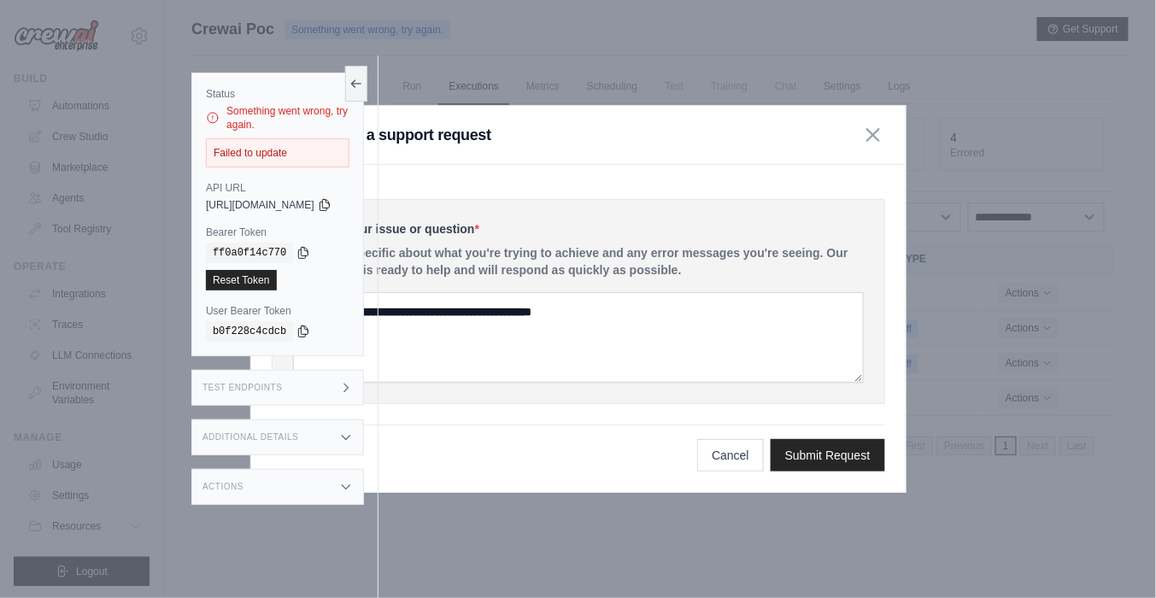
click at [660, 91] on div at bounding box center [578, 299] width 1156 height 598
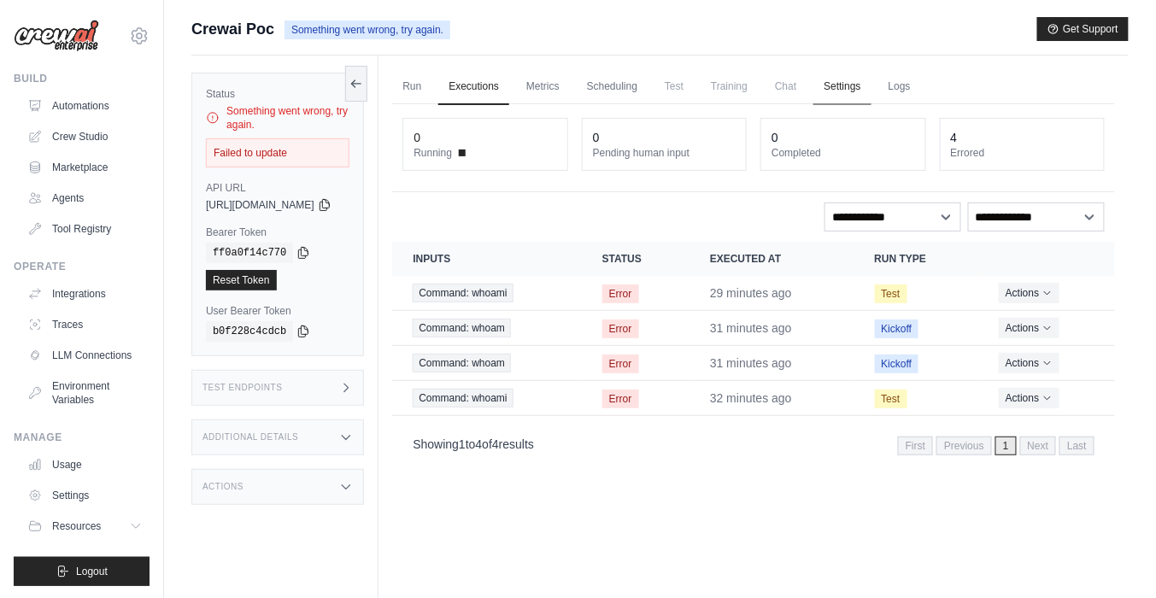
click at [870, 86] on link "Settings" at bounding box center [841, 87] width 57 height 36
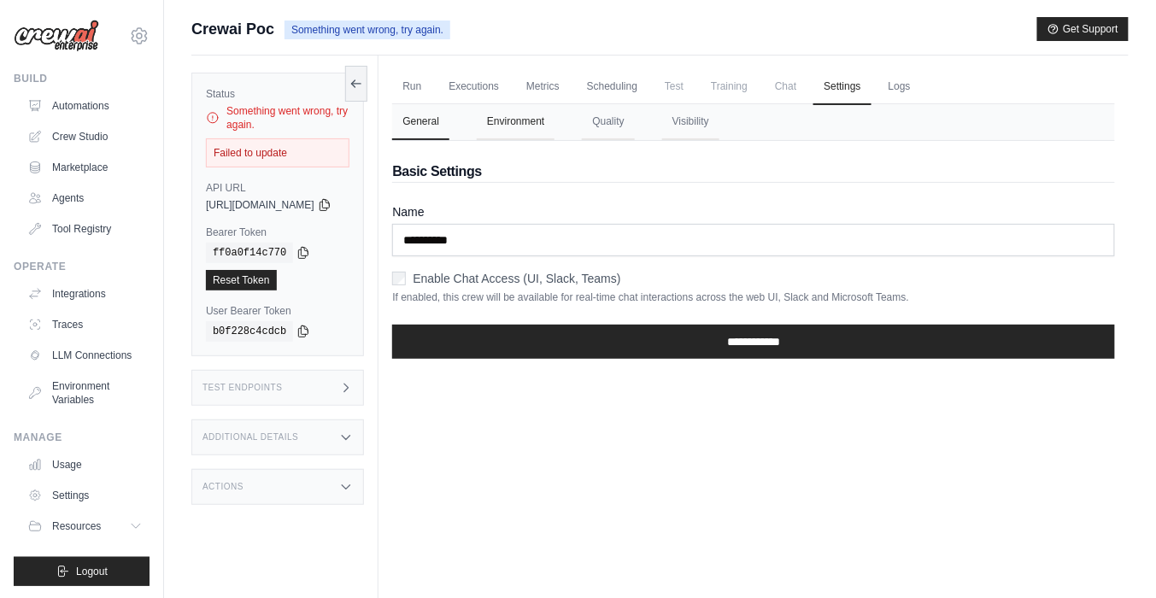
click at [518, 126] on button "Environment" at bounding box center [516, 122] width 78 height 36
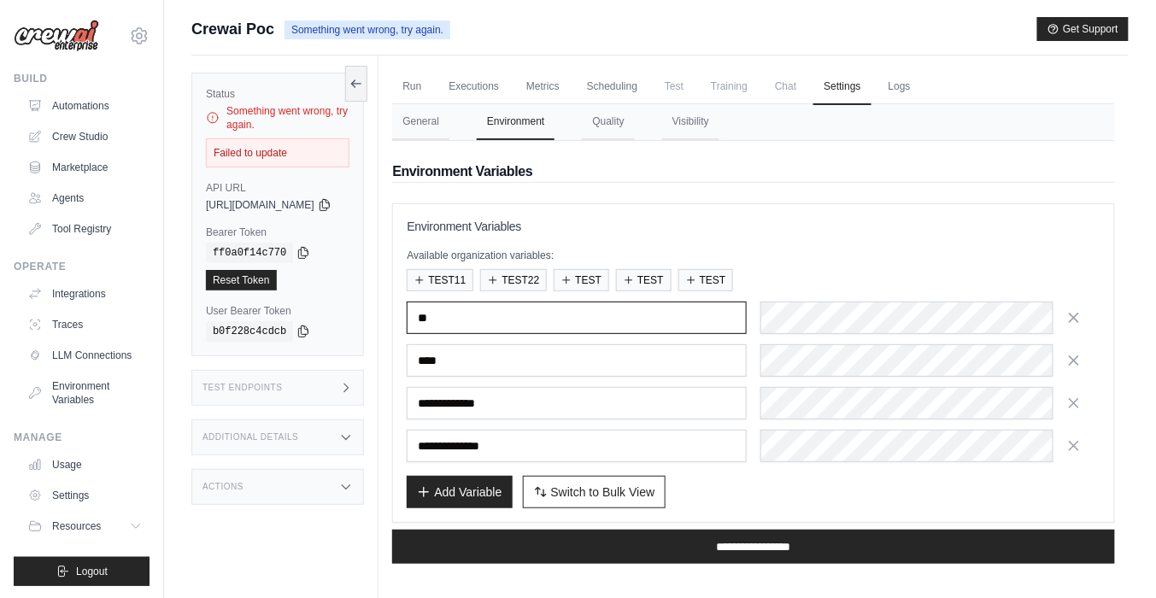
click at [612, 322] on input "**" at bounding box center [577, 318] width 340 height 32
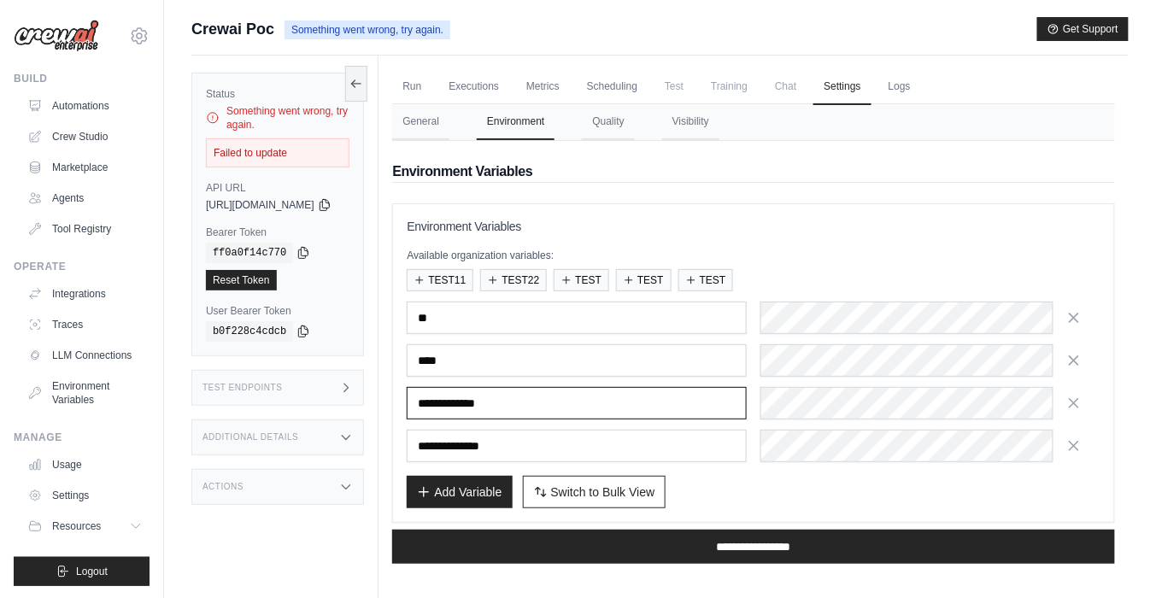
click at [598, 398] on input "**********" at bounding box center [577, 403] width 340 height 32
click at [548, 437] on input "**********" at bounding box center [577, 446] width 340 height 32
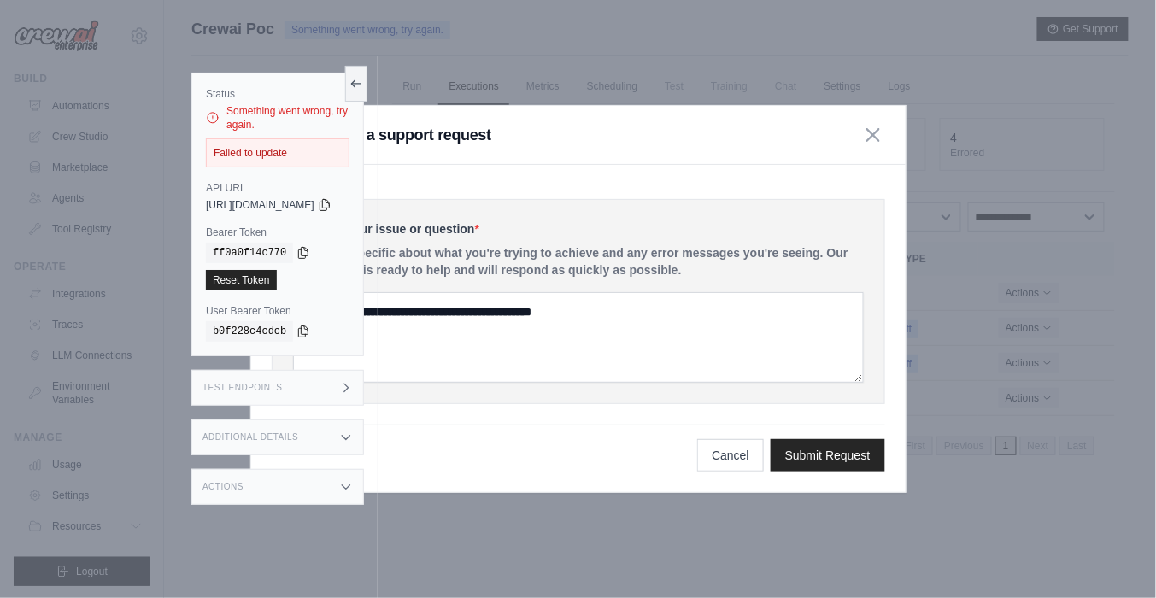
click at [678, 42] on div at bounding box center [578, 299] width 1156 height 598
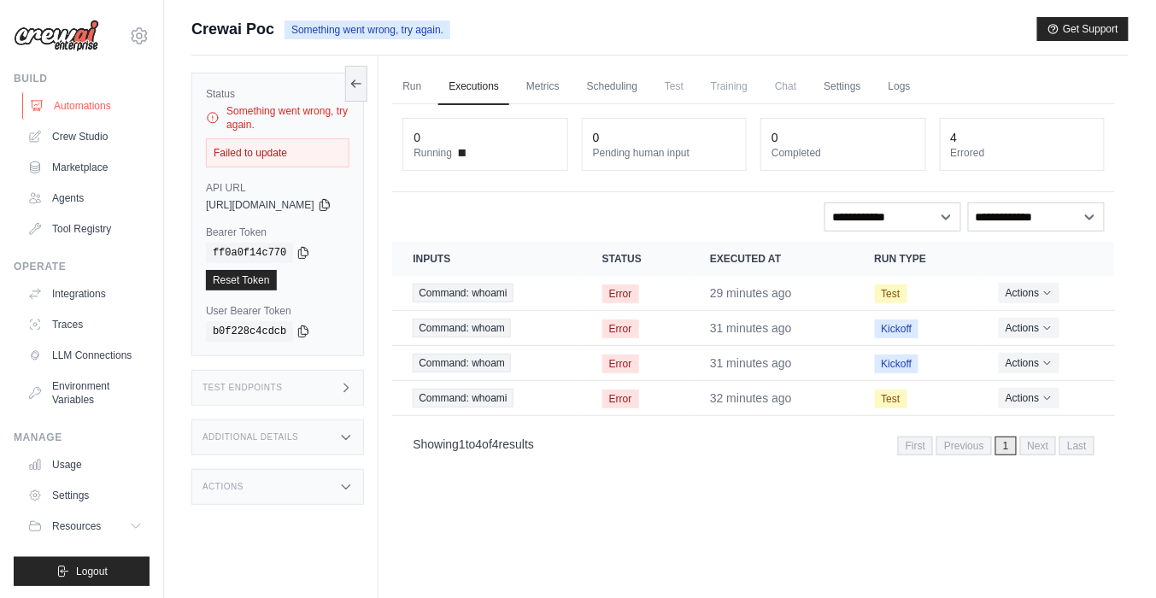
click at [94, 114] on link "Automations" at bounding box center [86, 105] width 129 height 27
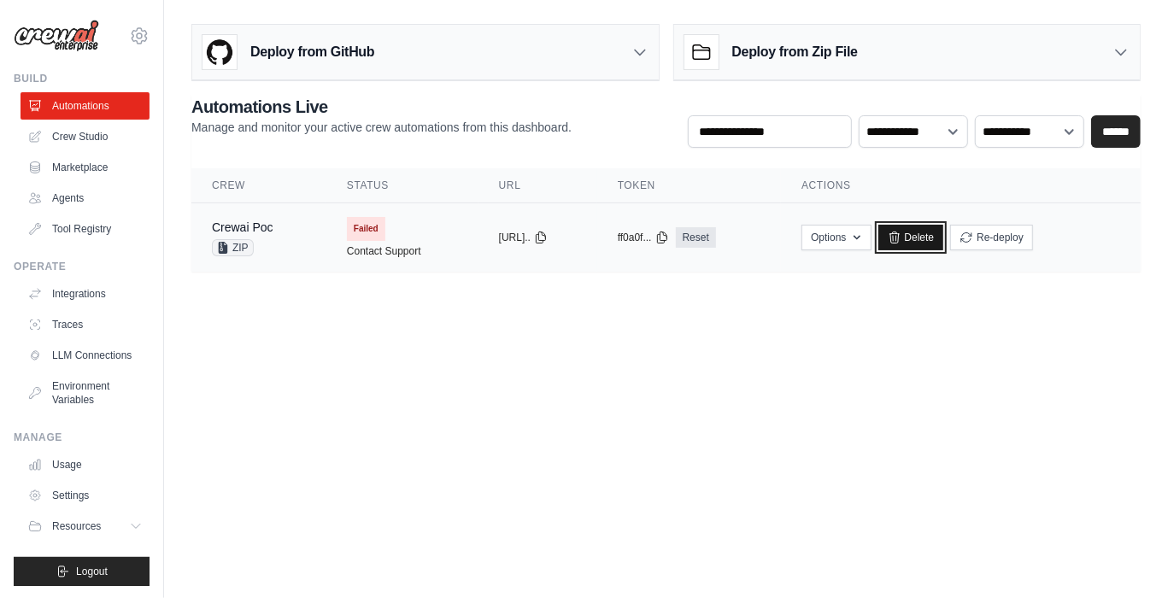
click at [944, 244] on link "Delete" at bounding box center [911, 238] width 66 height 26
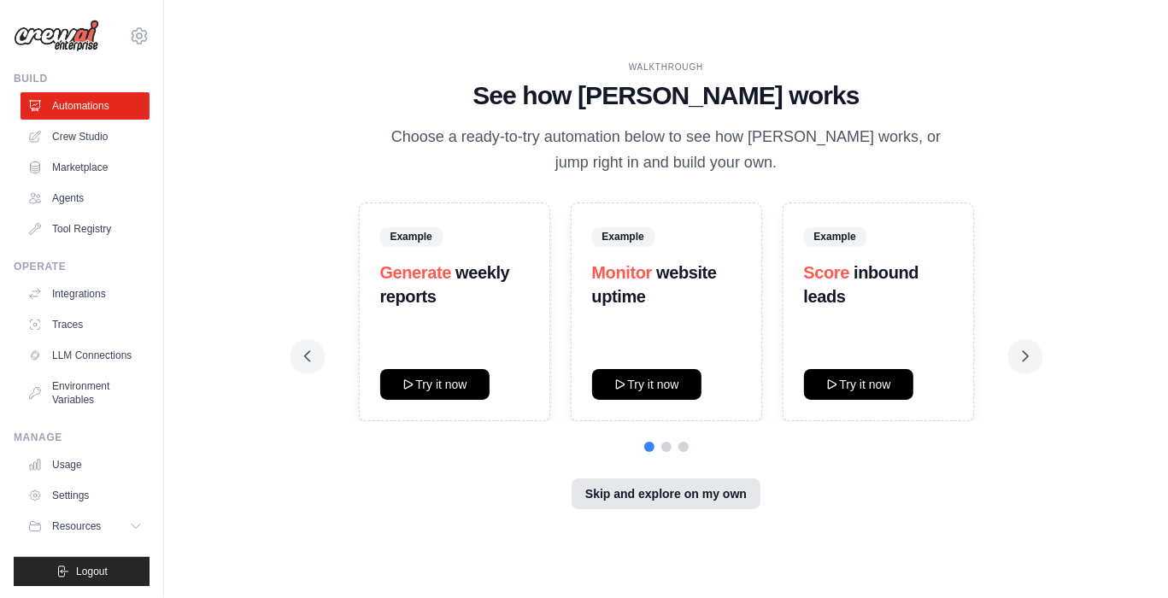
click at [721, 503] on button "Skip and explore on my own" at bounding box center [665, 493] width 189 height 31
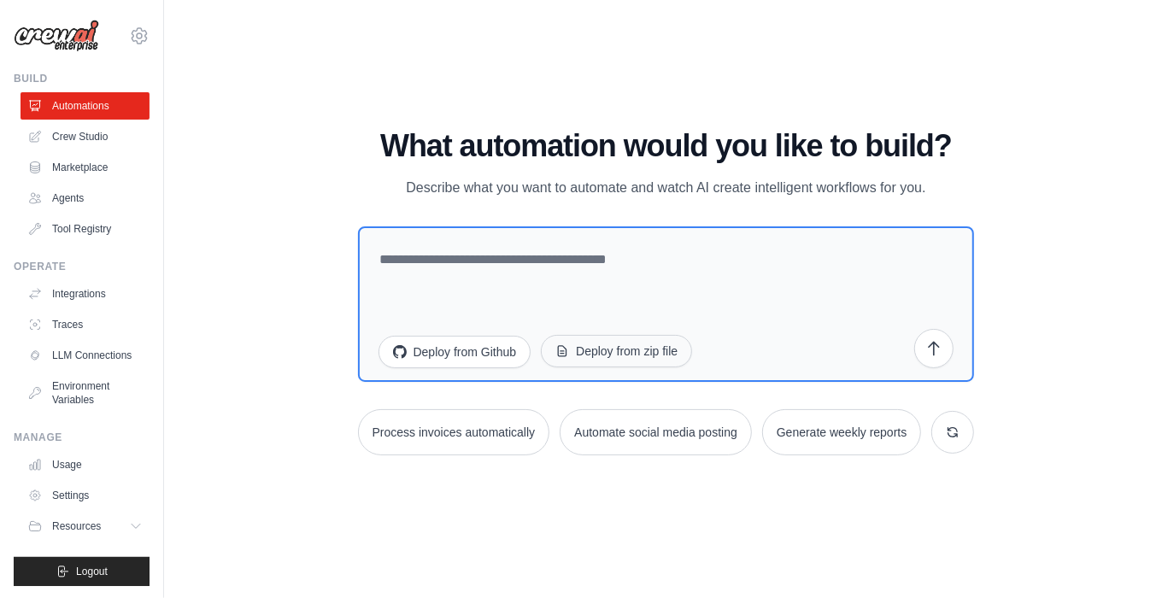
click at [597, 355] on button "Deploy from zip file" at bounding box center [616, 351] width 151 height 32
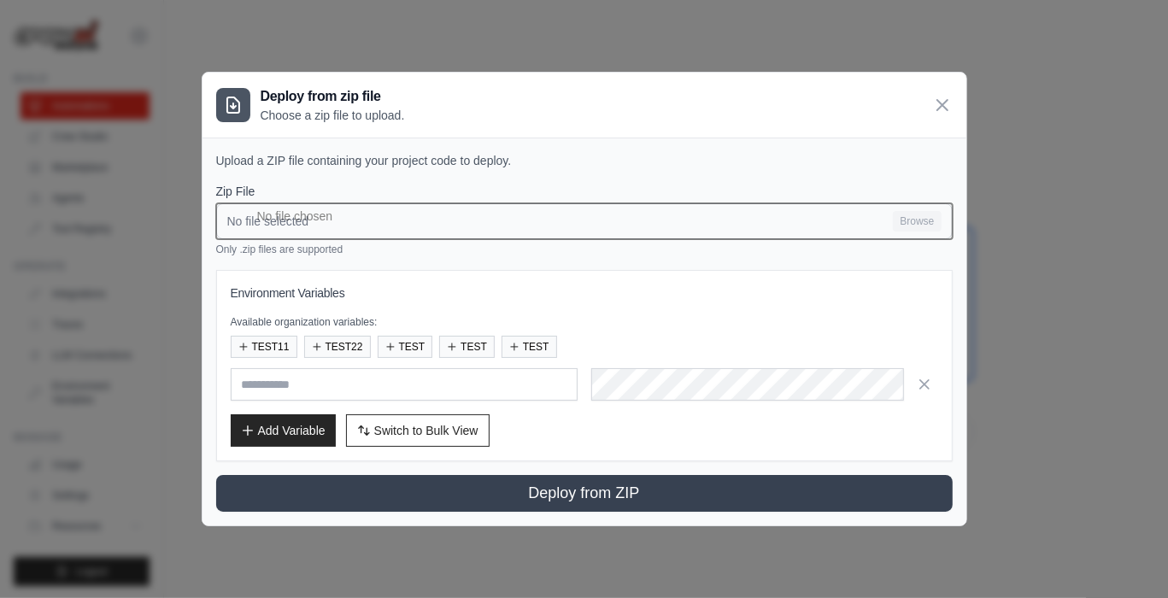
click at [367, 205] on input "No file selected Browse" at bounding box center [584, 221] width 736 height 36
type input "**********"
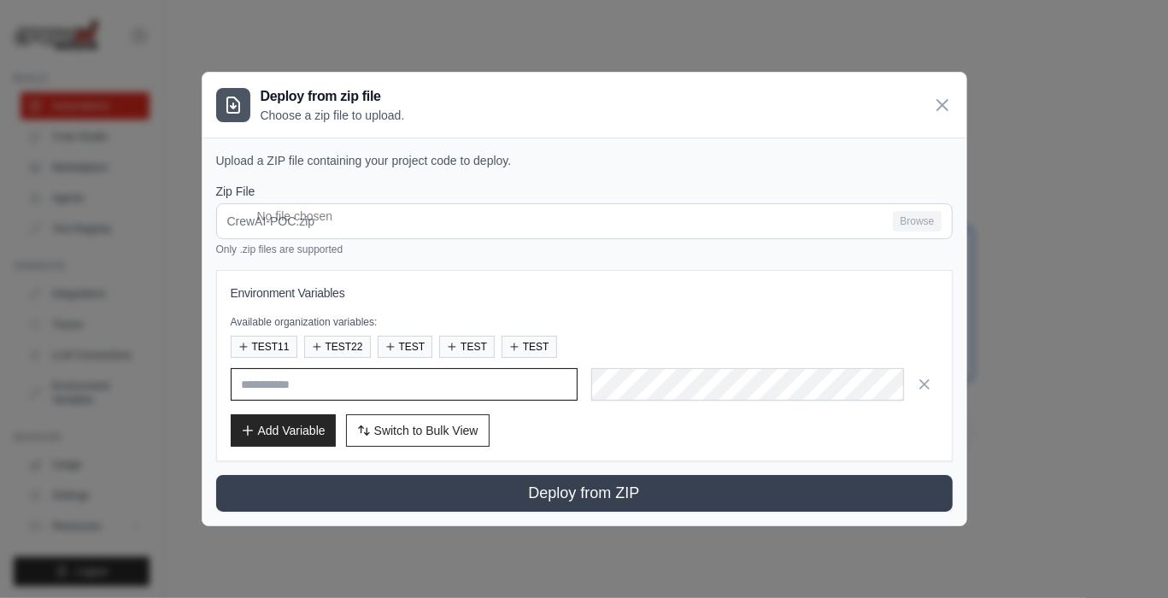
click at [479, 375] on input "text" at bounding box center [404, 384] width 347 height 32
paste input "**"
type input "**"
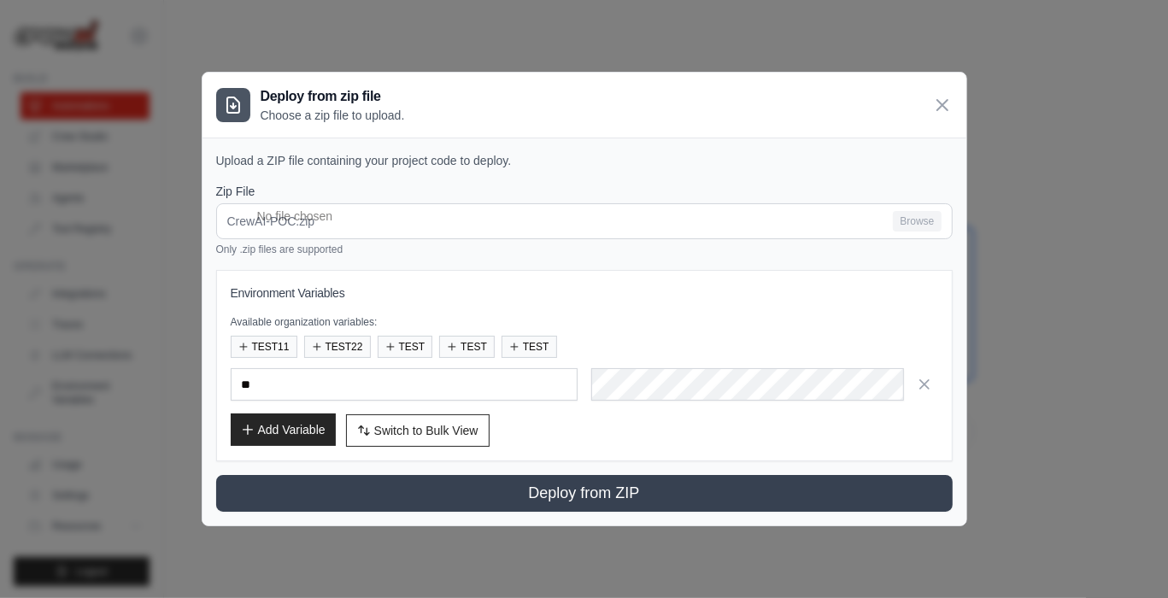
click at [331, 428] on button "Add Variable" at bounding box center [283, 429] width 105 height 32
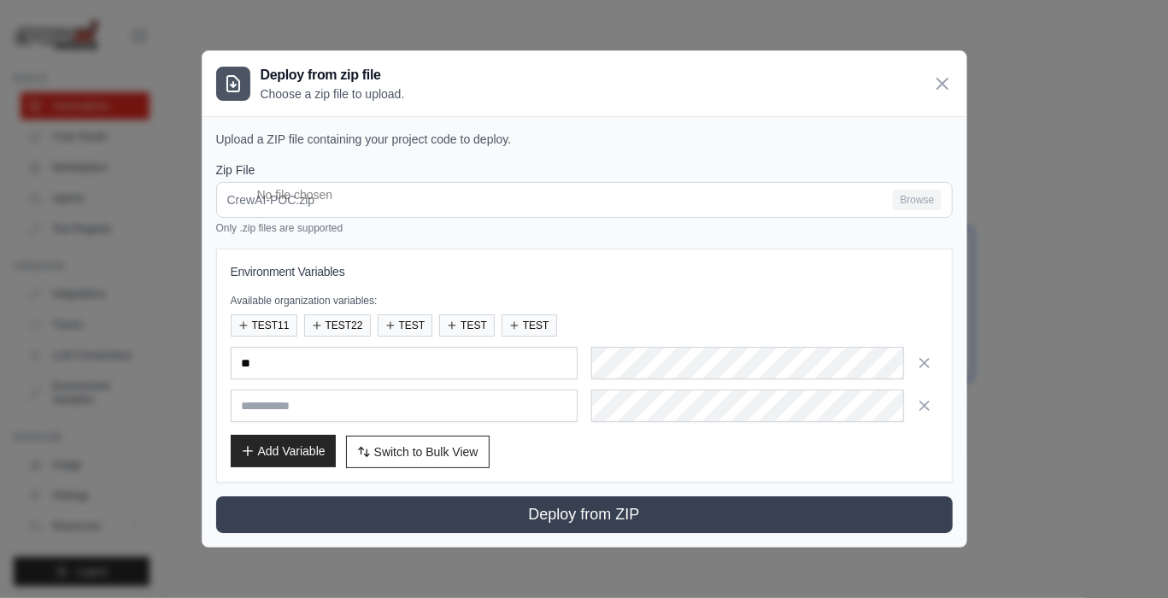
click at [320, 446] on button "Add Variable" at bounding box center [283, 451] width 105 height 32
click at [314, 448] on button "Add Variable" at bounding box center [283, 451] width 105 height 32
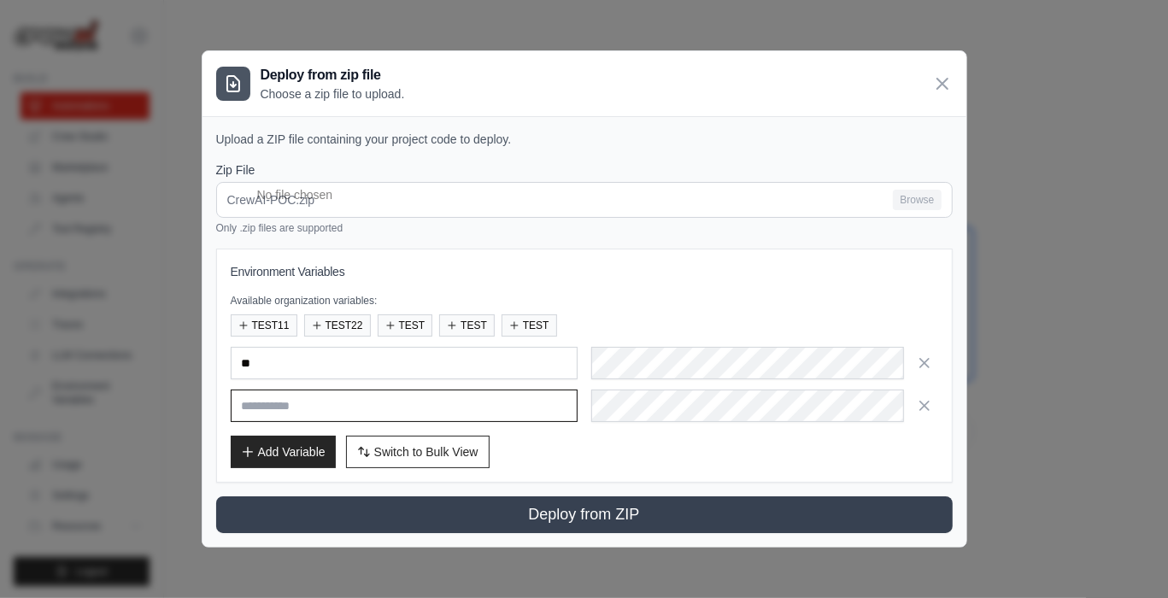
paste input "**********"
type input "**********"
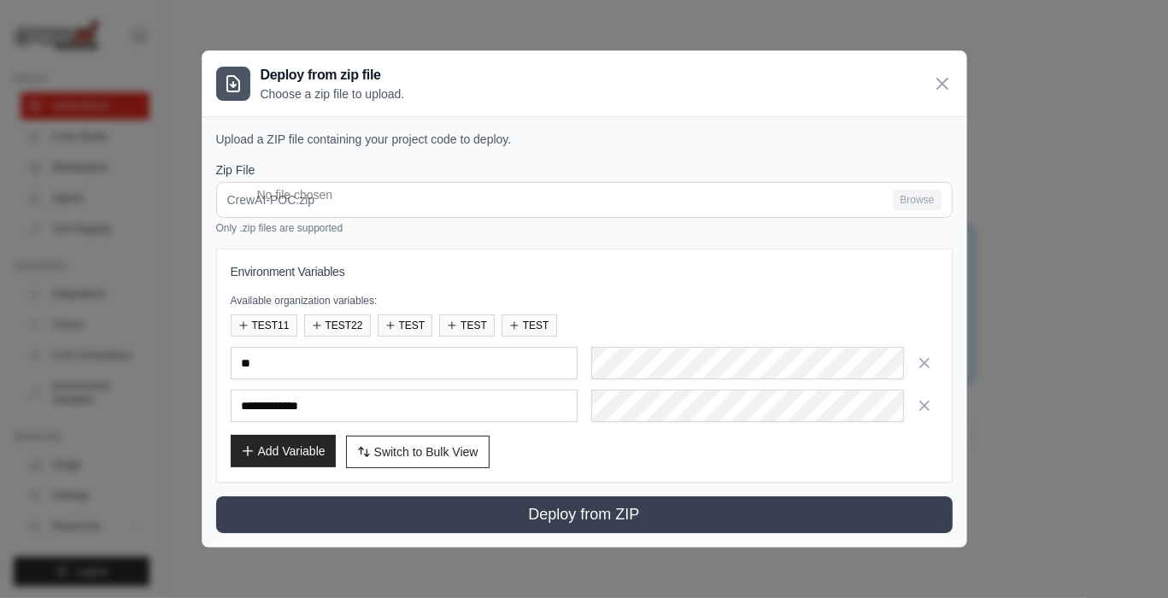
click at [296, 461] on button "Add Variable" at bounding box center [283, 451] width 105 height 32
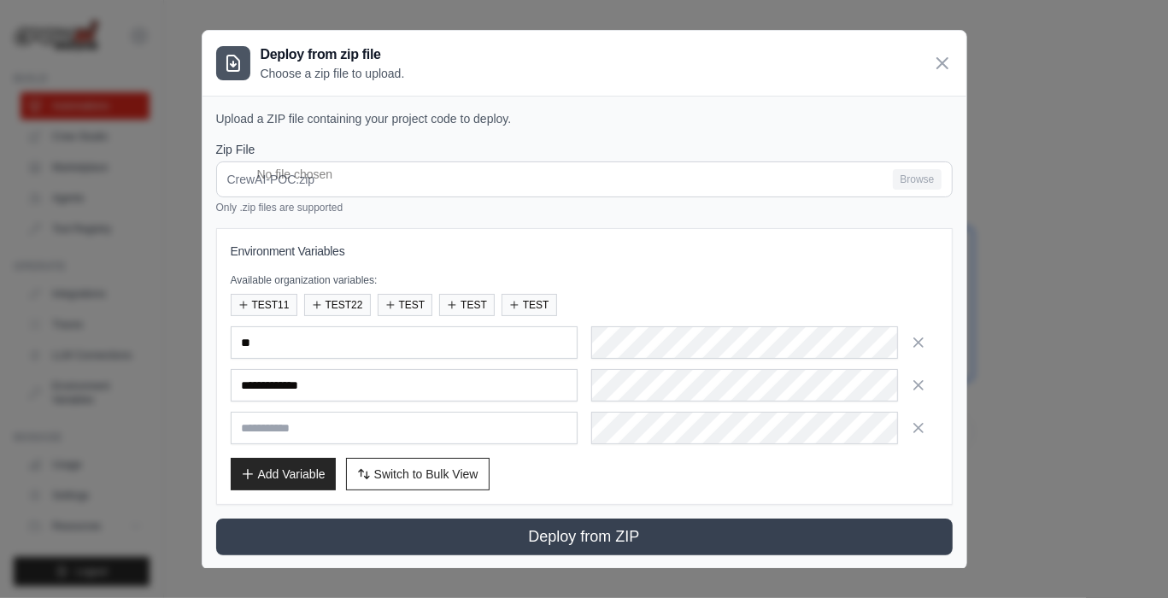
type input "*"
type input "****"
click at [276, 466] on button "Add Variable" at bounding box center [283, 473] width 105 height 32
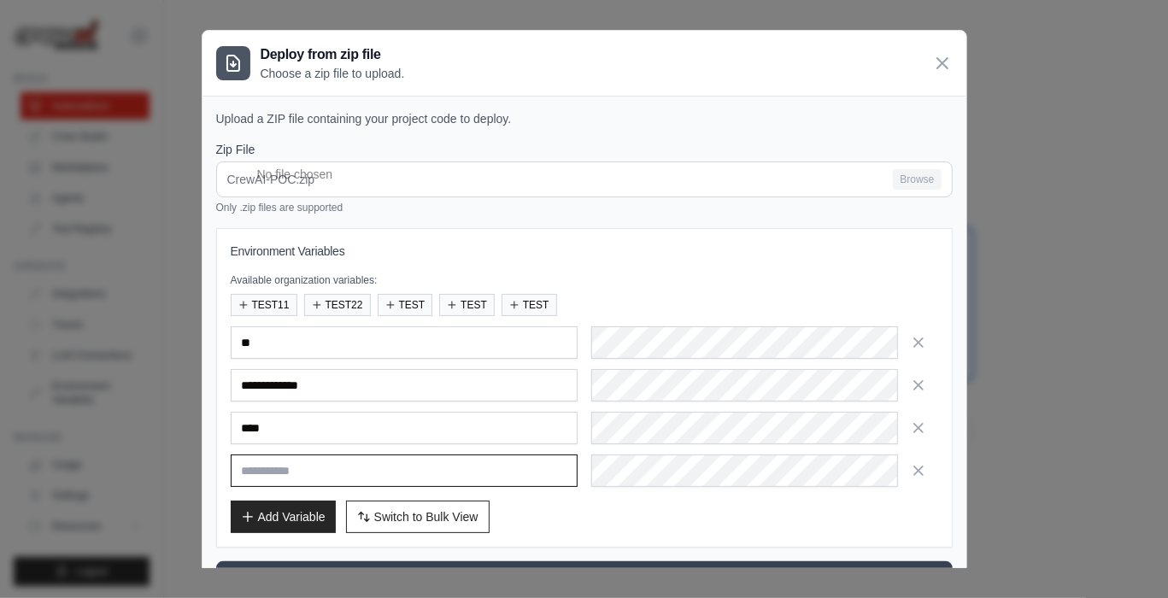
click at [391, 483] on input "text" at bounding box center [404, 470] width 347 height 32
paste input "**********"
type input "**********"
click at [270, 504] on button "Add Variable" at bounding box center [283, 516] width 105 height 32
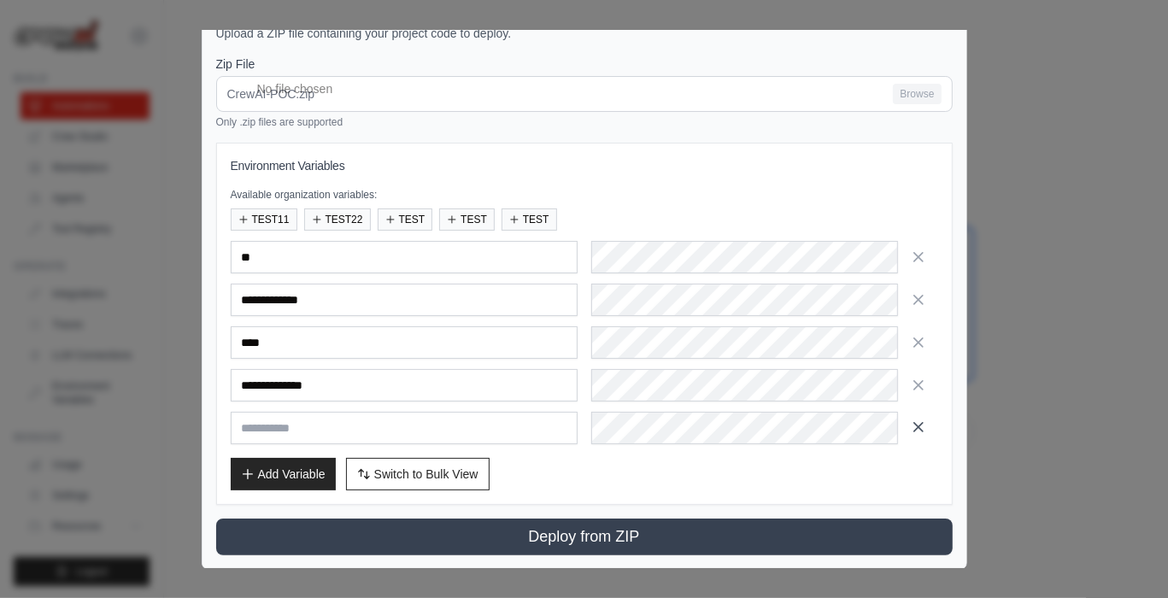
click at [916, 426] on icon "button" at bounding box center [918, 427] width 17 height 17
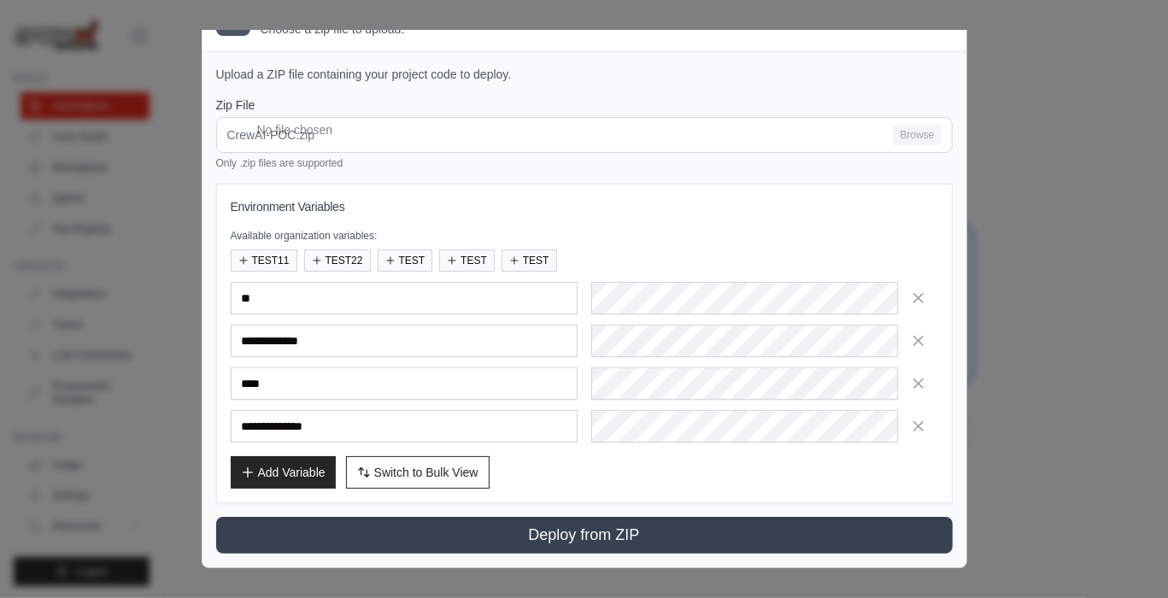
scroll to position [43, 0]
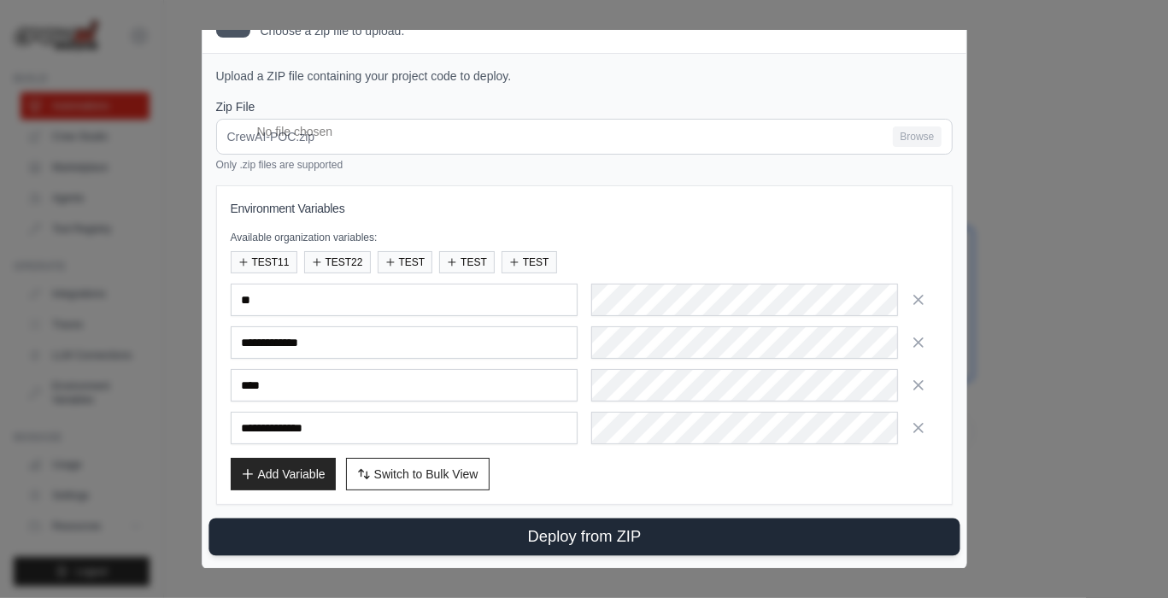
click at [654, 546] on button "Deploy from ZIP" at bounding box center [583, 538] width 751 height 38
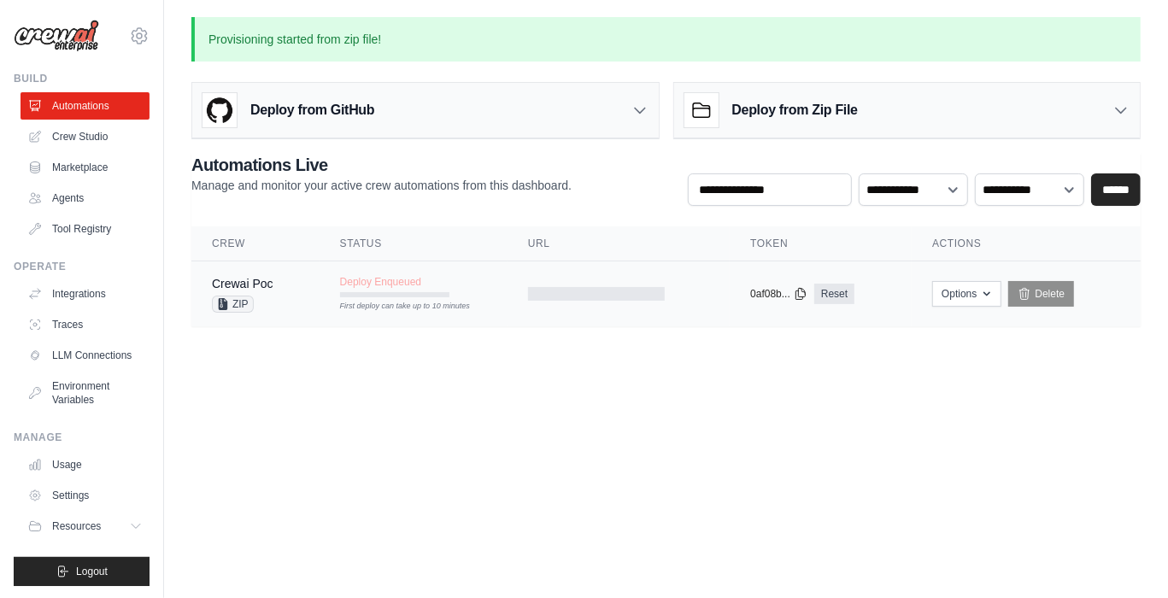
click at [501, 262] on td "Deploy Enqueued First deploy can take up to 10 minutes" at bounding box center [413, 286] width 188 height 50
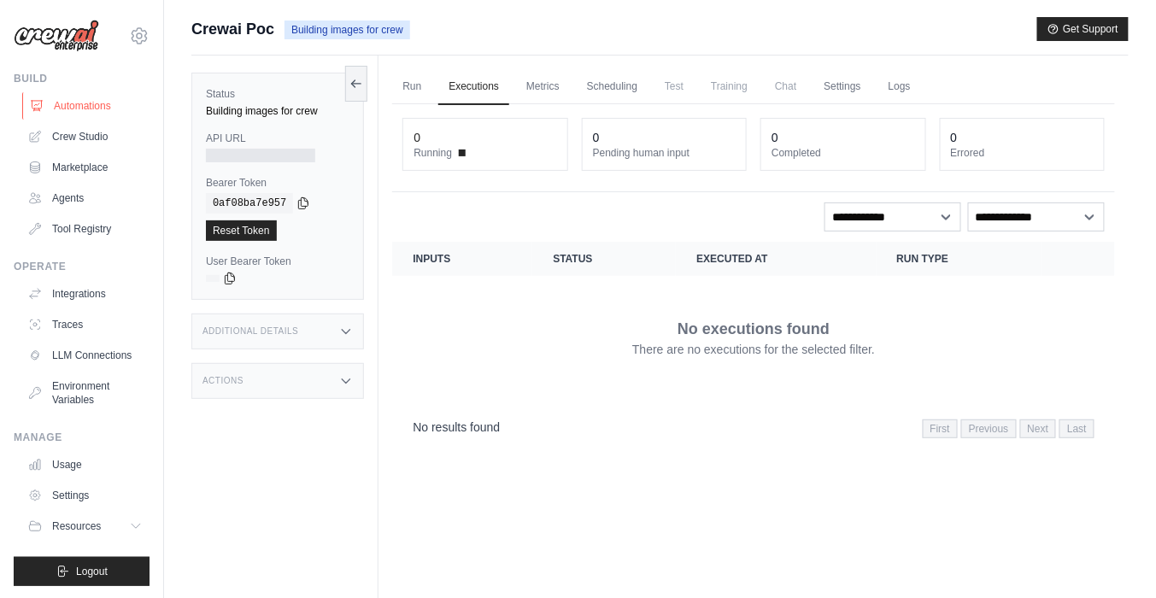
click at [120, 93] on link "Automations" at bounding box center [86, 105] width 129 height 27
